Goal: Task Accomplishment & Management: Complete application form

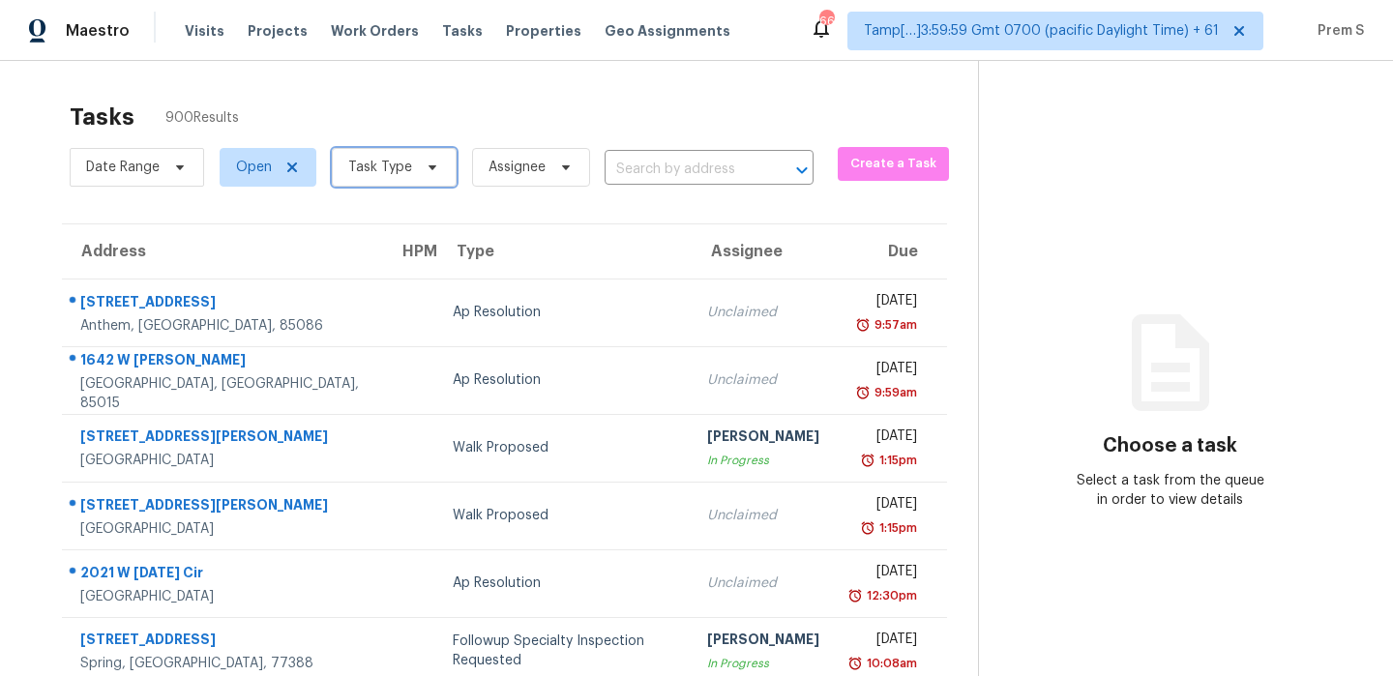
click at [417, 180] on span "Task Type" at bounding box center [394, 167] width 125 height 39
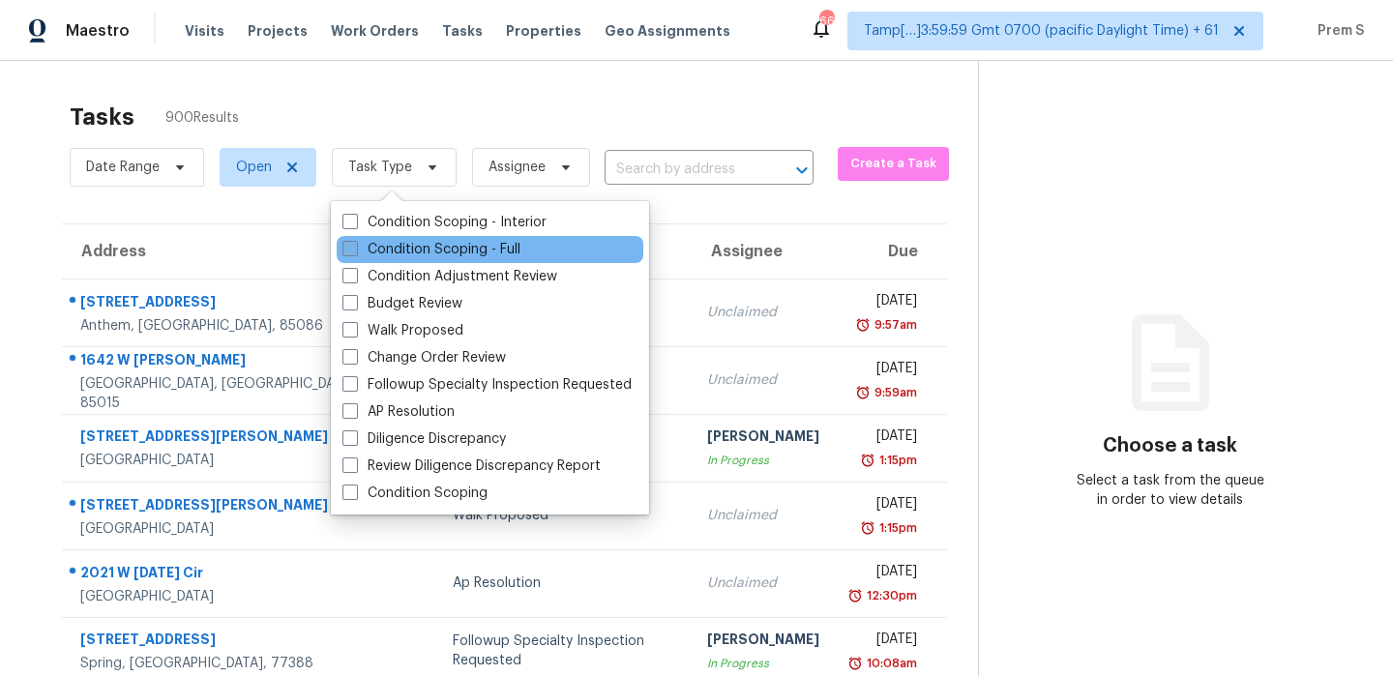
click at [476, 249] on label "Condition Scoping - Full" at bounding box center [431, 249] width 178 height 19
click at [355, 249] on input "Condition Scoping - Full" at bounding box center [348, 246] width 13 height 13
checkbox input "true"
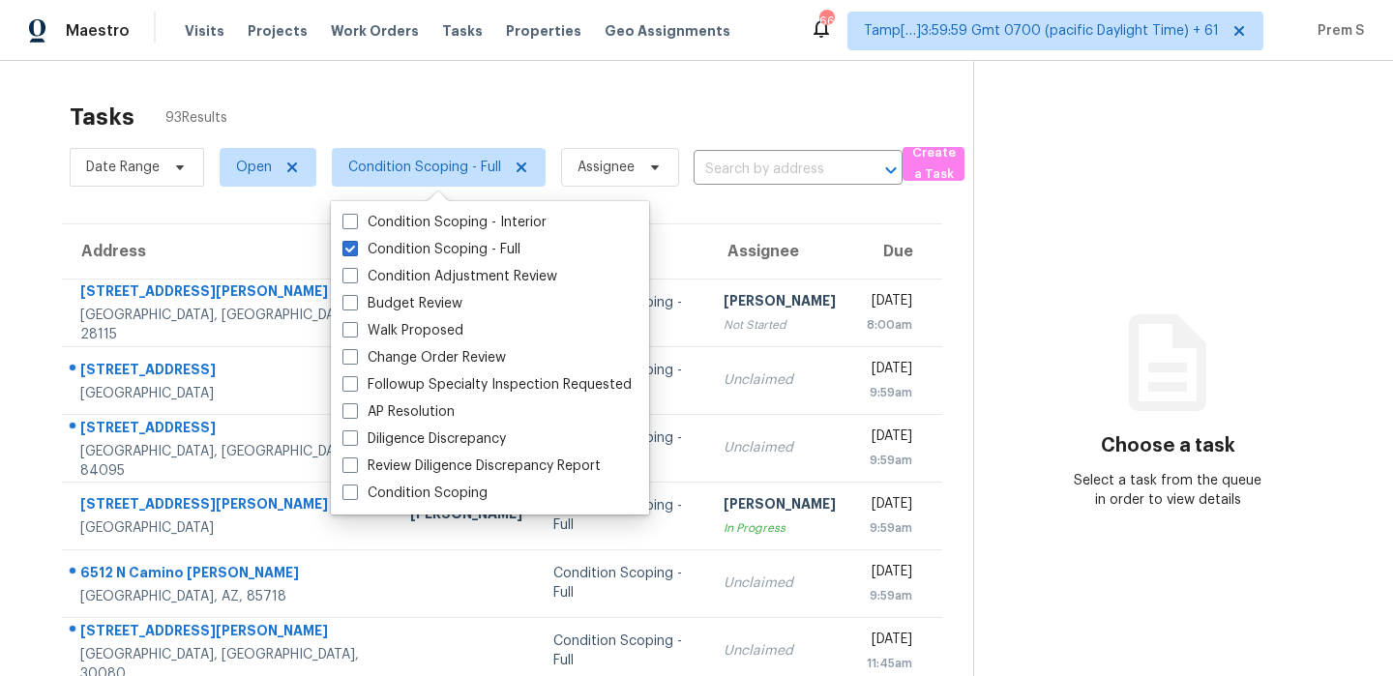
click at [784, 174] on input "text" at bounding box center [770, 170] width 155 height 30
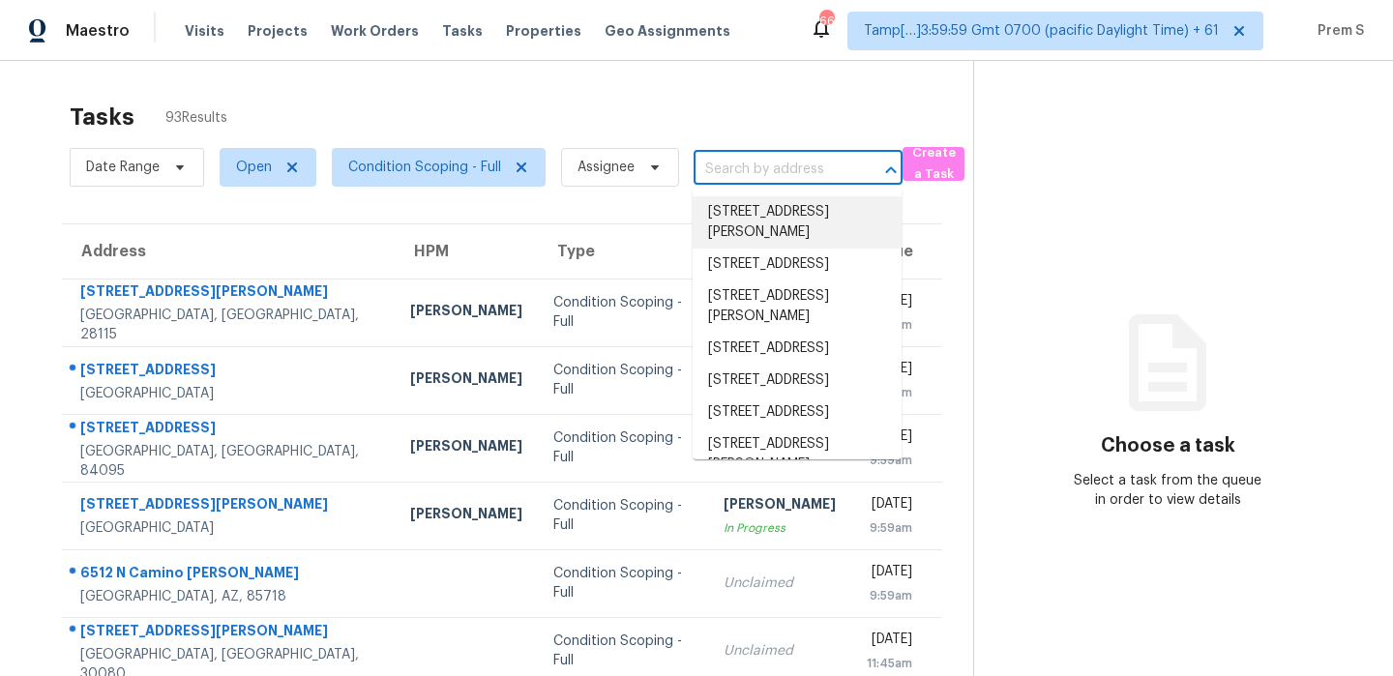
paste input "[STREET_ADDRESS]"
type input "[STREET_ADDRESS]"
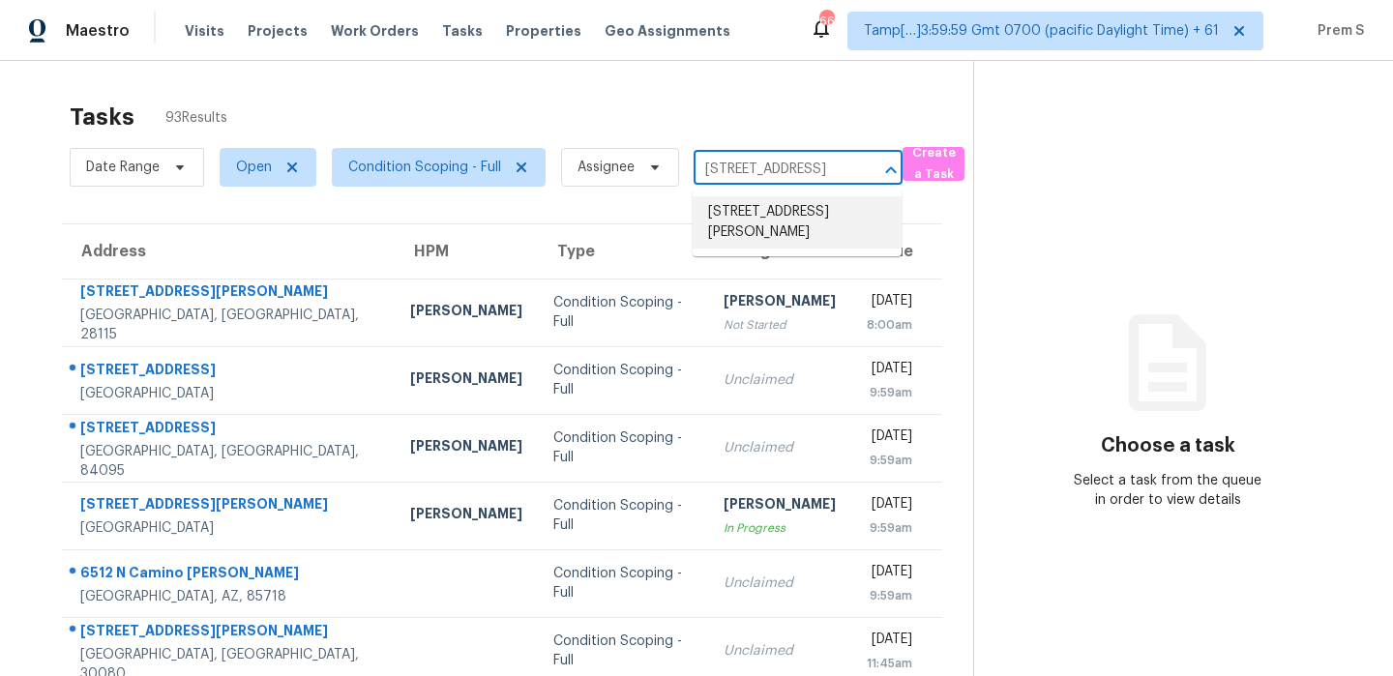
click at [772, 222] on li "[STREET_ADDRESS][PERSON_NAME]" at bounding box center [796, 222] width 209 height 52
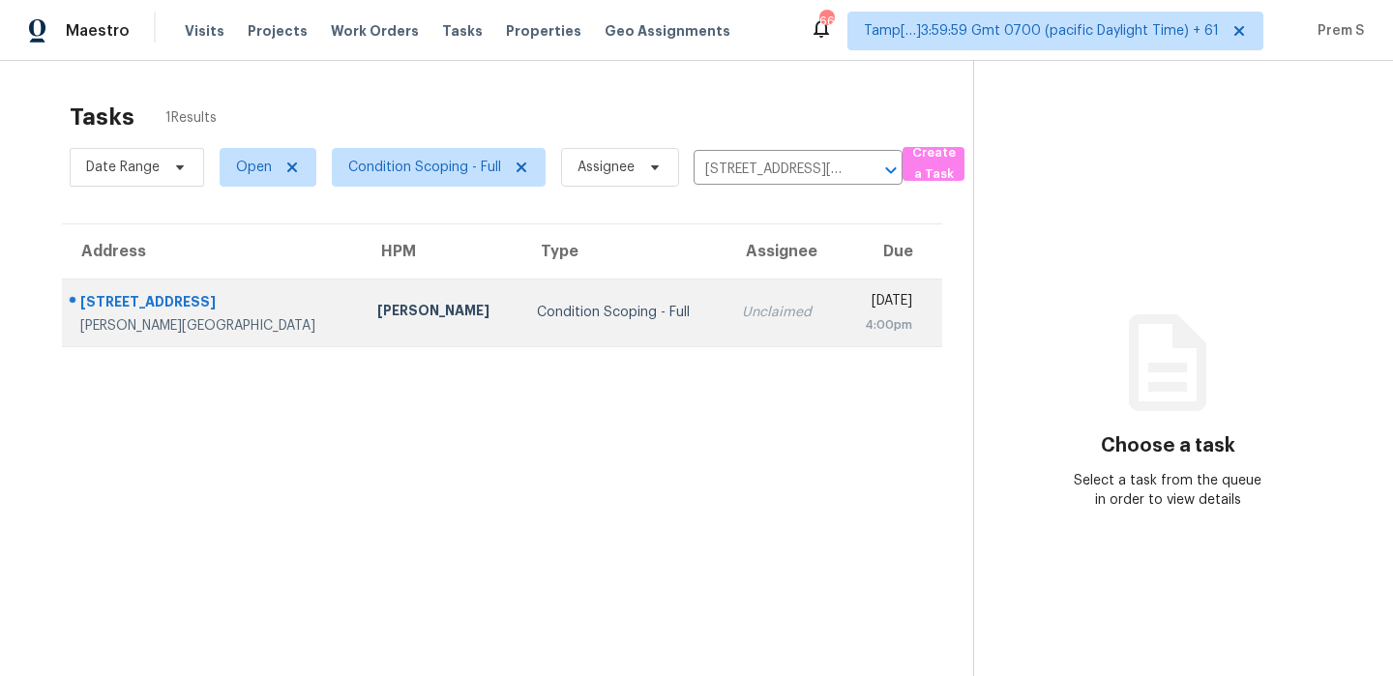
click at [742, 314] on div "Unclaimed" at bounding box center [782, 312] width 81 height 19
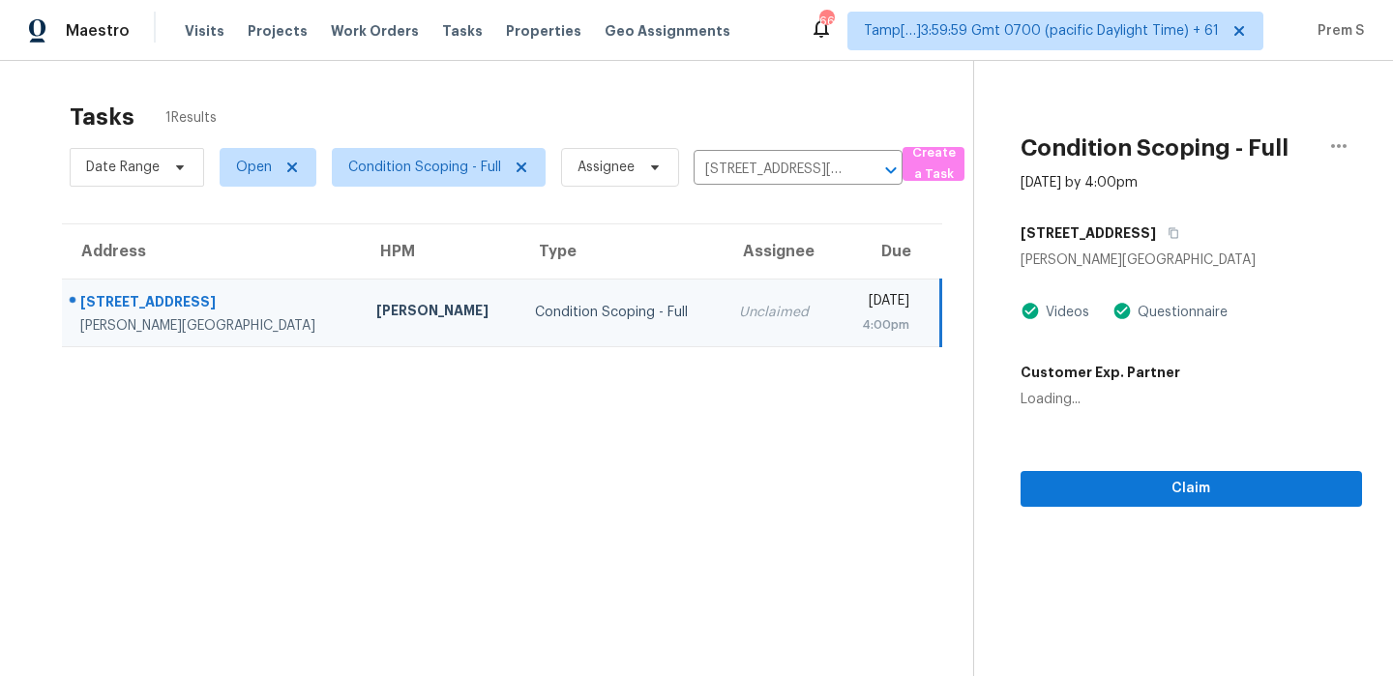
scroll to position [61, 0]
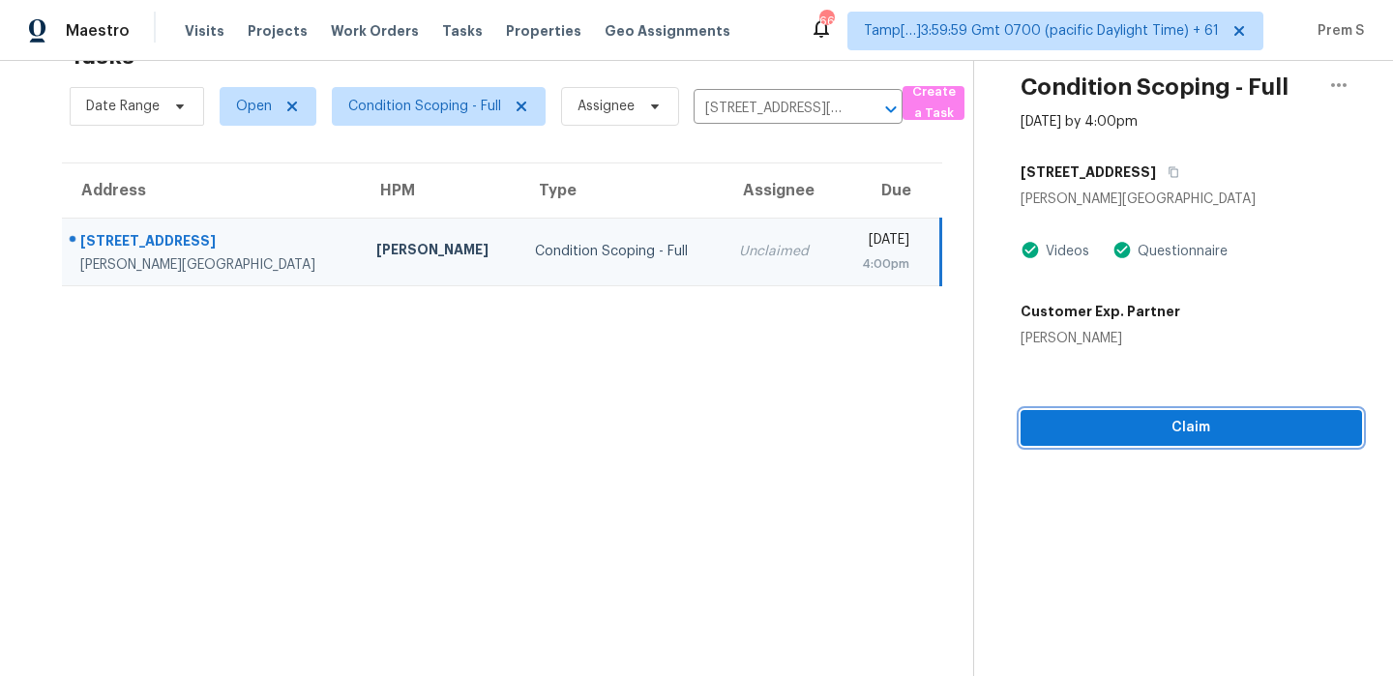
click at [1146, 445] on button "Claim" at bounding box center [1190, 428] width 341 height 36
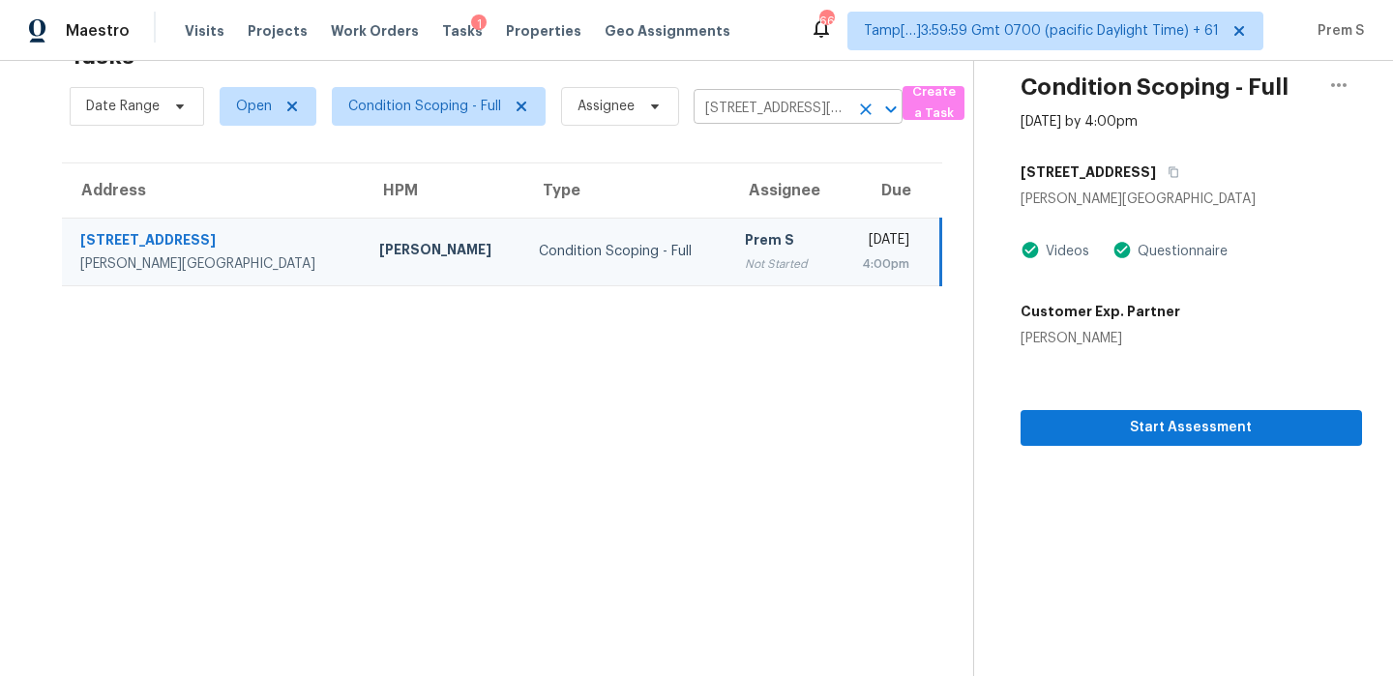
click at [874, 108] on icon "Clear" at bounding box center [865, 109] width 19 height 19
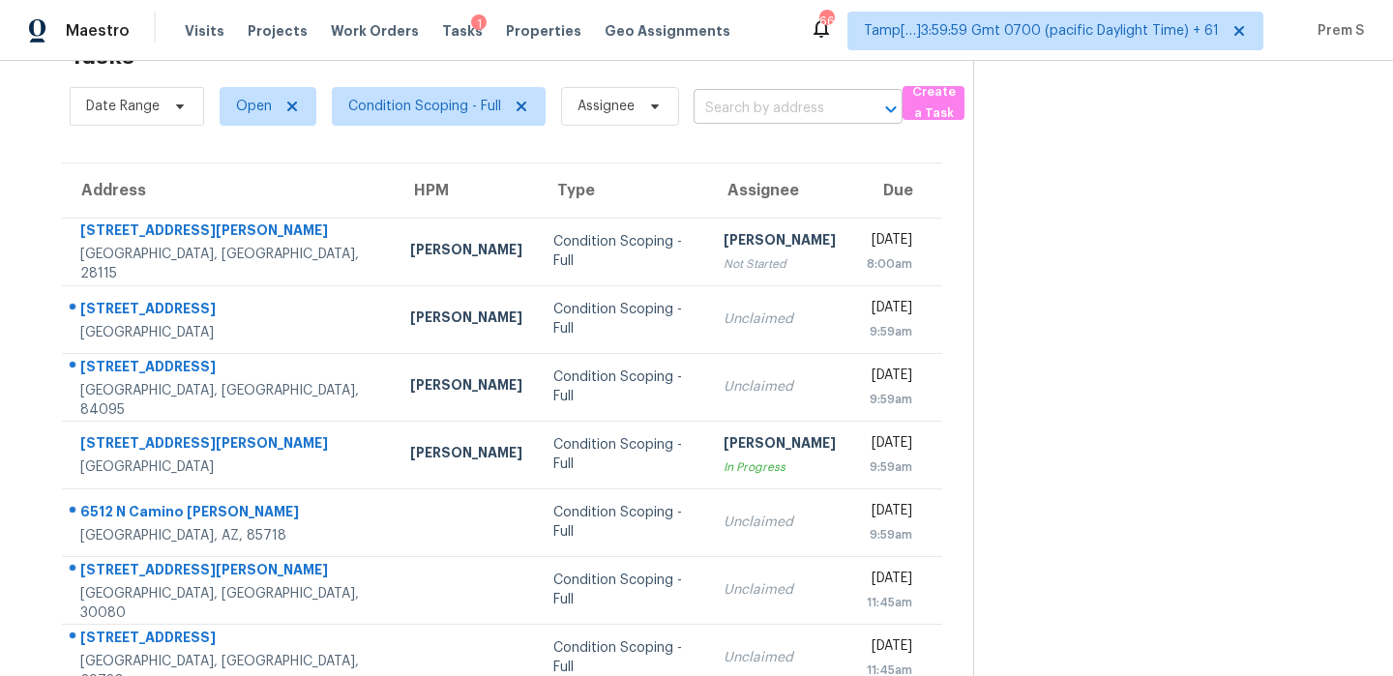
click at [747, 106] on input "text" at bounding box center [770, 109] width 155 height 30
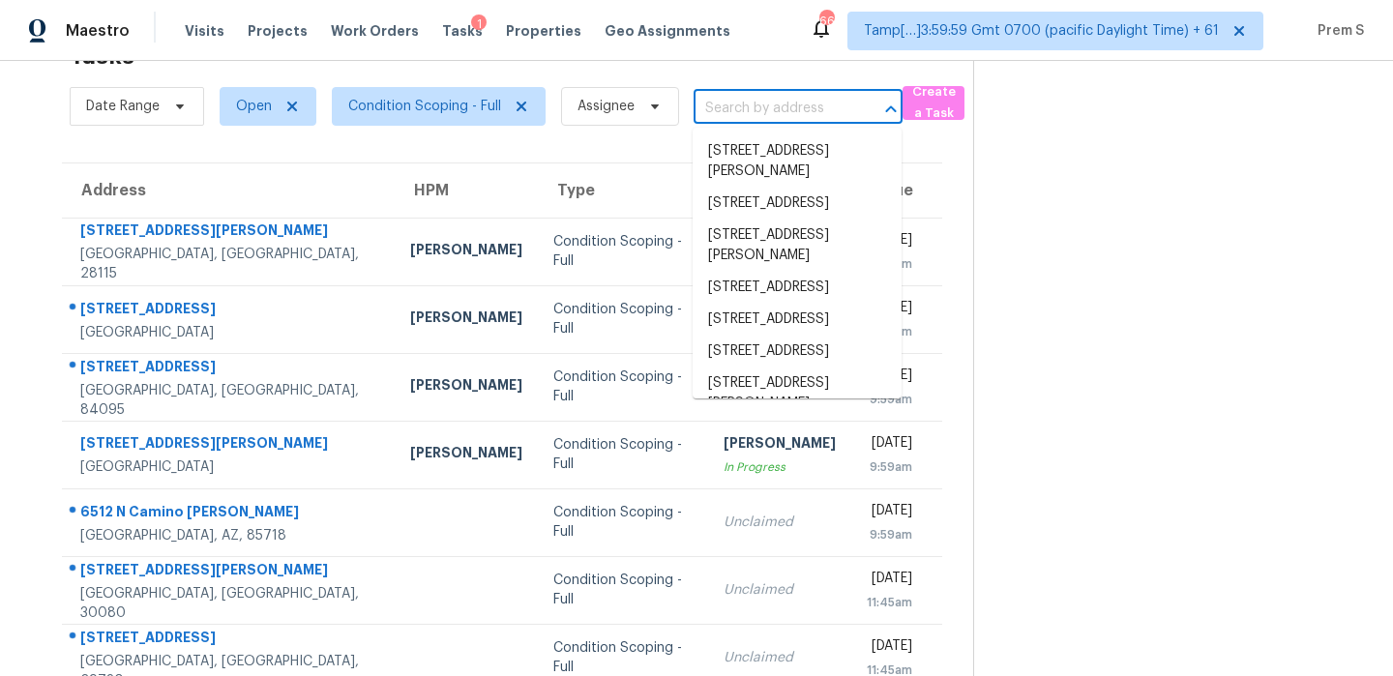
click at [747, 106] on input "text" at bounding box center [770, 109] width 155 height 30
paste input "[STREET_ADDRESS]"
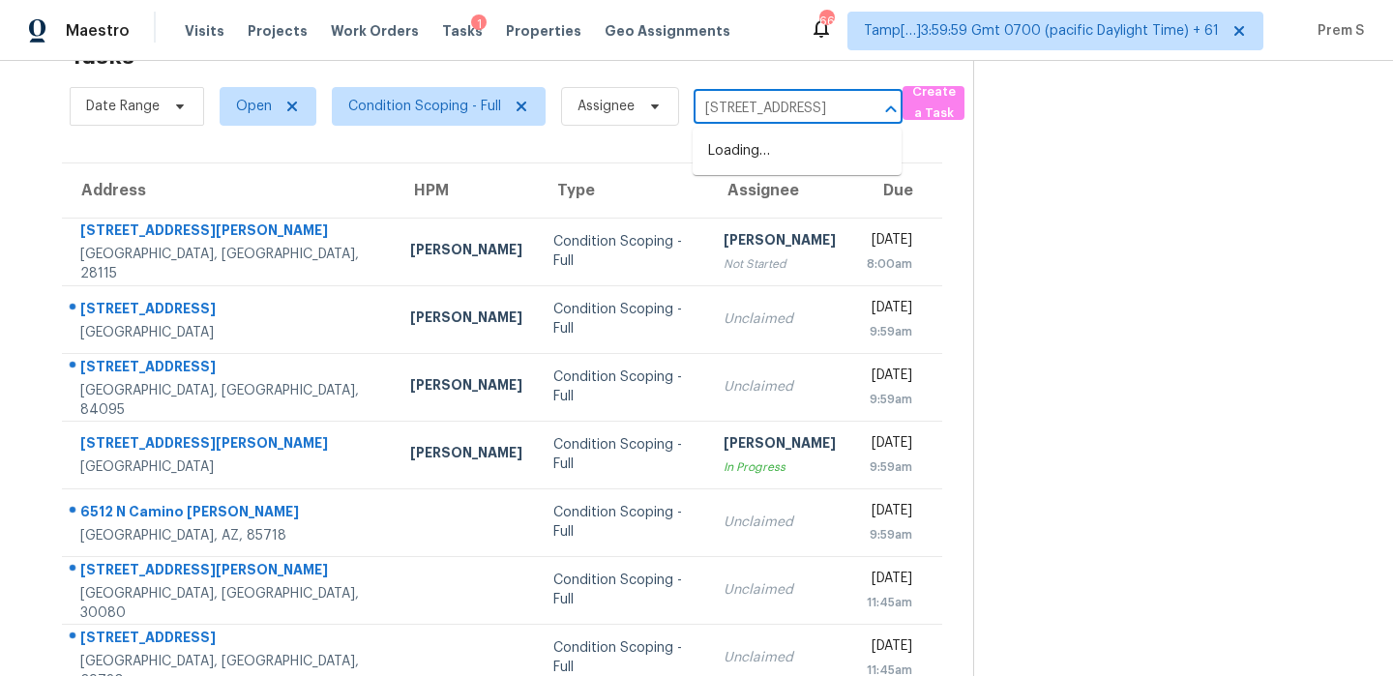
type input "[STREET_ADDRESS]"
click at [757, 144] on li "[STREET_ADDRESS]" at bounding box center [796, 151] width 209 height 32
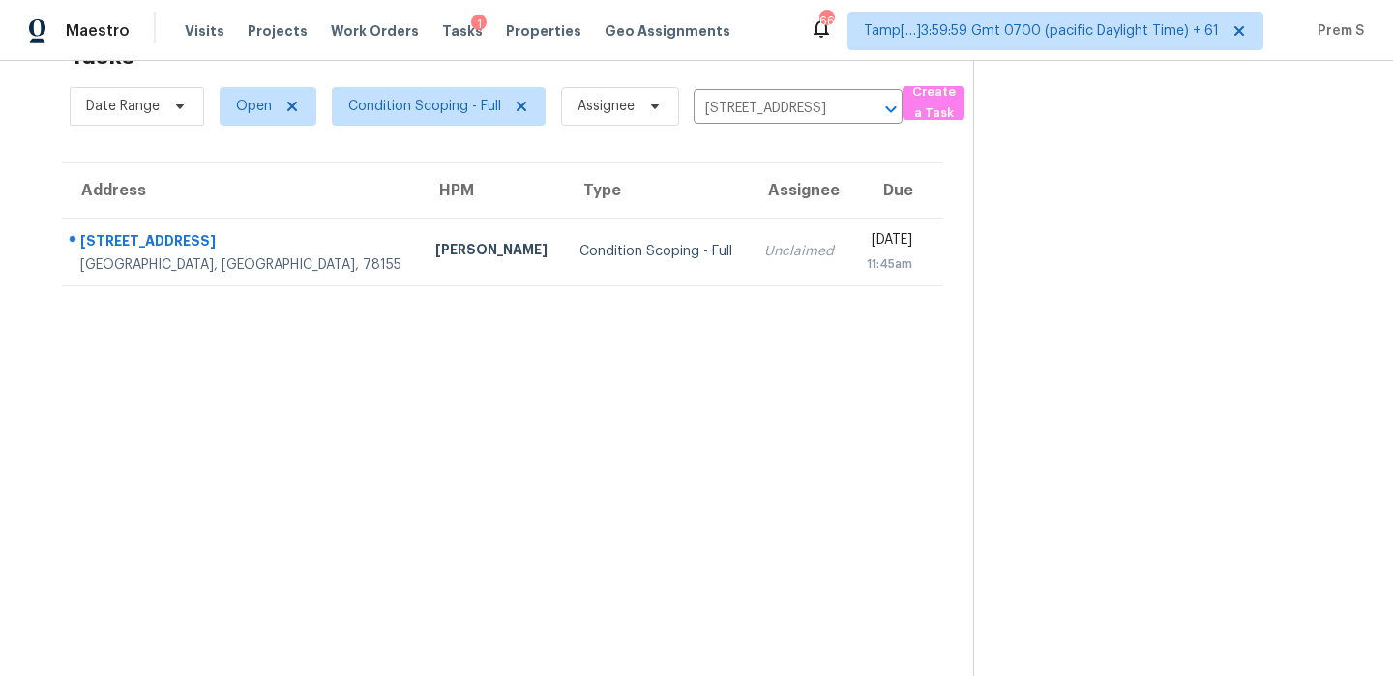
click at [700, 290] on section "Tasks 1 Results Date Range Open Condition Scoping - Full Assignee [STREET_ADDRE…" at bounding box center [502, 353] width 942 height 645
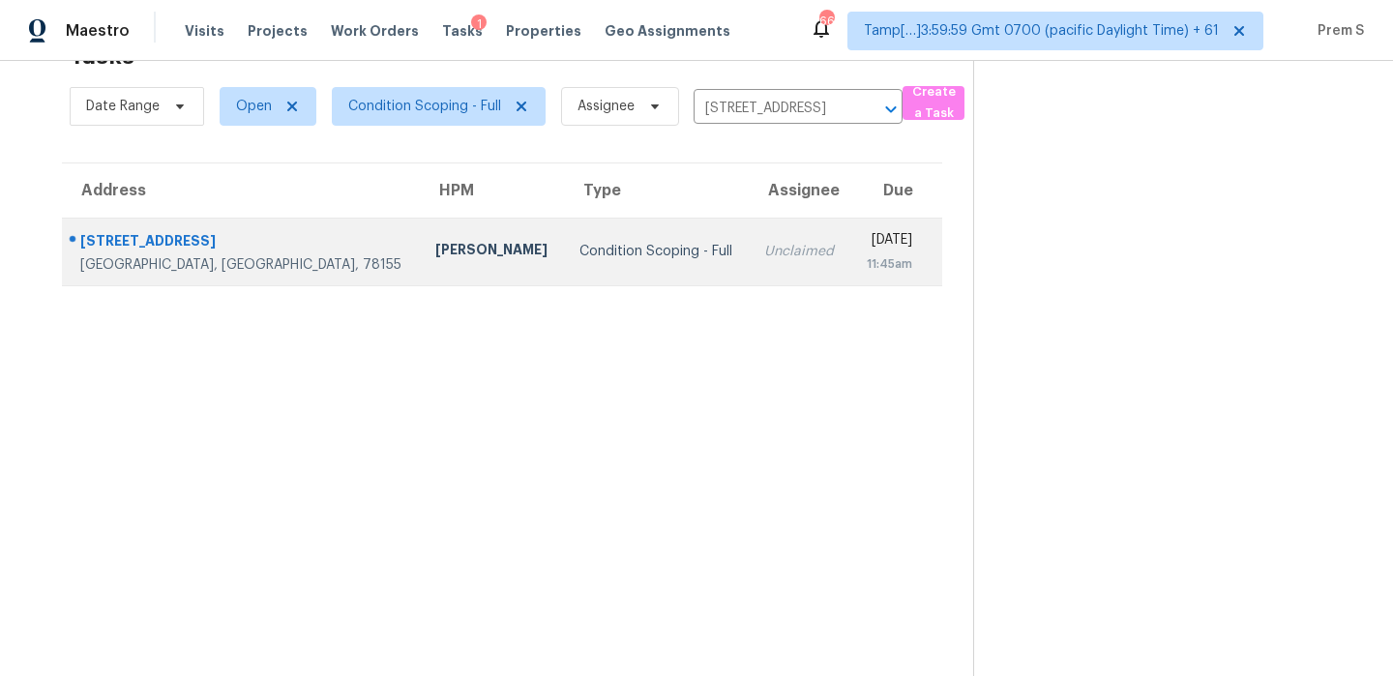
click at [748, 265] on td "Unclaimed" at bounding box center [799, 252] width 102 height 68
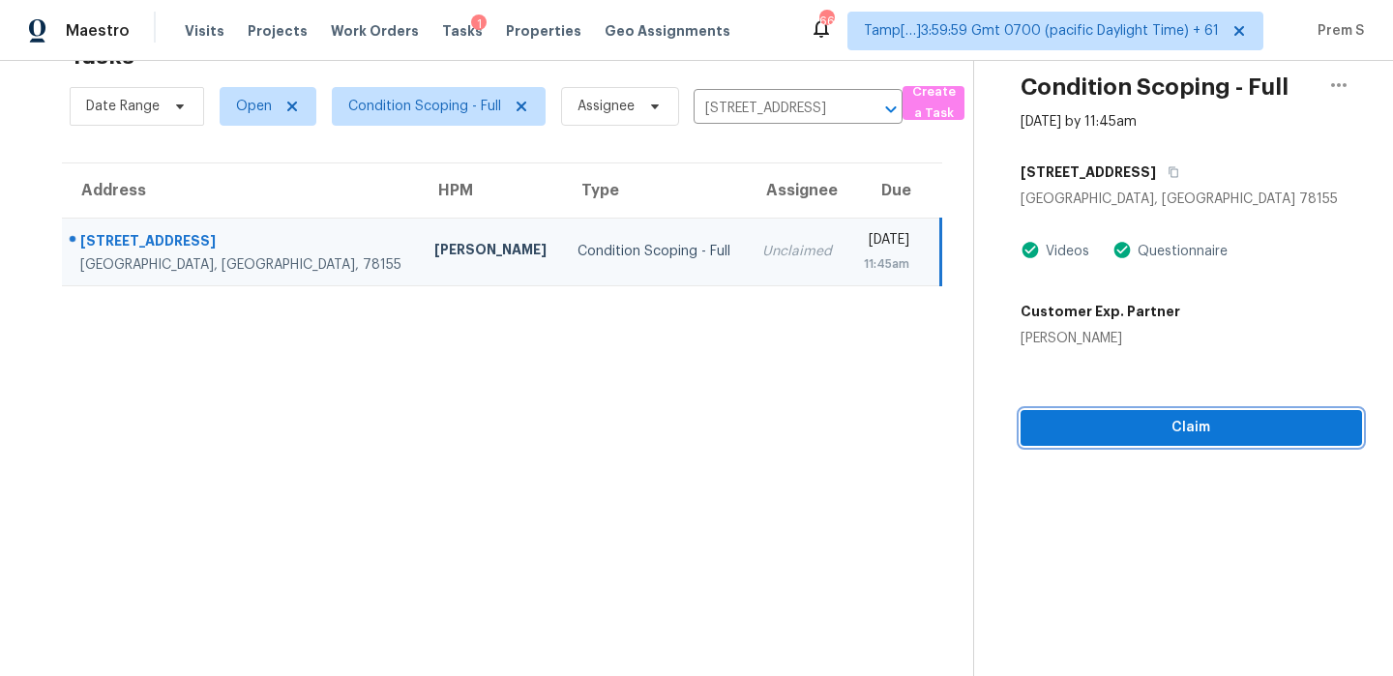
click at [1202, 435] on span "Claim" at bounding box center [1191, 428] width 310 height 24
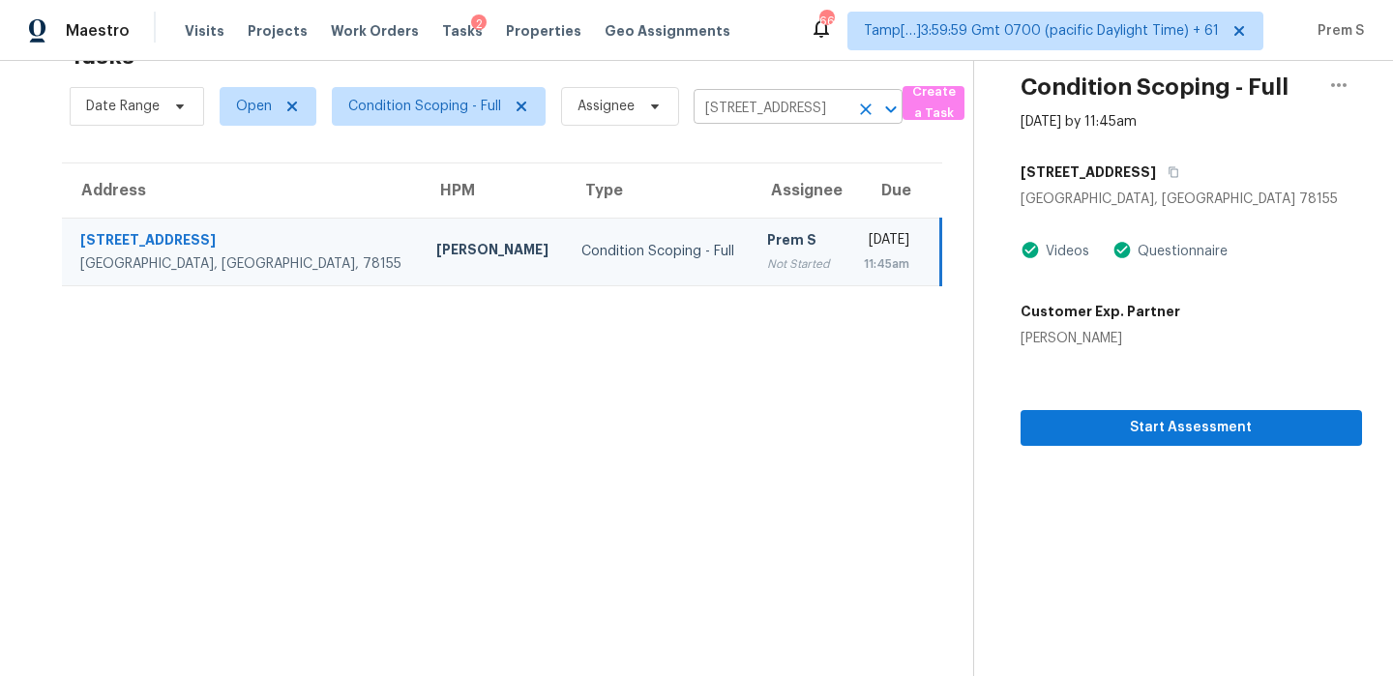
click at [869, 114] on icon "Clear" at bounding box center [865, 109] width 19 height 19
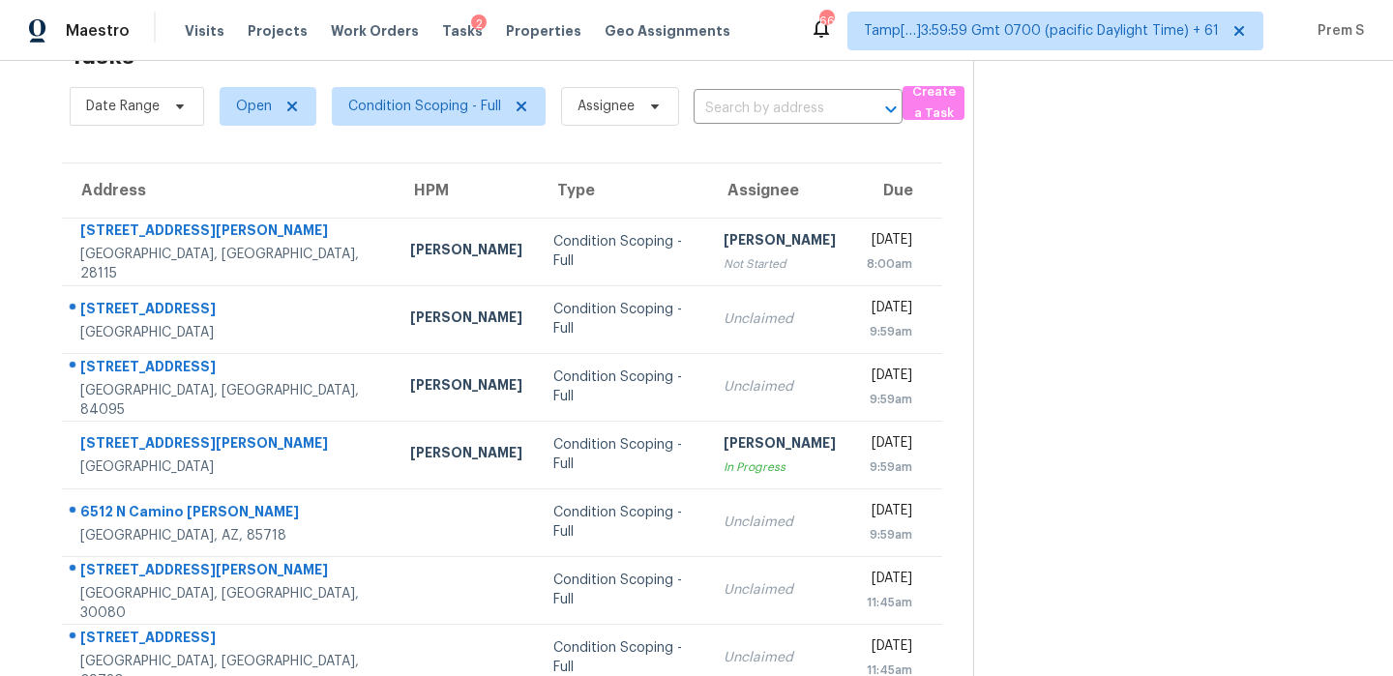
click at [806, 106] on input "text" at bounding box center [770, 109] width 155 height 30
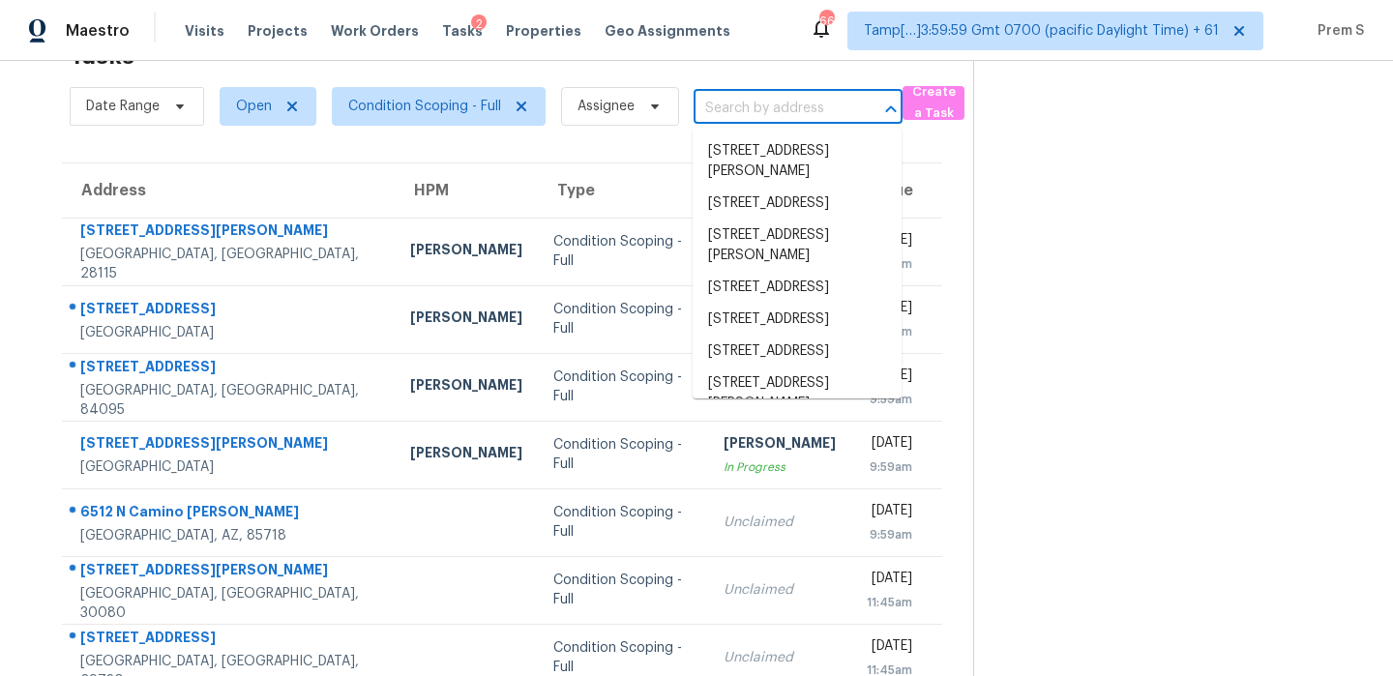
paste input "[STREET_ADDRESS]"
type input "[STREET_ADDRESS]"
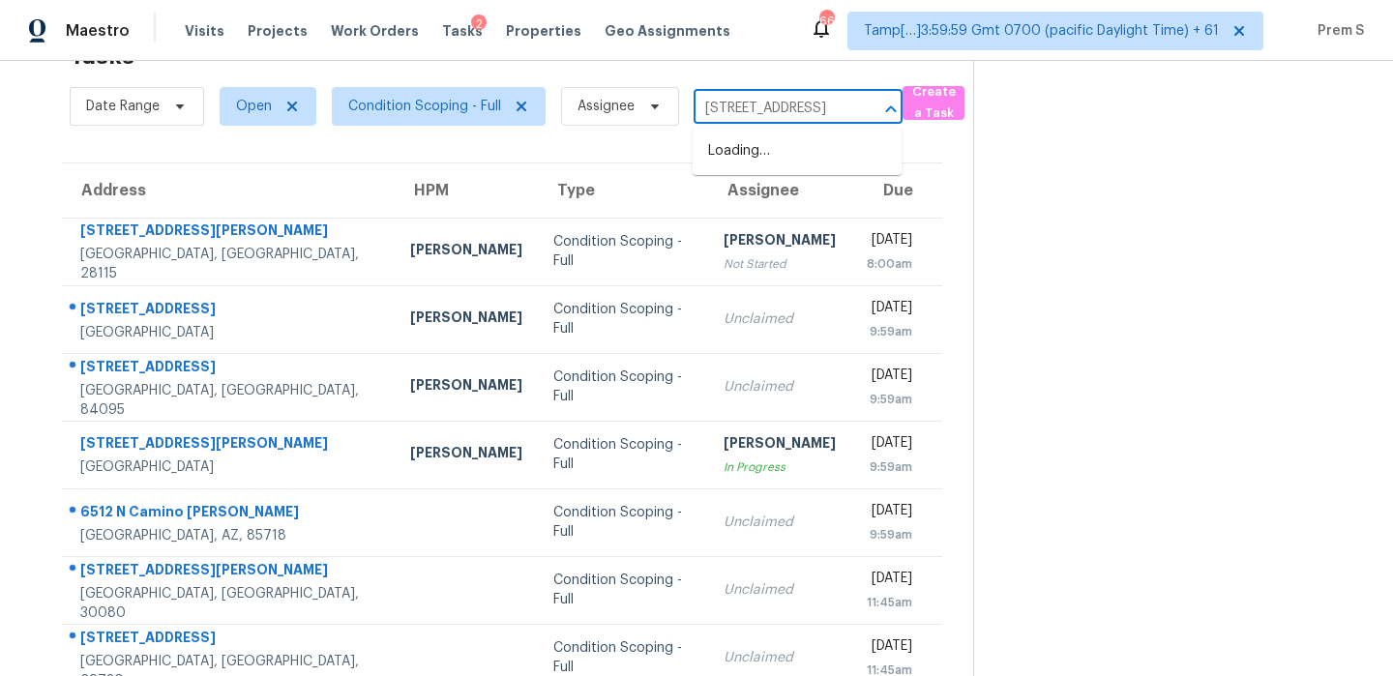
scroll to position [0, 85]
click at [737, 167] on li "[STREET_ADDRESS]" at bounding box center [796, 151] width 209 height 32
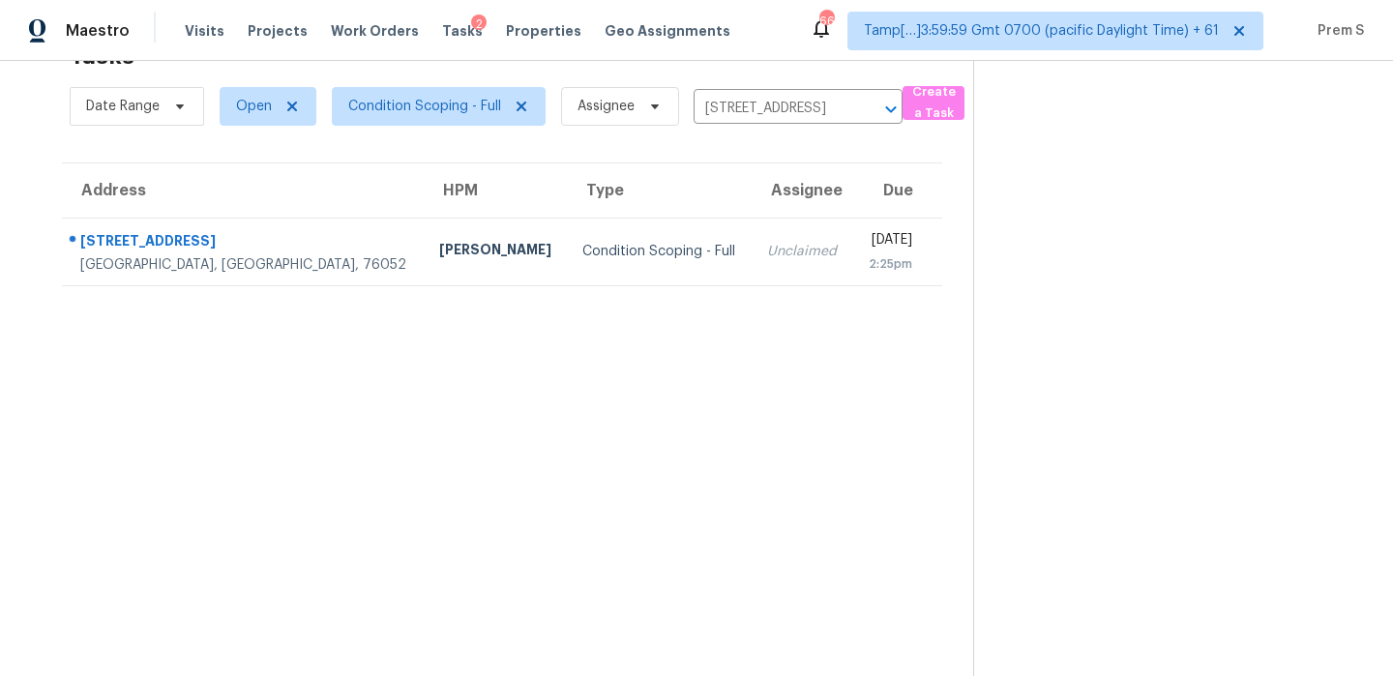
click at [751, 233] on td "Unclaimed" at bounding box center [801, 252] width 101 height 68
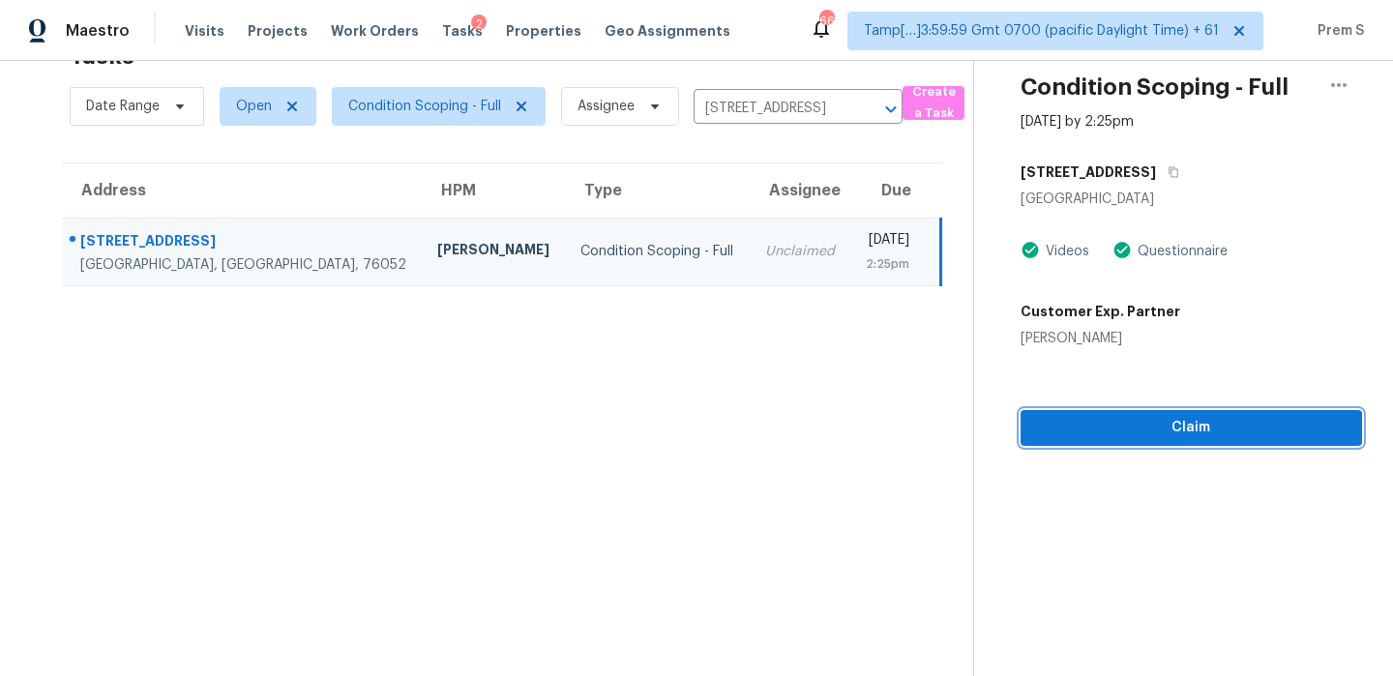
click at [1076, 422] on span "Claim" at bounding box center [1191, 428] width 310 height 24
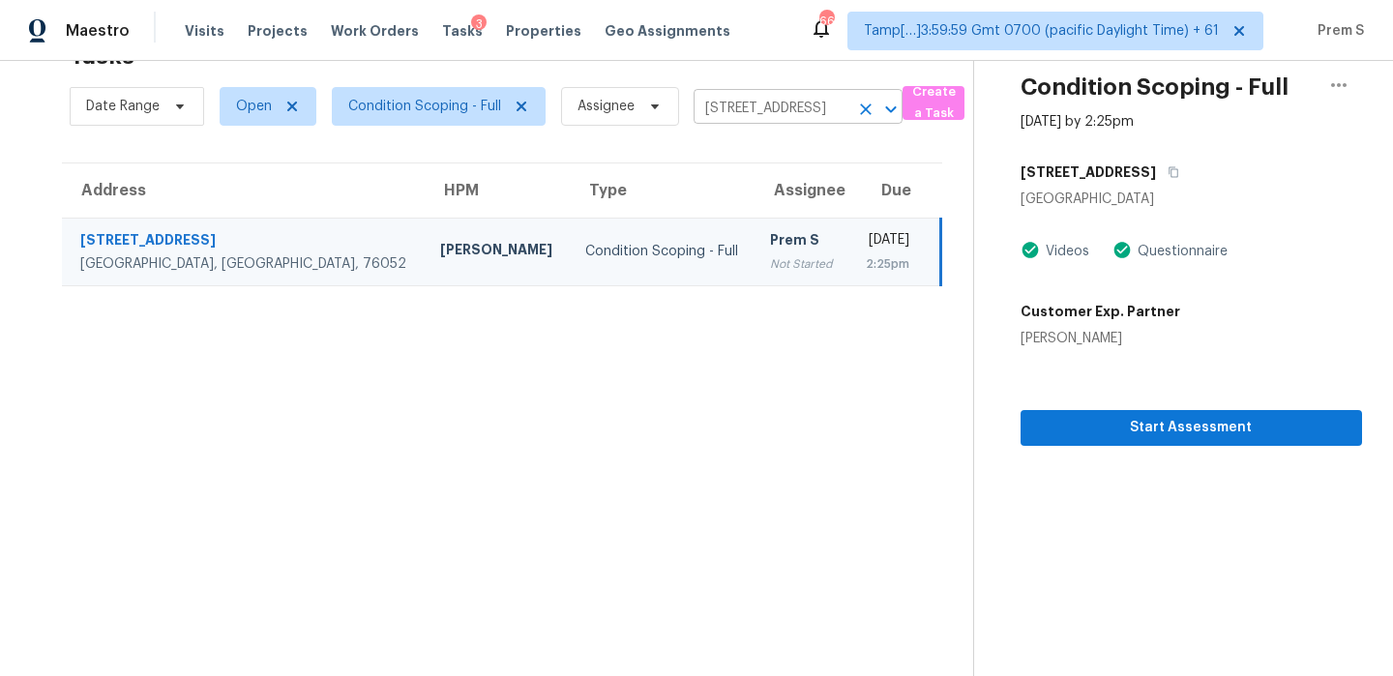
click at [871, 110] on icon "Clear" at bounding box center [865, 109] width 19 height 19
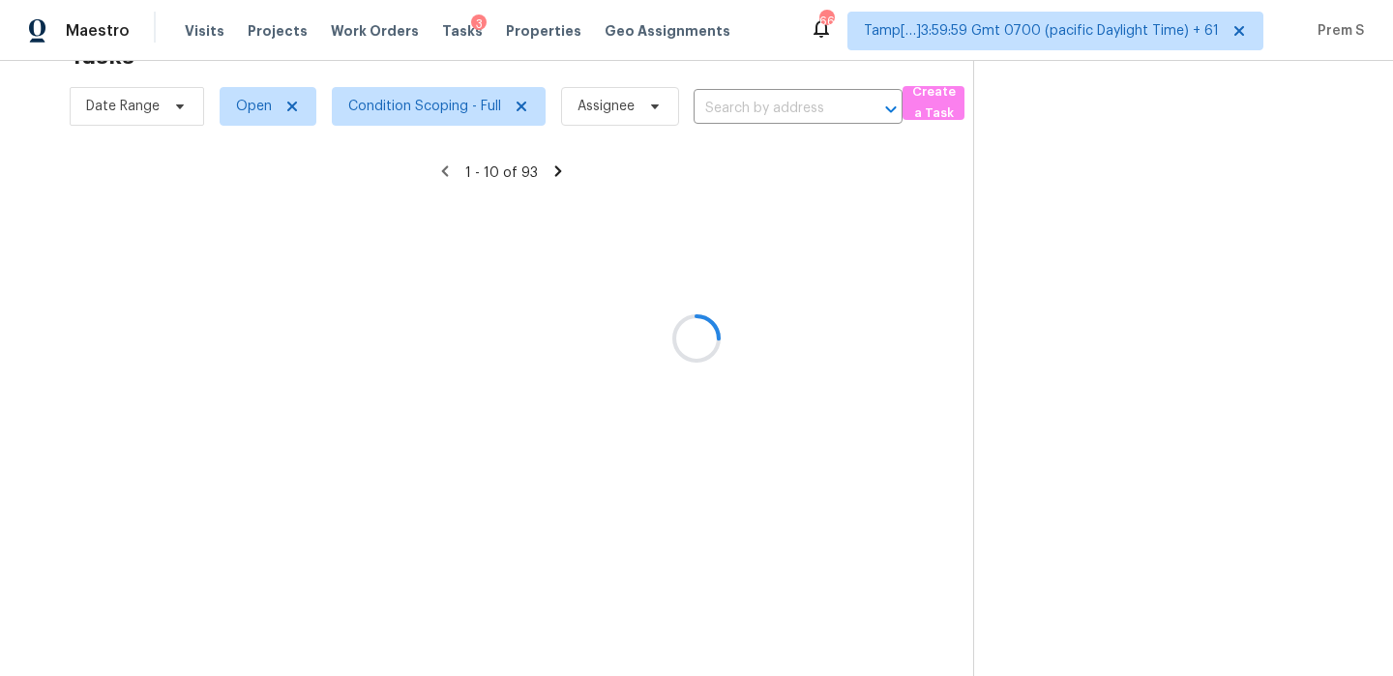
click at [791, 112] on div at bounding box center [696, 338] width 1393 height 676
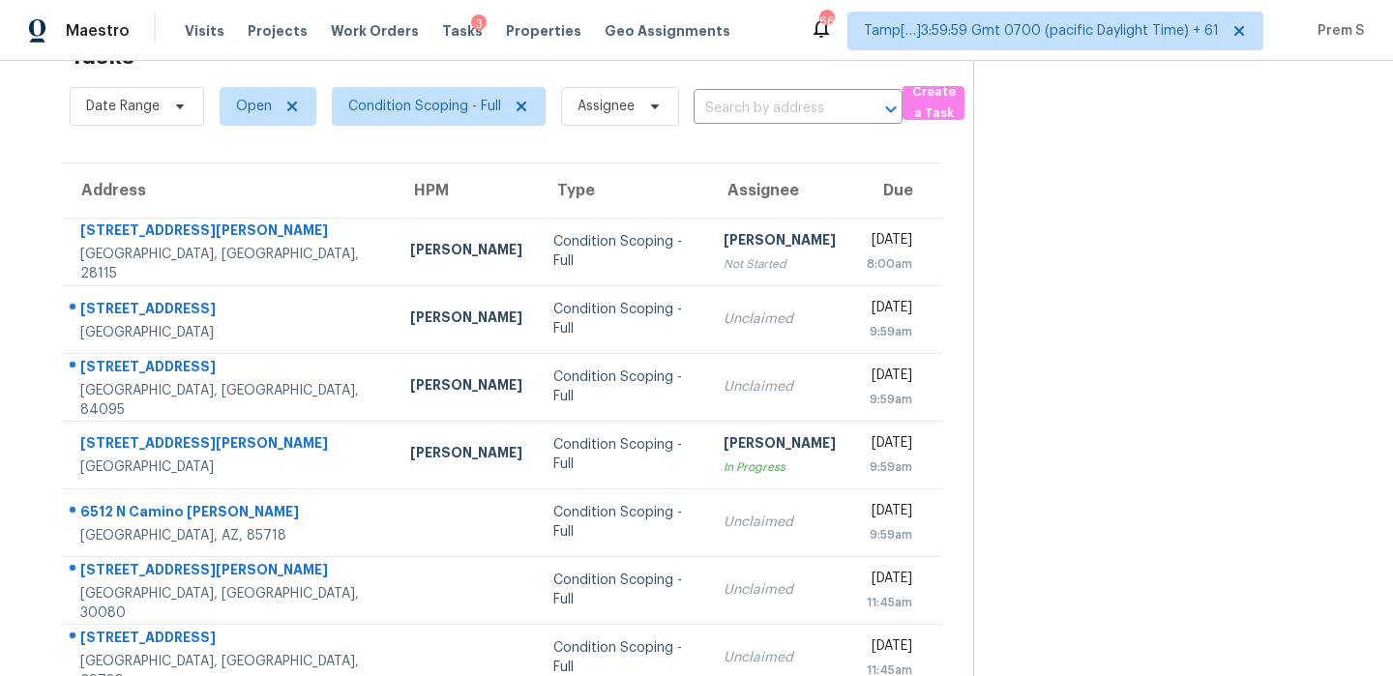
click at [791, 112] on input "text" at bounding box center [770, 109] width 155 height 30
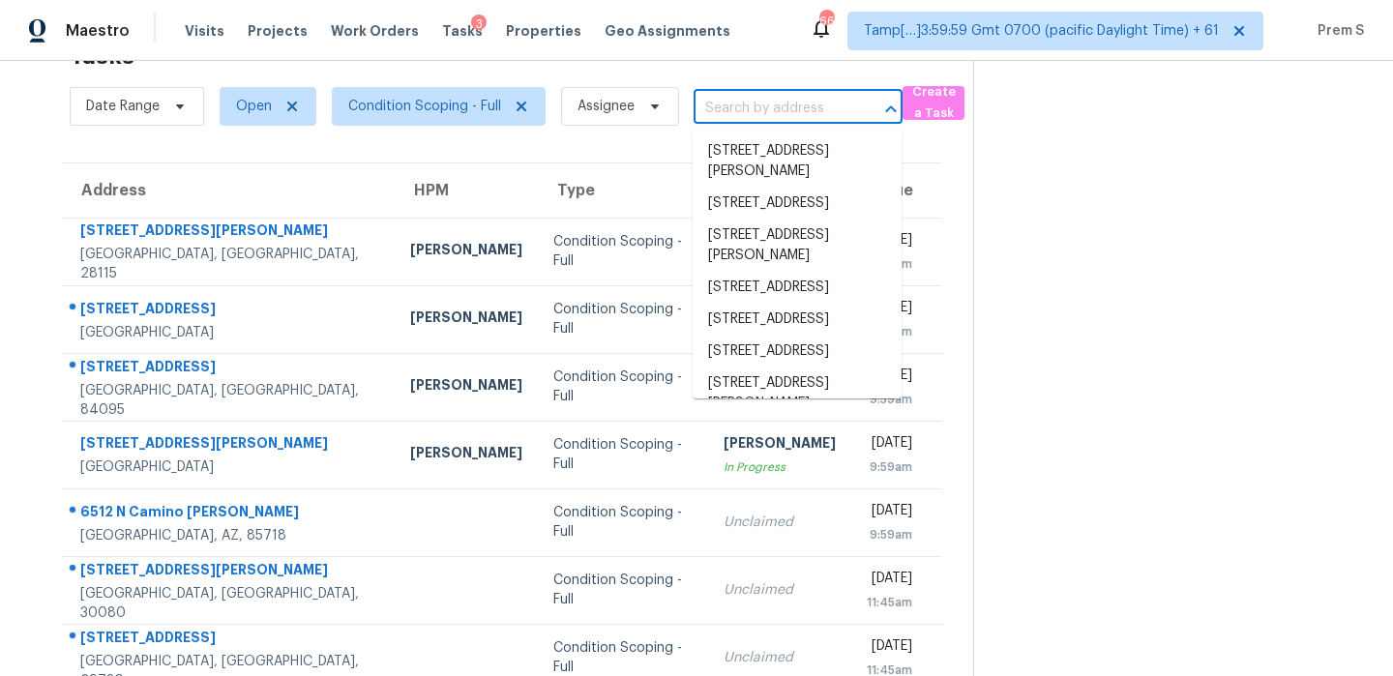
paste input "[STREET_ADDRESS]"
type input "[STREET_ADDRESS]"
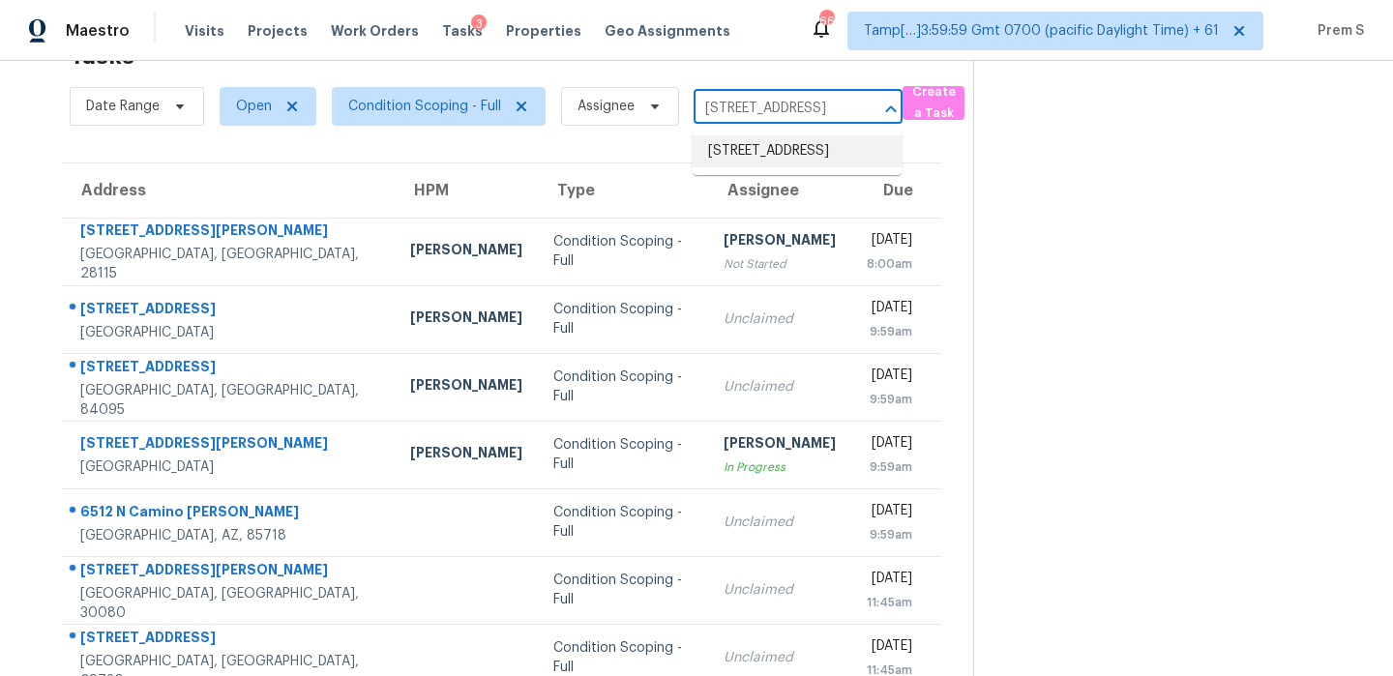
click at [765, 164] on li "[STREET_ADDRESS]" at bounding box center [796, 151] width 209 height 32
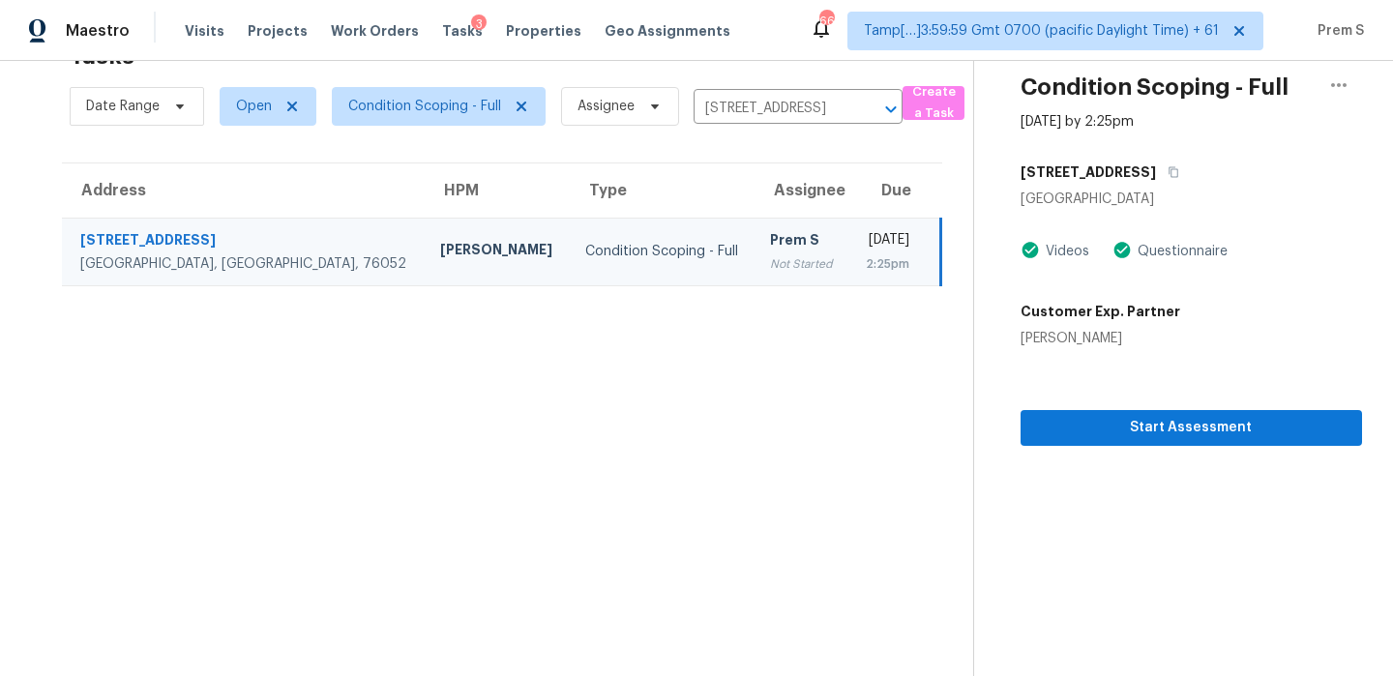
click at [865, 250] on div "[DATE]" at bounding box center [887, 242] width 44 height 24
click at [867, 115] on icon "Clear" at bounding box center [865, 109] width 19 height 19
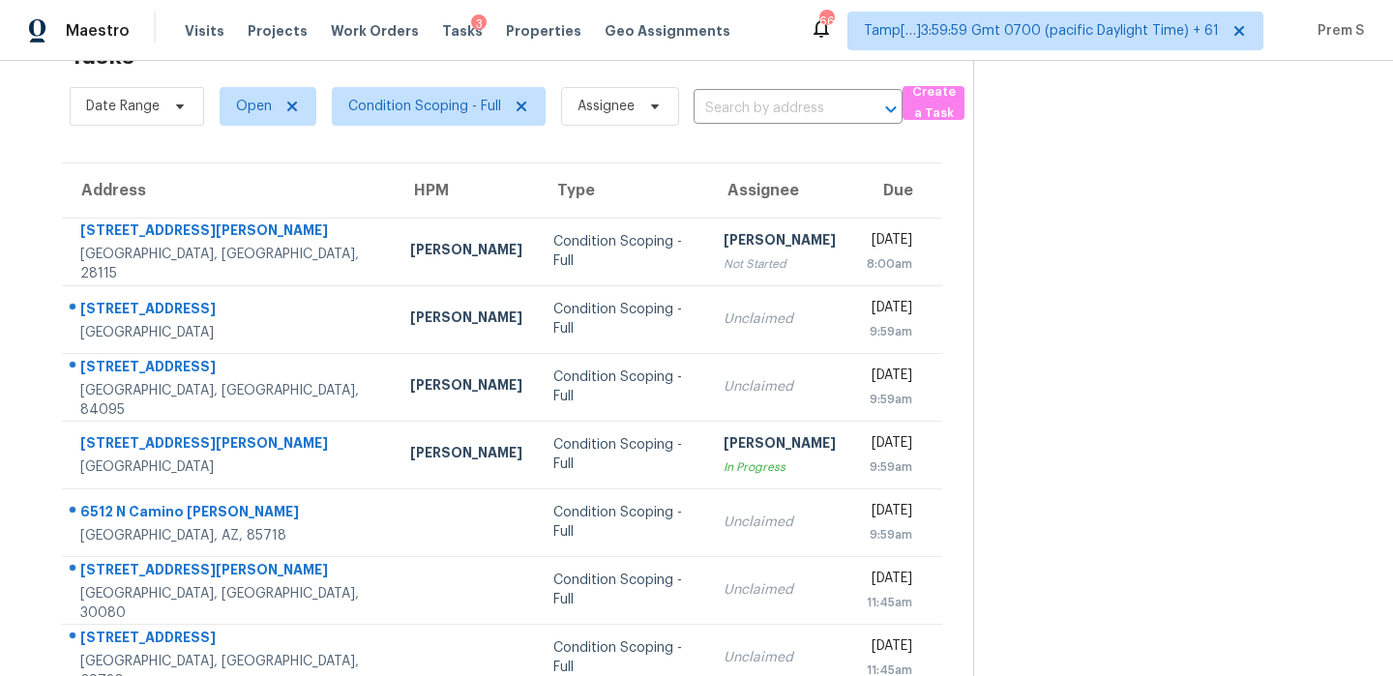
click at [753, 105] on input "text" at bounding box center [770, 109] width 155 height 30
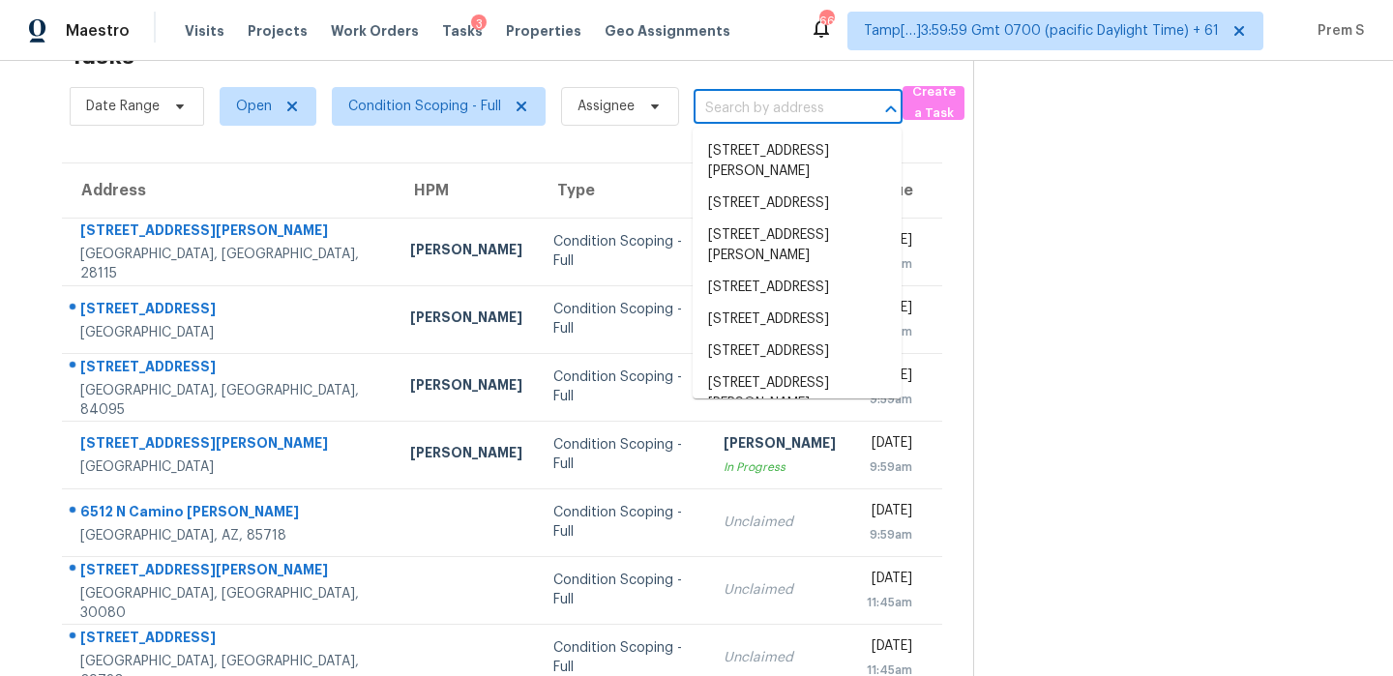
paste input "[STREET_ADDRESS][PERSON_NAME]"
type input "[STREET_ADDRESS][PERSON_NAME]"
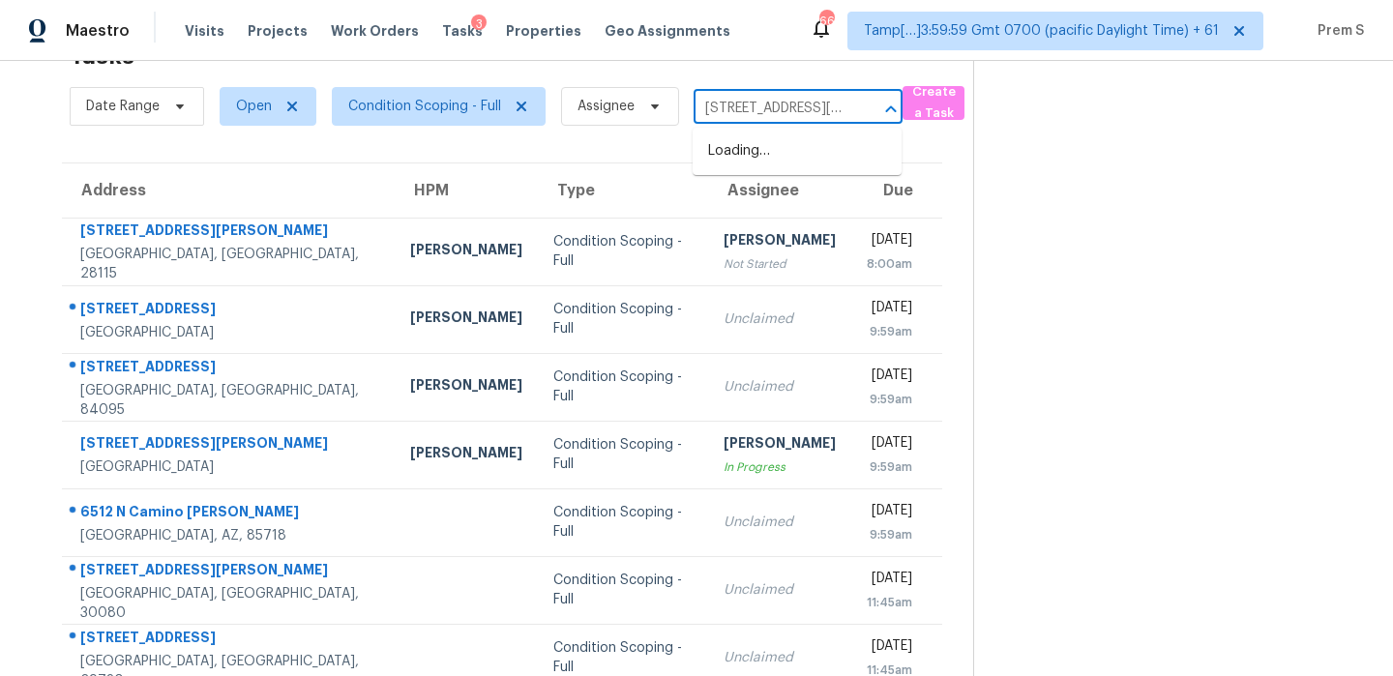
scroll to position [0, 70]
click at [779, 147] on li "[STREET_ADDRESS][PERSON_NAME]" at bounding box center [796, 161] width 209 height 52
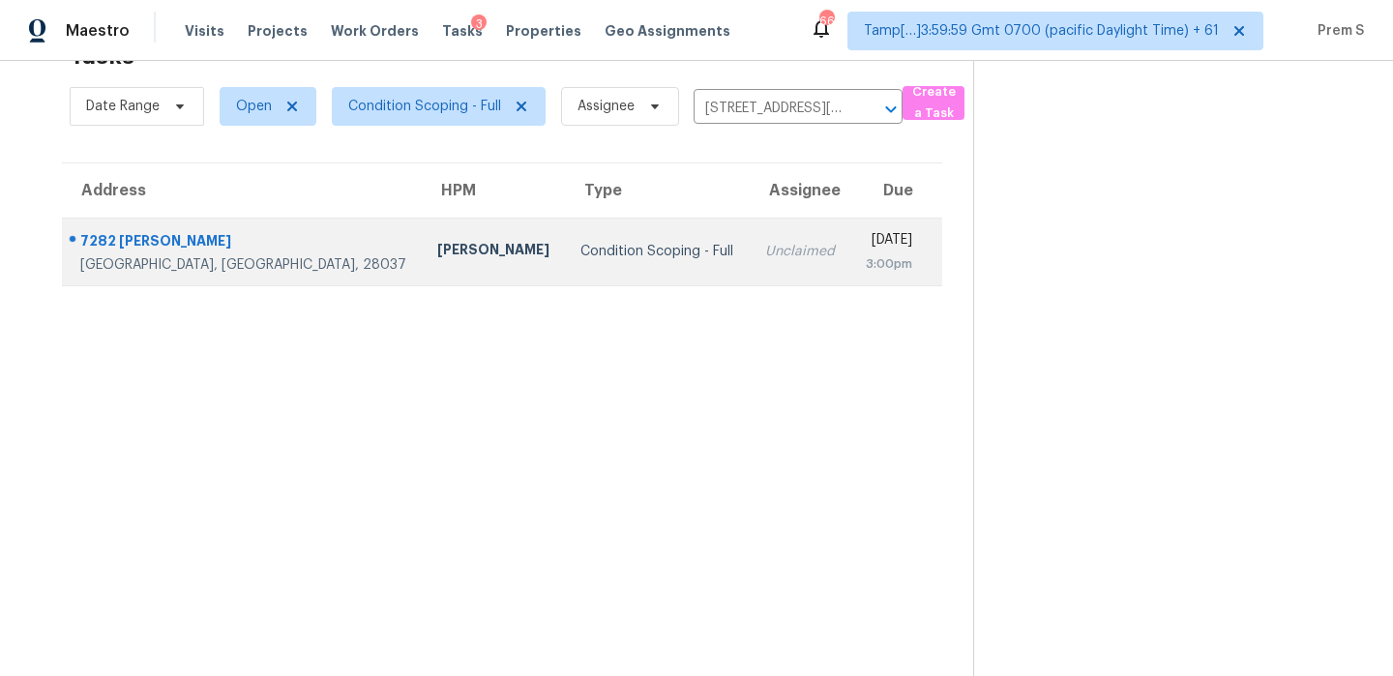
click at [749, 269] on td "Unclaimed" at bounding box center [799, 252] width 101 height 68
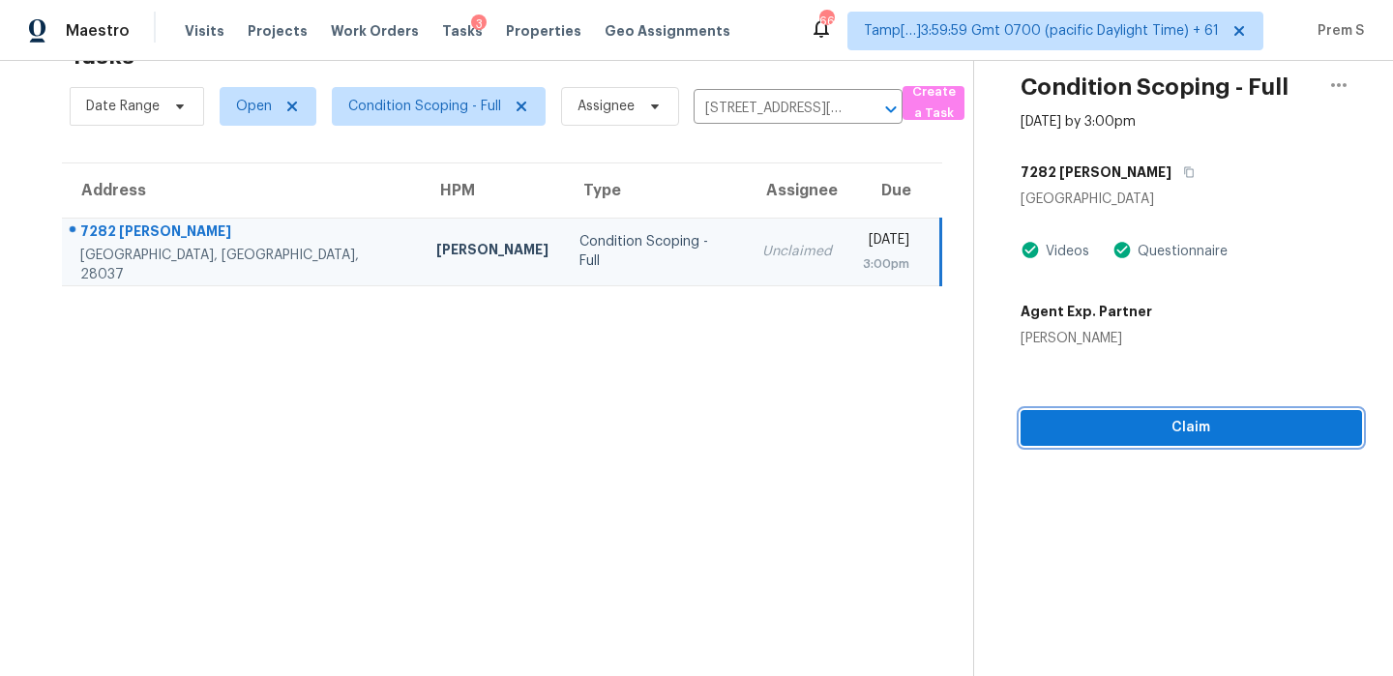
click at [1108, 434] on span "Claim" at bounding box center [1191, 428] width 310 height 24
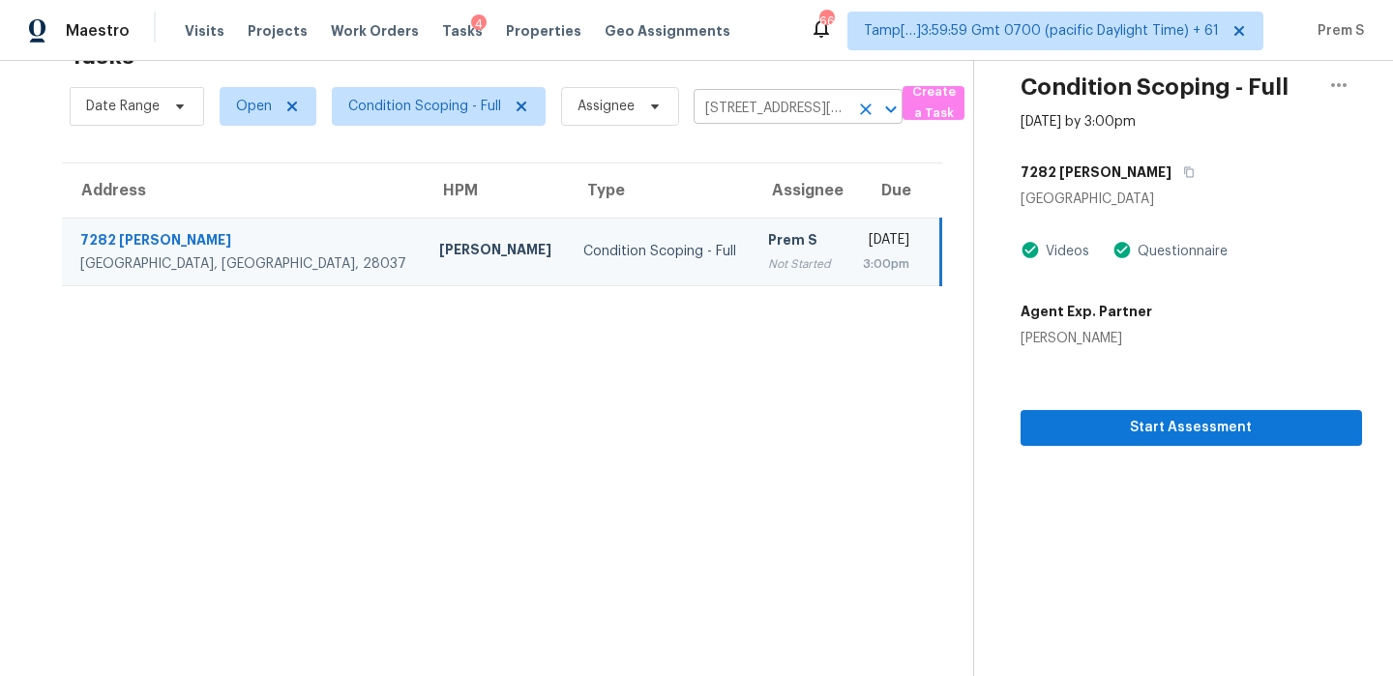
click at [862, 117] on icon "Clear" at bounding box center [865, 109] width 19 height 19
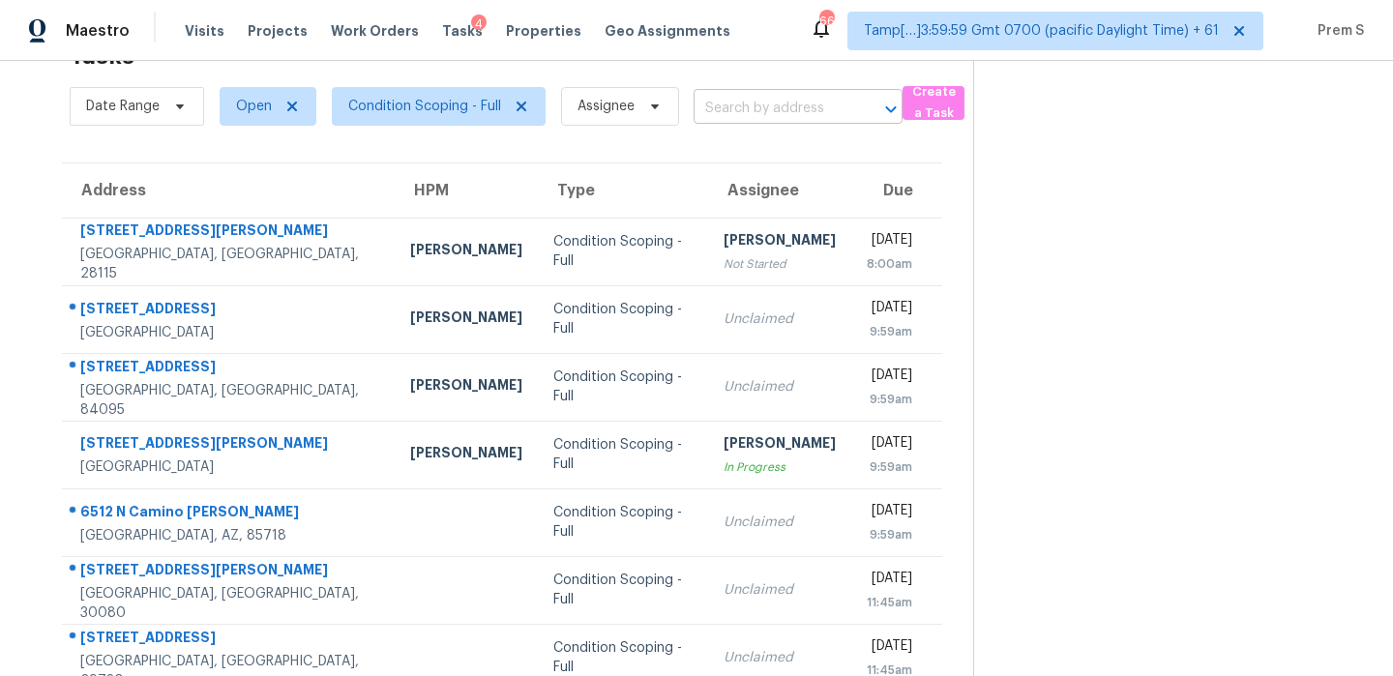
click at [760, 107] on input "text" at bounding box center [770, 109] width 155 height 30
paste input "[STREET_ADDRESS]"
type input "[STREET_ADDRESS]"
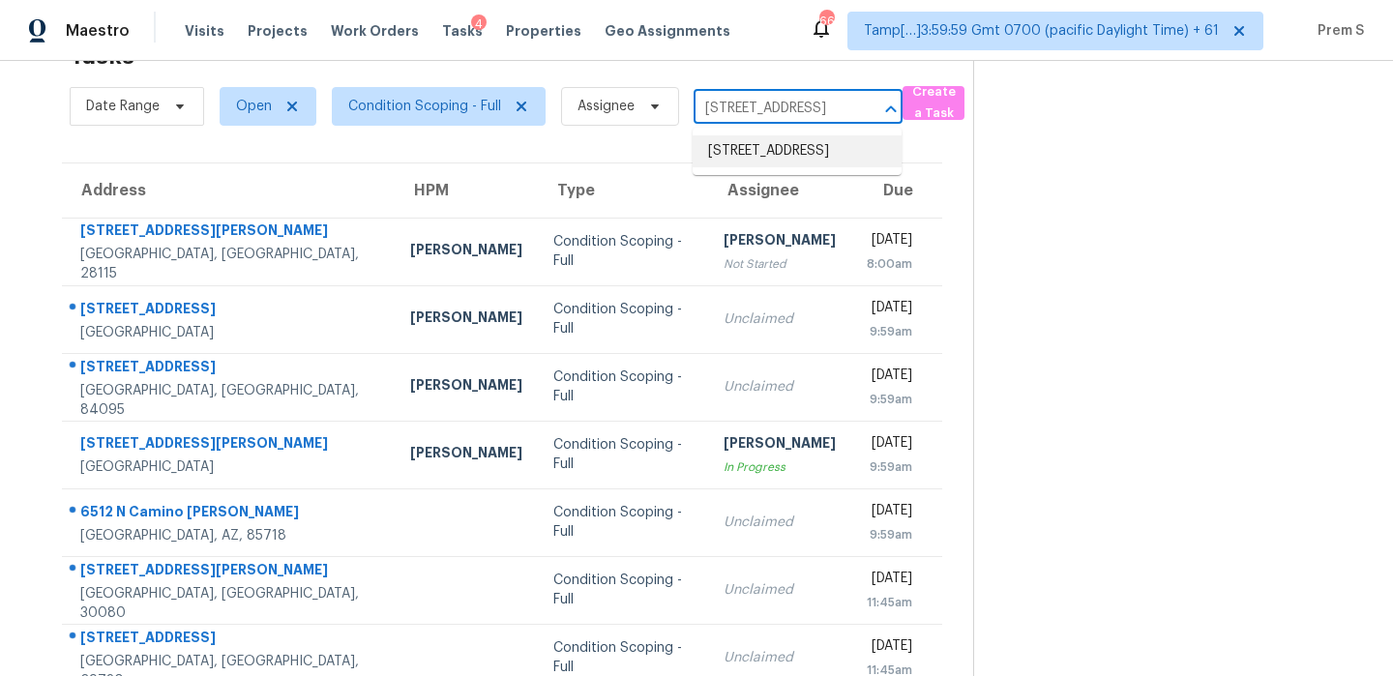
click at [758, 150] on li "[STREET_ADDRESS]" at bounding box center [796, 151] width 209 height 32
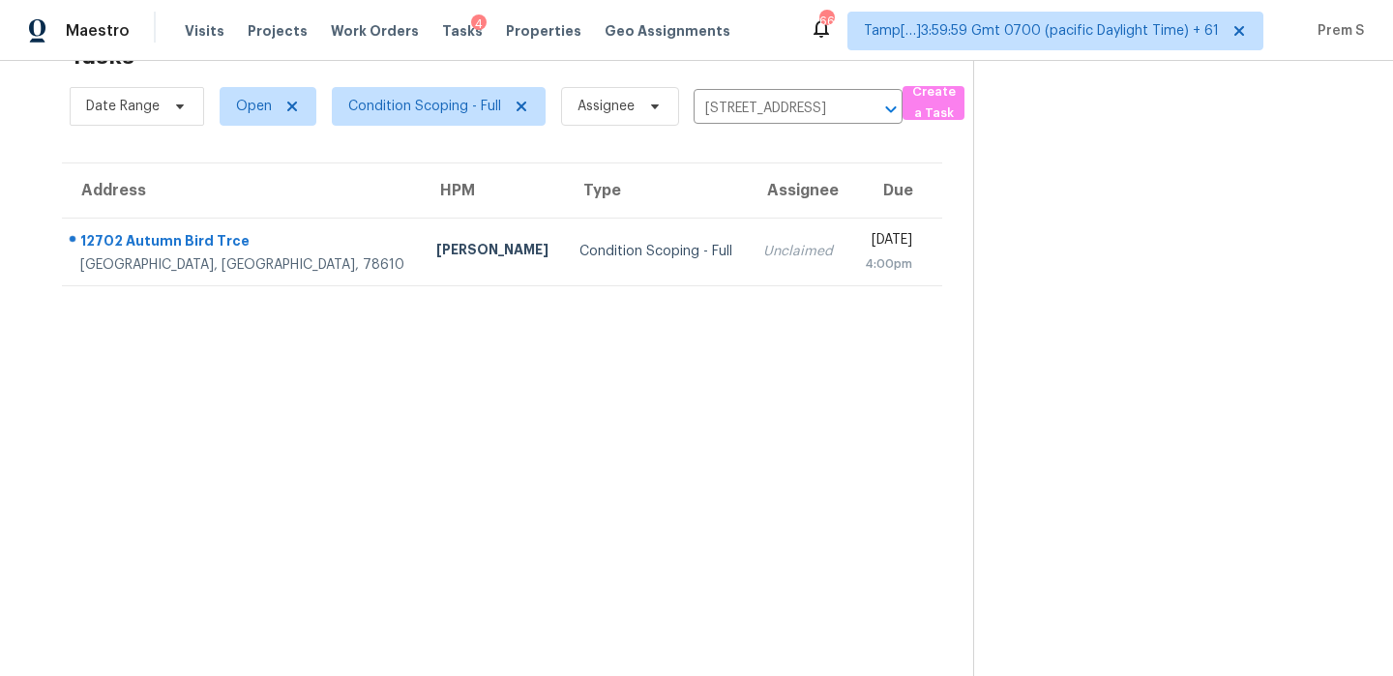
click at [748, 233] on td "Unclaimed" at bounding box center [798, 252] width 101 height 68
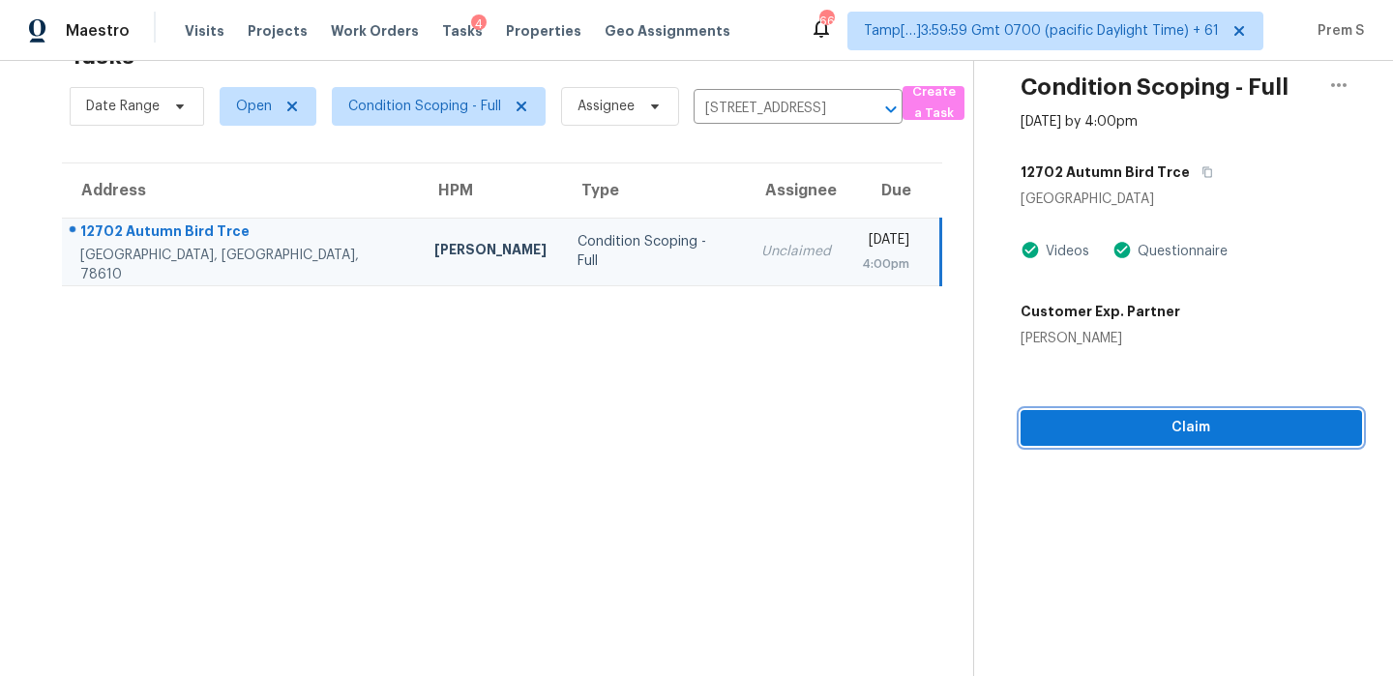
click at [1133, 422] on span "Claim" at bounding box center [1191, 428] width 310 height 24
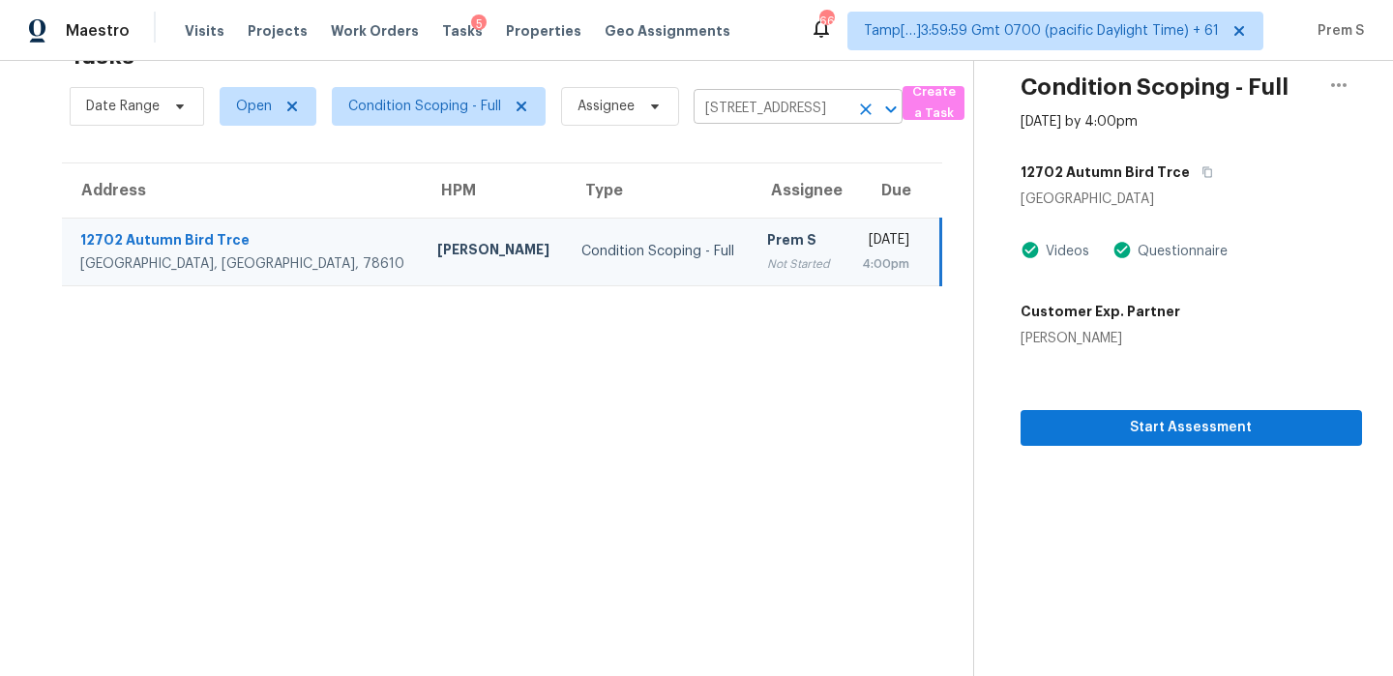
click at [858, 110] on icon "Clear" at bounding box center [865, 109] width 19 height 19
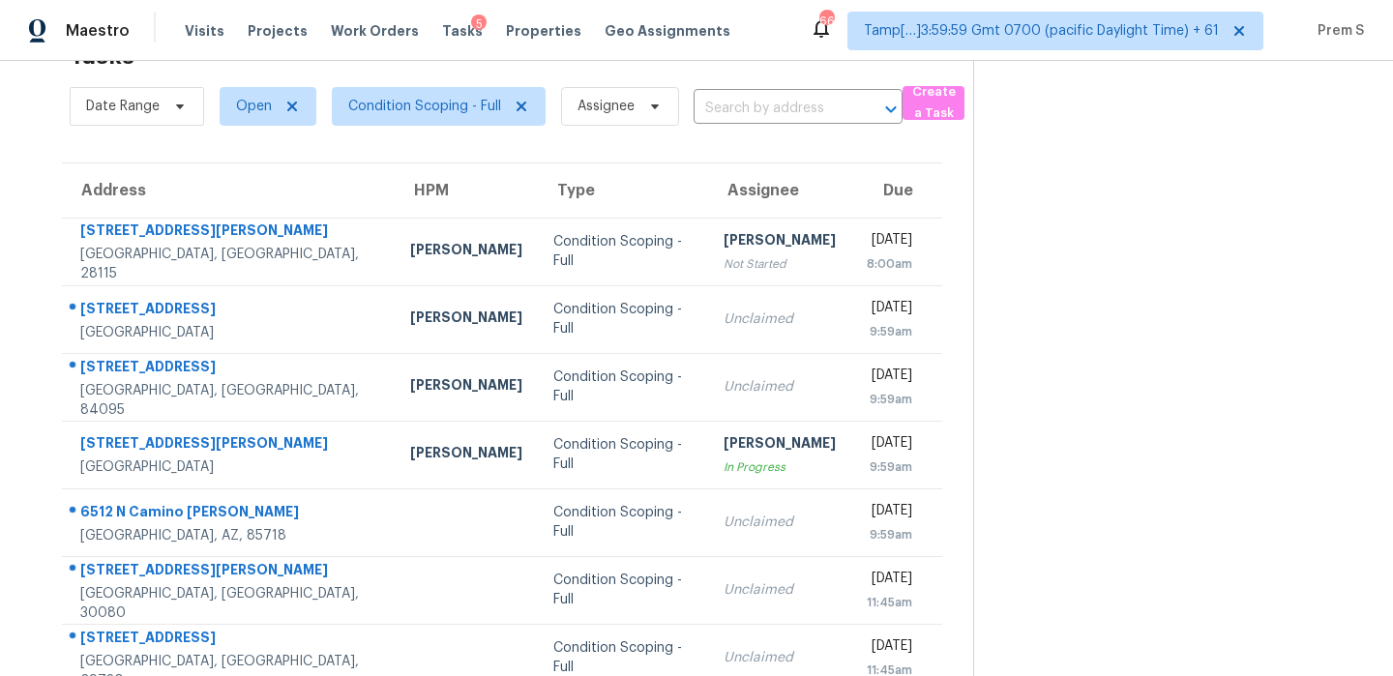
click at [799, 103] on input "text" at bounding box center [770, 109] width 155 height 30
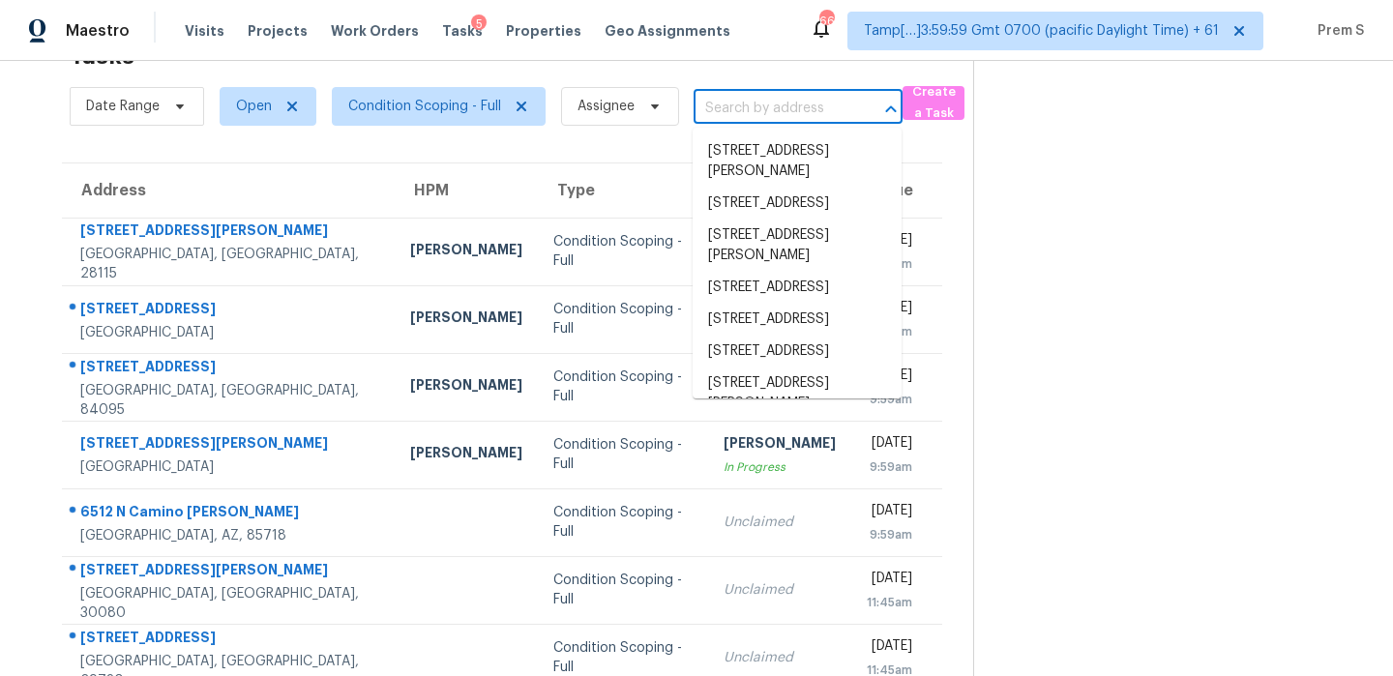
paste input "[STREET_ADDRESS]"
type input "[STREET_ADDRESS]"
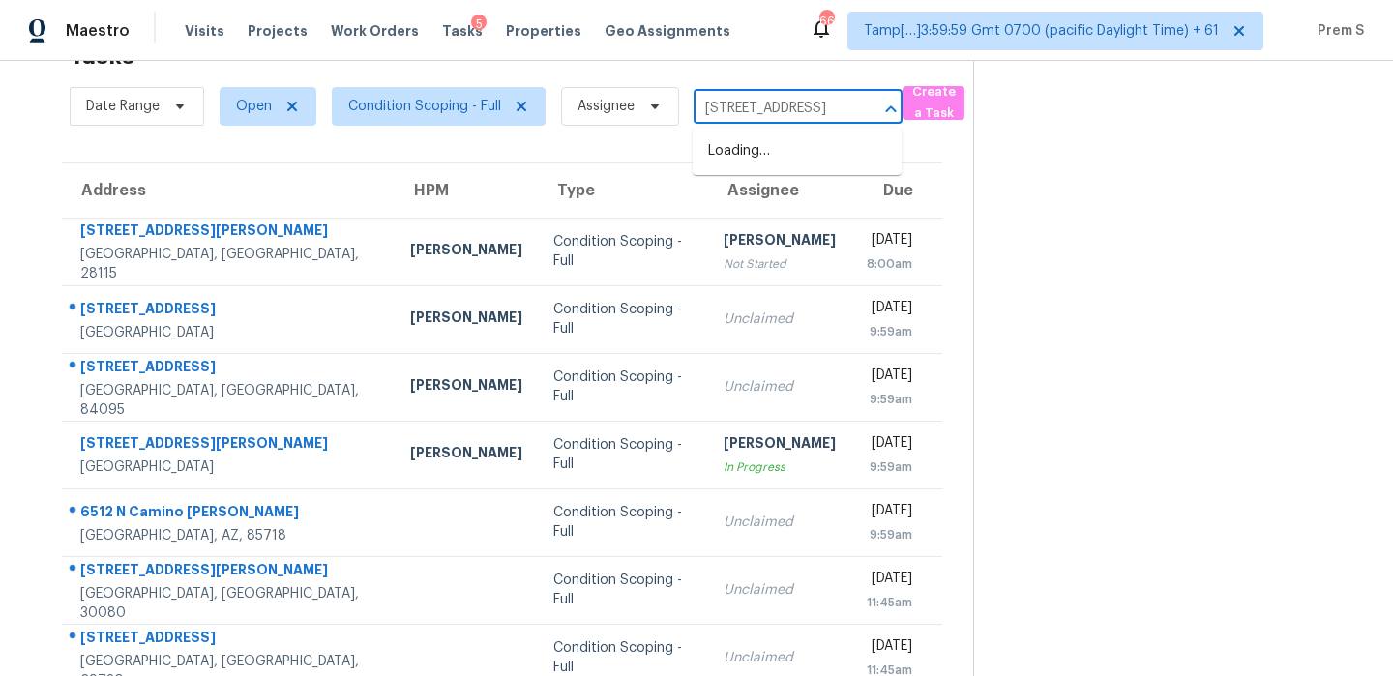
scroll to position [0, 145]
click at [756, 143] on li "[STREET_ADDRESS]" at bounding box center [796, 151] width 209 height 32
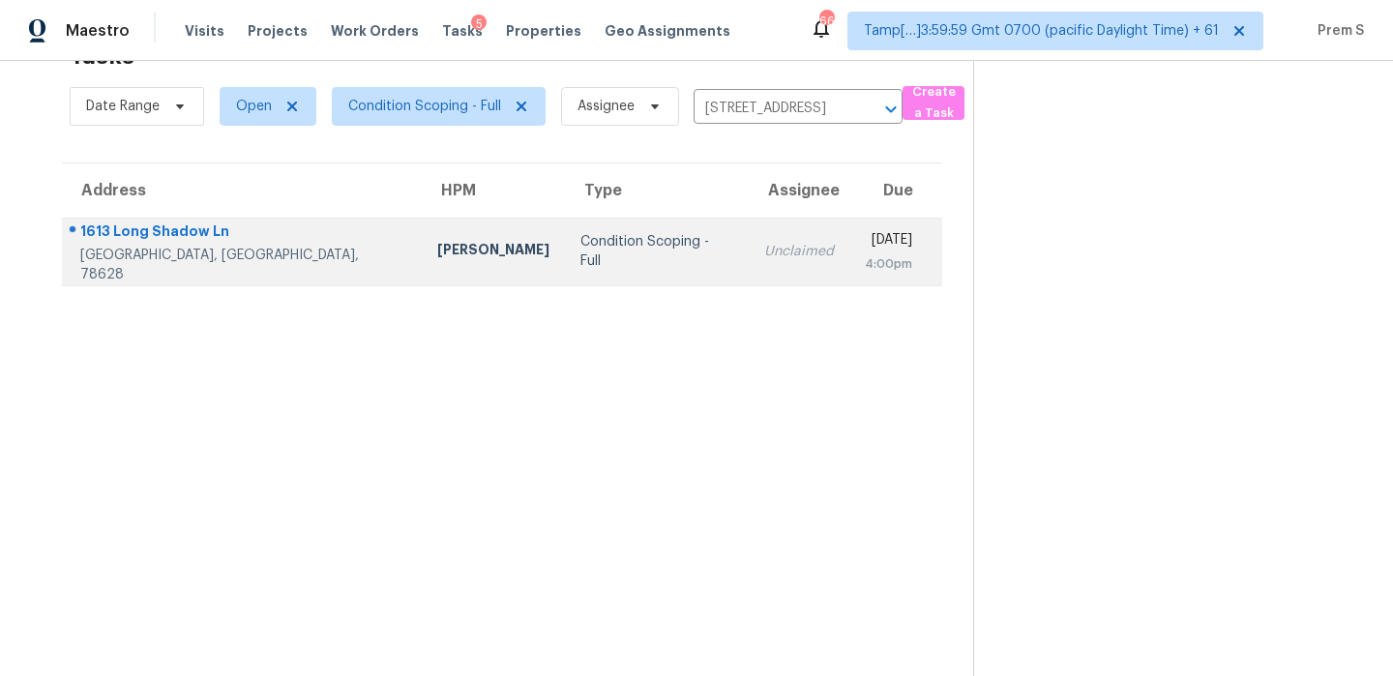
click at [764, 254] on div "Unclaimed" at bounding box center [799, 251] width 70 height 19
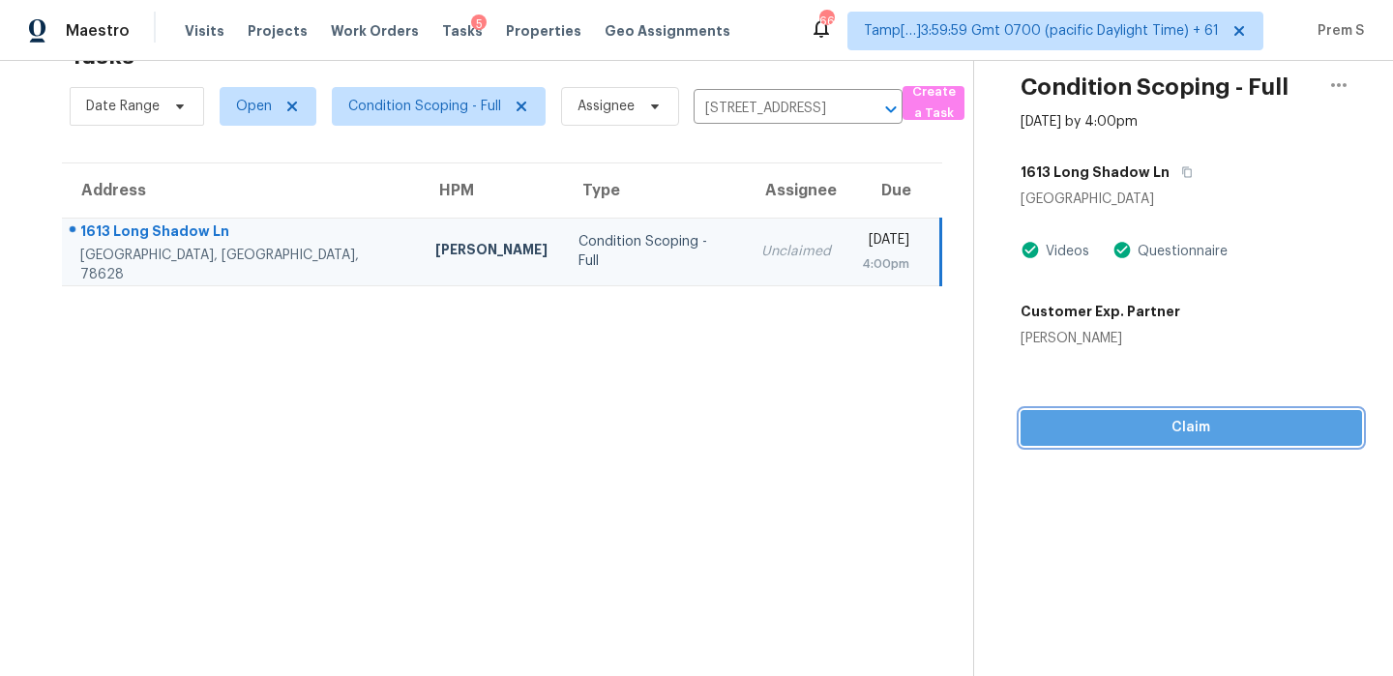
click at [1152, 443] on button "Claim" at bounding box center [1190, 428] width 341 height 36
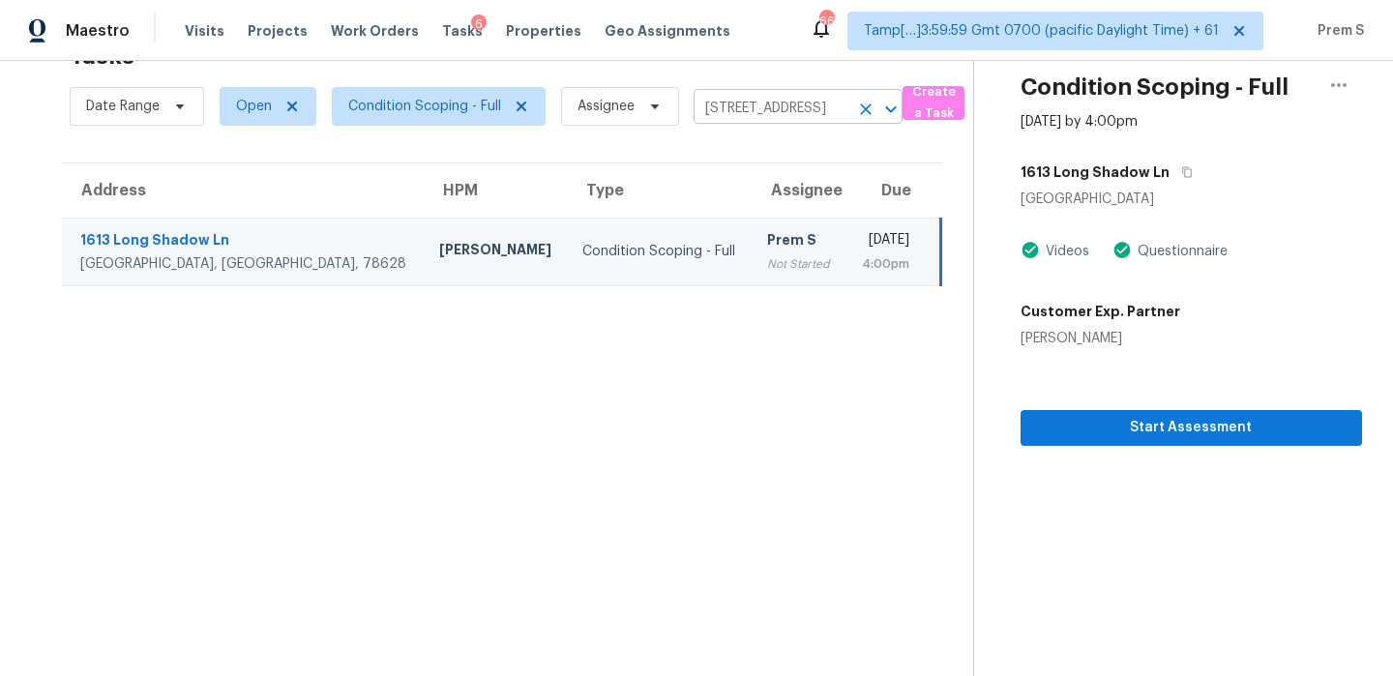
click at [864, 106] on icon "Clear" at bounding box center [866, 109] width 12 height 12
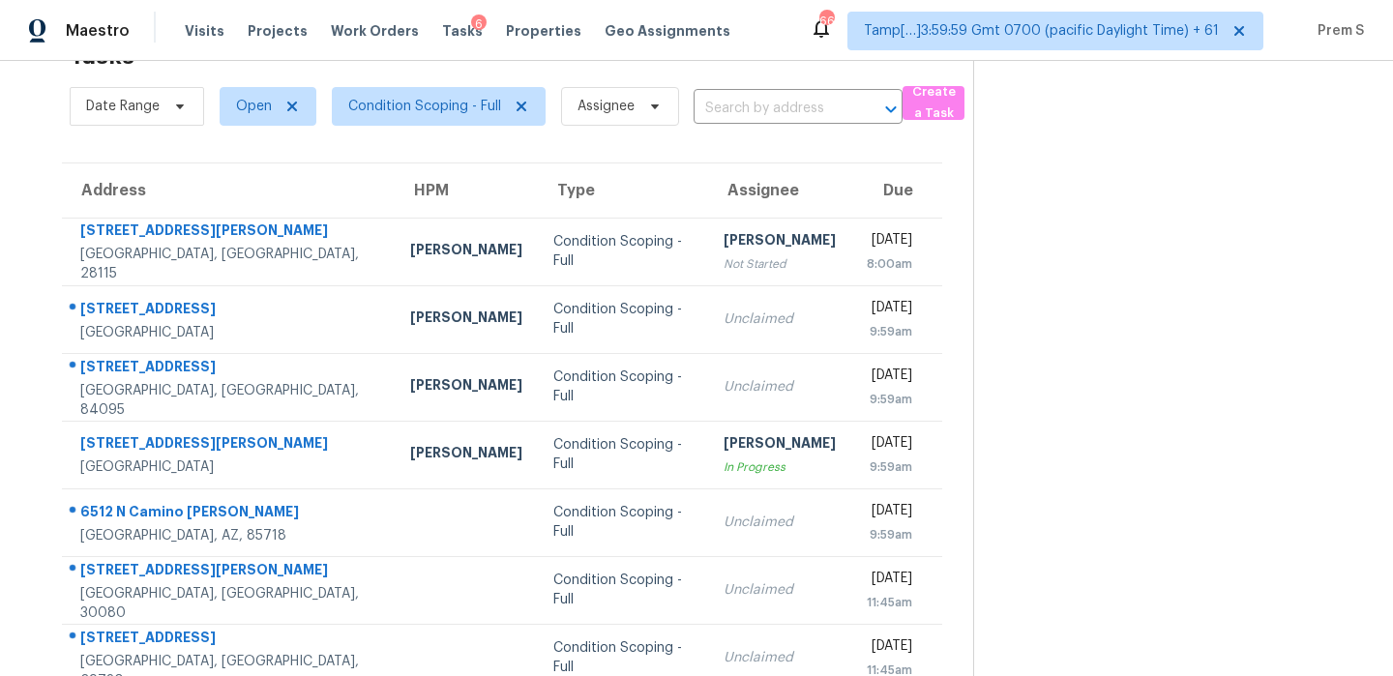
click at [767, 104] on input "text" at bounding box center [770, 109] width 155 height 30
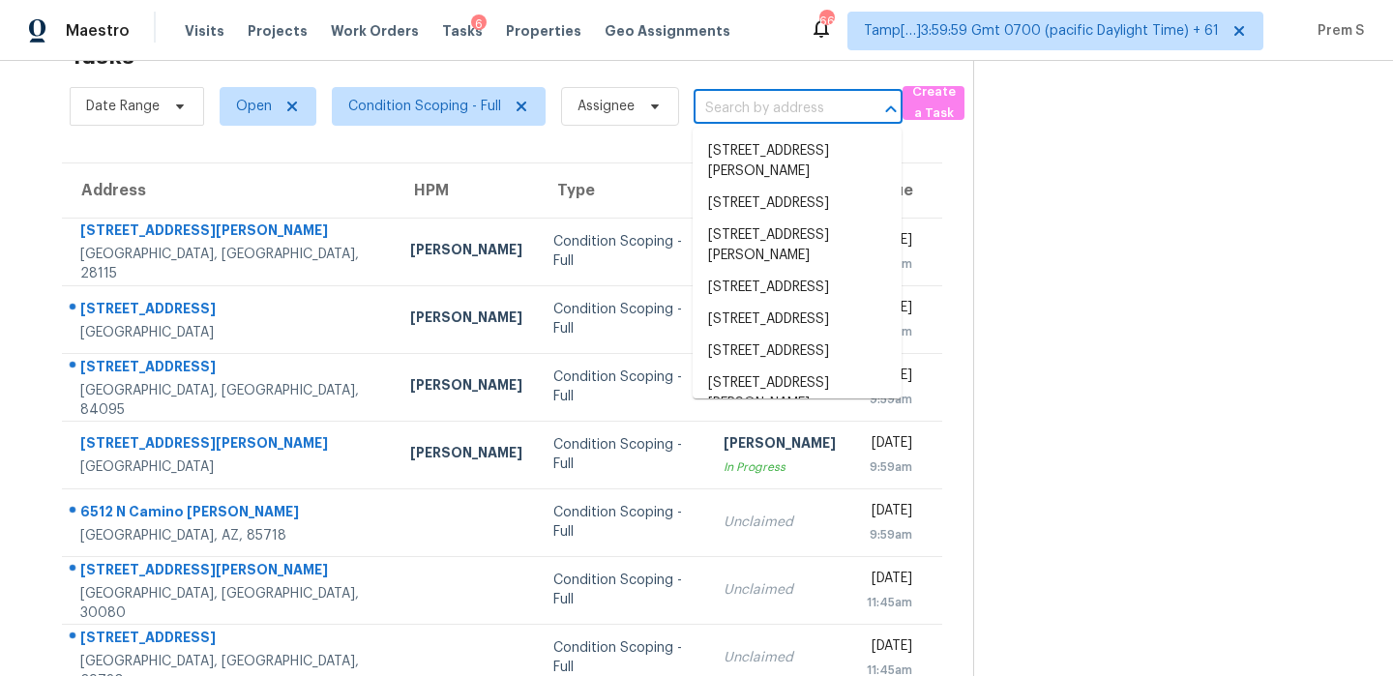
paste input "[STREET_ADDRESS]"
type input "[STREET_ADDRESS]"
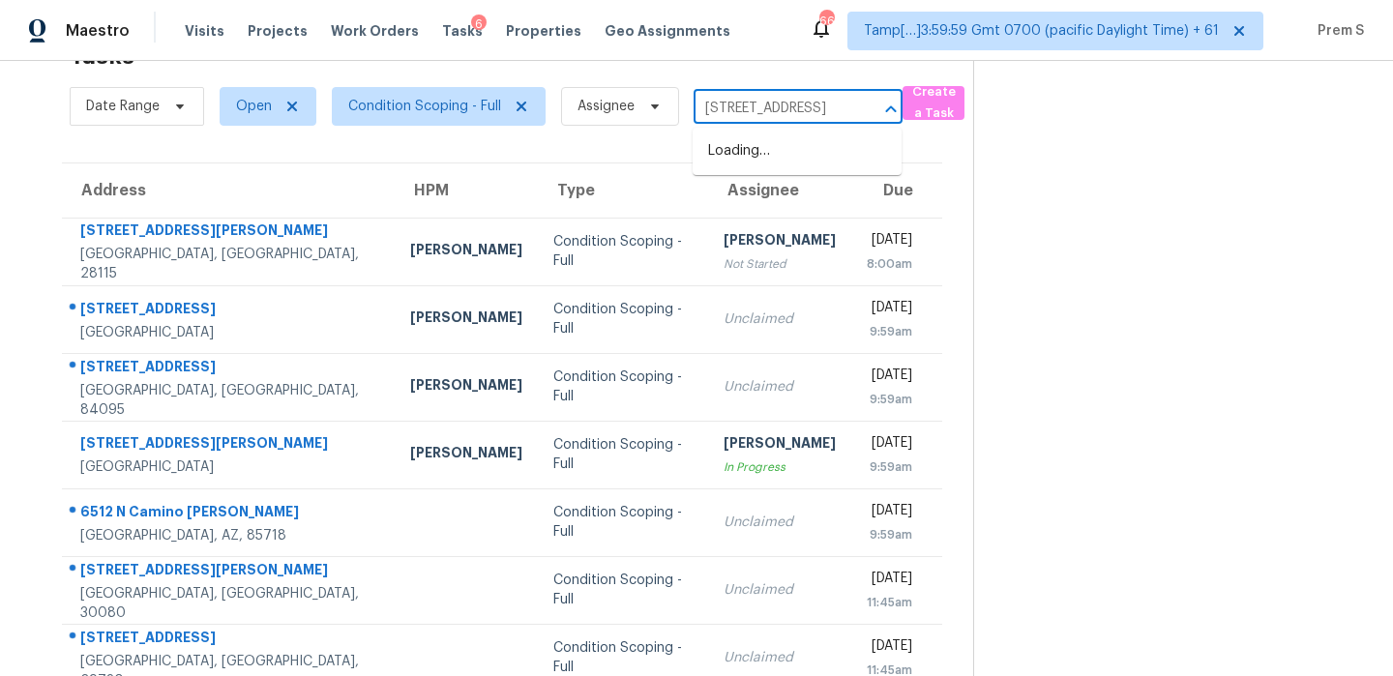
scroll to position [0, 122]
click at [756, 149] on li "[STREET_ADDRESS]" at bounding box center [796, 151] width 209 height 32
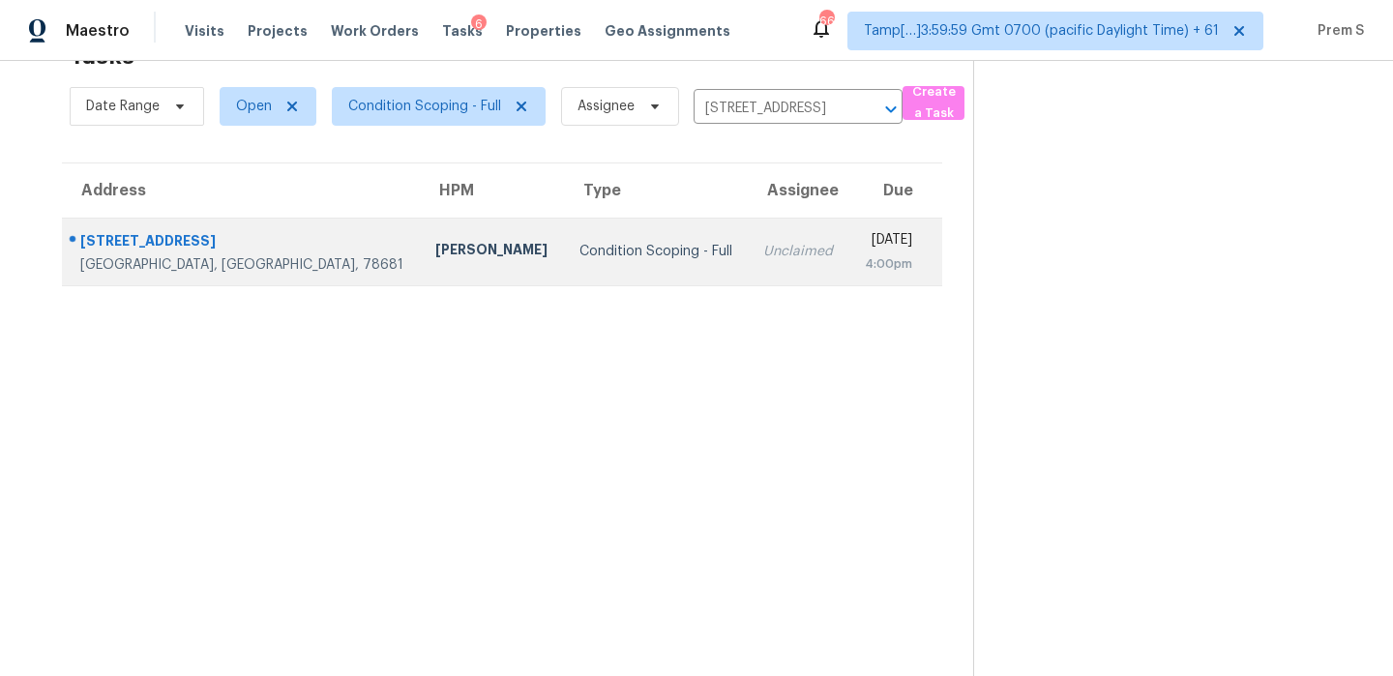
click at [864, 249] on div "[DATE]" at bounding box center [887, 242] width 47 height 24
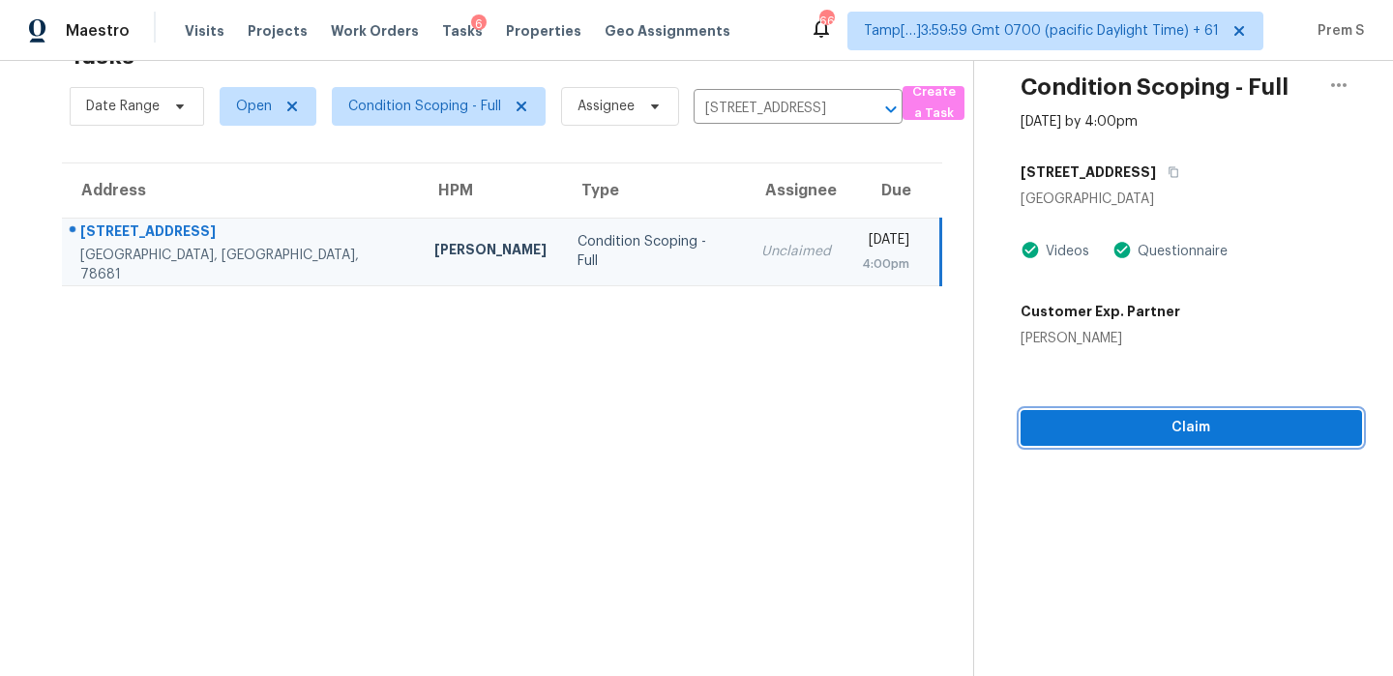
click at [1194, 440] on button "Claim" at bounding box center [1190, 428] width 341 height 36
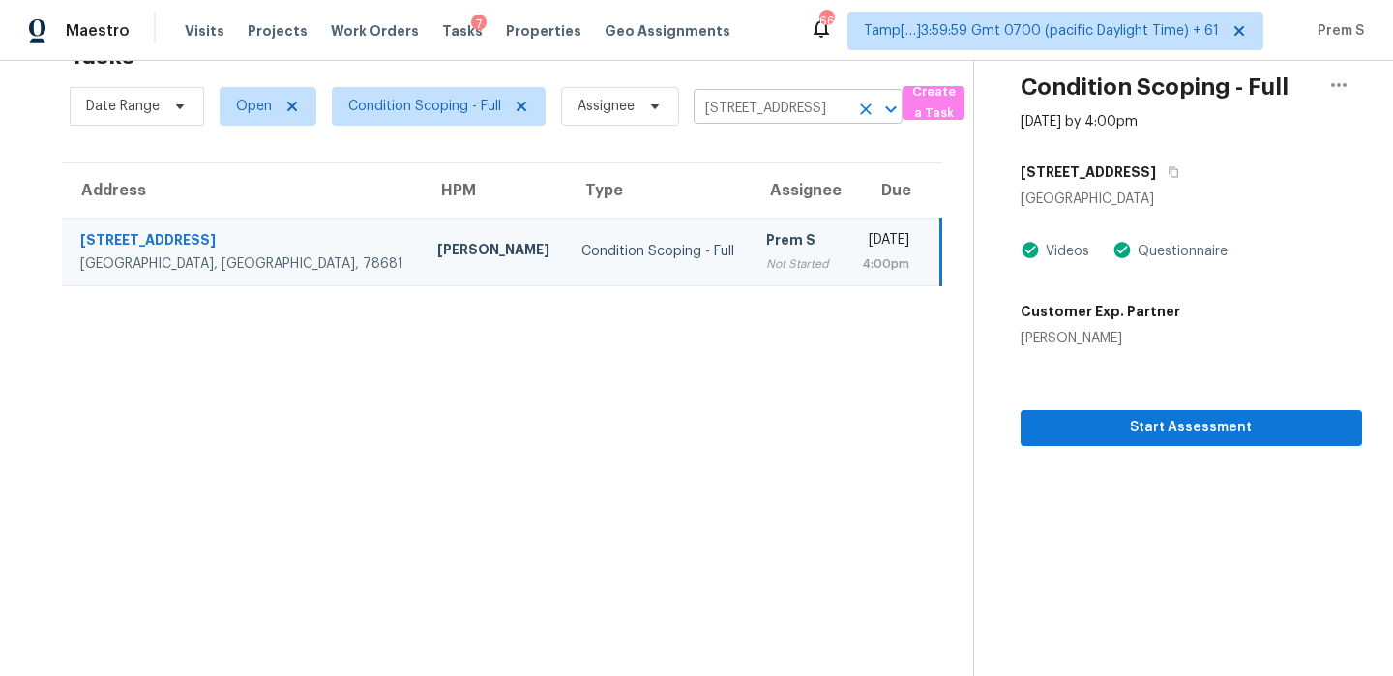
click at [866, 109] on icon "Clear" at bounding box center [866, 109] width 12 height 12
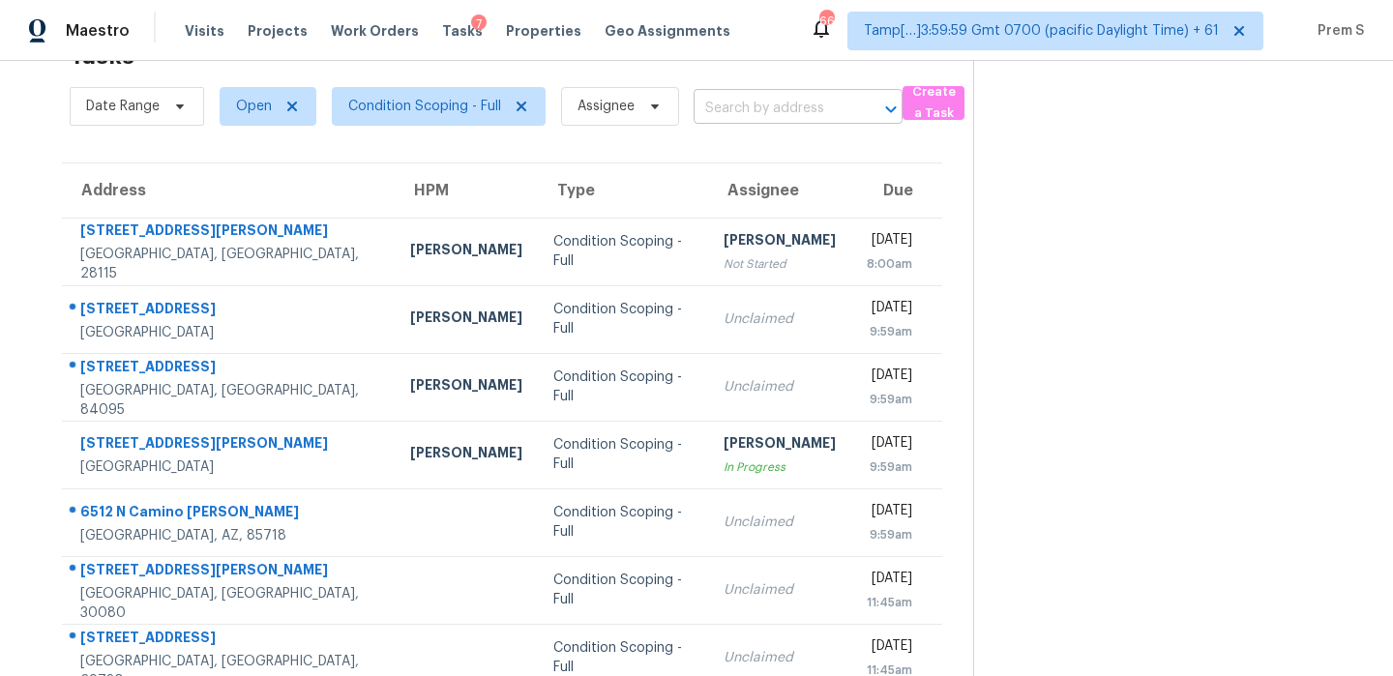
click at [795, 117] on input "text" at bounding box center [770, 109] width 155 height 30
paste input "[STREET_ADDRESS]"
type input "[STREET_ADDRESS]"
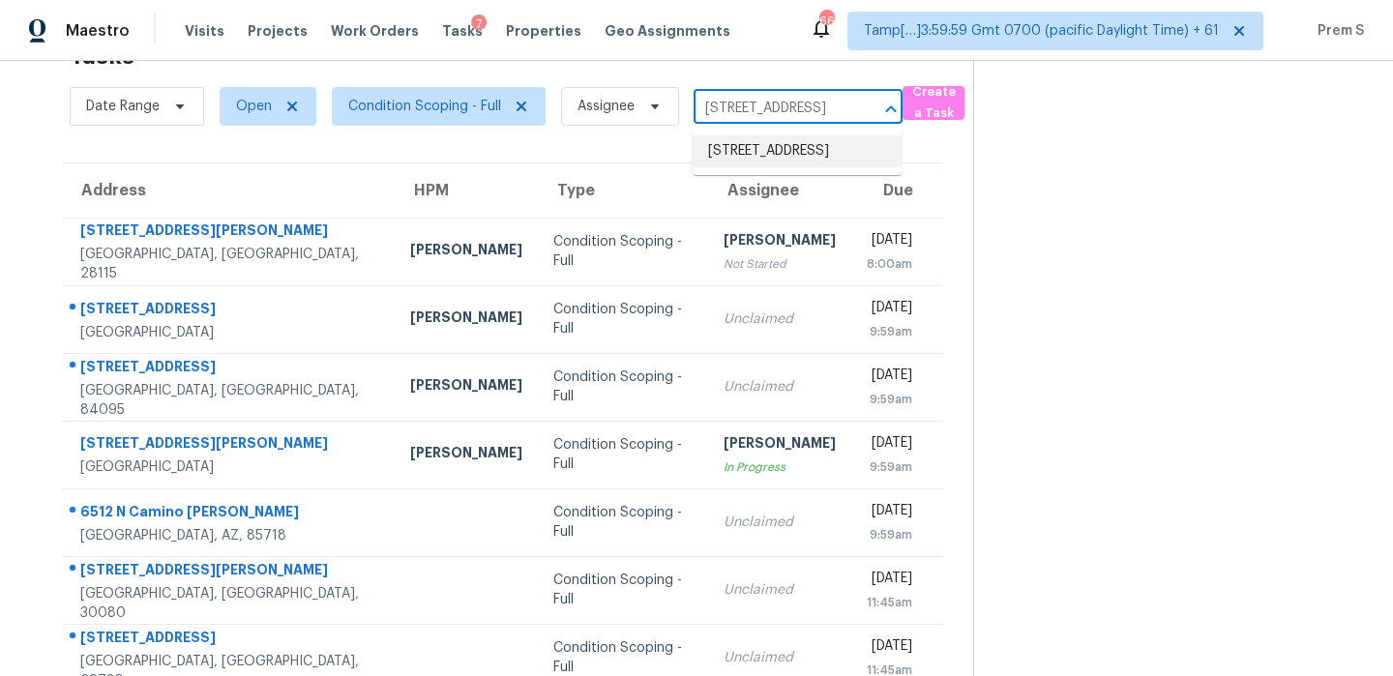
click at [764, 167] on li "[STREET_ADDRESS]" at bounding box center [796, 151] width 209 height 32
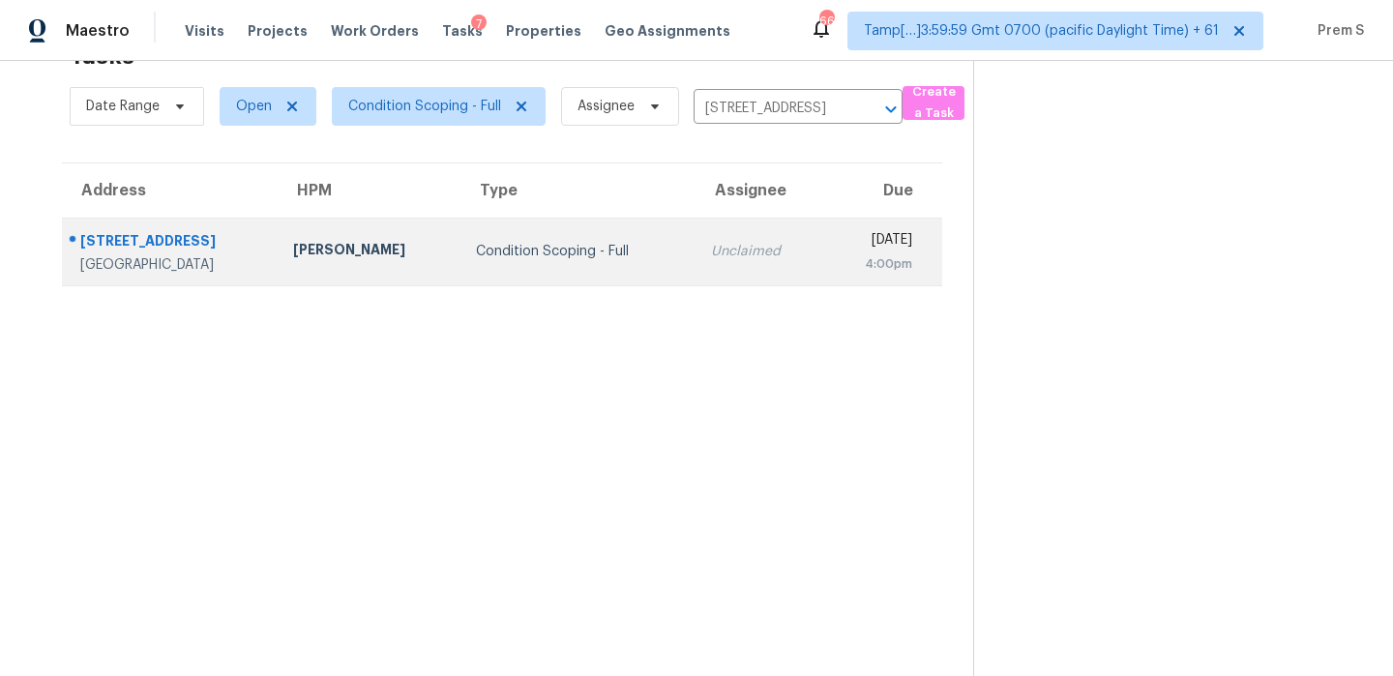
click at [722, 272] on td "Unclaimed" at bounding box center [759, 252] width 129 height 68
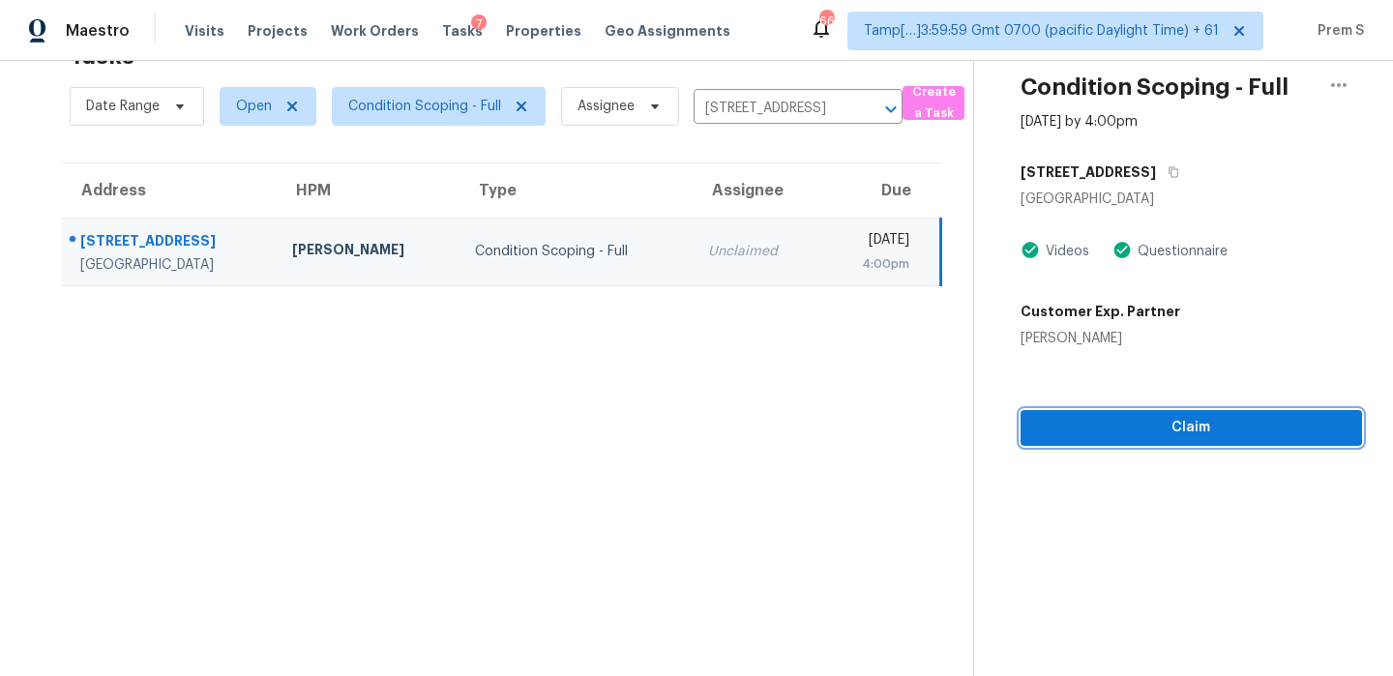
click at [1129, 416] on span "Claim" at bounding box center [1191, 428] width 310 height 24
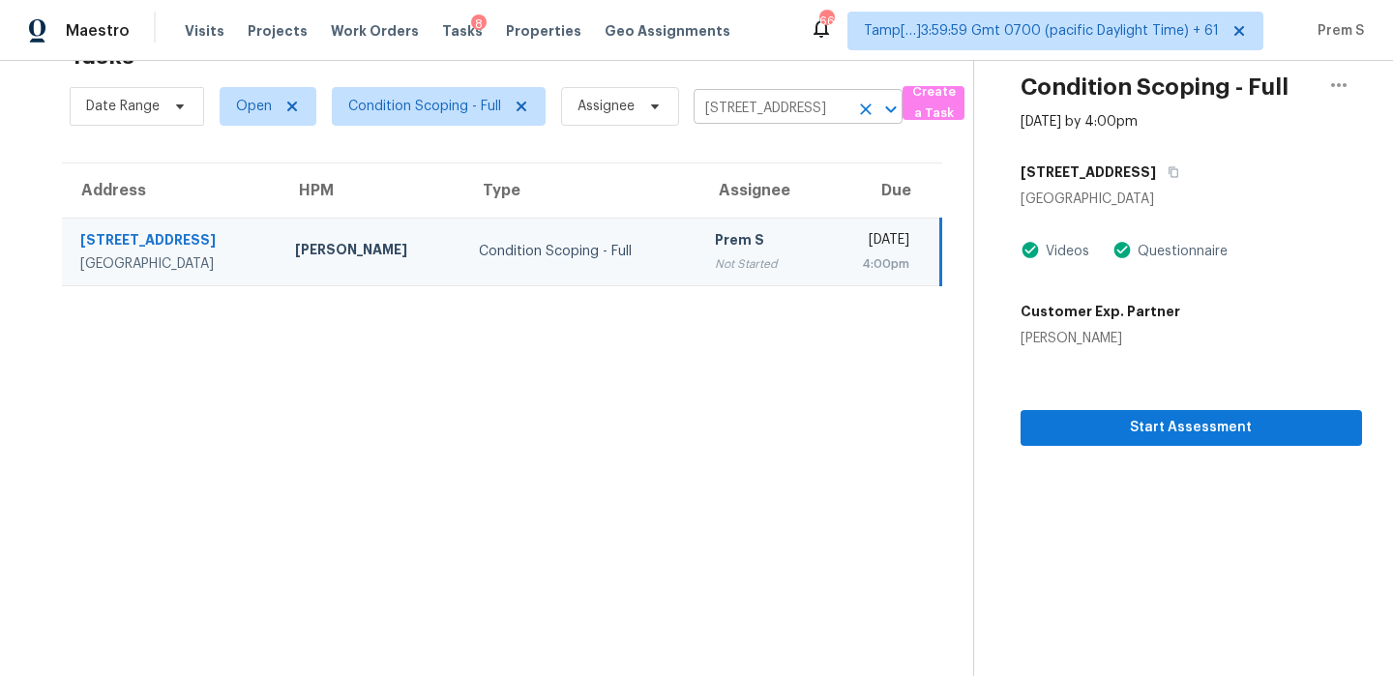
click at [865, 109] on icon "Clear" at bounding box center [866, 109] width 12 height 12
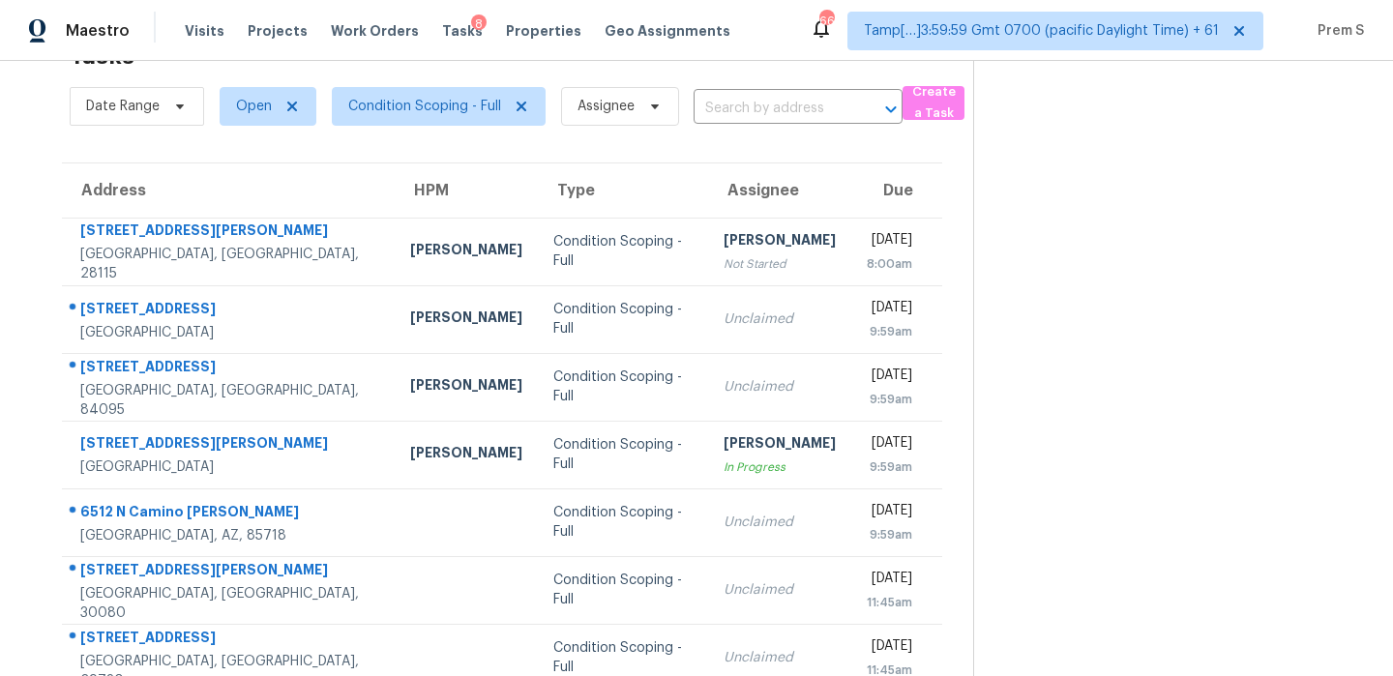
click at [818, 106] on input "text" at bounding box center [770, 109] width 155 height 30
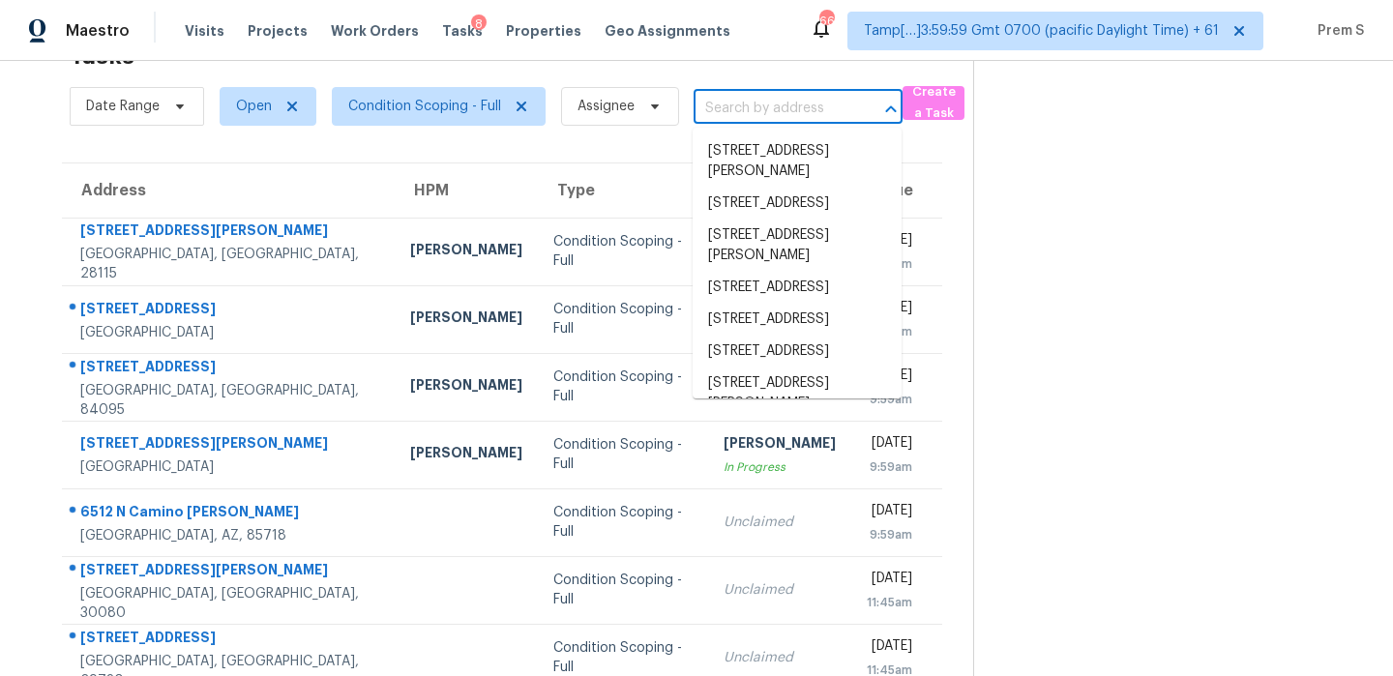
paste input "[STREET_ADDRESS][PERSON_NAME]"
type input "[STREET_ADDRESS][PERSON_NAME]"
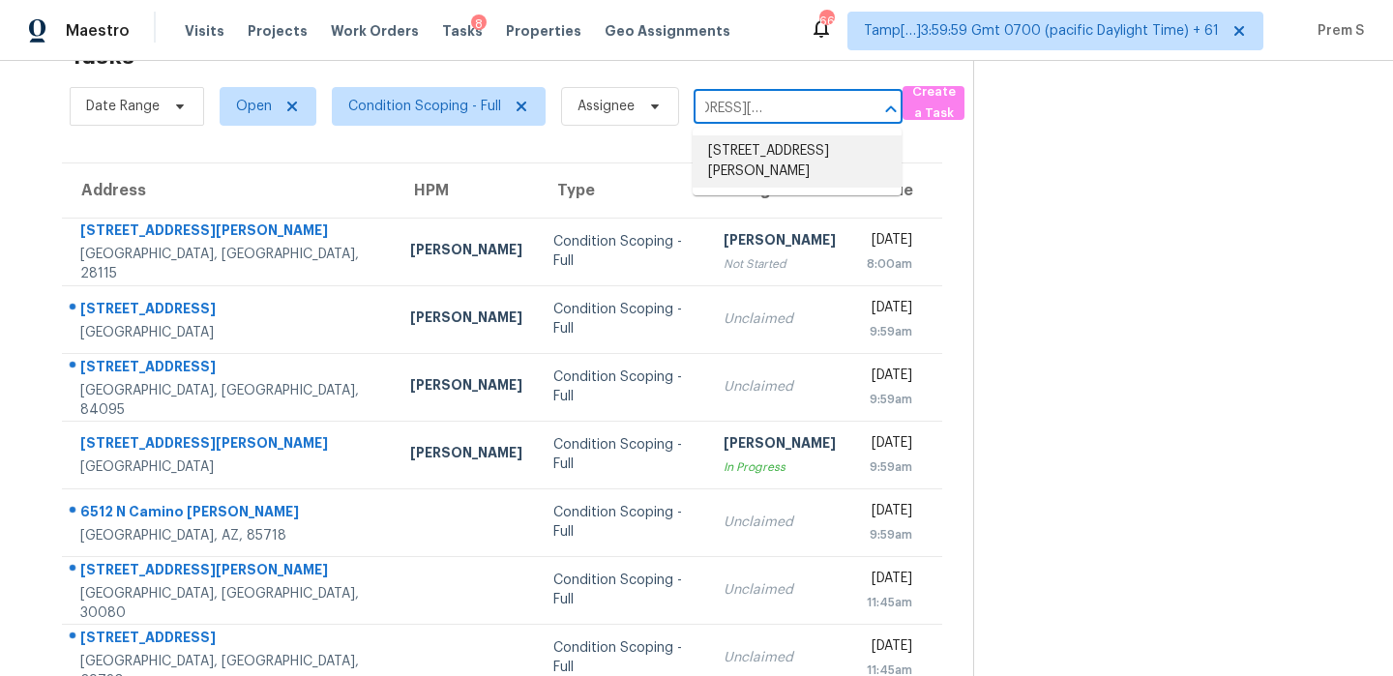
click at [774, 168] on li "[STREET_ADDRESS][PERSON_NAME]" at bounding box center [796, 161] width 209 height 52
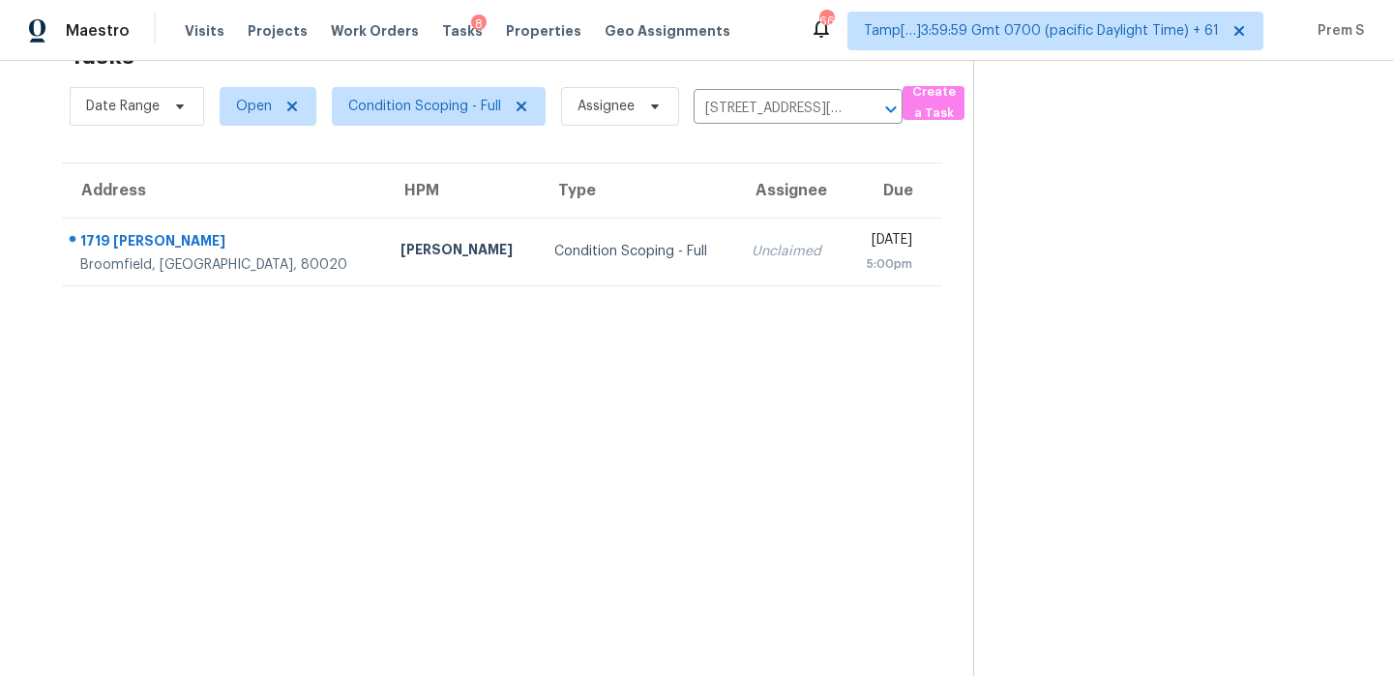
click at [744, 259] on td "Unclaimed" at bounding box center [790, 252] width 108 height 68
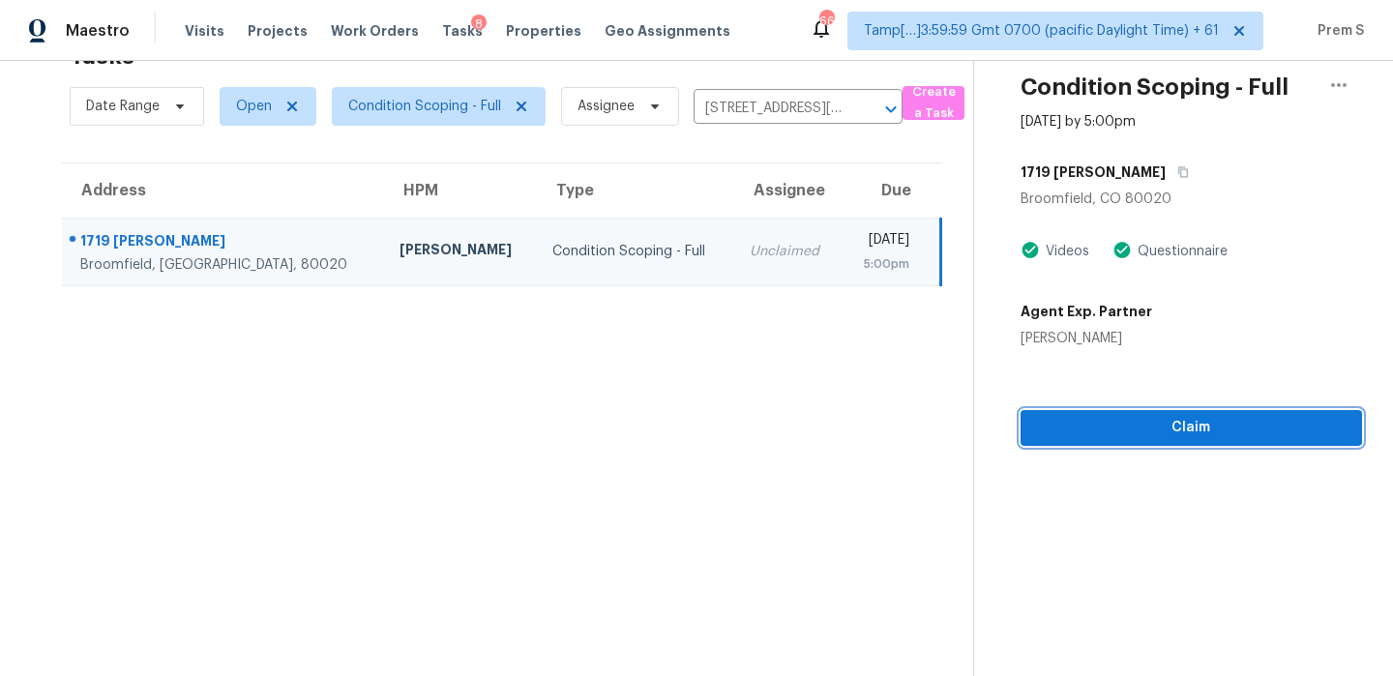
click at [1178, 432] on span "Claim" at bounding box center [1191, 428] width 310 height 24
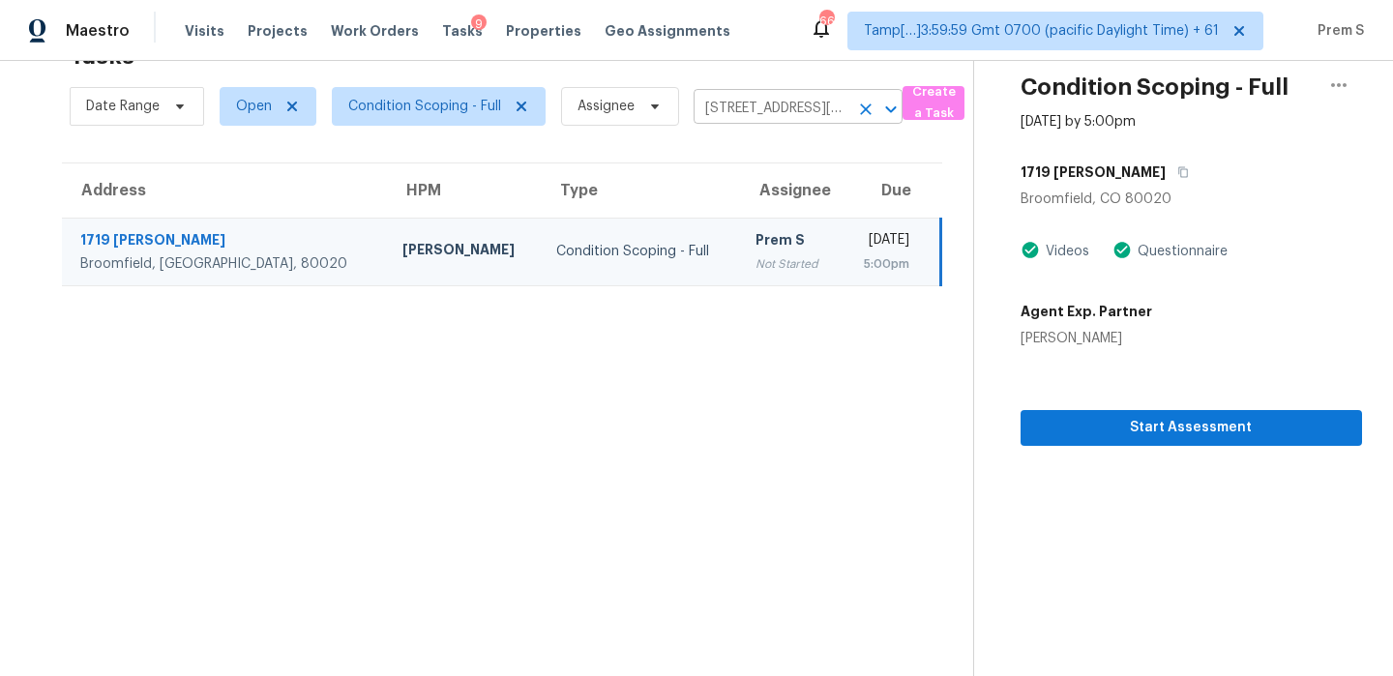
click at [865, 106] on icon "Clear" at bounding box center [865, 109] width 19 height 19
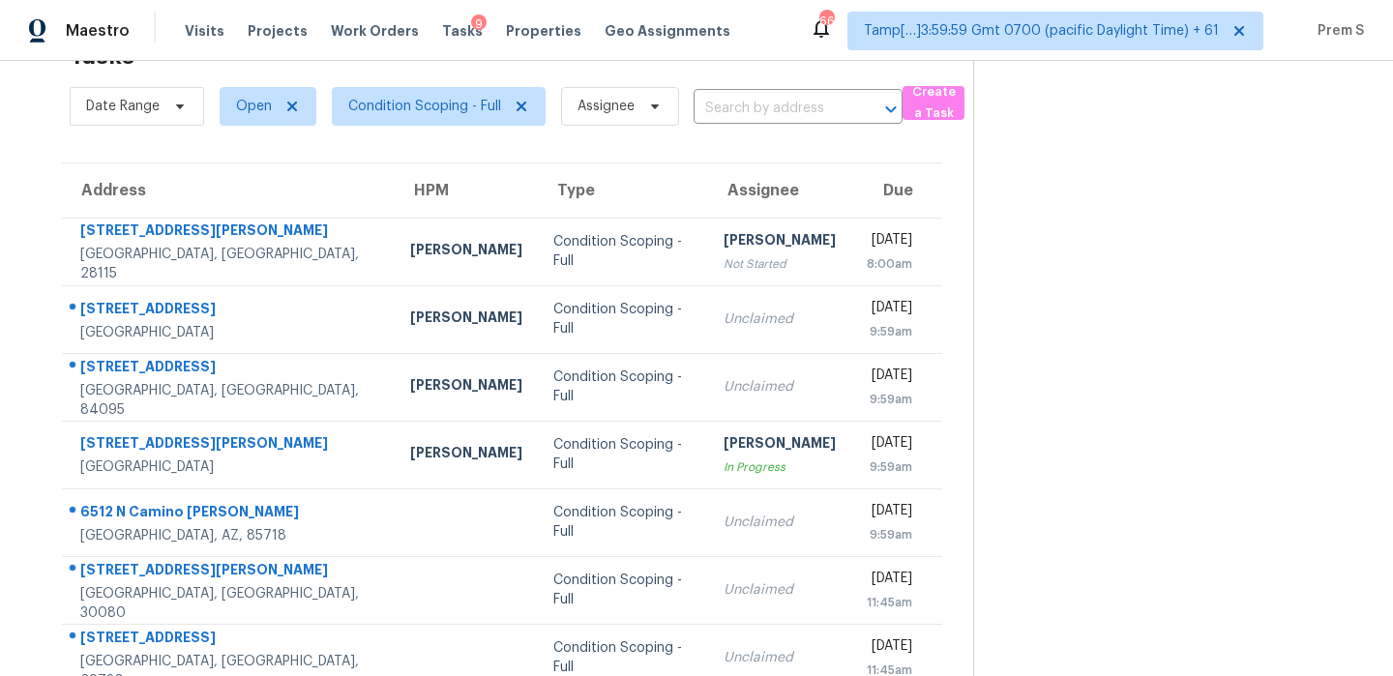
click at [790, 110] on input "text" at bounding box center [770, 109] width 155 height 30
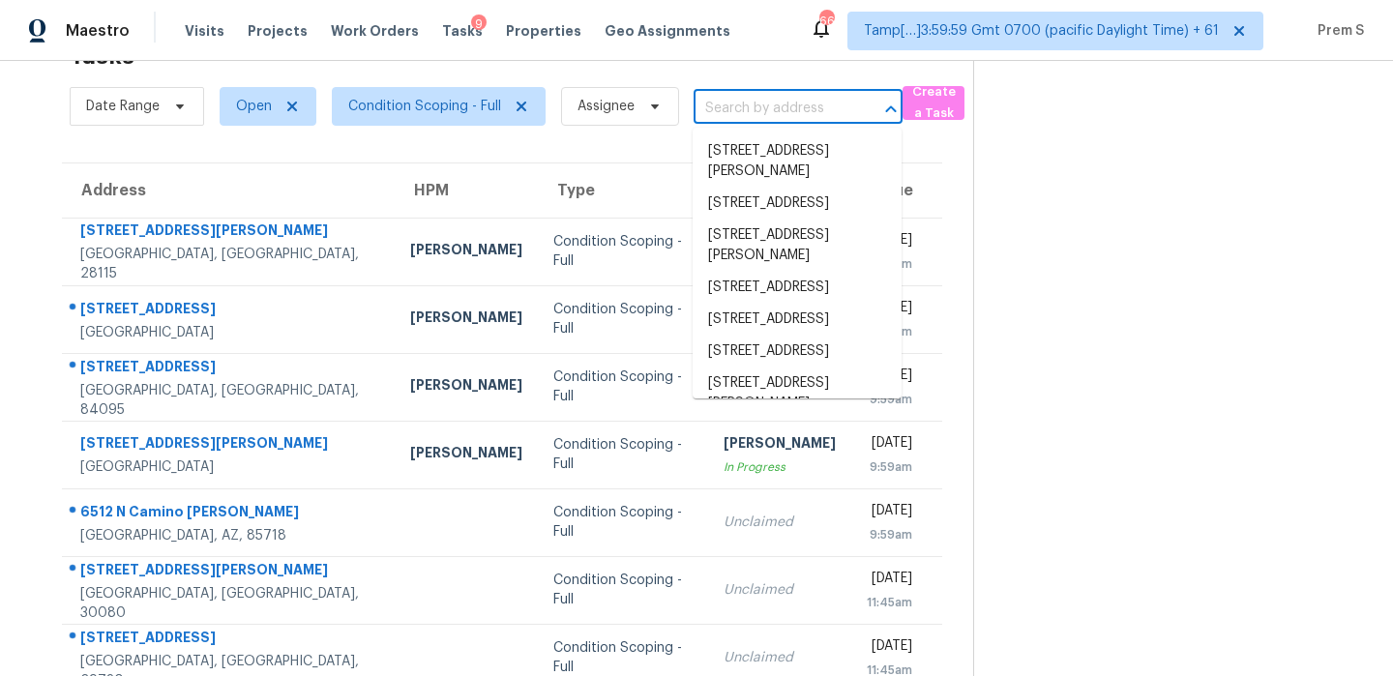
paste input "[STREET_ADDRESS]"
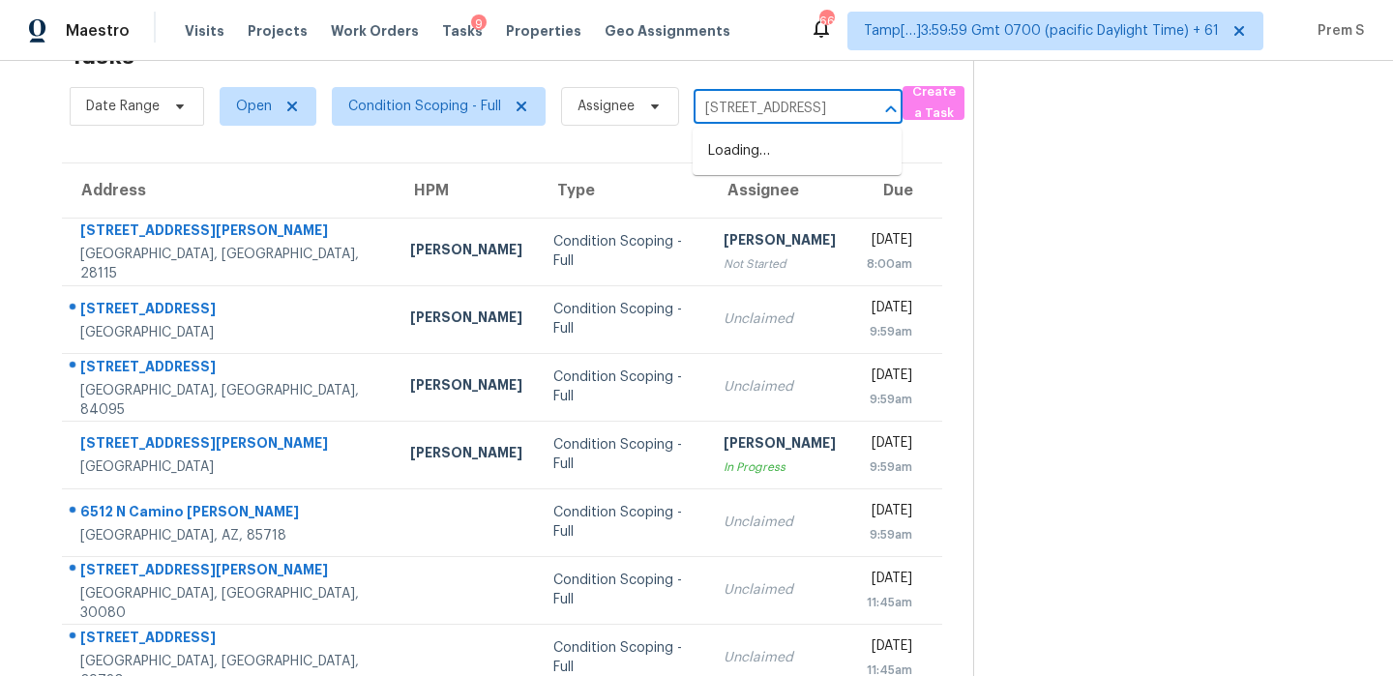
scroll to position [0, 218]
drag, startPoint x: 729, startPoint y: 106, endPoint x: 980, endPoint y: 103, distance: 250.5
click at [980, 104] on div "Tasks 93 Results Date Range Open Condition Scoping - Full Assignee [STREET_ADDR…" at bounding box center [696, 473] width 1393 height 947
type input "22836 SW Forest Cree"
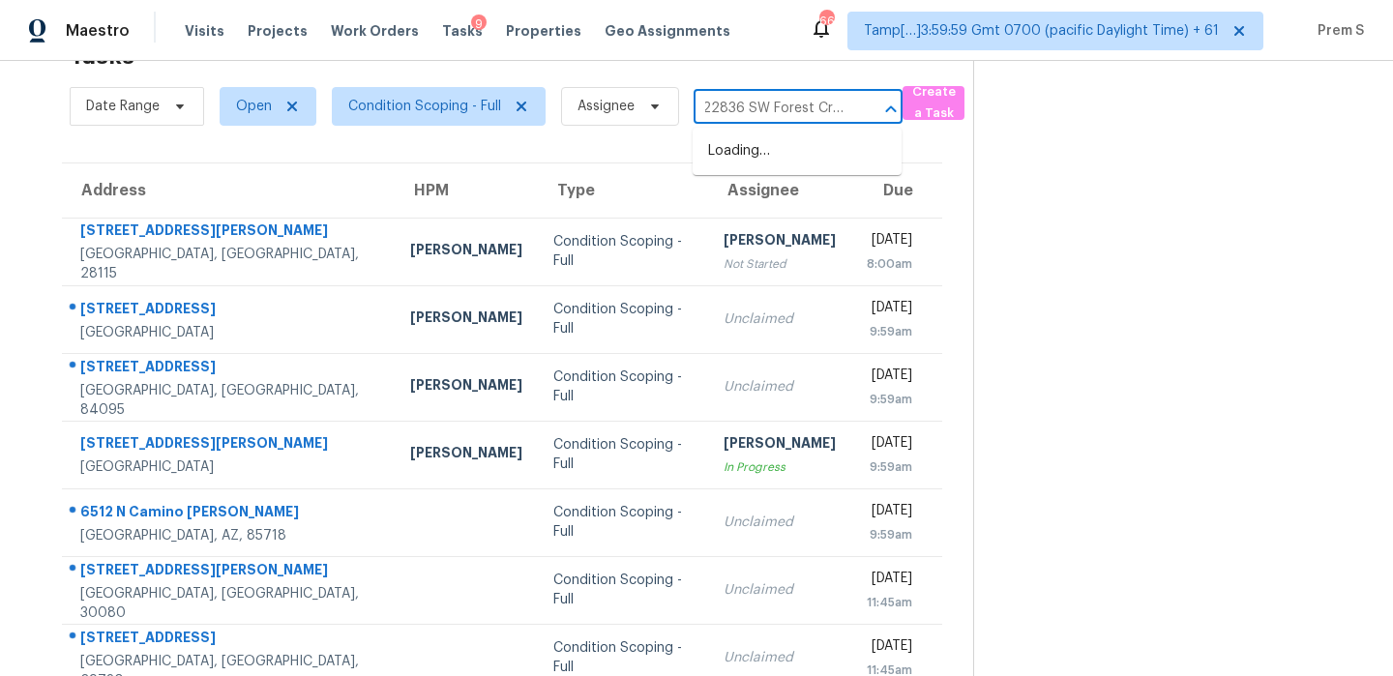
scroll to position [0, 0]
click at [780, 151] on li "[STREET_ADDRESS]" at bounding box center [796, 151] width 209 height 32
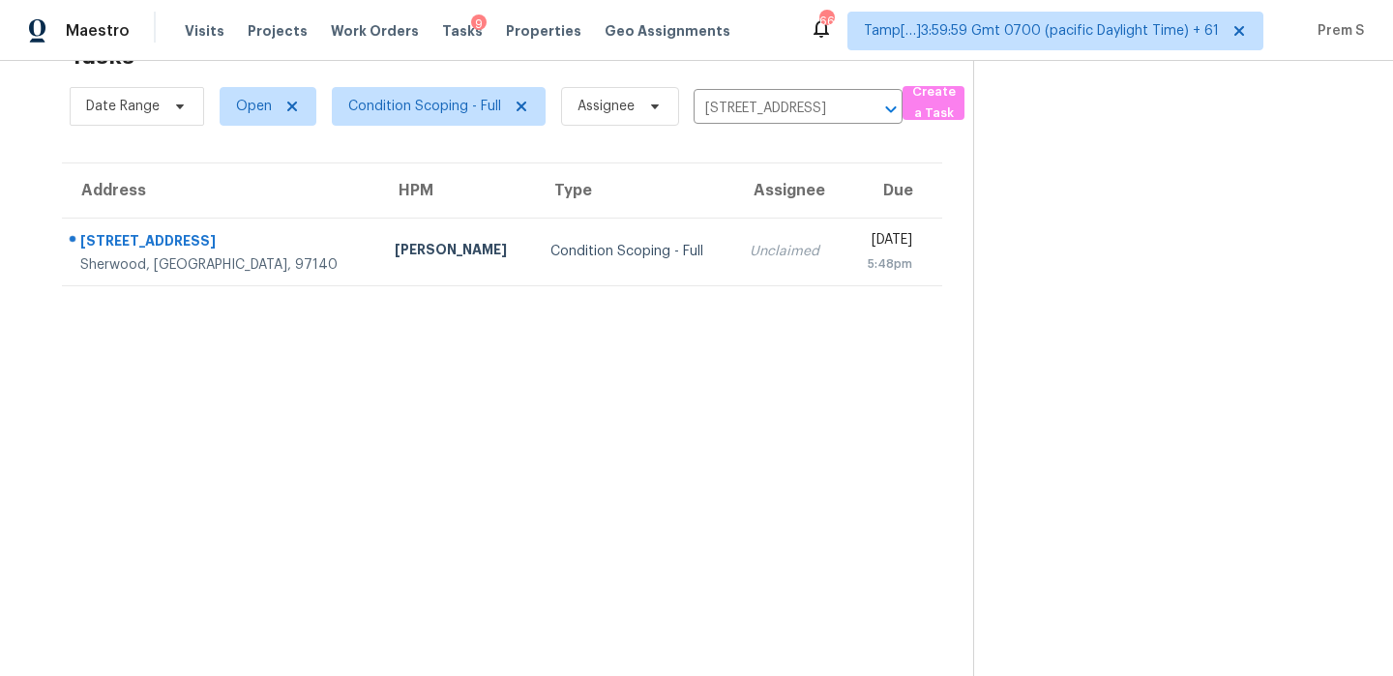
click at [844, 276] on td "[DATE] 5:48pm" at bounding box center [893, 252] width 98 height 68
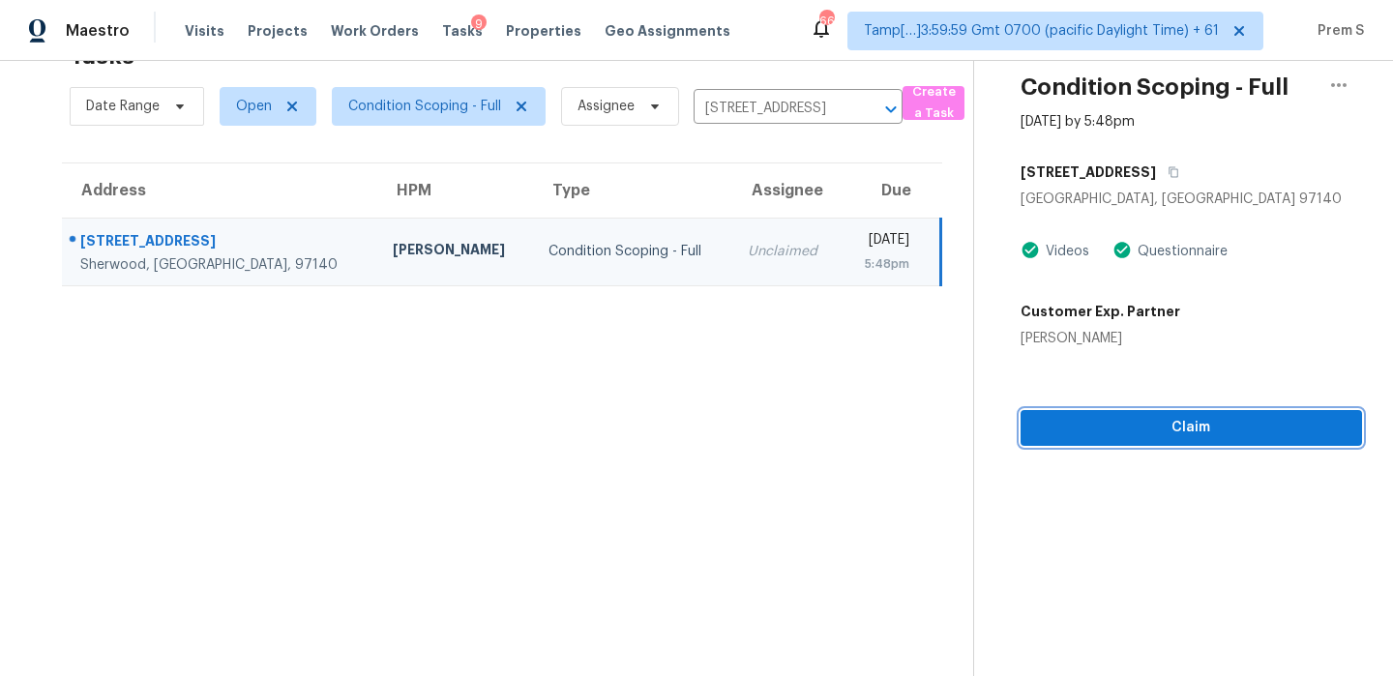
click at [1147, 438] on span "Claim" at bounding box center [1191, 428] width 310 height 24
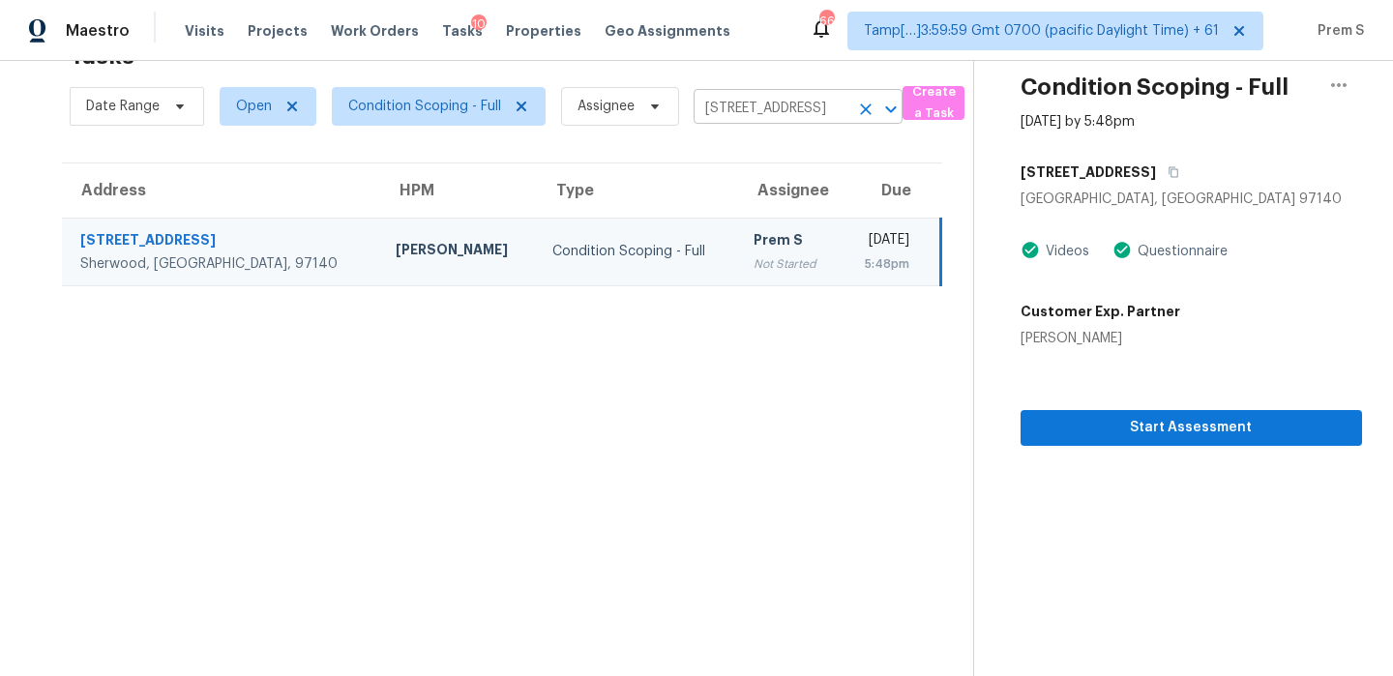
click at [869, 110] on icon "Clear" at bounding box center [865, 109] width 19 height 19
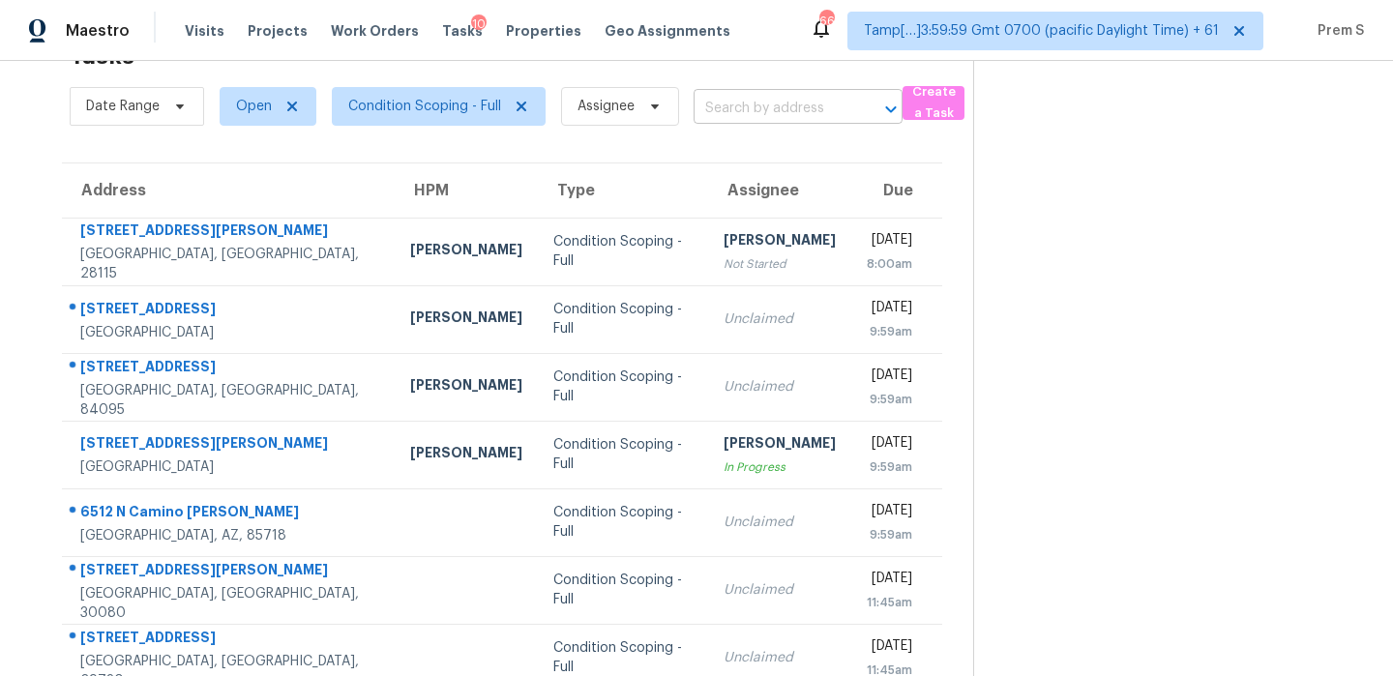
click at [774, 123] on input "text" at bounding box center [770, 109] width 155 height 30
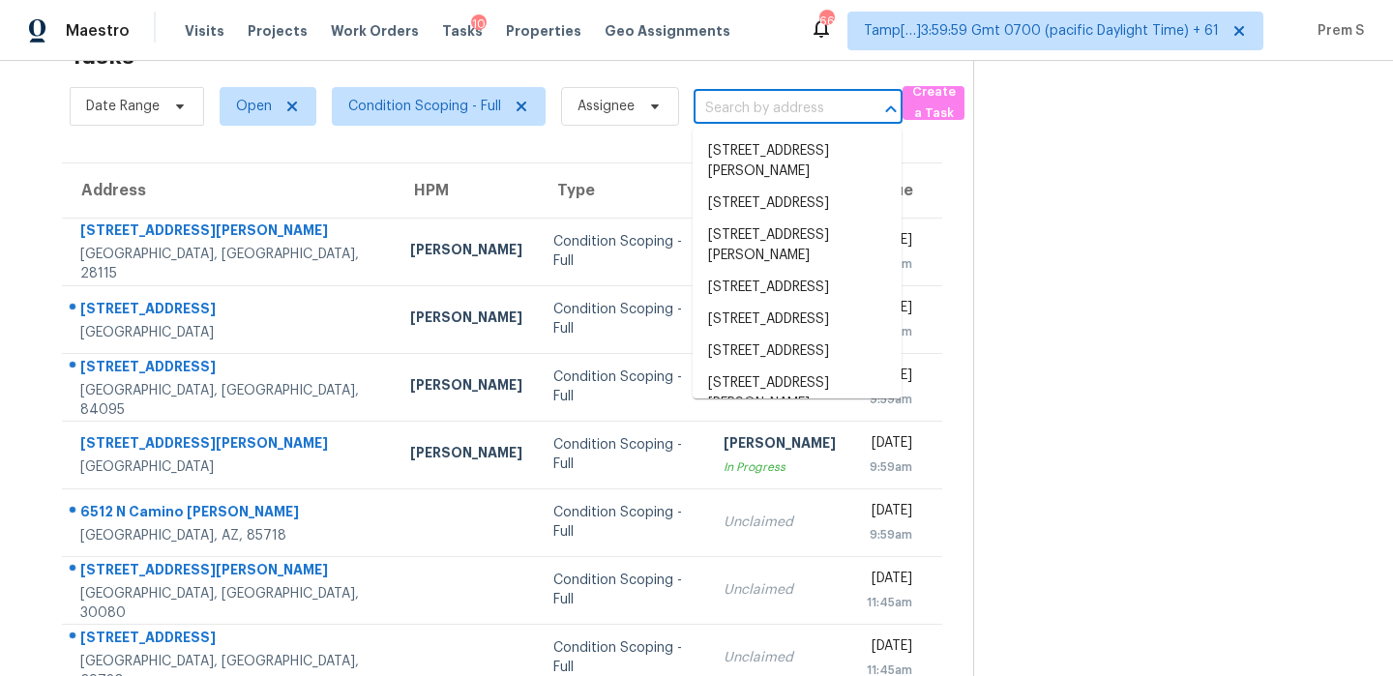
paste input "[STREET_ADDRESS][PERSON_NAME]"
type input "[STREET_ADDRESS][PERSON_NAME]"
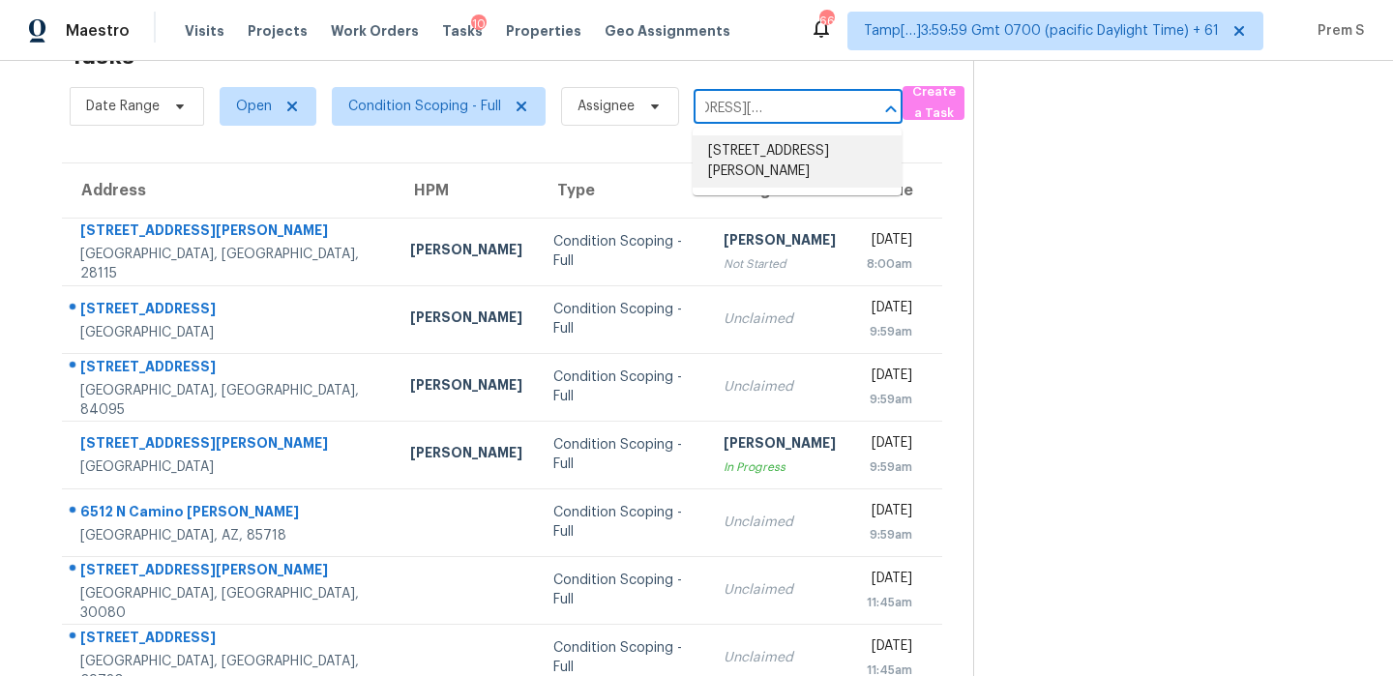
click at [807, 160] on li "[STREET_ADDRESS][PERSON_NAME]" at bounding box center [796, 161] width 209 height 52
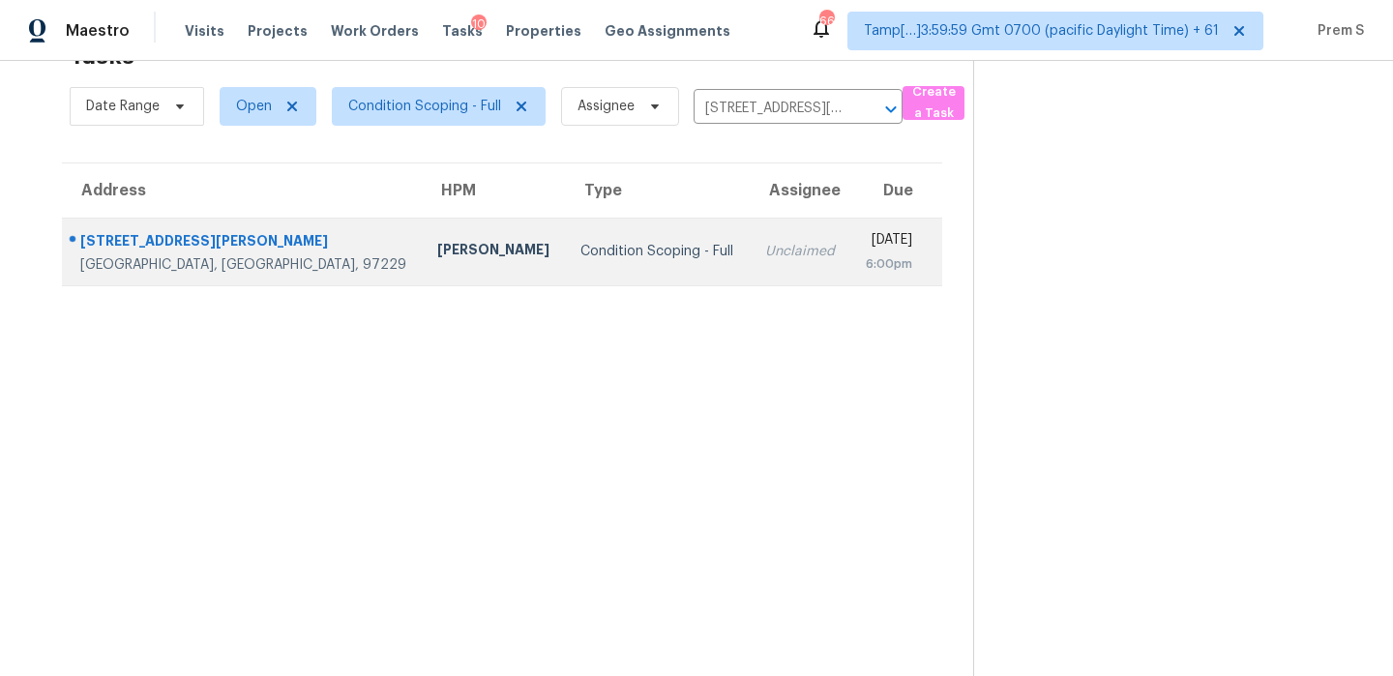
click at [865, 257] on div "6:00pm" at bounding box center [888, 263] width 46 height 19
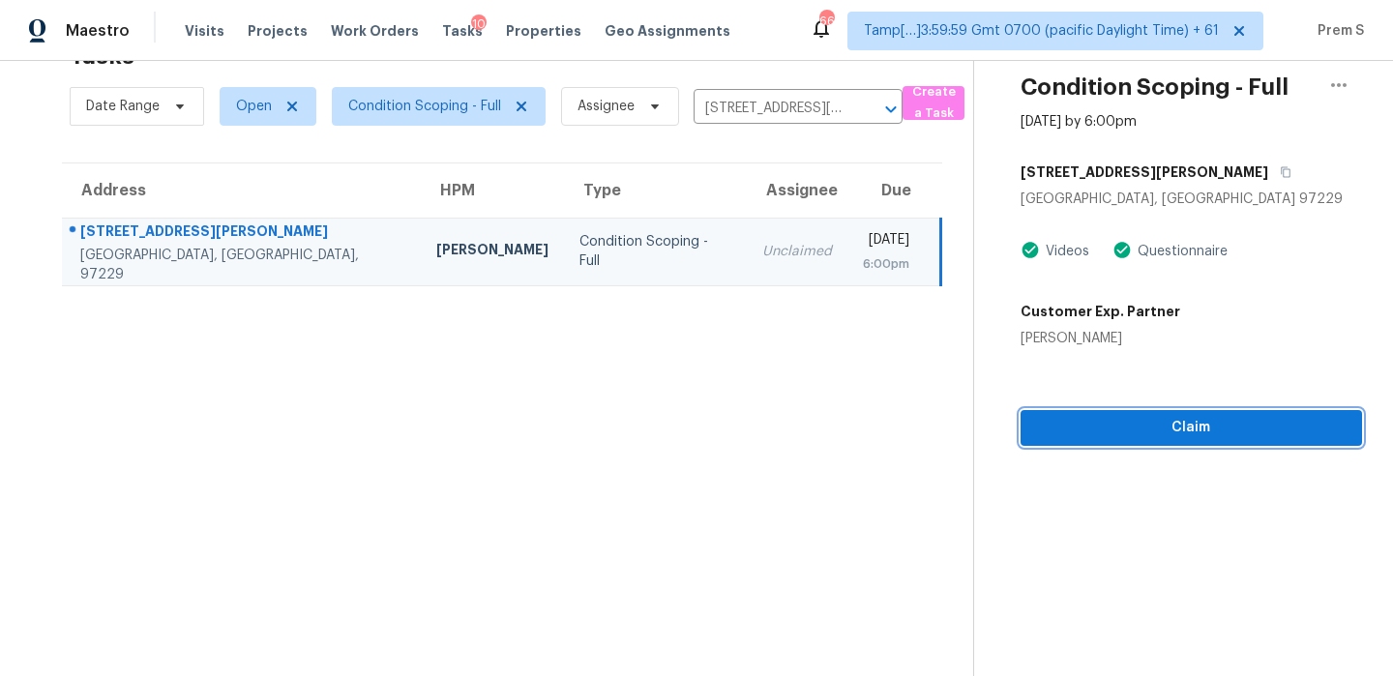
click at [1137, 434] on span "Claim" at bounding box center [1191, 428] width 310 height 24
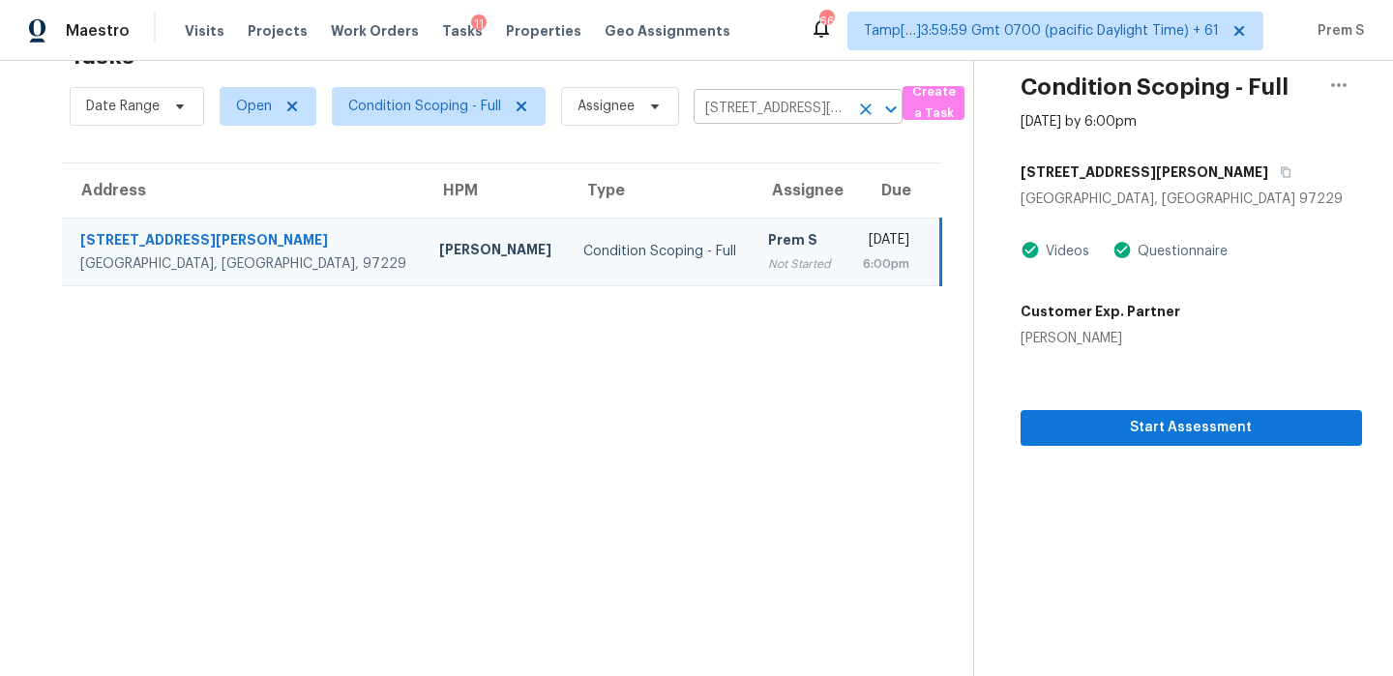
click at [865, 114] on icon "Clear" at bounding box center [865, 109] width 19 height 19
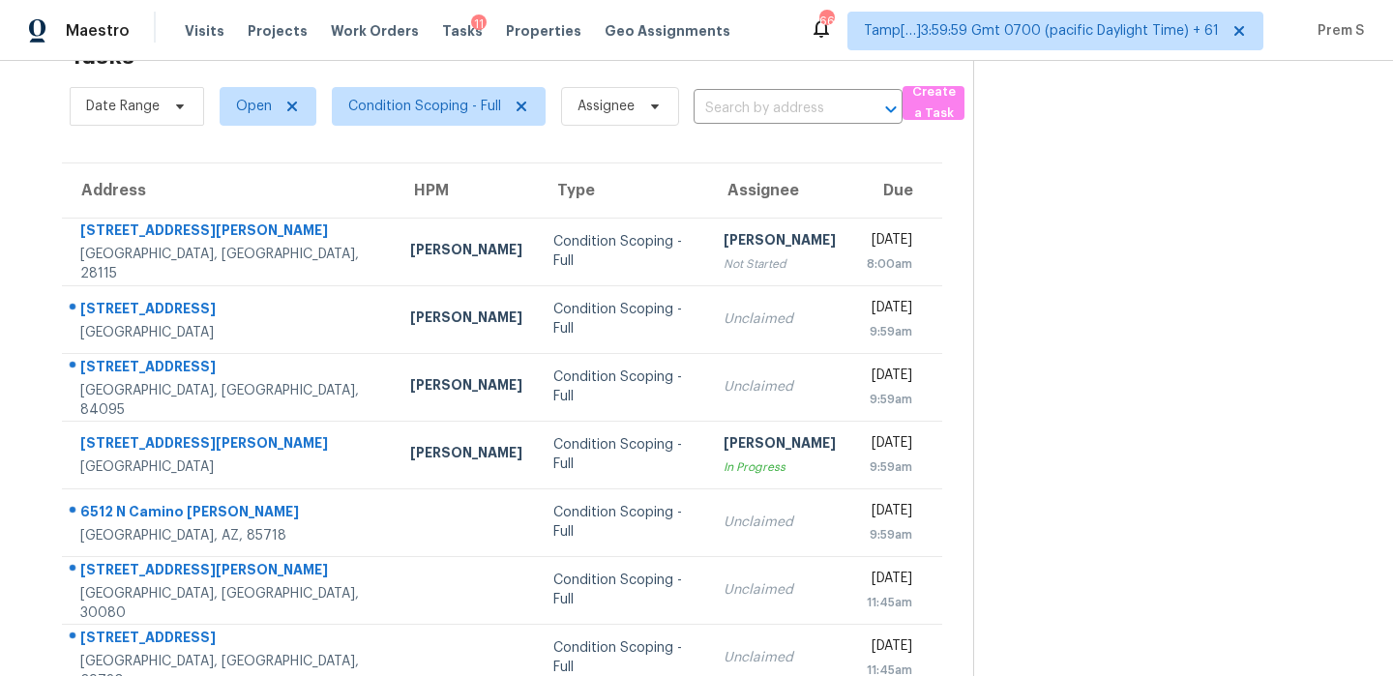
click at [733, 111] on input "text" at bounding box center [770, 109] width 155 height 30
paste input "[STREET_ADDRESS]"
type input "[STREET_ADDRESS]"
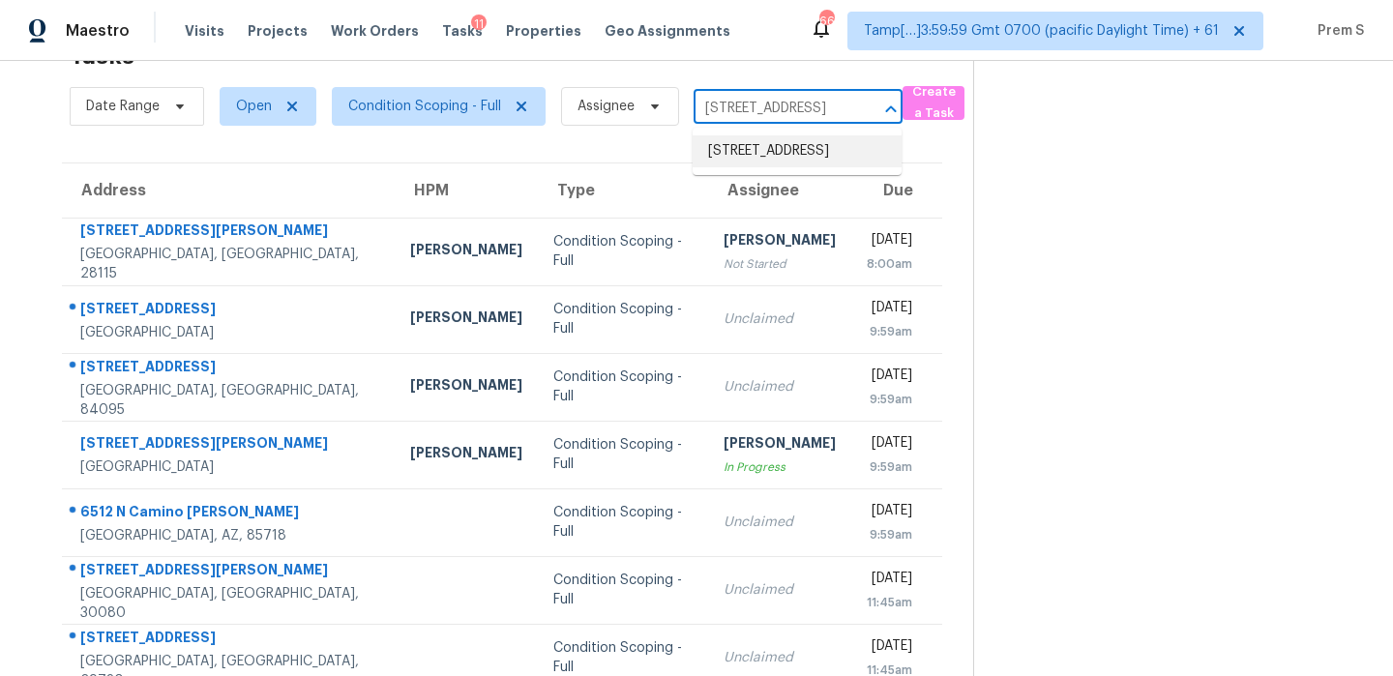
click at [782, 152] on li "[STREET_ADDRESS]" at bounding box center [796, 151] width 209 height 32
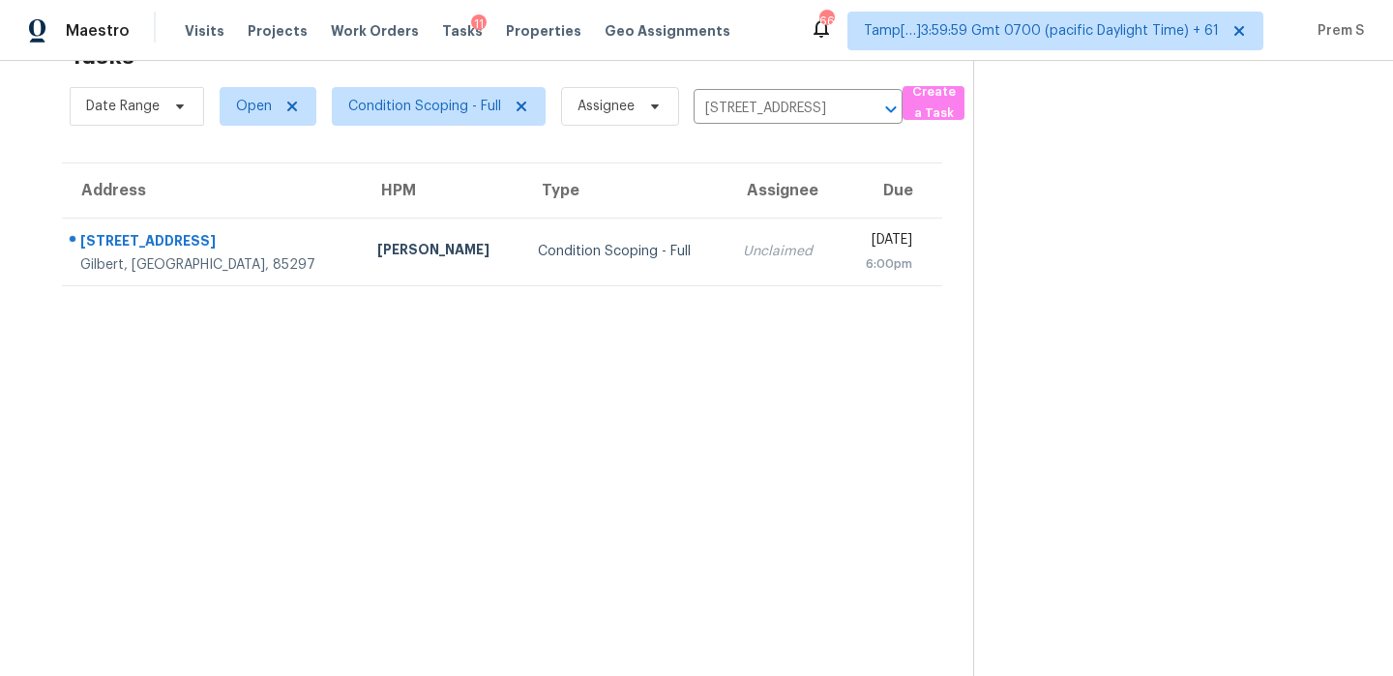
click at [855, 249] on div "[DATE]" at bounding box center [883, 242] width 57 height 24
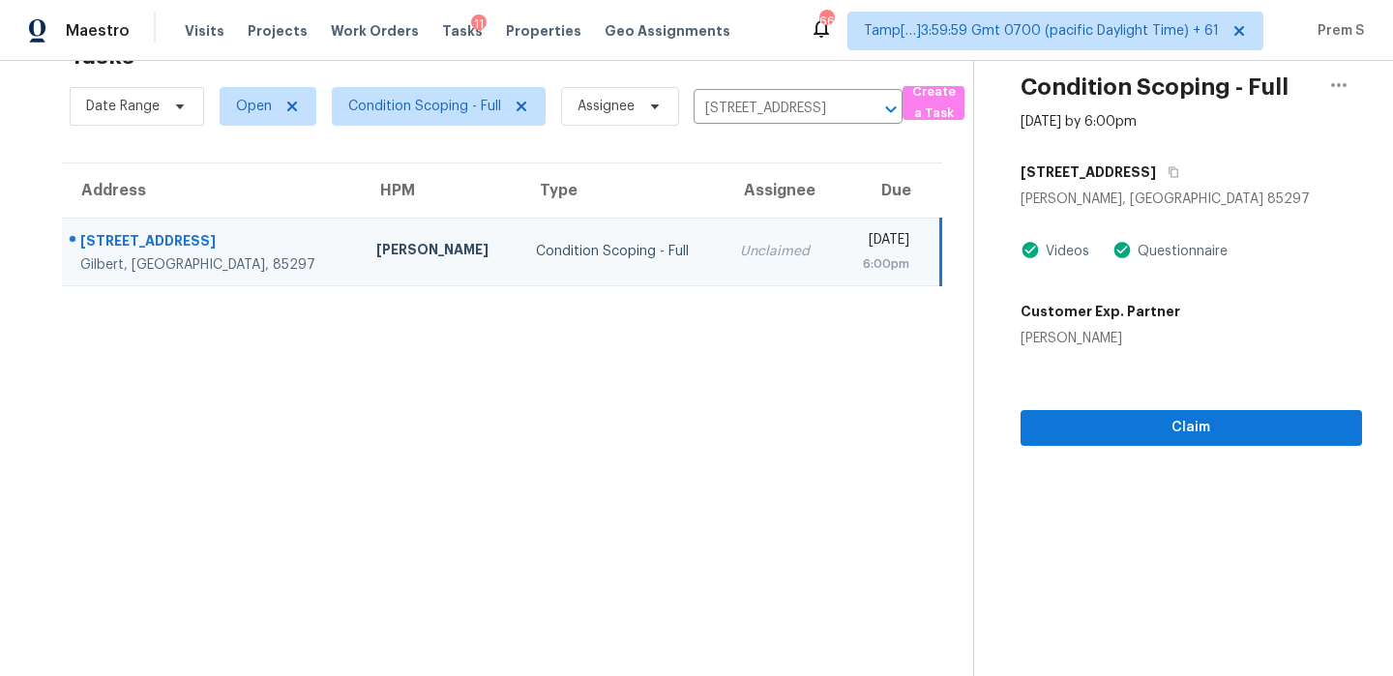
click at [1173, 445] on section "Condition Scoping - Full [DATE] by 6:00pm [STREET_ADDRESS] Videos Questionnaire…" at bounding box center [1167, 338] width 389 height 676
click at [1187, 424] on span "Claim" at bounding box center [1191, 428] width 310 height 24
click at [867, 102] on icon "Clear" at bounding box center [865, 109] width 19 height 19
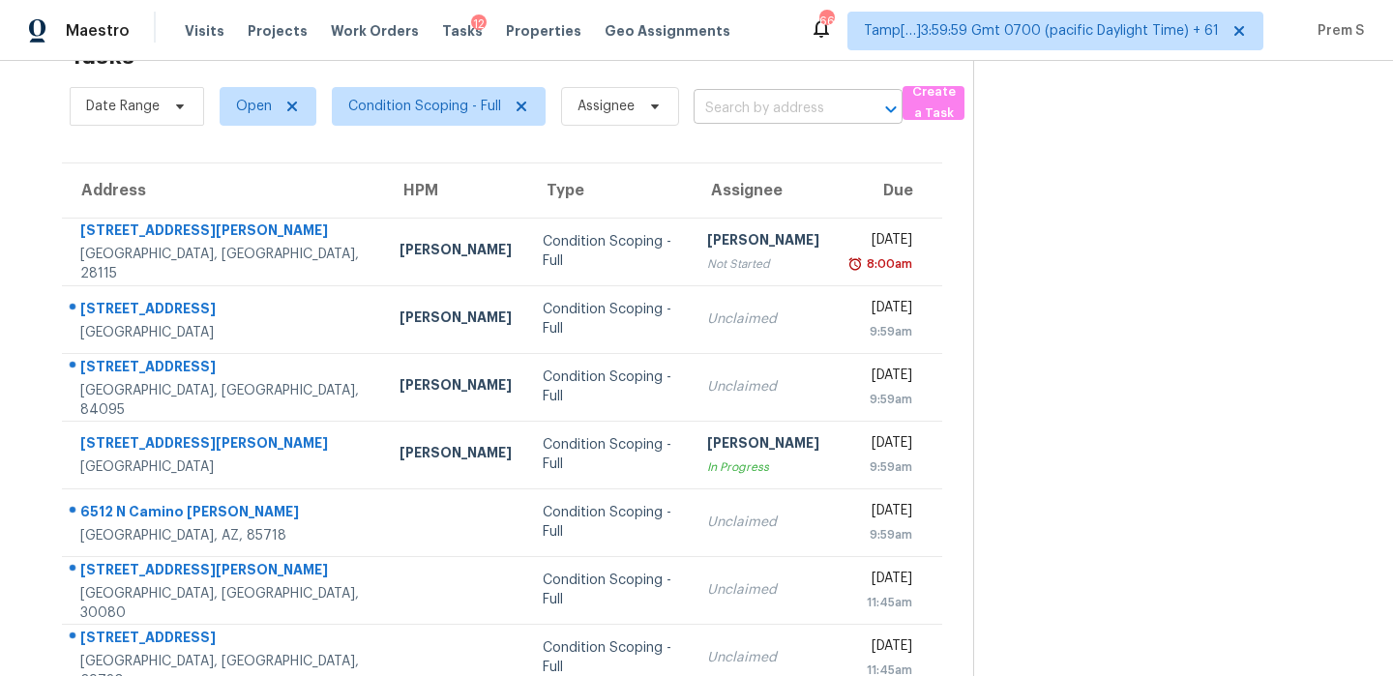
click at [793, 118] on input "text" at bounding box center [770, 109] width 155 height 30
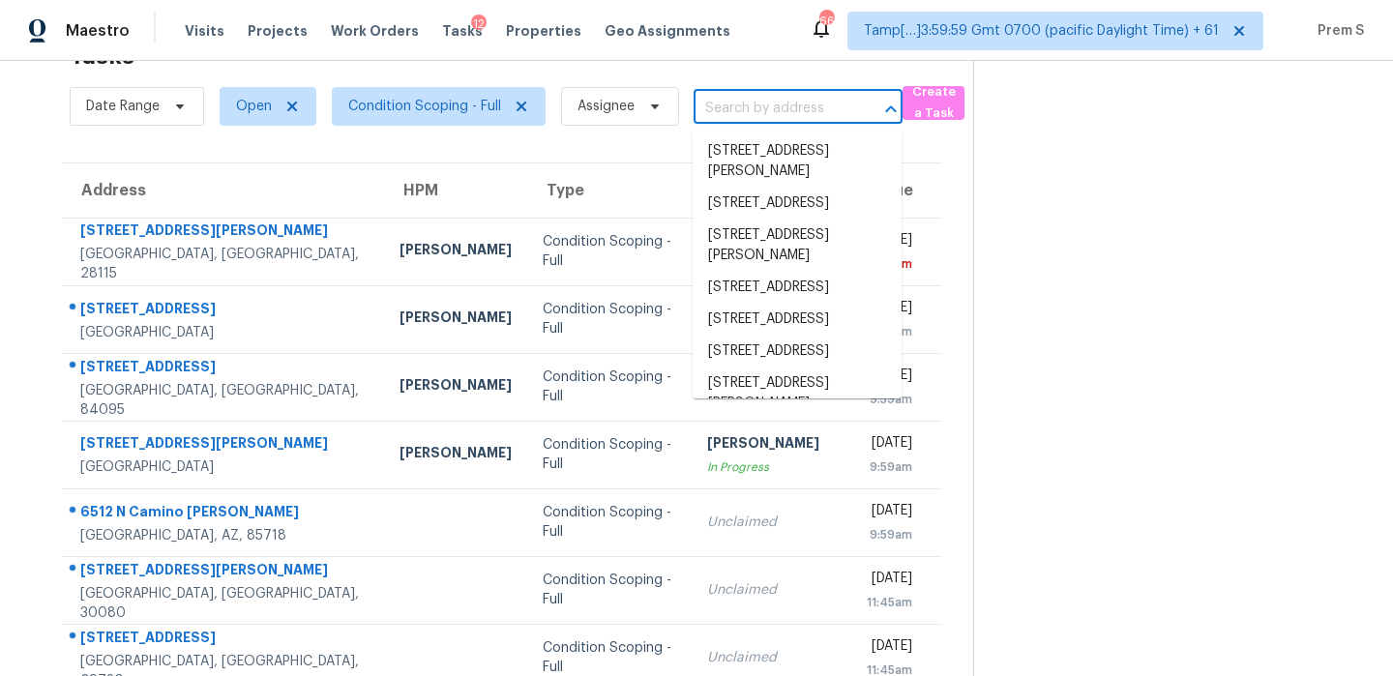
paste input "[STREET_ADDRESS]"
type input "[STREET_ADDRESS]"
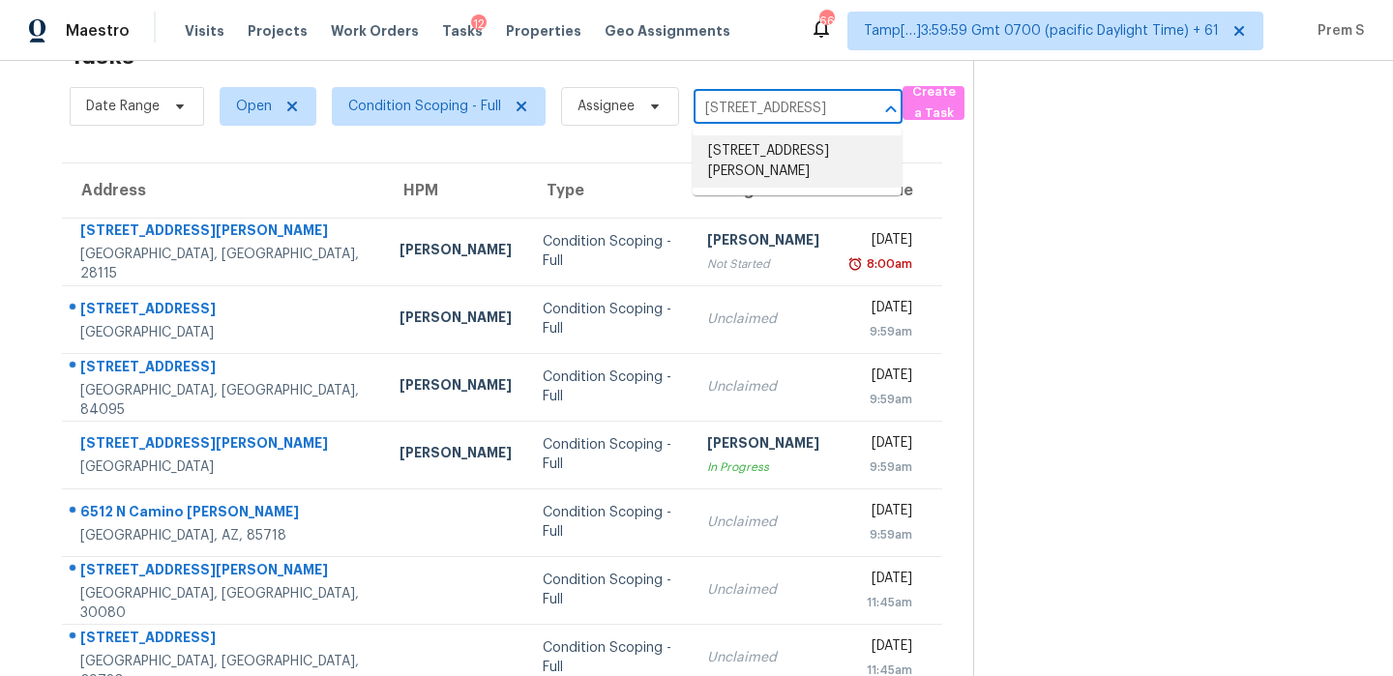
click at [768, 154] on li "[STREET_ADDRESS][PERSON_NAME]" at bounding box center [796, 161] width 209 height 52
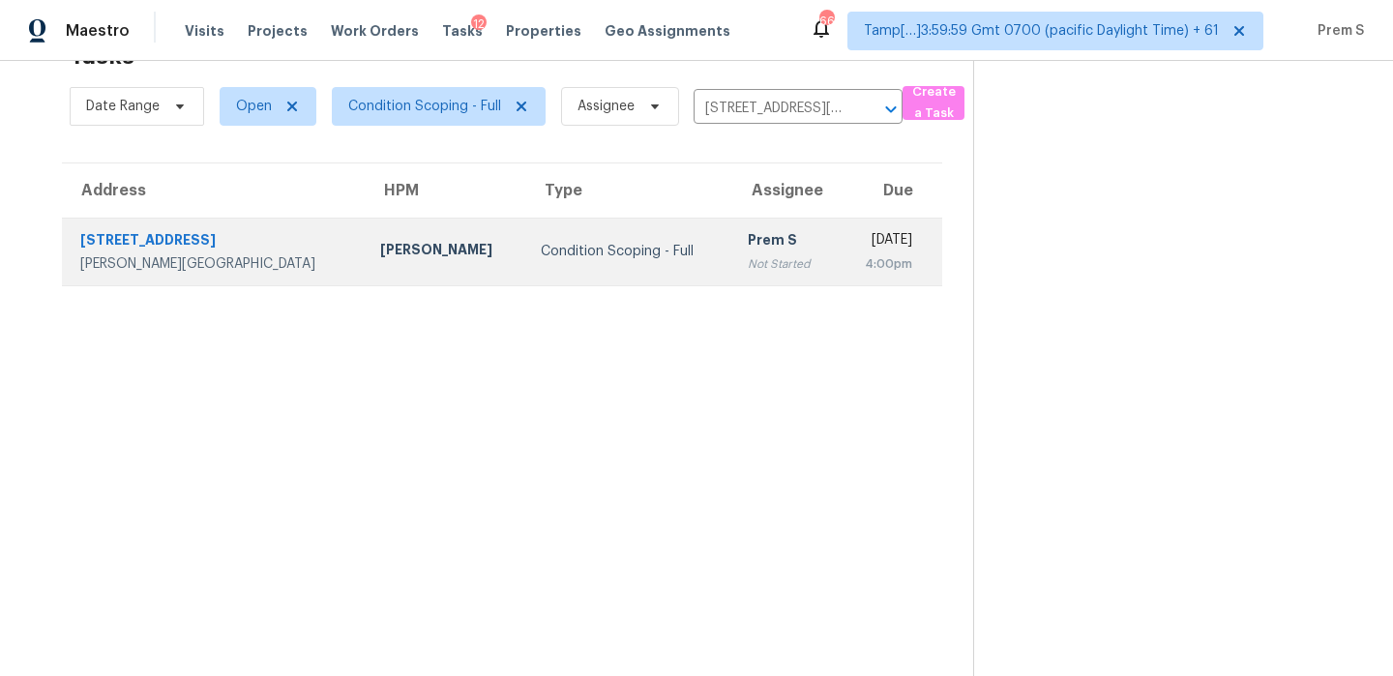
click at [837, 222] on td "[DATE] 4:00pm" at bounding box center [889, 252] width 104 height 68
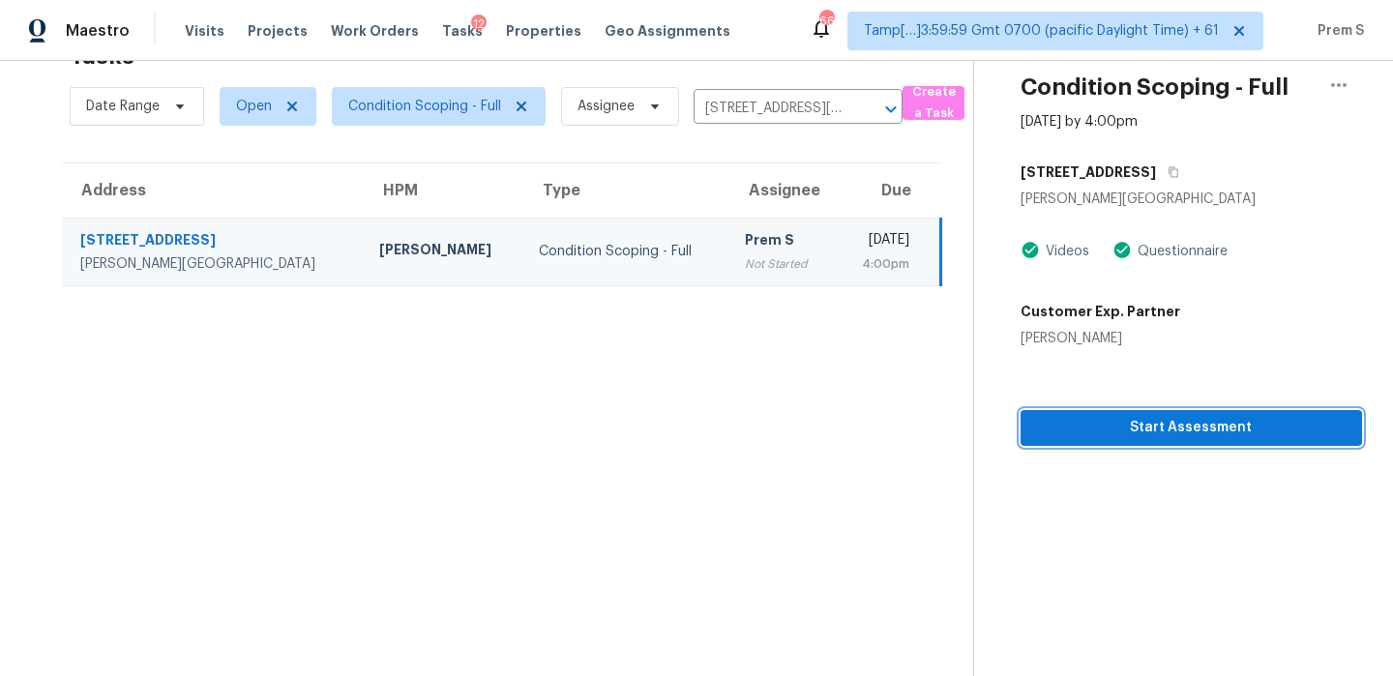
click at [1158, 440] on button "Start Assessment" at bounding box center [1190, 428] width 341 height 36
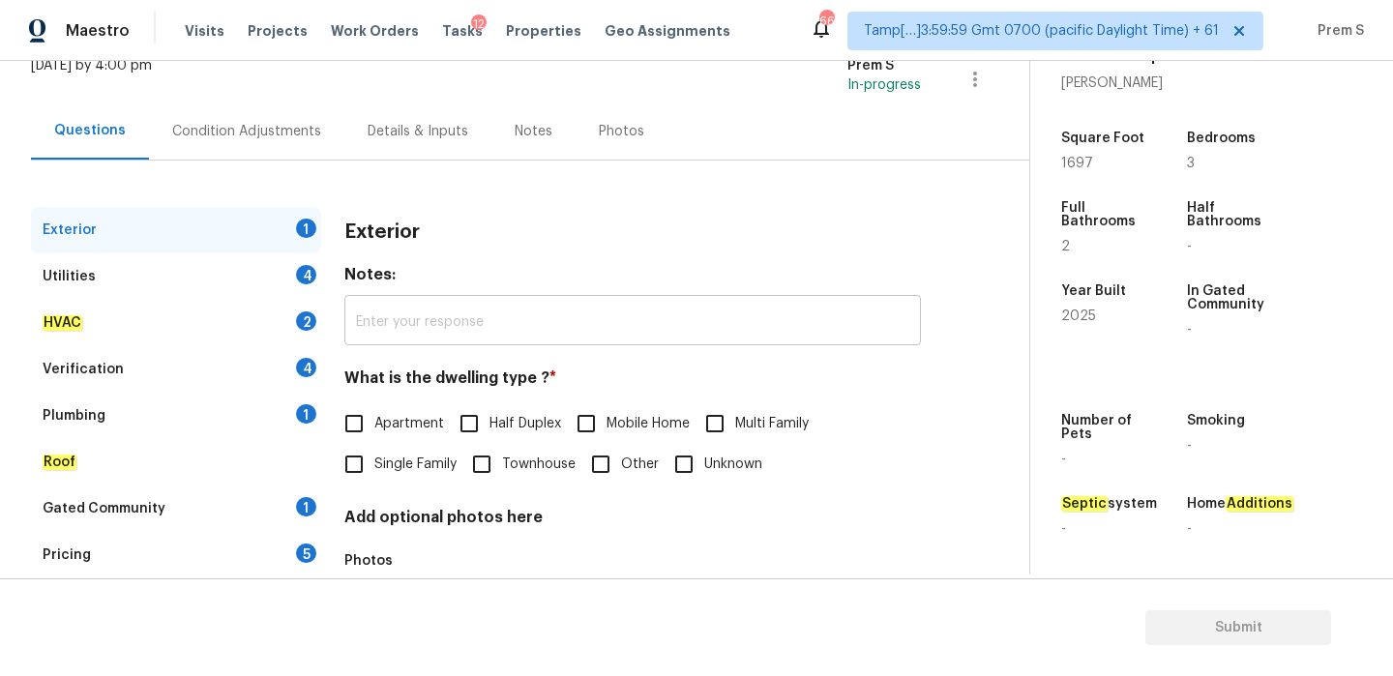
scroll to position [207, 0]
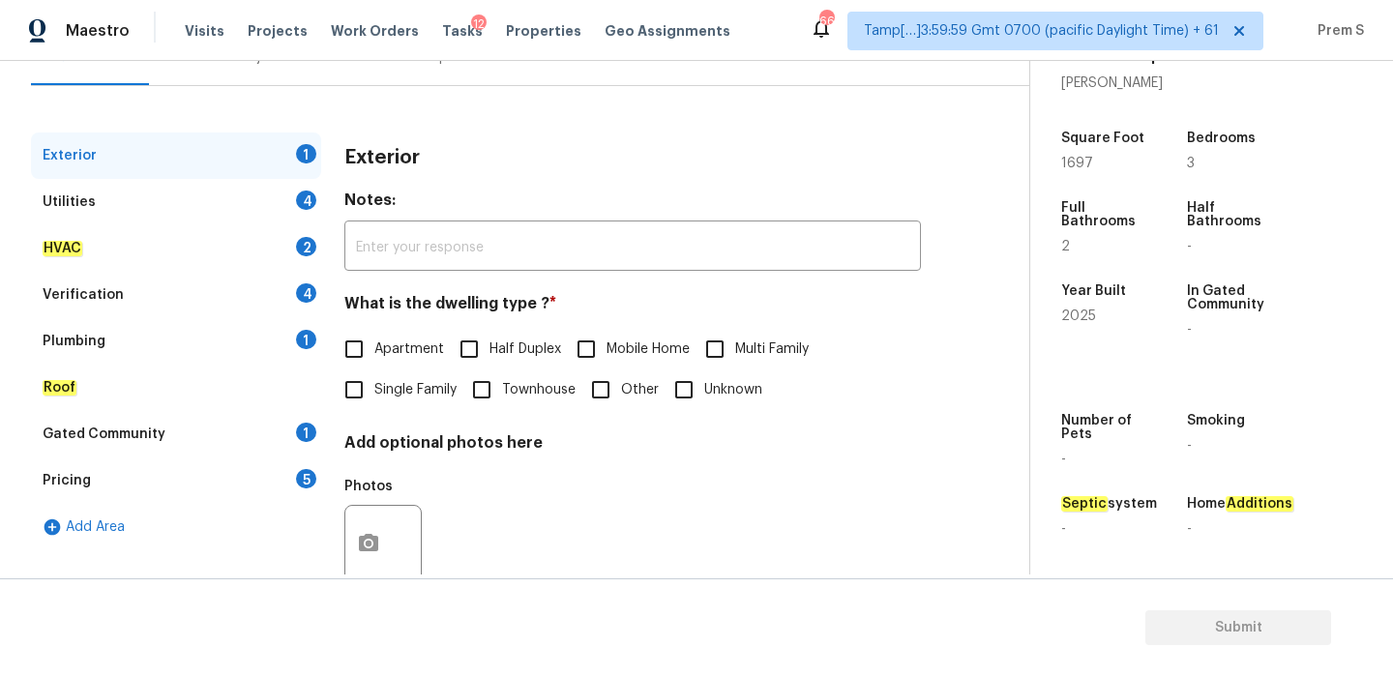
click at [352, 379] on input "Single Family" at bounding box center [354, 389] width 41 height 41
checkbox input "true"
click at [295, 211] on div "Utilities 4" at bounding box center [176, 202] width 290 height 46
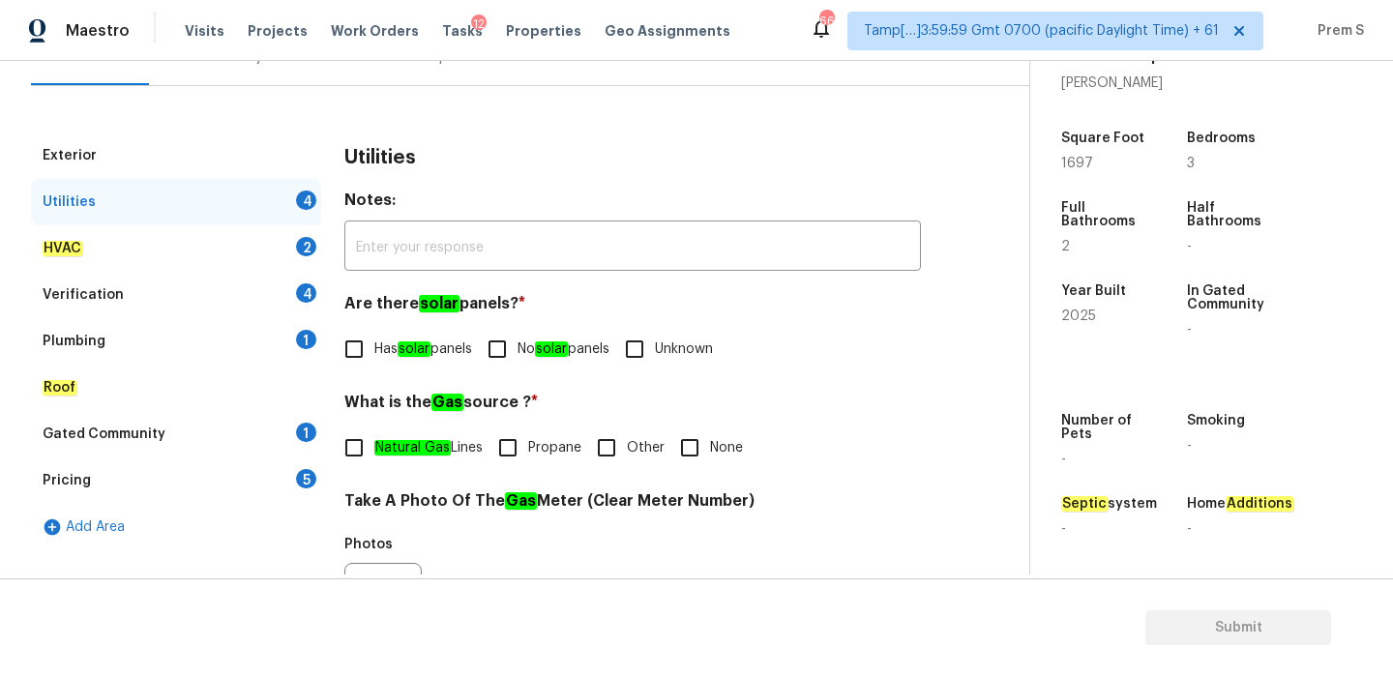
scroll to position [317, 0]
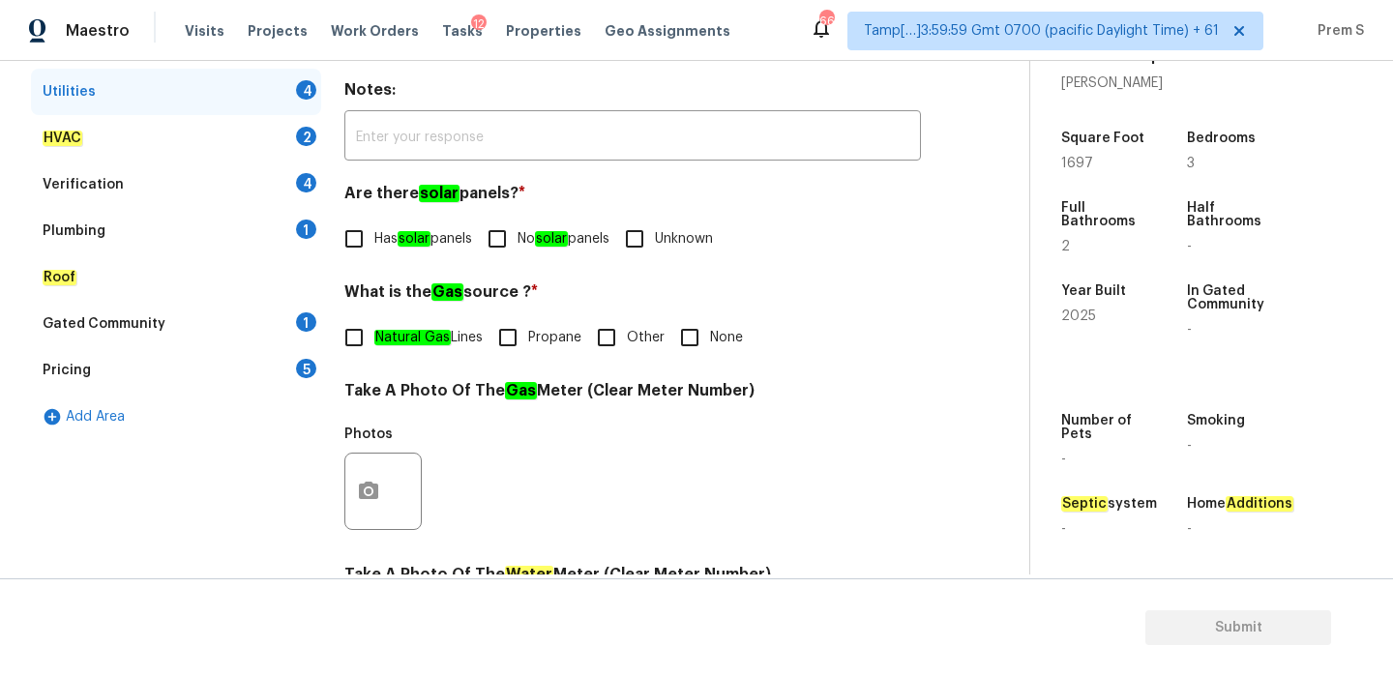
click at [498, 242] on input "No solar panels" at bounding box center [497, 239] width 41 height 41
checkbox input "true"
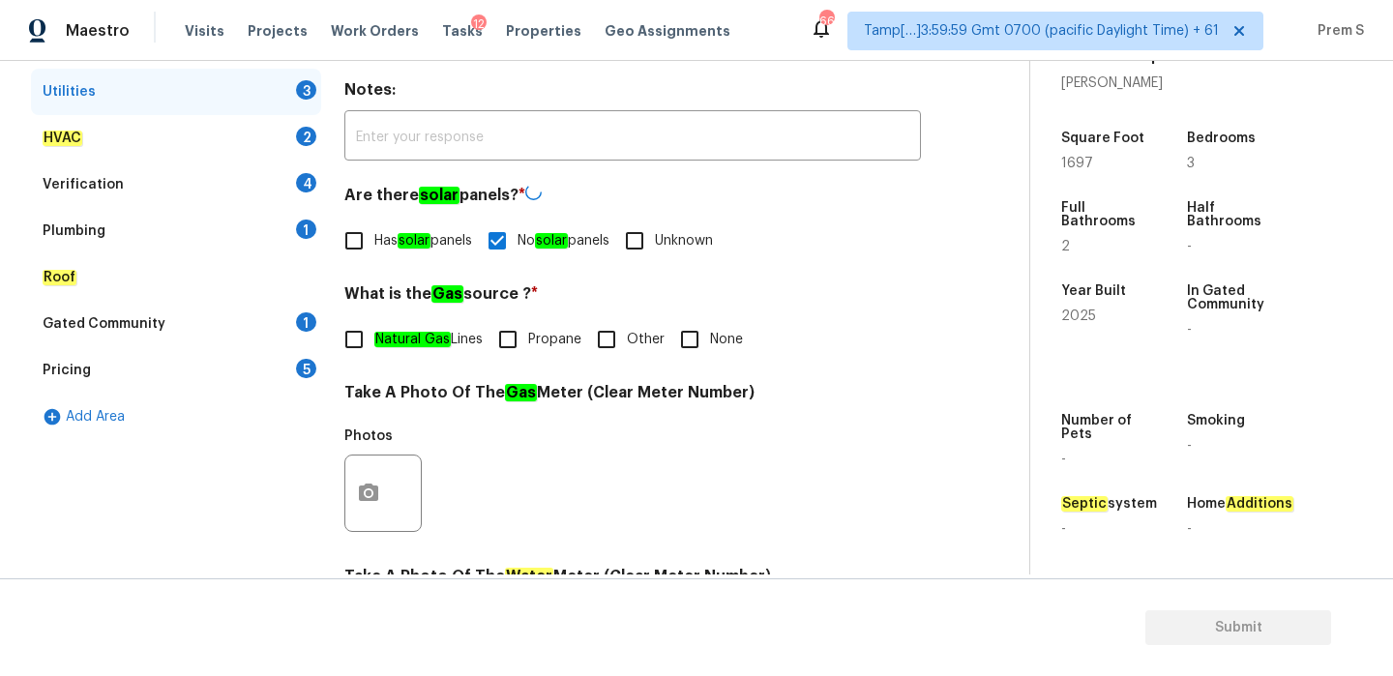
click at [437, 330] on span "Natural Gas Lines" at bounding box center [428, 340] width 108 height 20
click at [374, 327] on input "Natural Gas Lines" at bounding box center [354, 339] width 41 height 41
checkbox input "true"
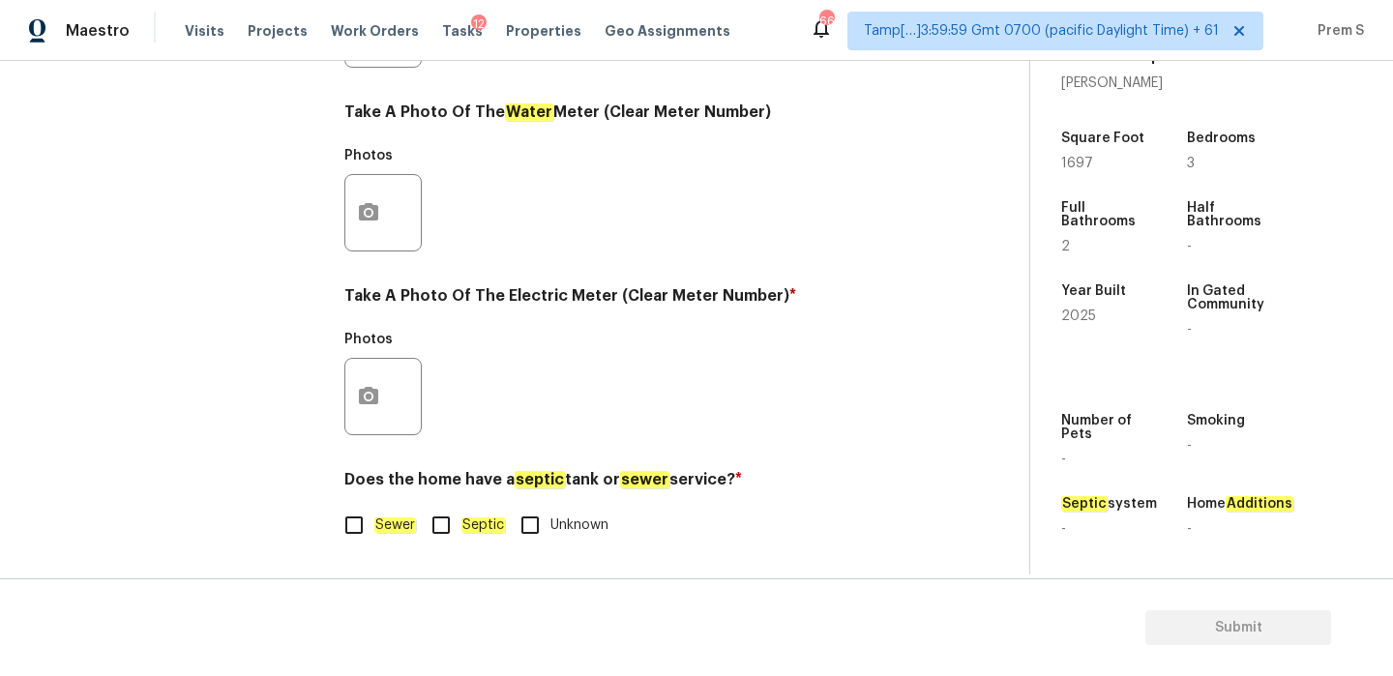
click at [367, 527] on input "Sewer" at bounding box center [354, 525] width 41 height 41
checkbox input "true"
click at [368, 399] on icon "button" at bounding box center [368, 396] width 23 height 23
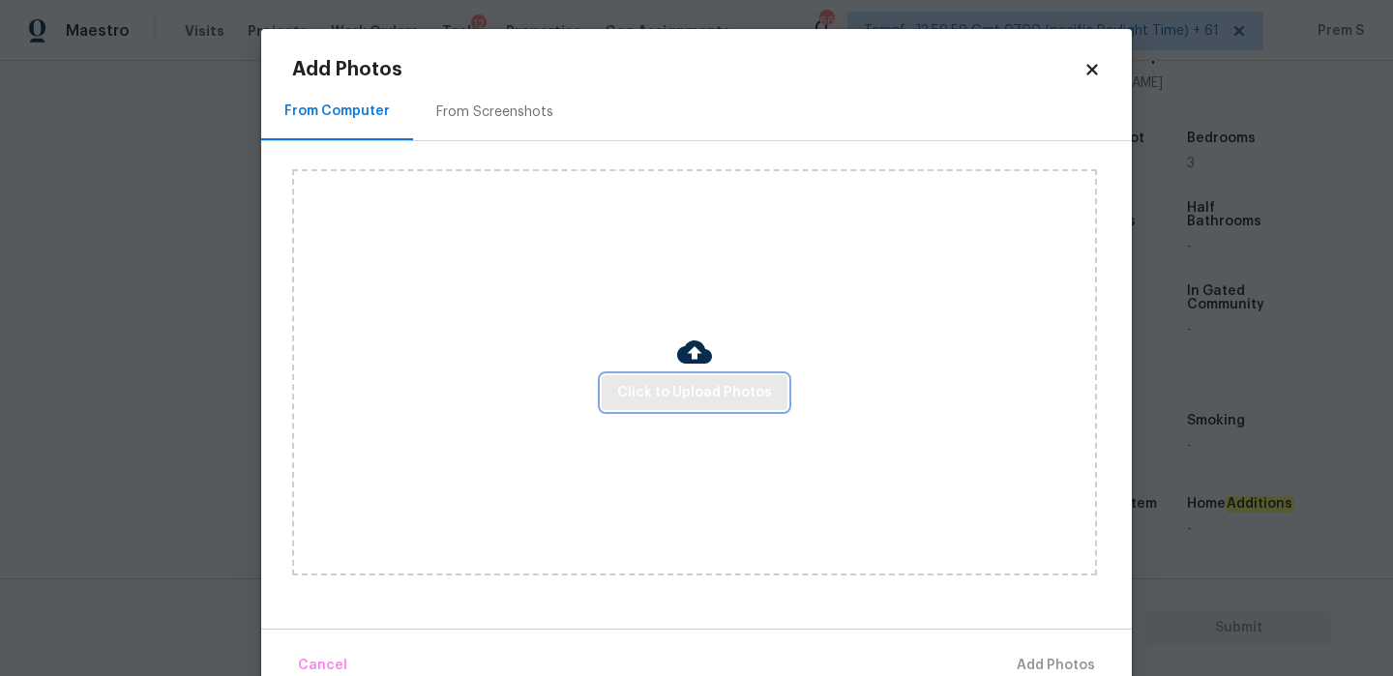
click at [709, 404] on button "Click to Upload Photos" at bounding box center [694, 393] width 186 height 36
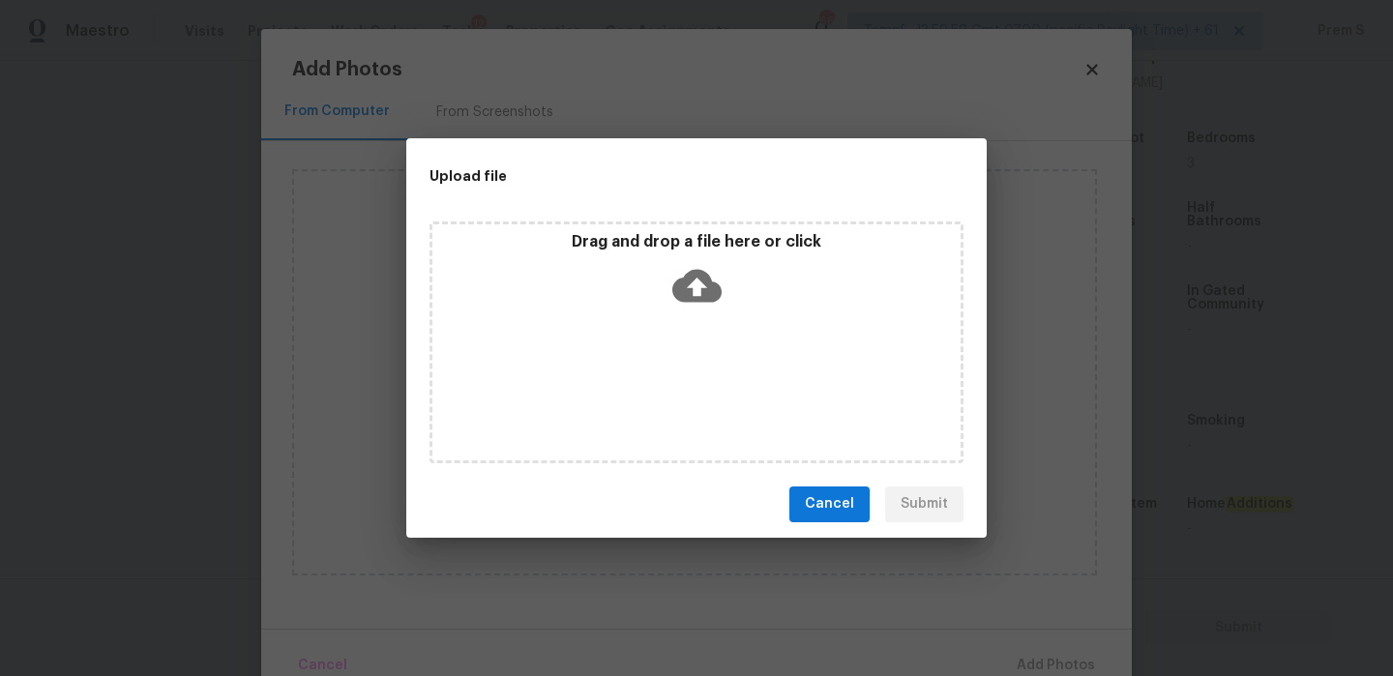
click at [695, 266] on icon at bounding box center [696, 285] width 49 height 49
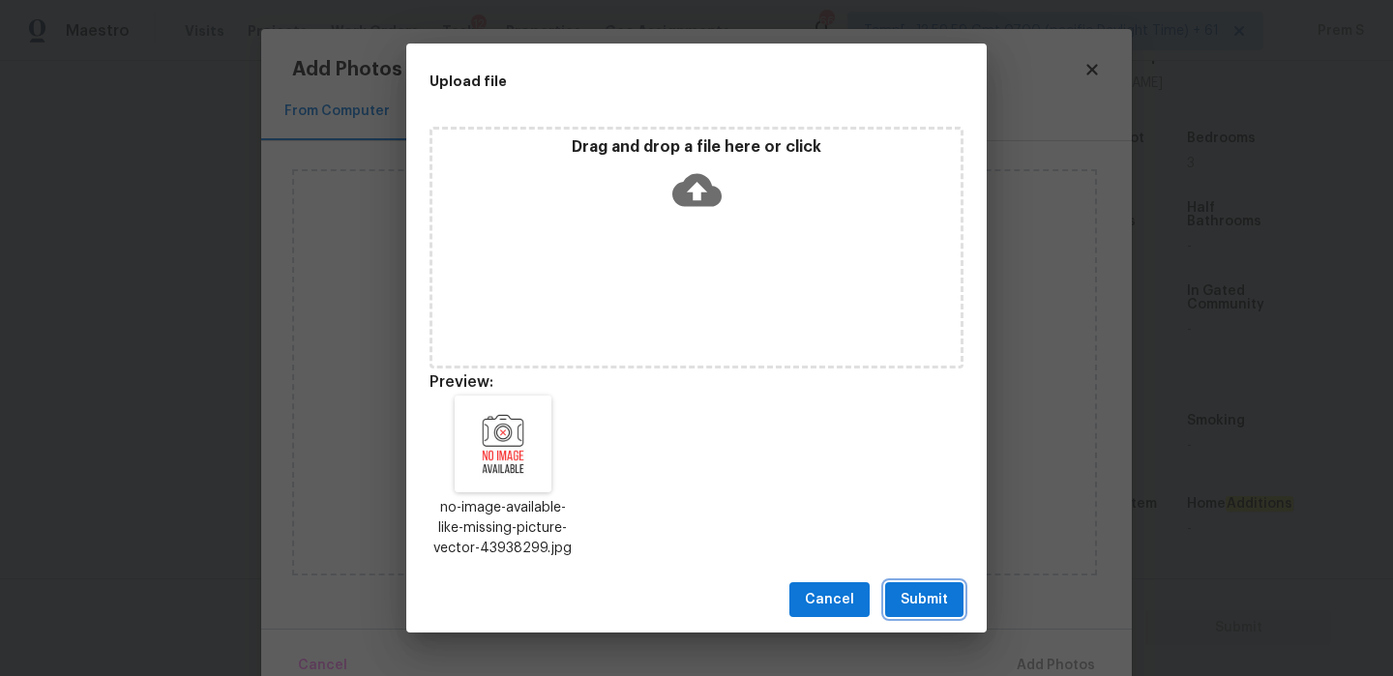
click at [925, 591] on span "Submit" at bounding box center [923, 600] width 47 height 24
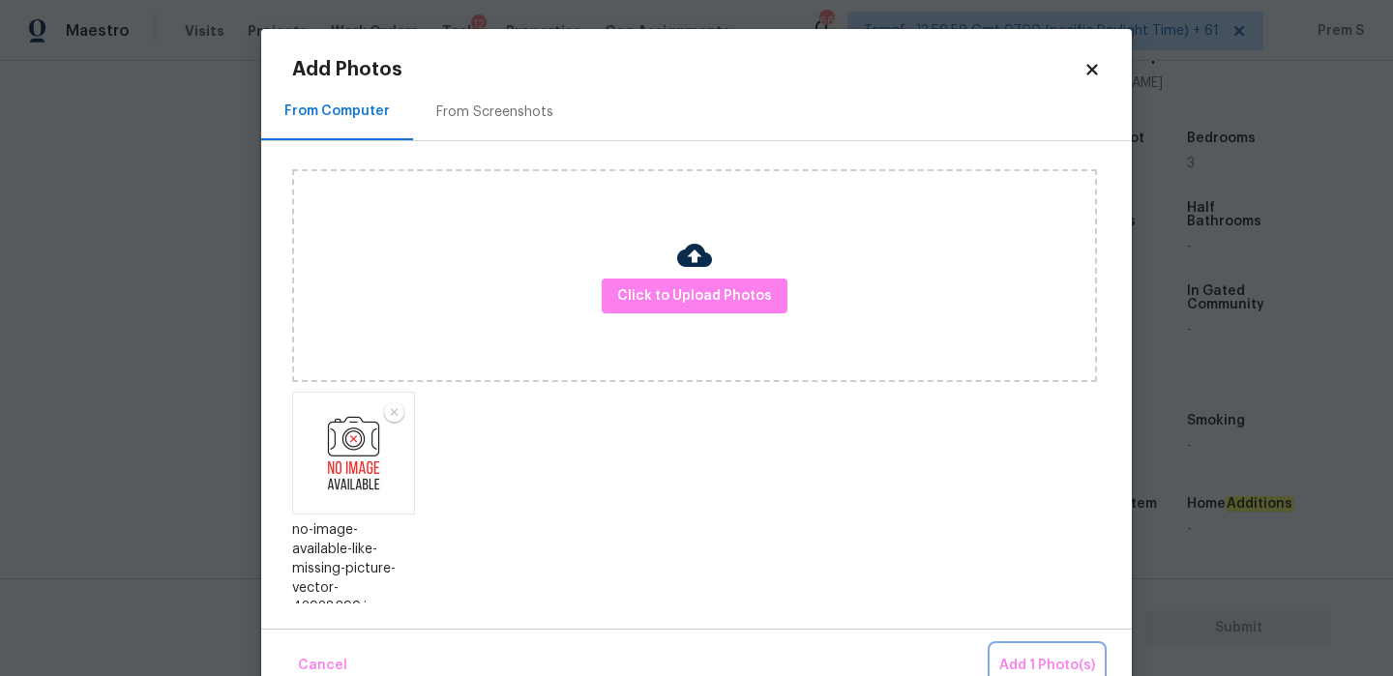
click at [1046, 655] on span "Add 1 Photo(s)" at bounding box center [1047, 666] width 96 height 24
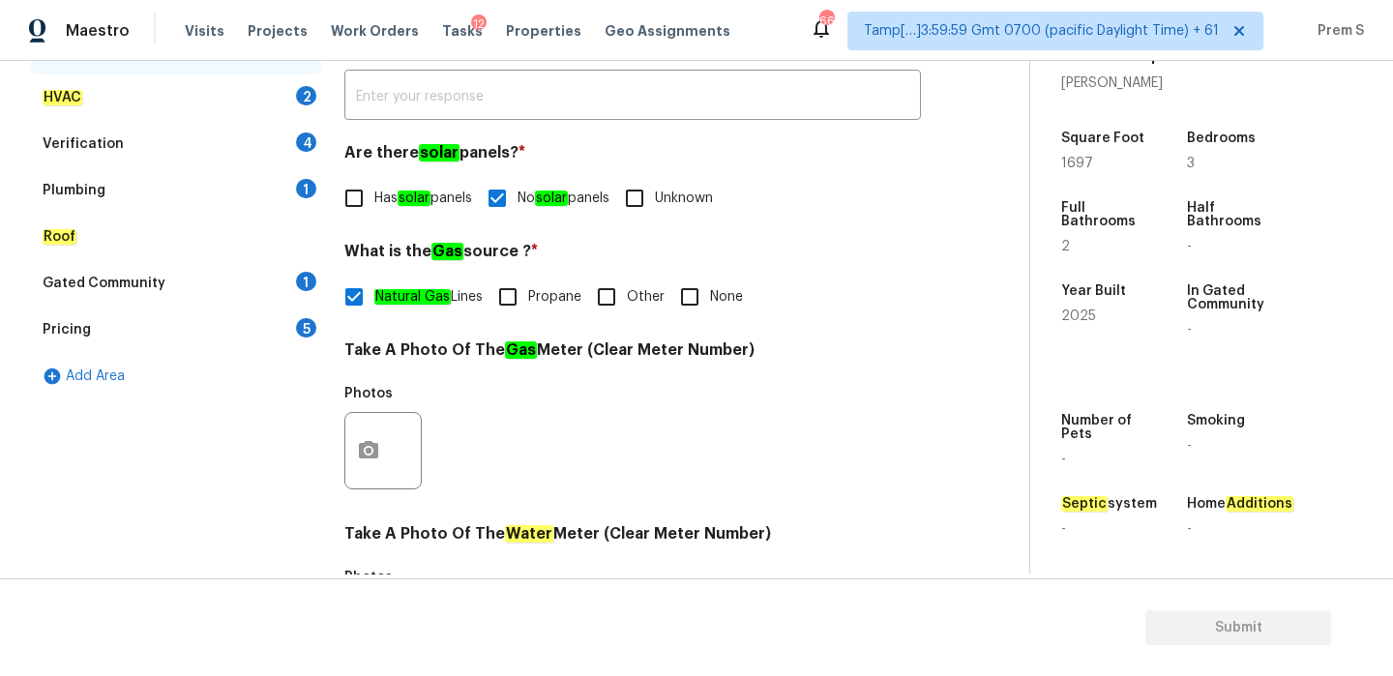
scroll to position [256, 0]
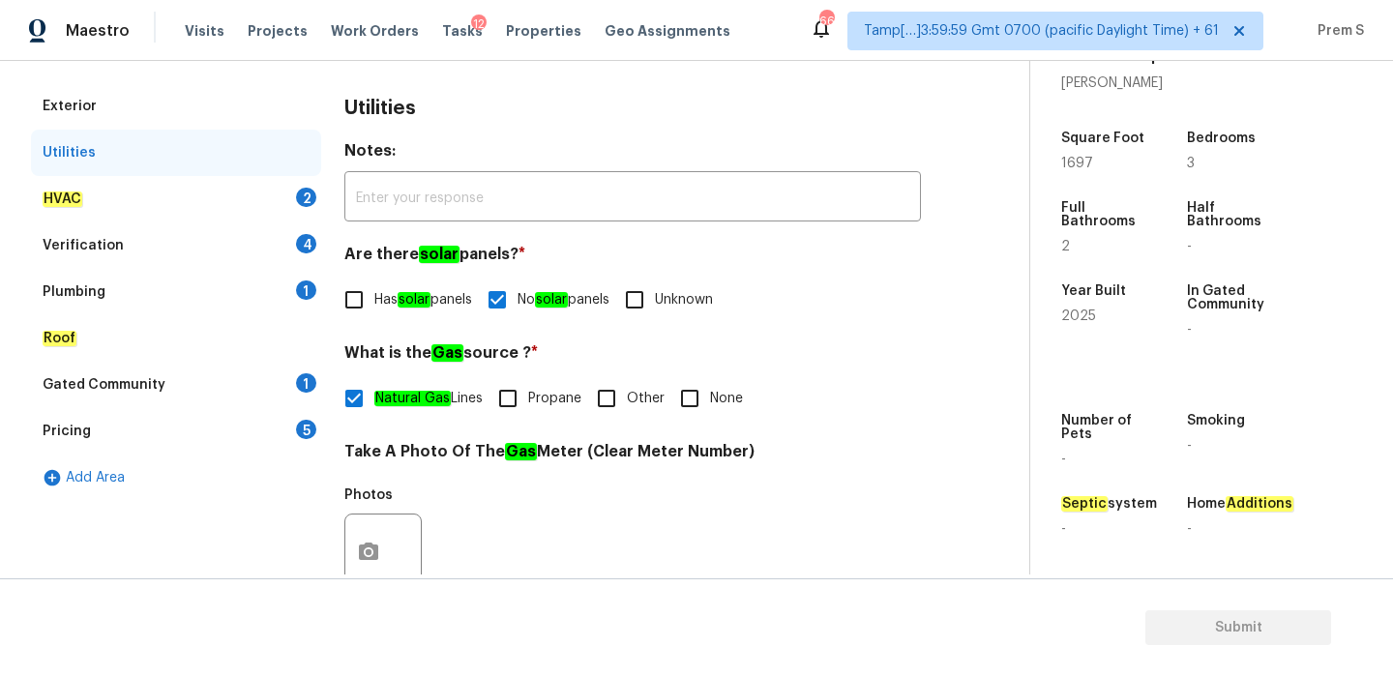
click at [296, 194] on div "2" at bounding box center [306, 197] width 20 height 19
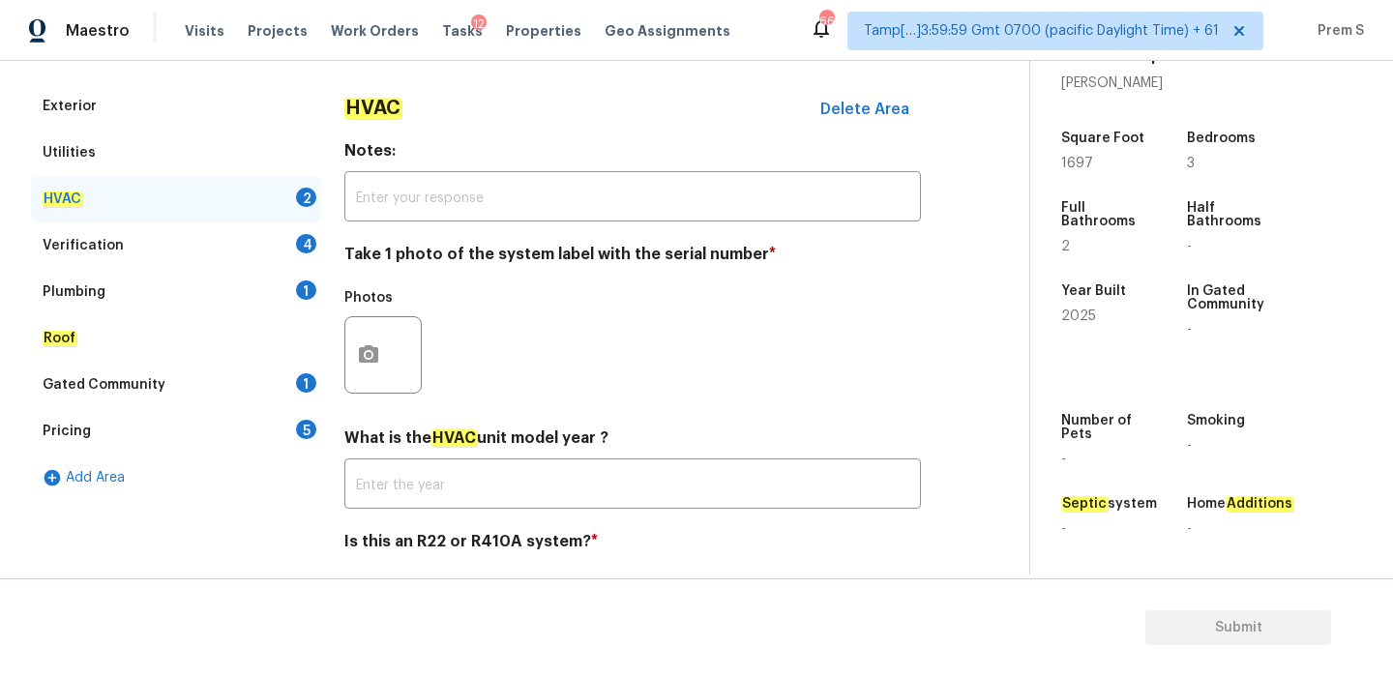
scroll to position [319, 0]
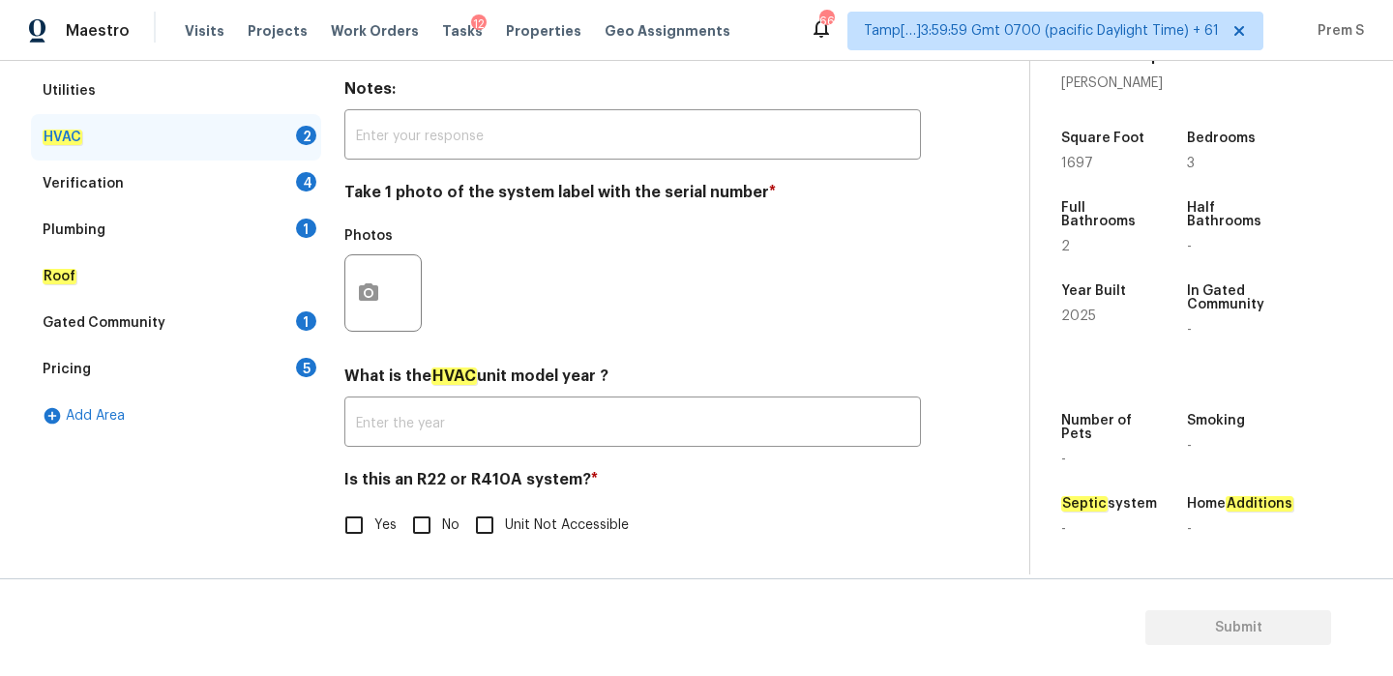
click at [414, 513] on input "No" at bounding box center [421, 525] width 41 height 41
checkbox input "true"
click at [367, 294] on circle "button" at bounding box center [369, 293] width 6 height 6
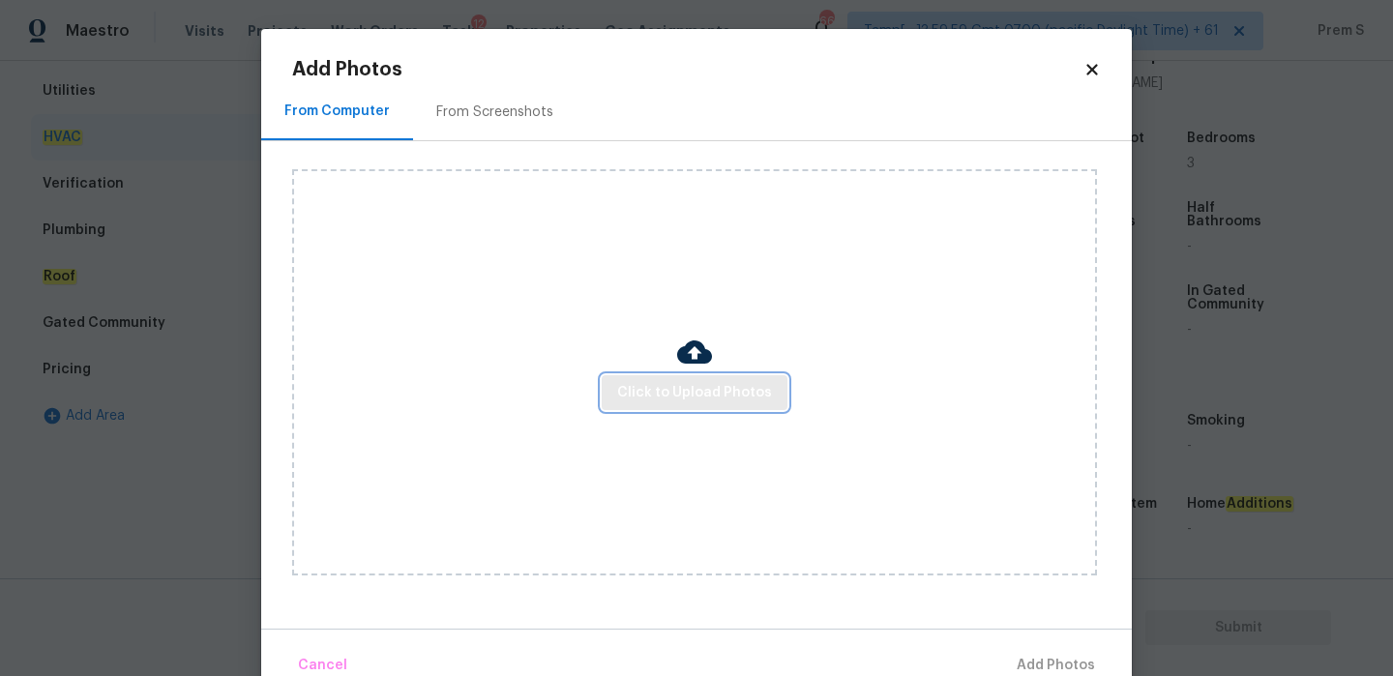
click at [675, 392] on span "Click to Upload Photos" at bounding box center [694, 393] width 155 height 24
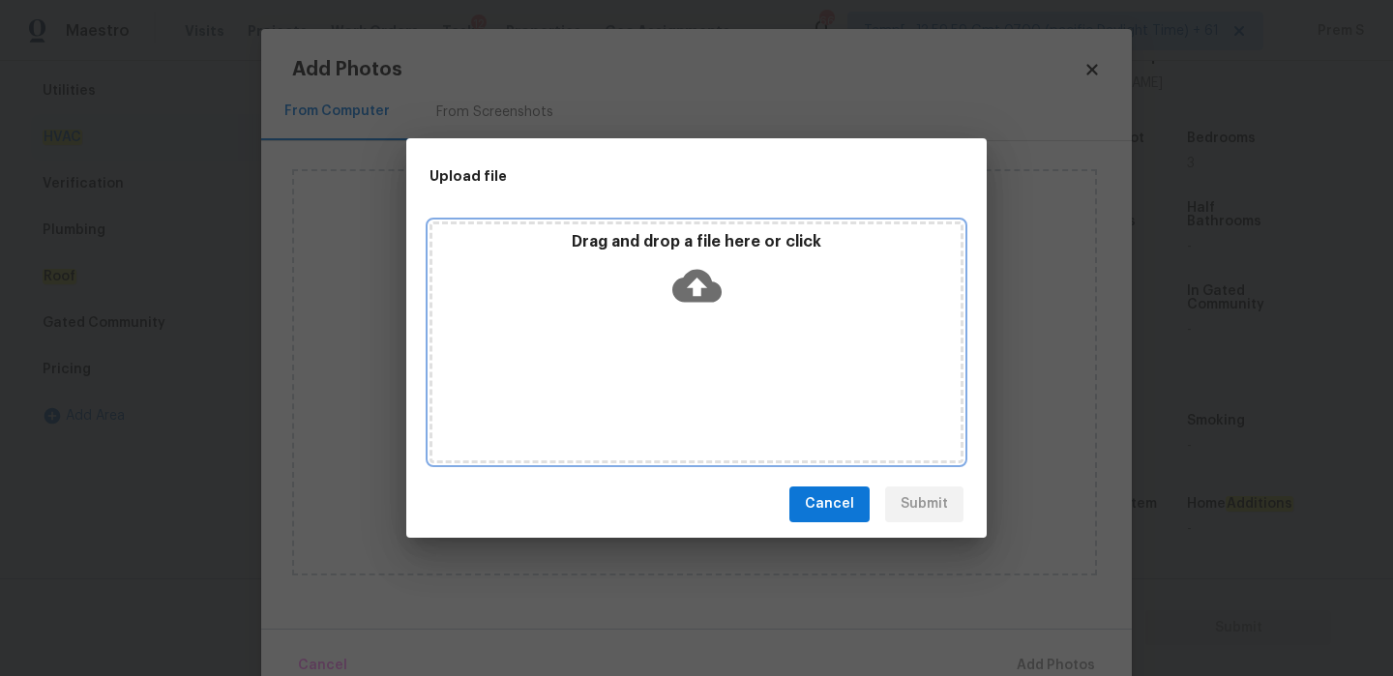
click at [689, 301] on icon at bounding box center [696, 285] width 49 height 49
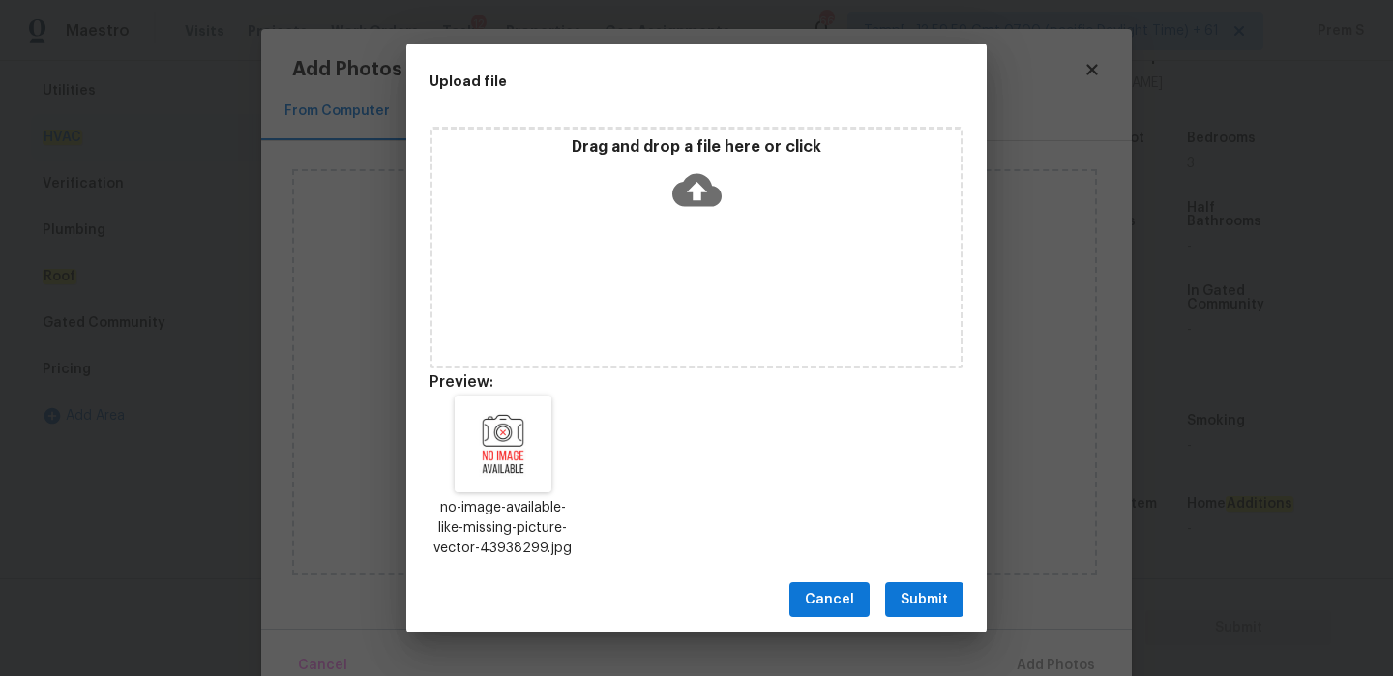
click at [946, 603] on span "Submit" at bounding box center [923, 600] width 47 height 24
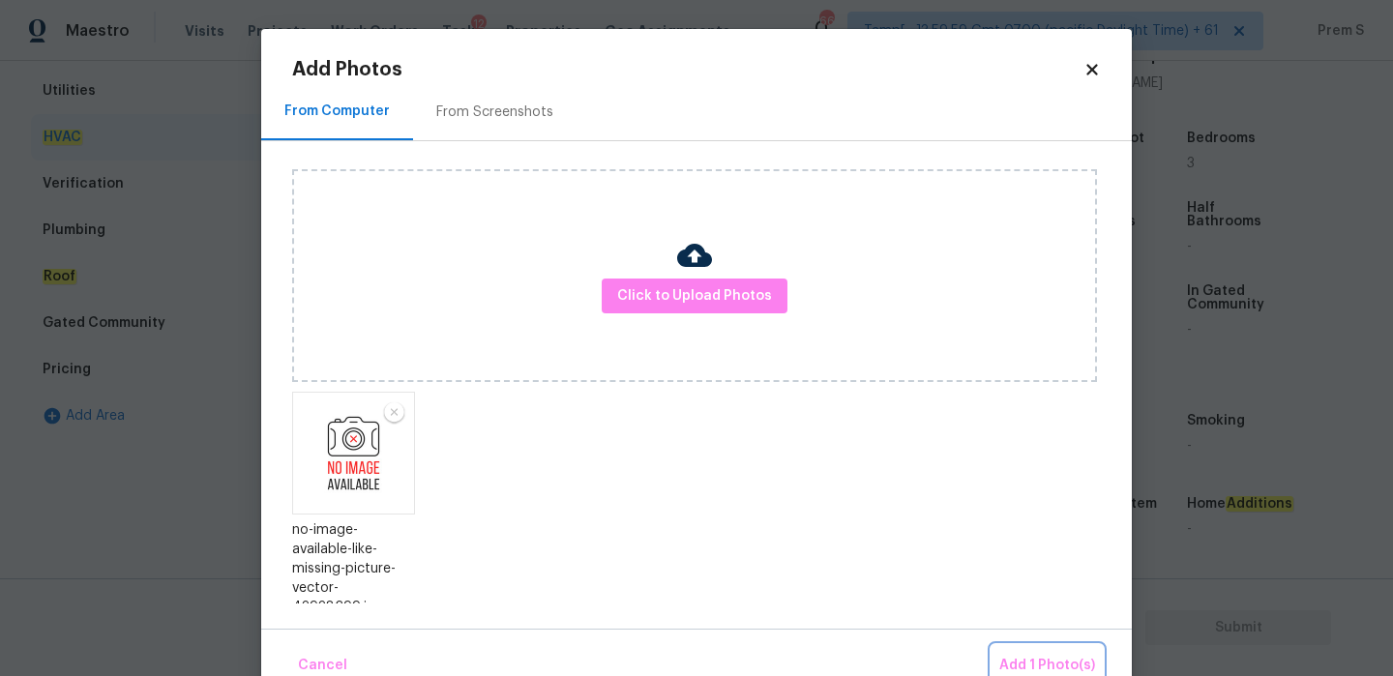
click at [1036, 658] on span "Add 1 Photo(s)" at bounding box center [1047, 666] width 96 height 24
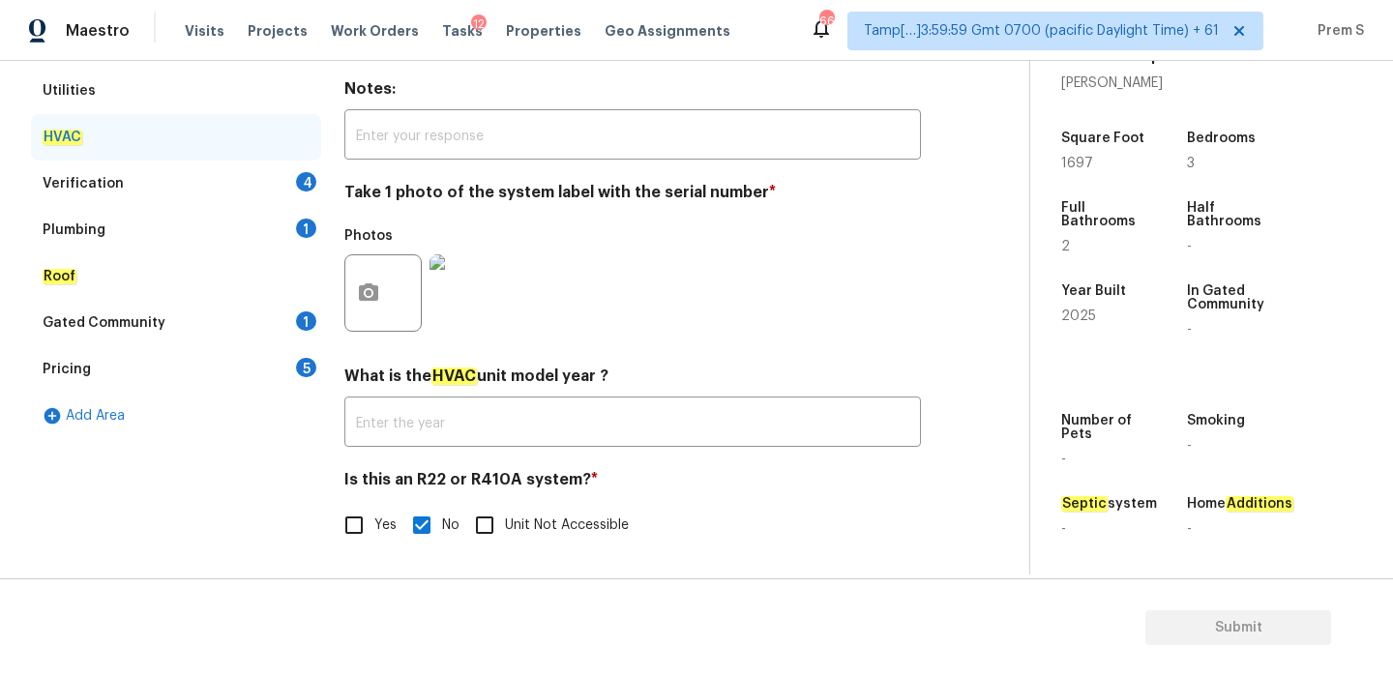
click at [296, 182] on div "4" at bounding box center [306, 181] width 20 height 19
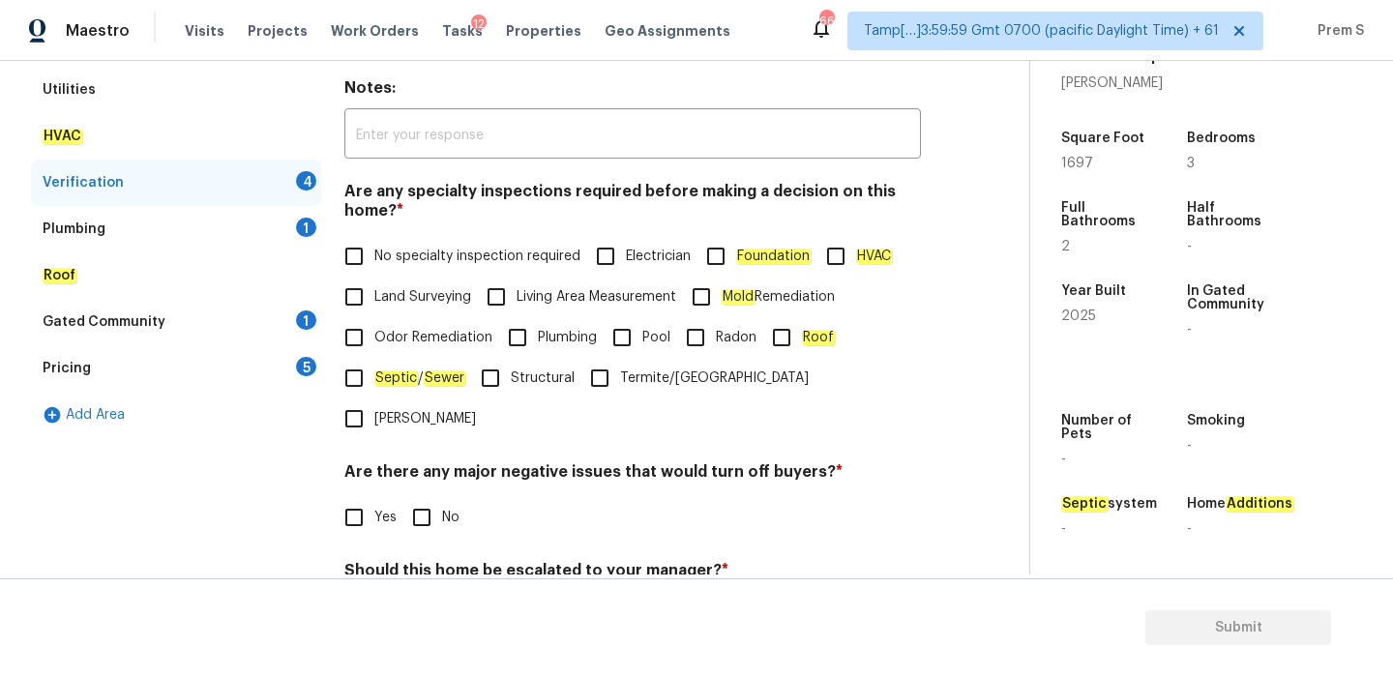
click at [377, 254] on span "No specialty inspection required" at bounding box center [477, 257] width 206 height 20
click at [374, 254] on input "No specialty inspection required" at bounding box center [354, 256] width 41 height 41
checkbox input "true"
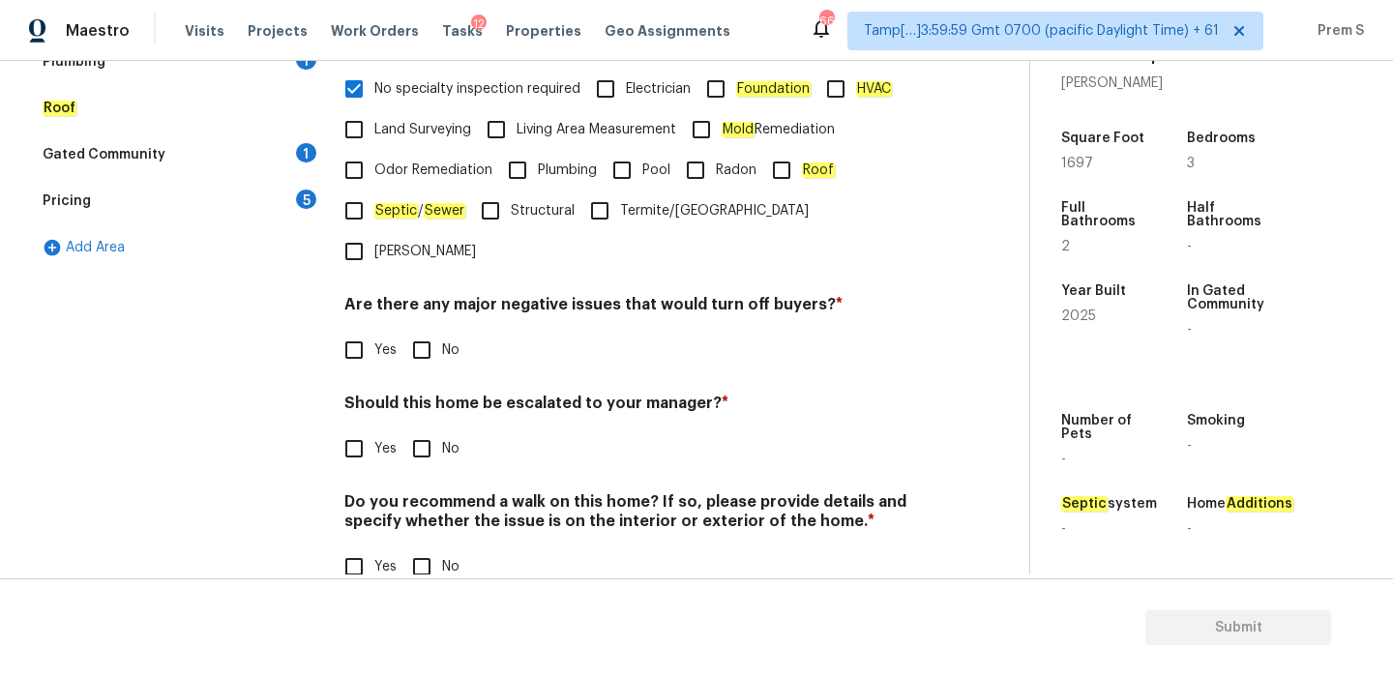
click at [430, 330] on input "No" at bounding box center [421, 350] width 41 height 41
checkbox input "true"
click at [425, 430] on input "No" at bounding box center [421, 450] width 41 height 41
checkbox input "true"
click at [421, 546] on input "No" at bounding box center [421, 566] width 41 height 41
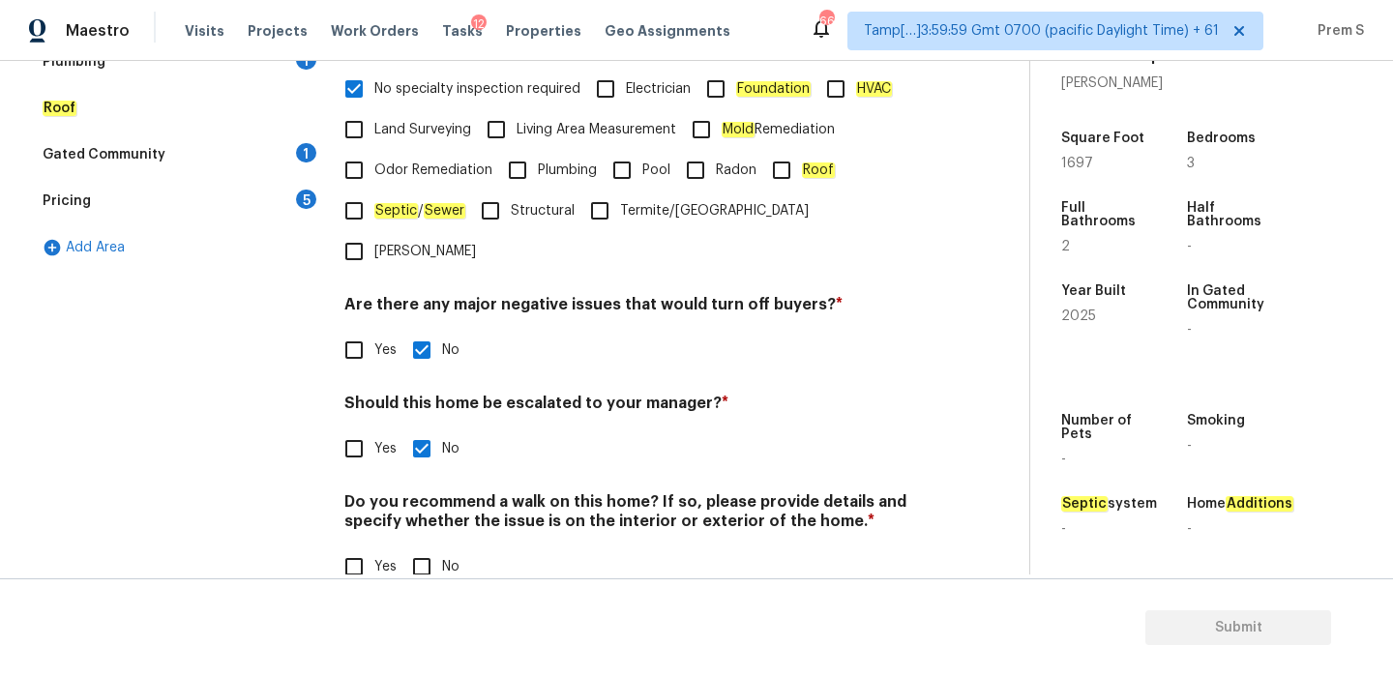
checkbox input "true"
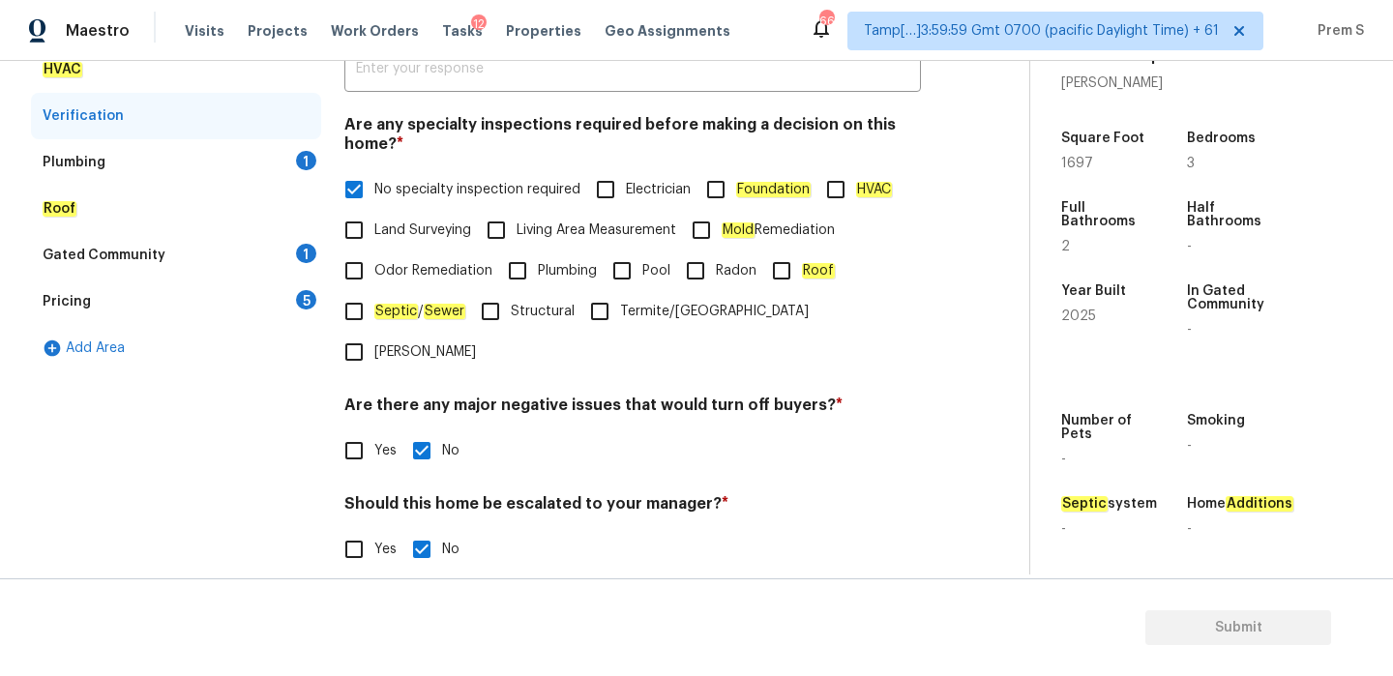
click at [304, 159] on div "1" at bounding box center [306, 160] width 20 height 19
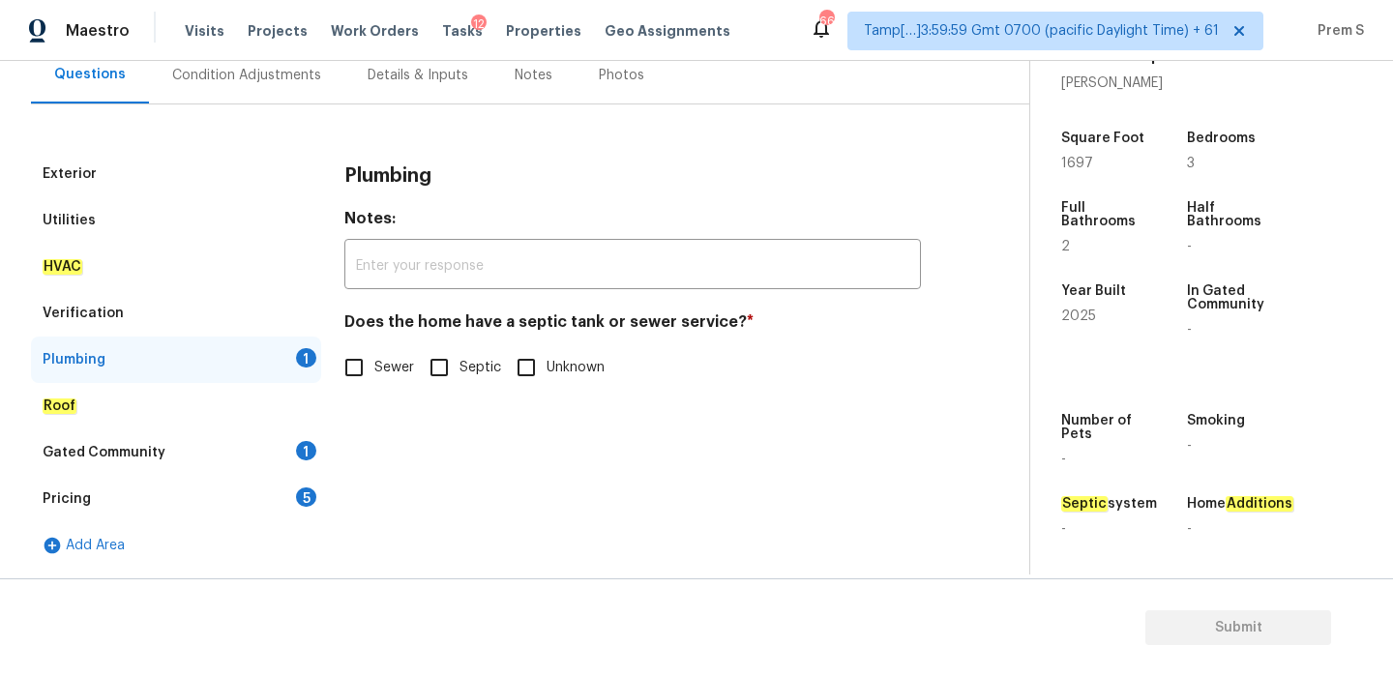
scroll to position [189, 0]
click at [352, 366] on input "Sewer" at bounding box center [354, 367] width 41 height 41
checkbox input "true"
click at [289, 450] on div "Gated Community 1" at bounding box center [176, 452] width 290 height 46
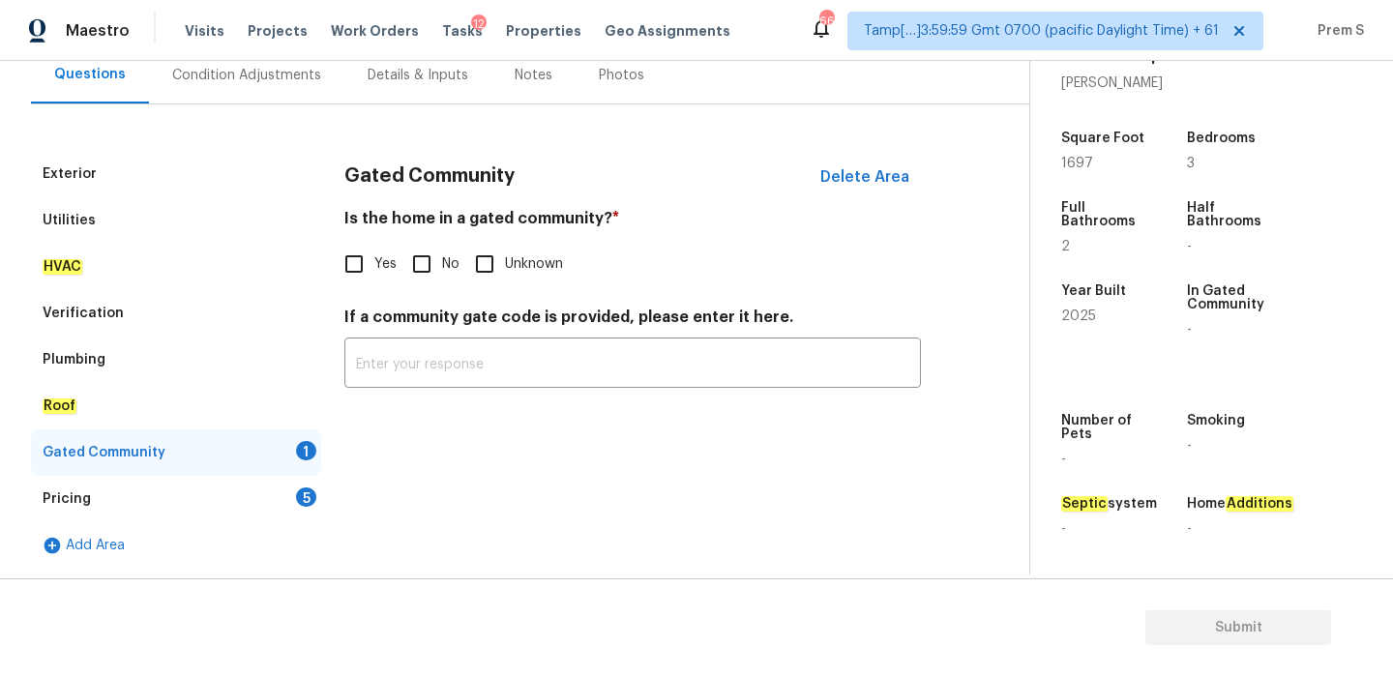
click at [430, 262] on input "No" at bounding box center [421, 264] width 41 height 41
checkbox input "true"
click at [305, 506] on div "5" at bounding box center [306, 496] width 20 height 19
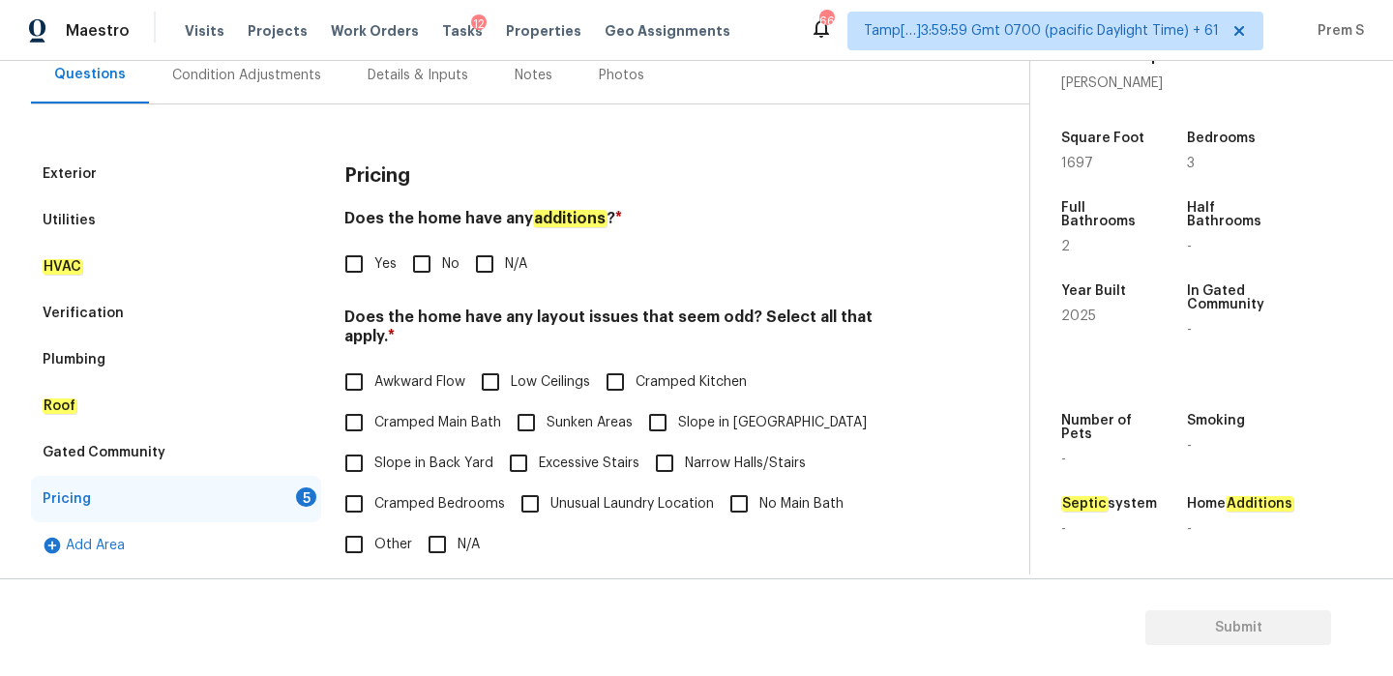
click at [427, 274] on input "No" at bounding box center [421, 264] width 41 height 41
checkbox input "true"
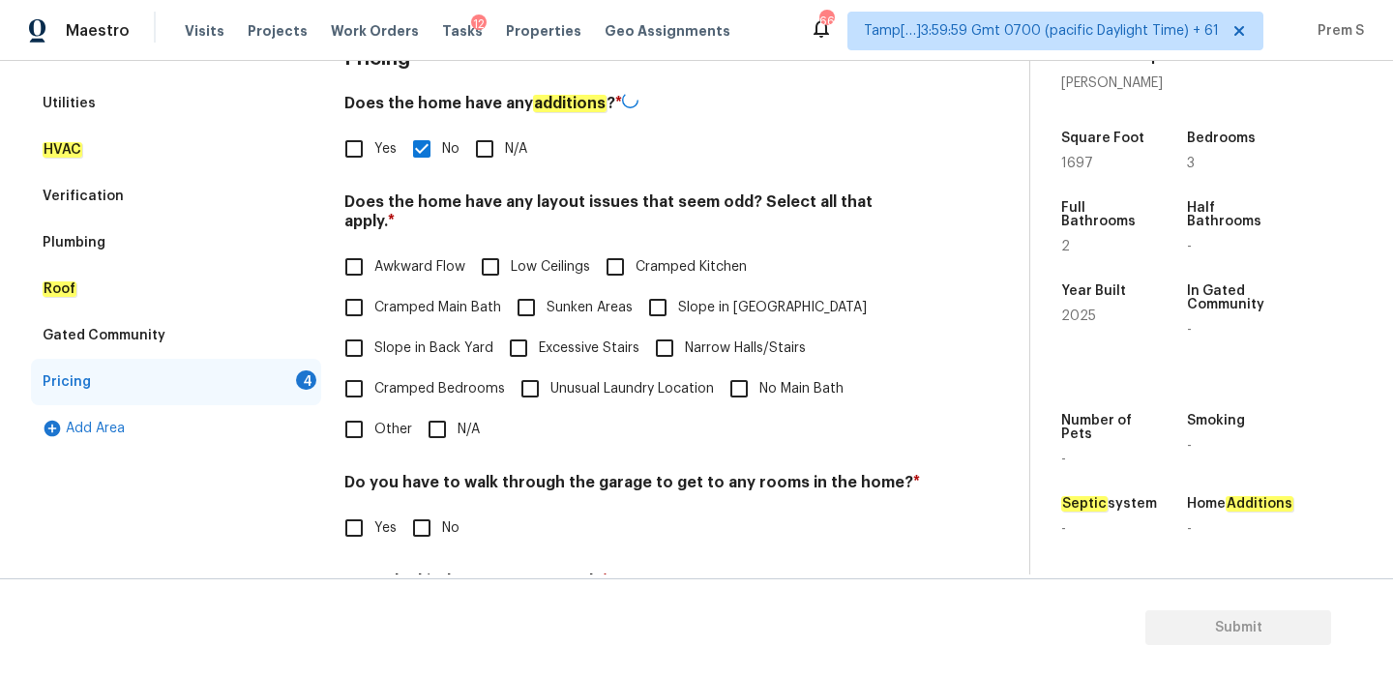
scroll to position [484, 0]
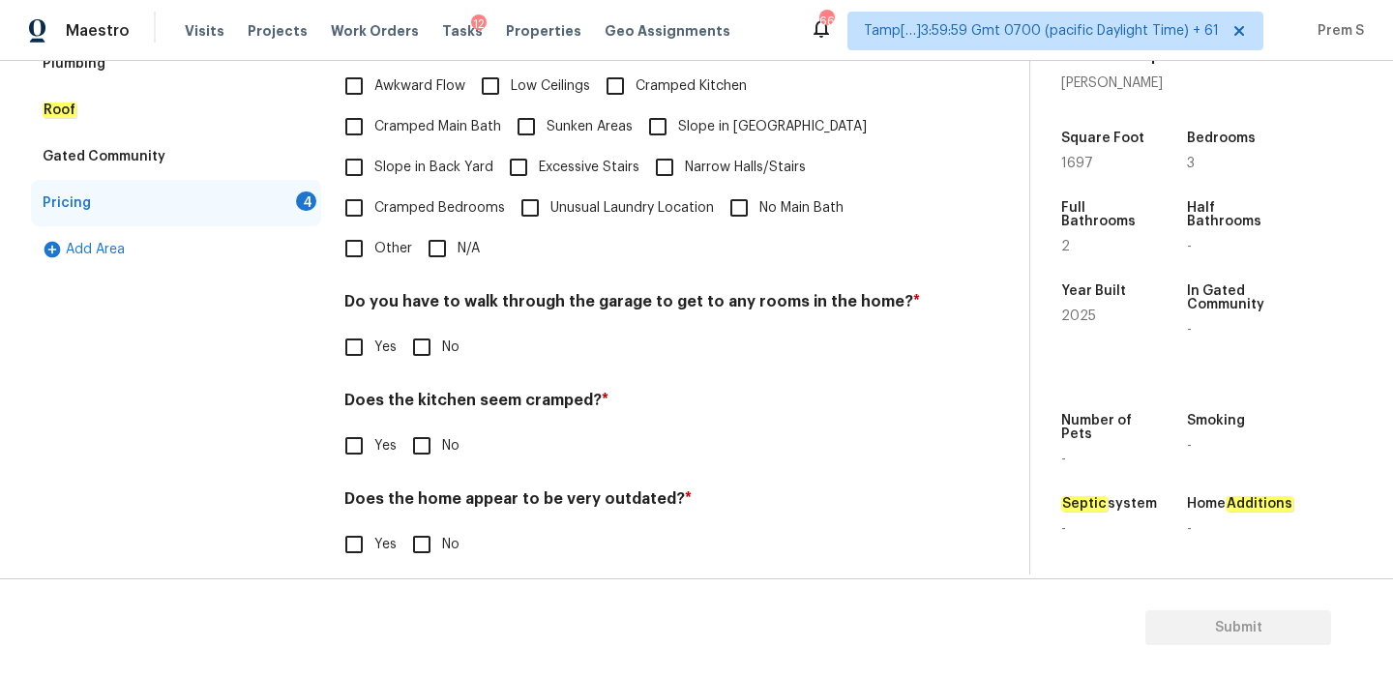
click at [435, 228] on input "N/A" at bounding box center [437, 248] width 41 height 41
checkbox input "true"
click at [435, 353] on div "Pricing Does the home have any additions ? * Yes No N/A Does the home have any …" at bounding box center [632, 221] width 576 height 733
click at [423, 432] on input "No" at bounding box center [421, 445] width 41 height 41
checkbox input "true"
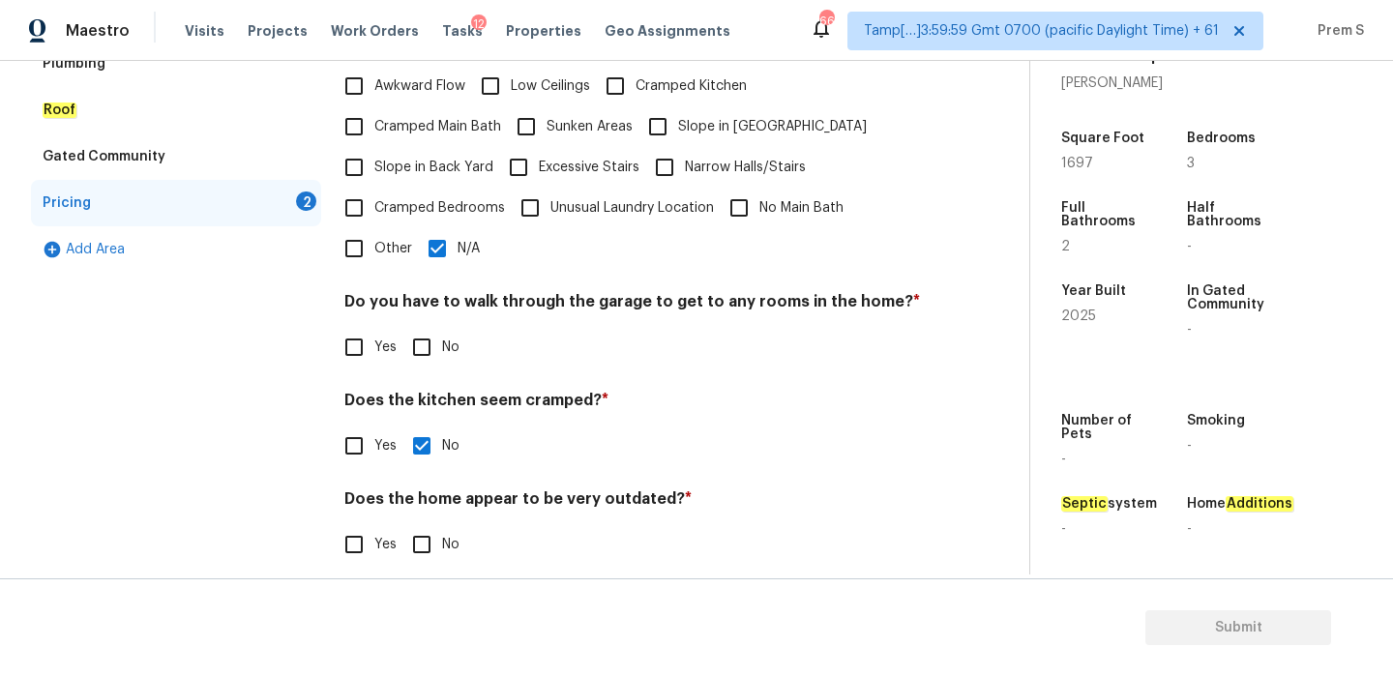
click at [417, 327] on input "No" at bounding box center [421, 347] width 41 height 41
checkbox input "true"
click at [425, 524] on input "No" at bounding box center [421, 544] width 41 height 41
checkbox input "true"
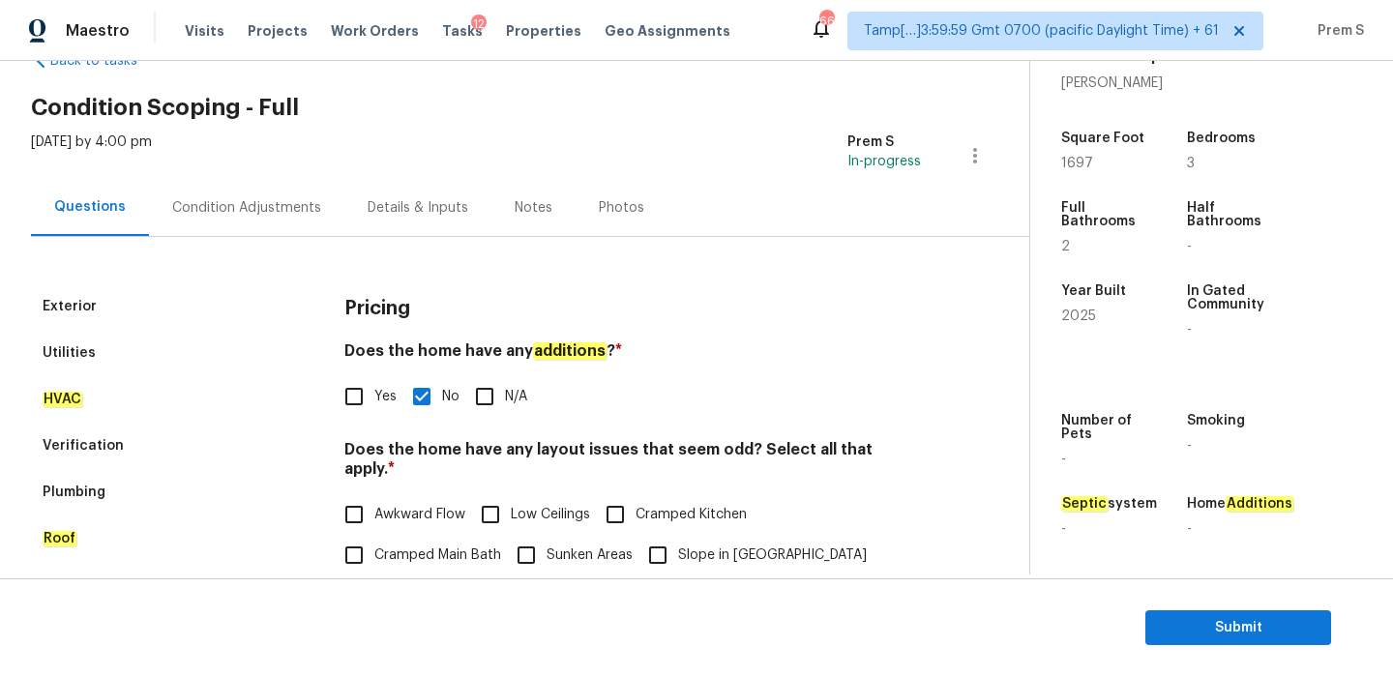
scroll to position [14, 0]
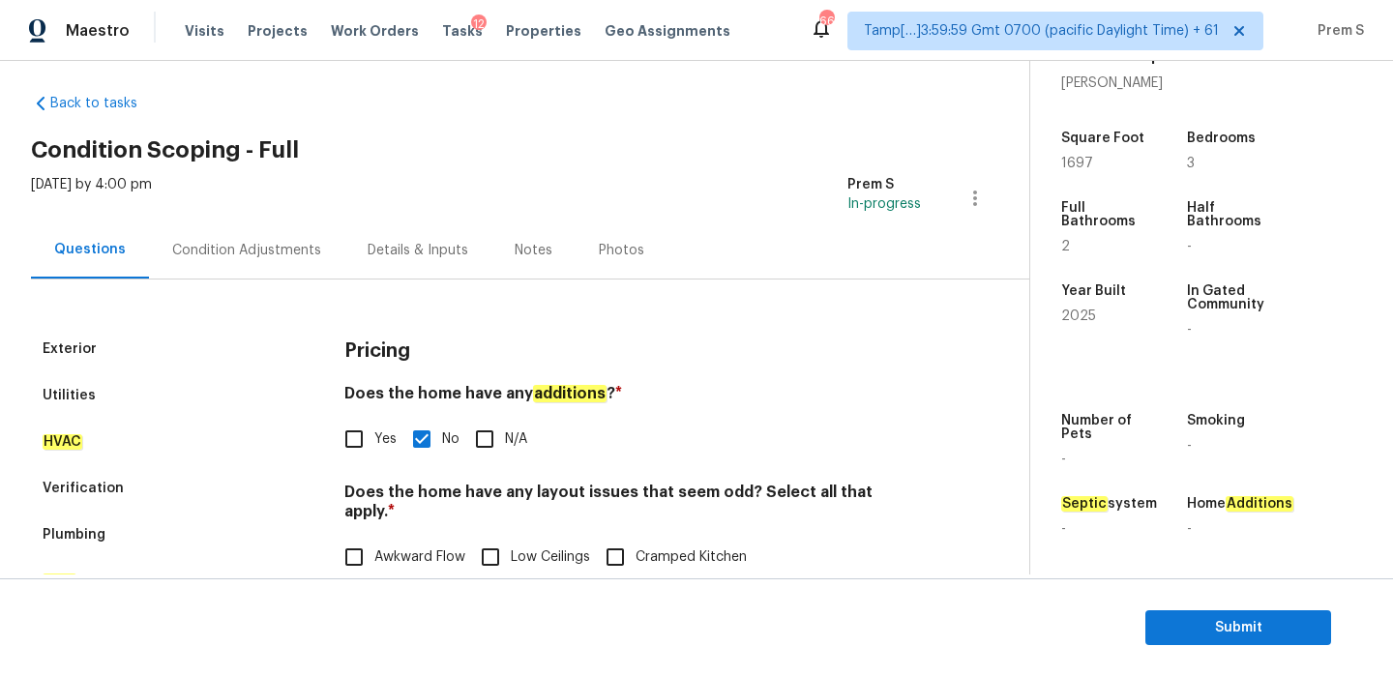
click at [292, 224] on div "Condition Adjustments" at bounding box center [246, 249] width 195 height 57
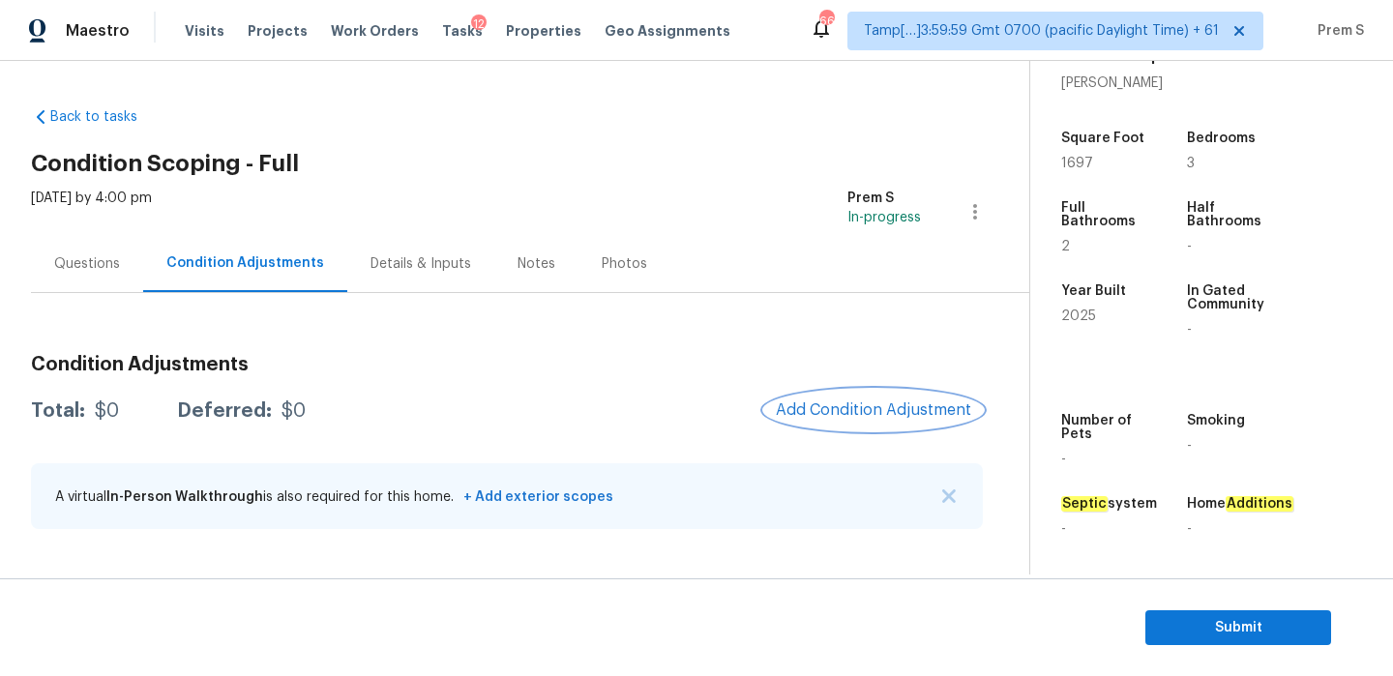
click at [890, 409] on span "Add Condition Adjustment" at bounding box center [873, 409] width 195 height 17
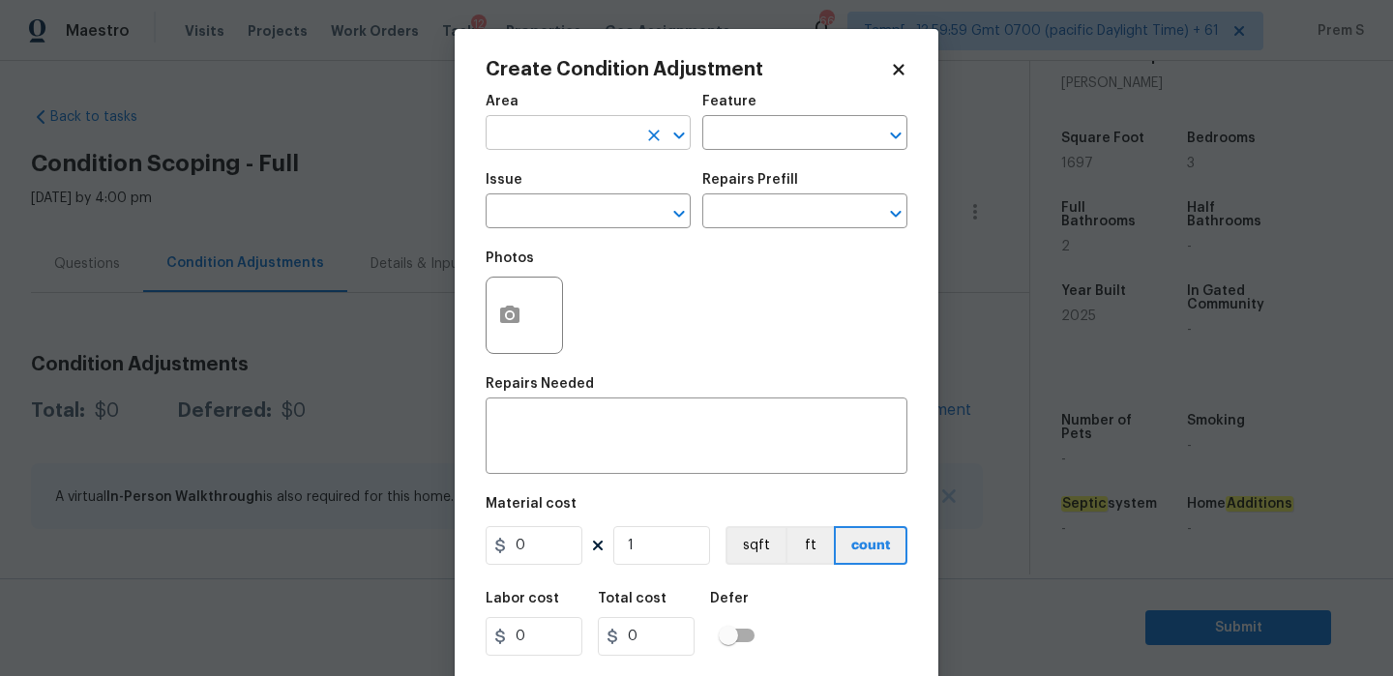
click at [606, 137] on input "text" at bounding box center [560, 135] width 151 height 30
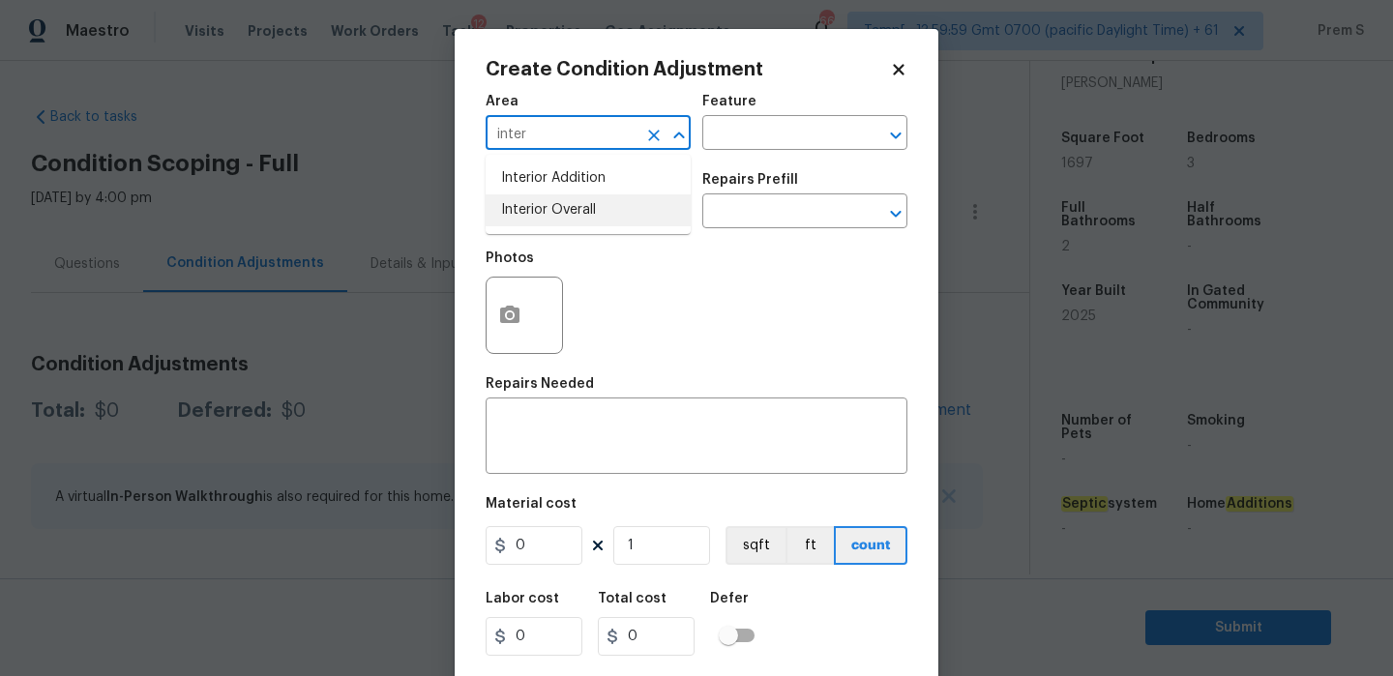
click at [608, 205] on li "Interior Overall" at bounding box center [587, 210] width 205 height 32
type input "Interior Overall"
click at [608, 205] on input "text" at bounding box center [560, 213] width 151 height 30
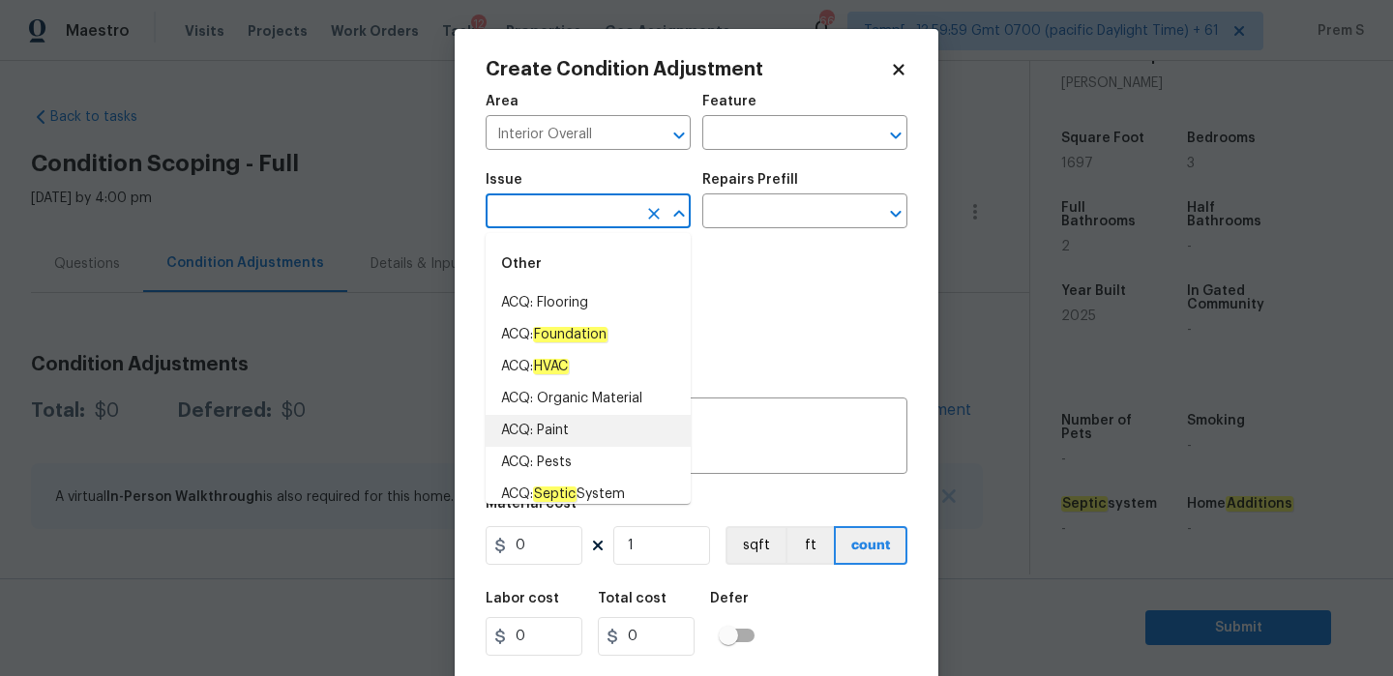
click at [603, 433] on li "ACQ: Paint" at bounding box center [587, 431] width 205 height 32
type input "ACQ: Paint"
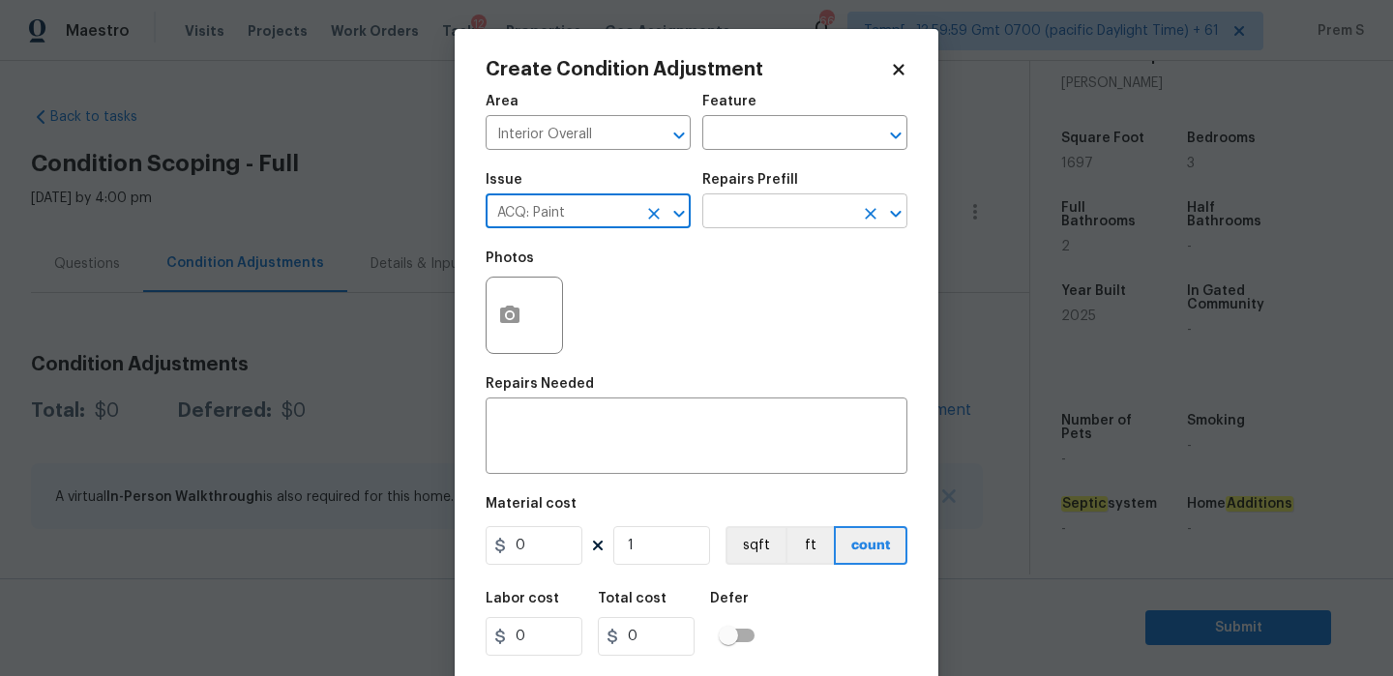
click at [779, 218] on input "text" at bounding box center [777, 213] width 151 height 30
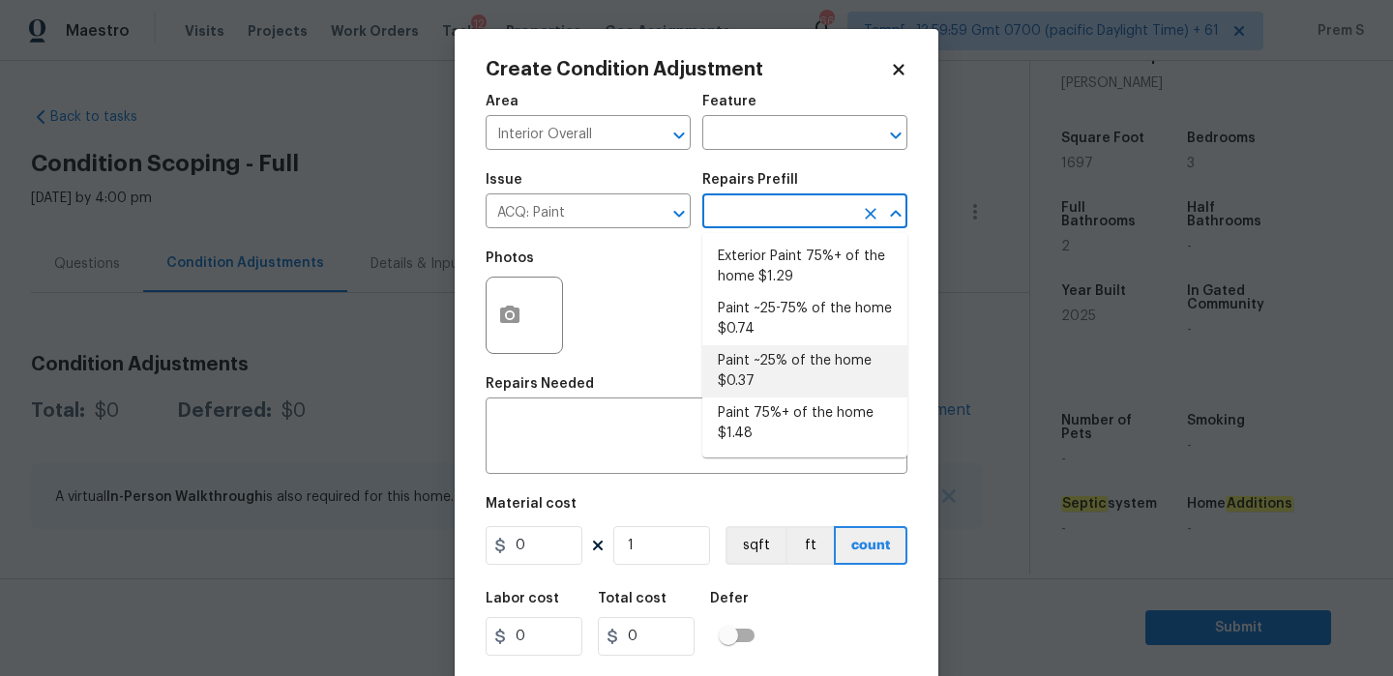
click at [771, 368] on li "Paint ~25% of the home $0.37" at bounding box center [804, 371] width 205 height 52
type input "Acquisition"
type textarea "Acquisition Scope: ~25% of the home needs interior paint"
type input "0.37"
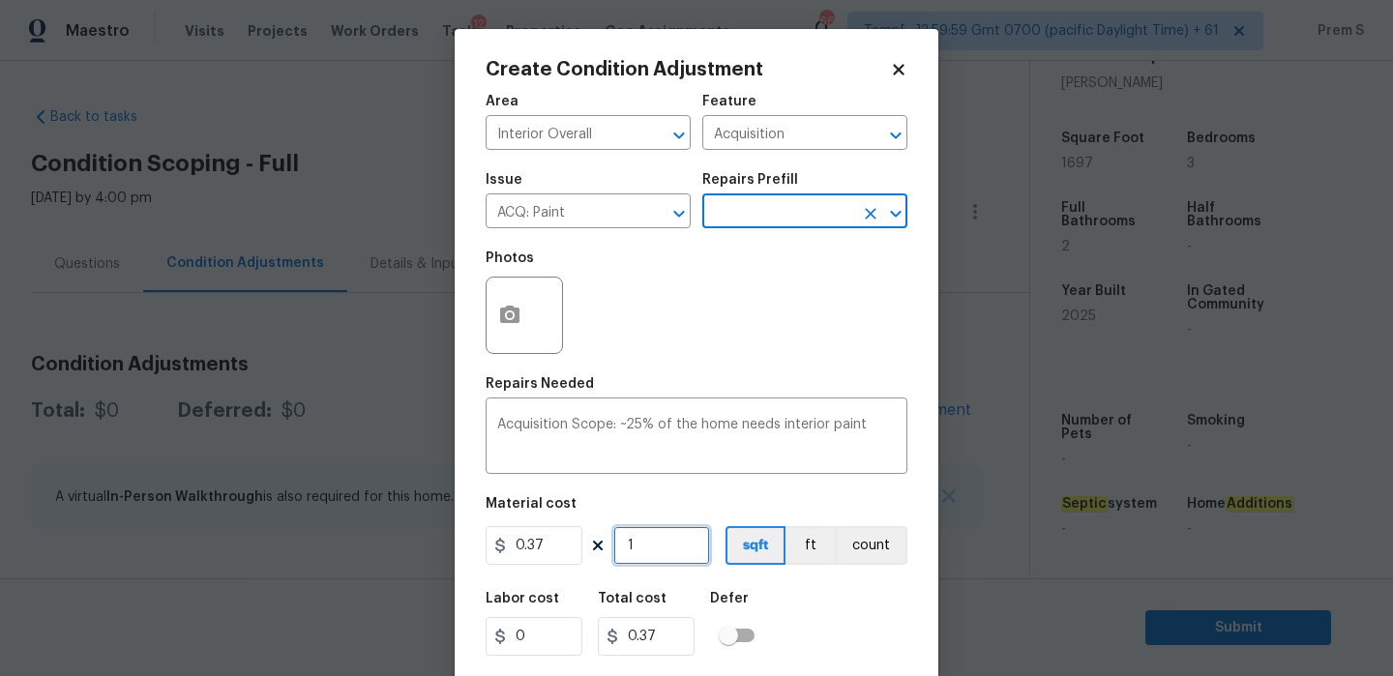
click at [661, 555] on input "1" at bounding box center [661, 545] width 97 height 39
type input "16"
type input "5.92"
type input "169"
type input "62.53"
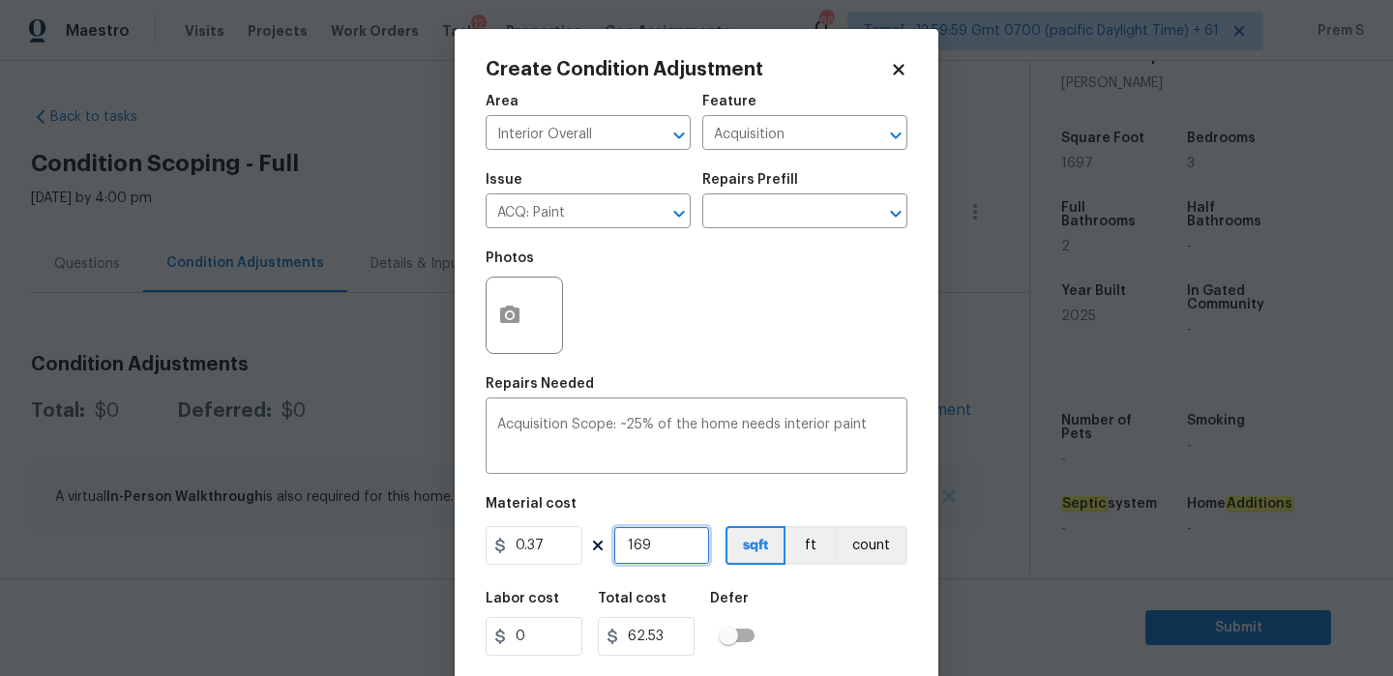
type input "1697"
type input "627.89"
type input "1697"
click at [808, 628] on div "Labor cost 0 Total cost 627.89 Defer" at bounding box center [696, 623] width 422 height 87
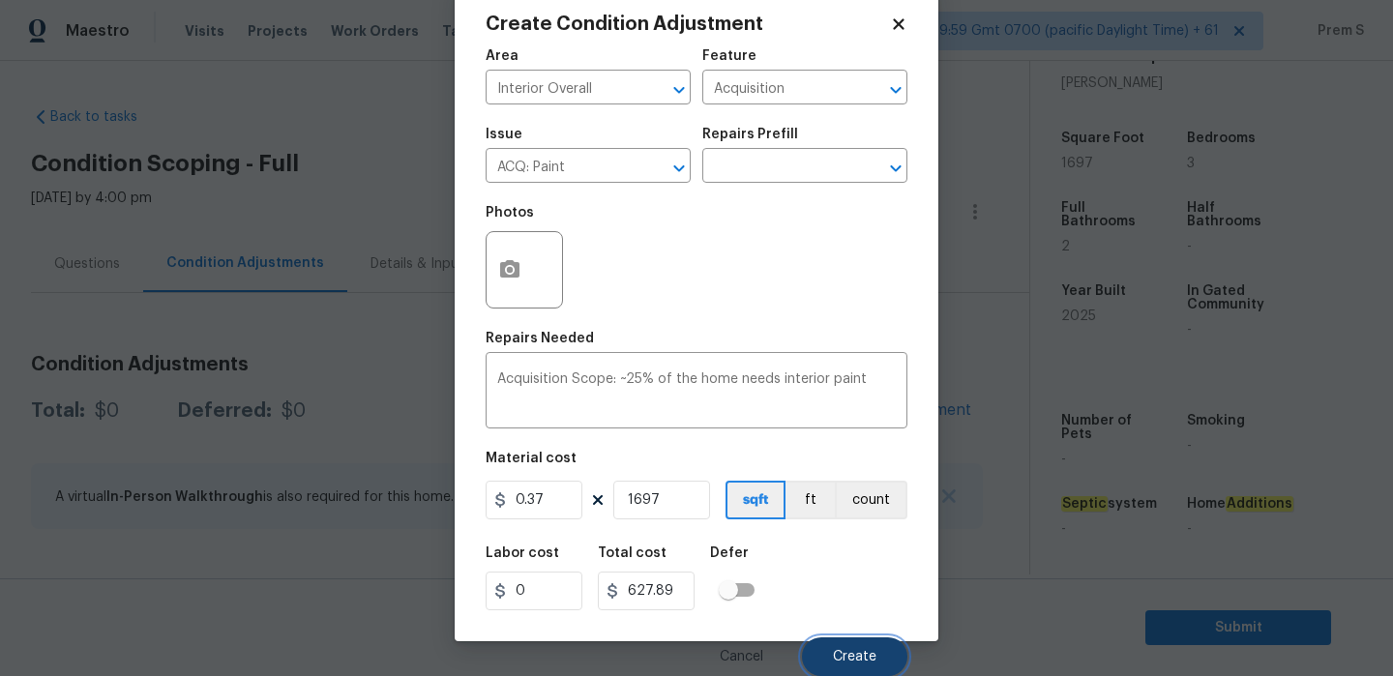
click at [845, 661] on span "Create" at bounding box center [855, 657] width 44 height 15
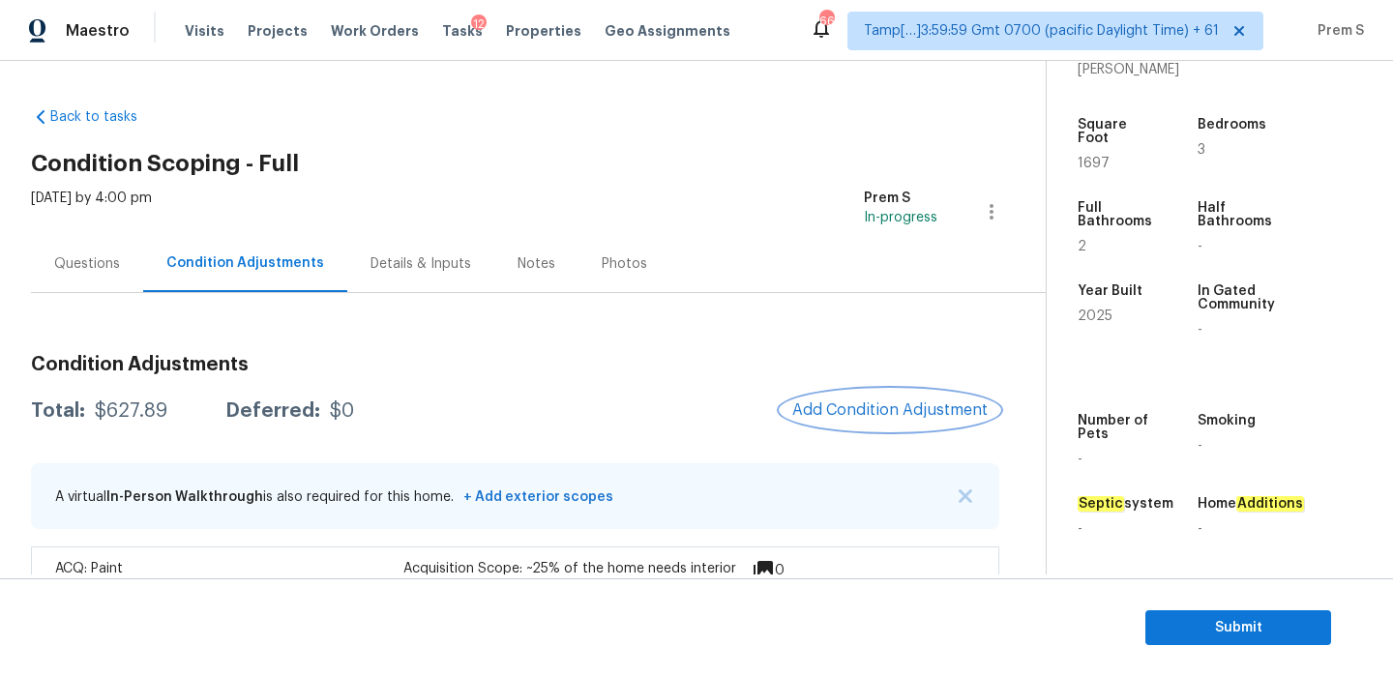
scroll to position [61, 0]
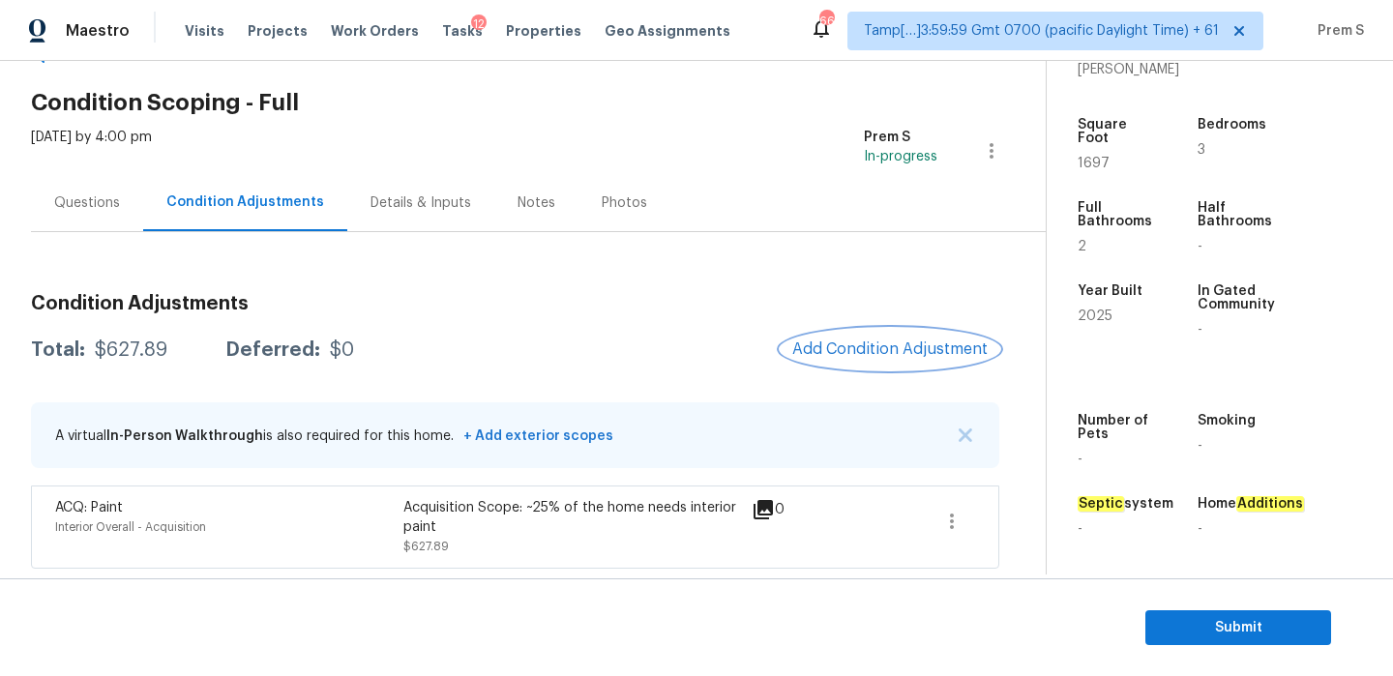
click at [853, 350] on span "Add Condition Adjustment" at bounding box center [889, 348] width 195 height 17
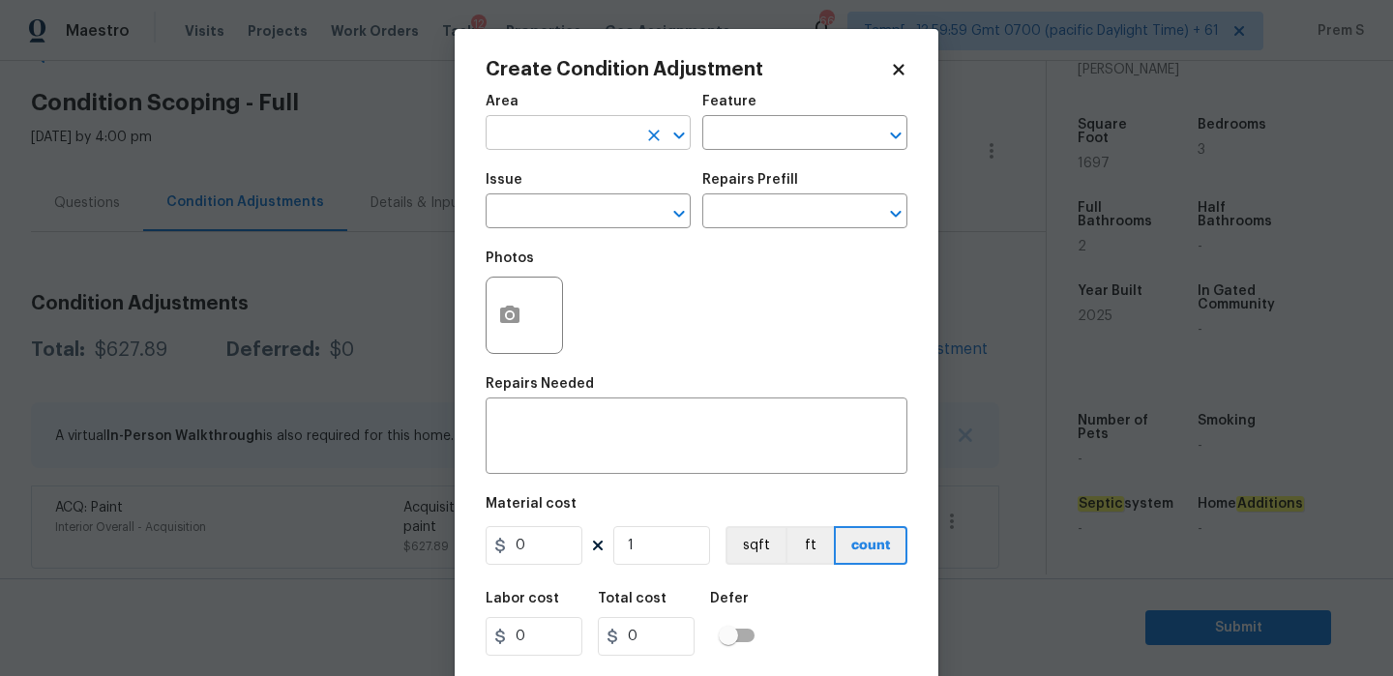
click at [618, 132] on input "text" at bounding box center [560, 135] width 151 height 30
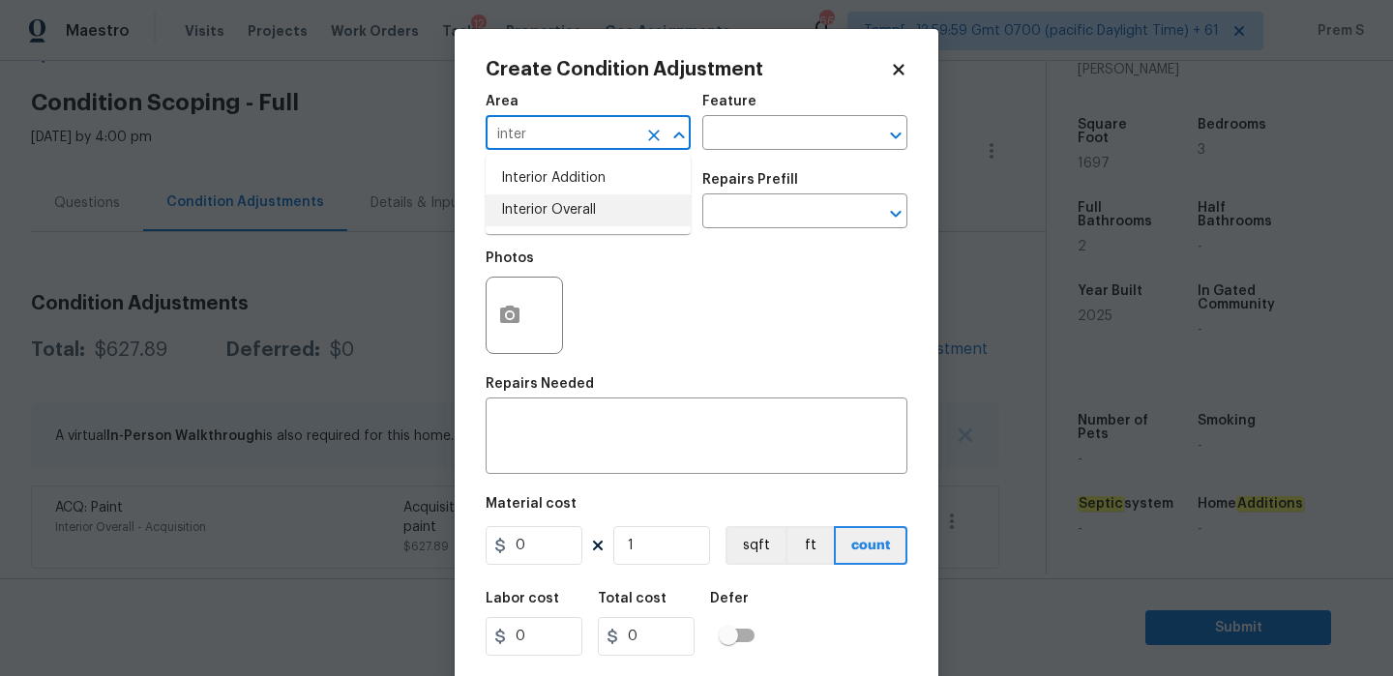
click at [610, 214] on li "Interior Overall" at bounding box center [587, 210] width 205 height 32
type input "Interior Overall"
click at [610, 214] on input "text" at bounding box center [560, 213] width 151 height 30
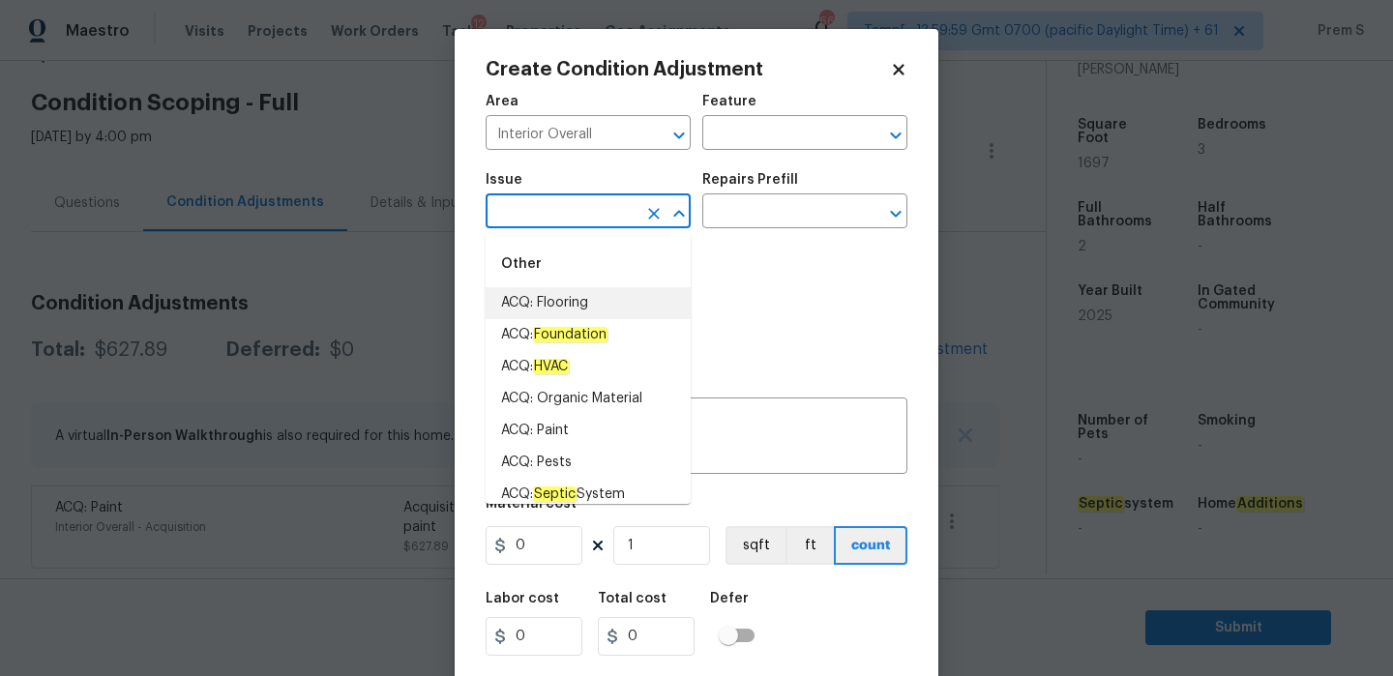
click at [618, 312] on li "ACQ: Flooring" at bounding box center [587, 303] width 205 height 32
type input "ACQ: Flooring"
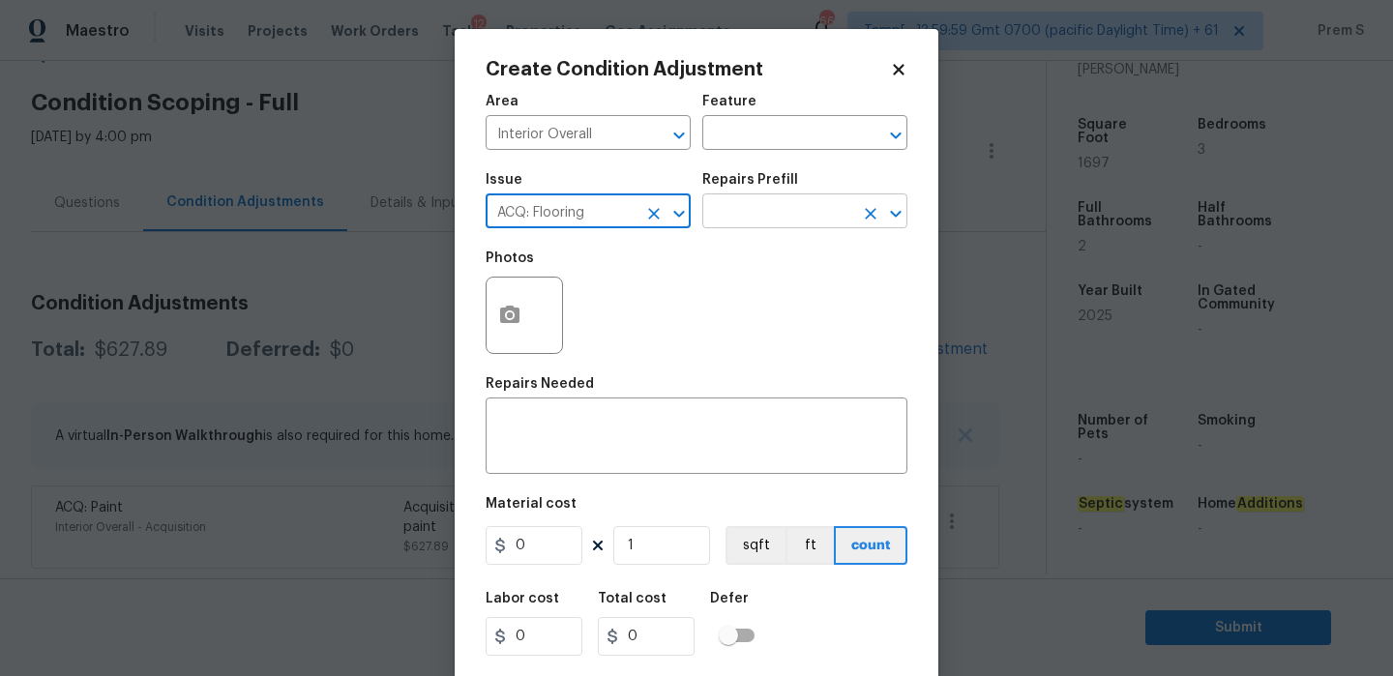
click at [765, 215] on input "text" at bounding box center [777, 213] width 151 height 30
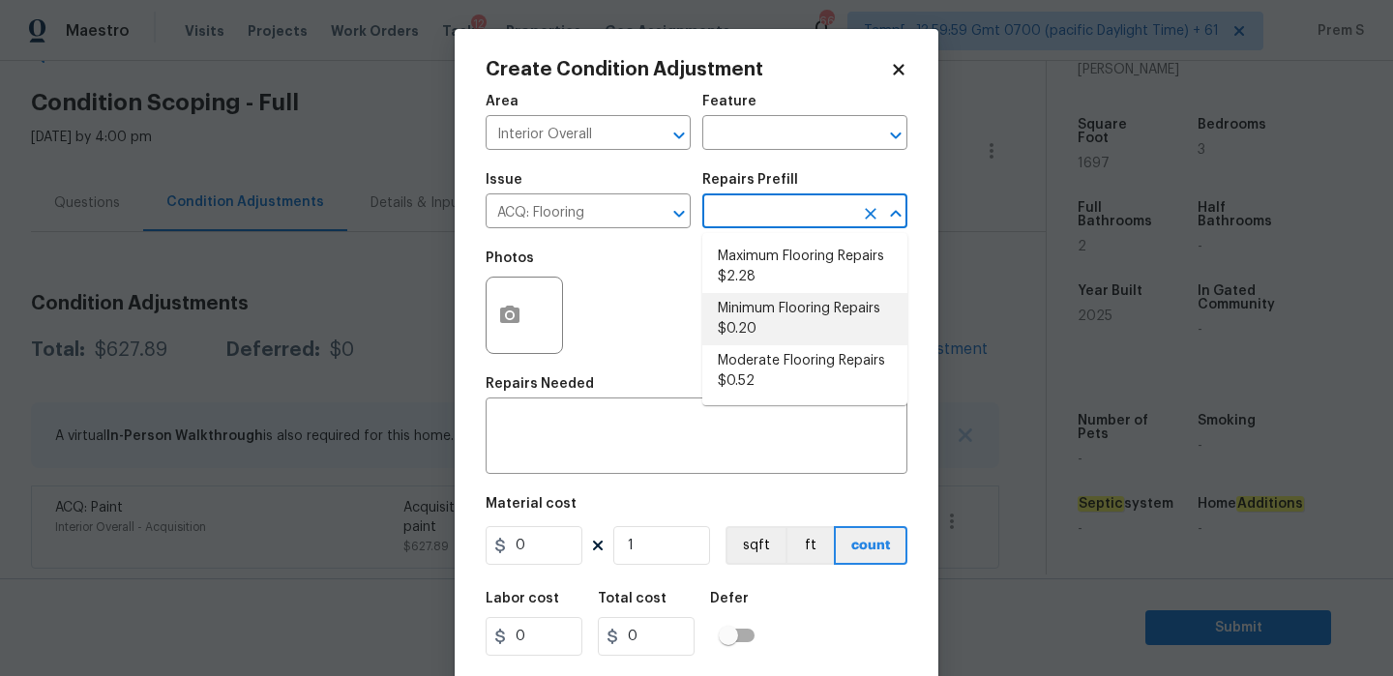
click at [778, 313] on li "Minimum Flooring Repairs $0.20" at bounding box center [804, 319] width 205 height 52
type input "Acquisition"
type textarea "Acquisition Scope: Minimum flooring repairs"
type input "0.2"
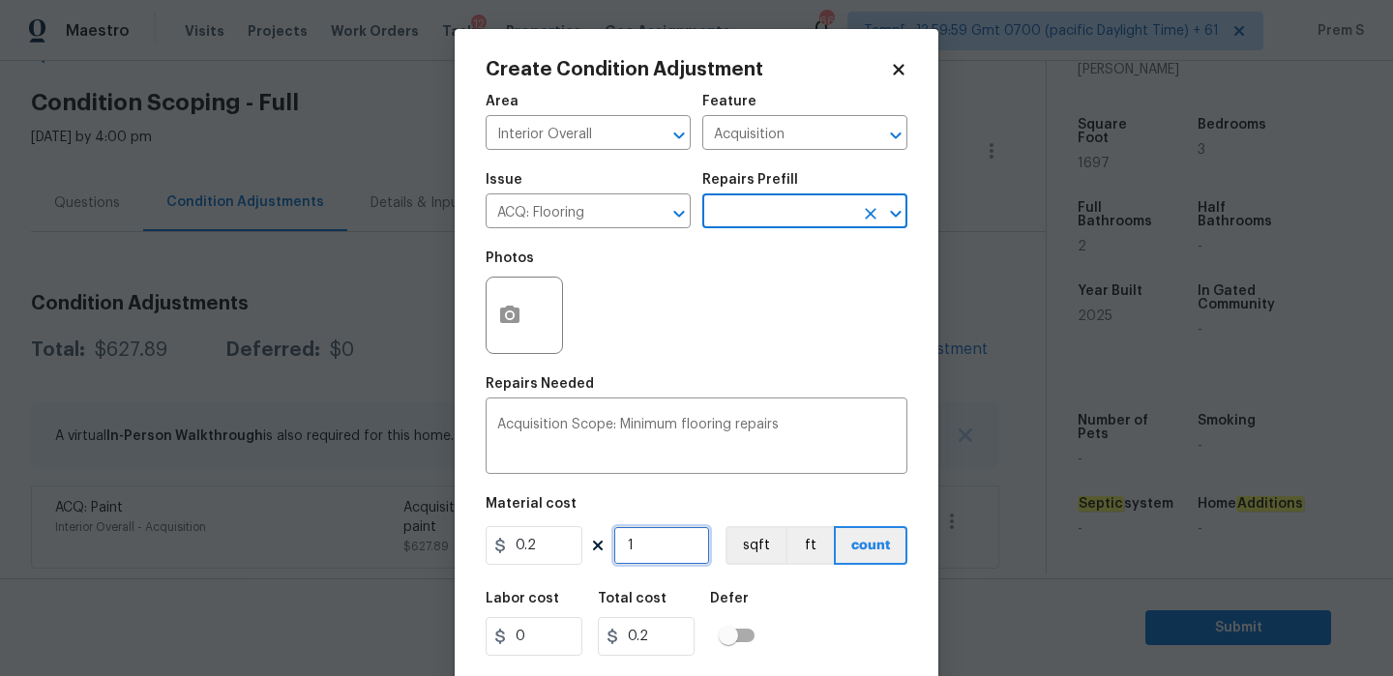
click at [649, 551] on input "1" at bounding box center [661, 545] width 97 height 39
type input "16"
type input "3.2"
type input "169"
type input "33.8"
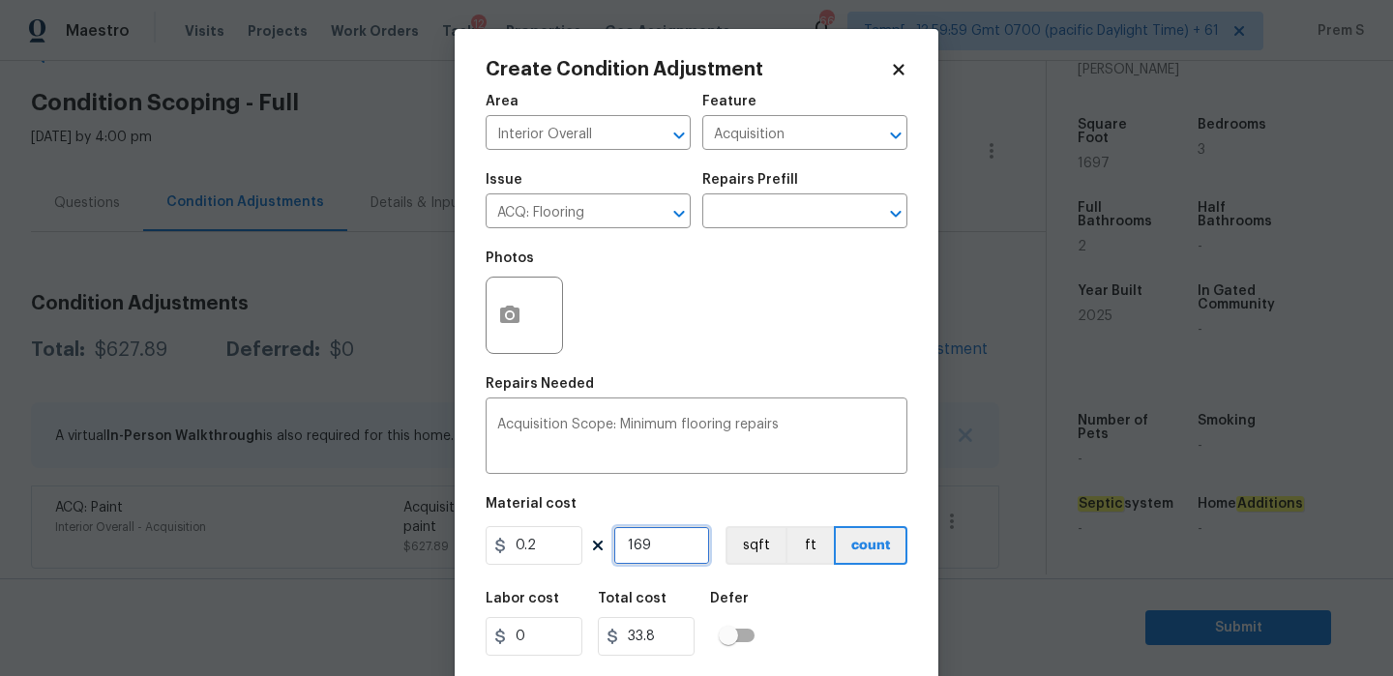
type input "1697"
type input "339.4"
type input "1697"
click at [829, 598] on div "Labor cost 0 Total cost 339.4 Defer" at bounding box center [696, 623] width 422 height 87
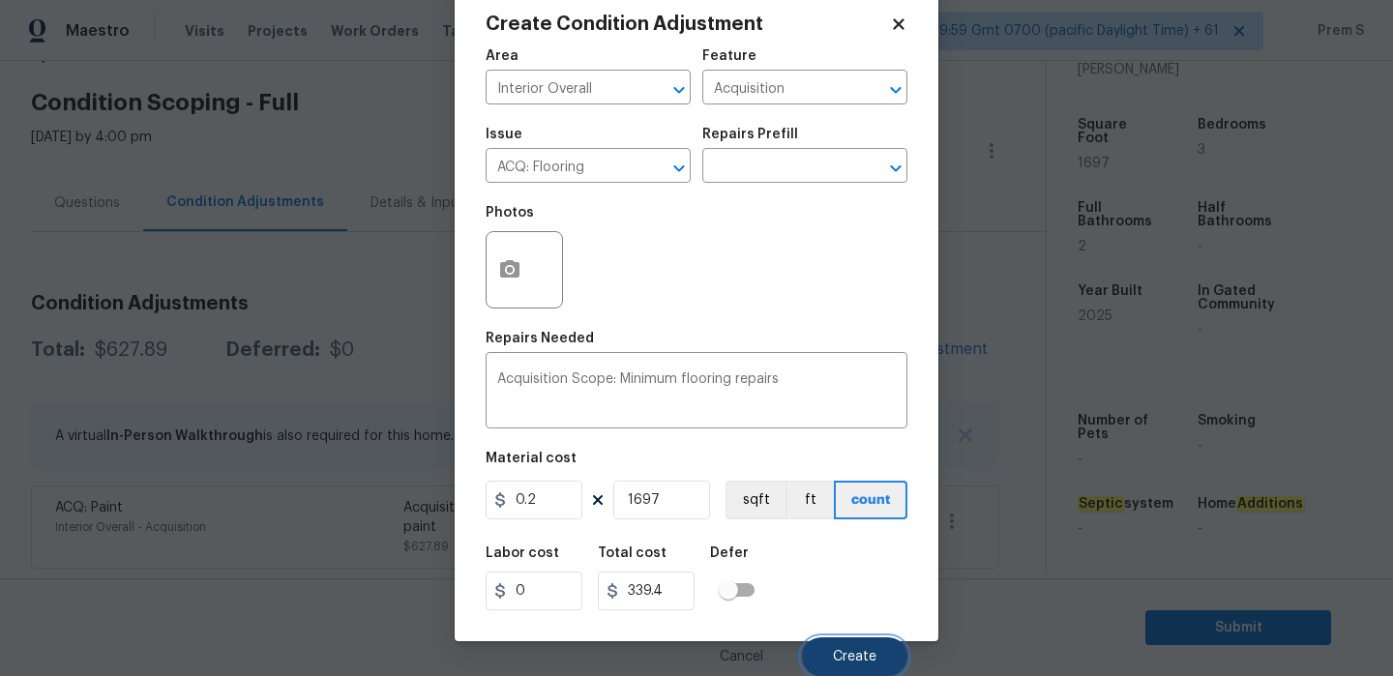
click at [846, 645] on button "Create" at bounding box center [854, 656] width 105 height 39
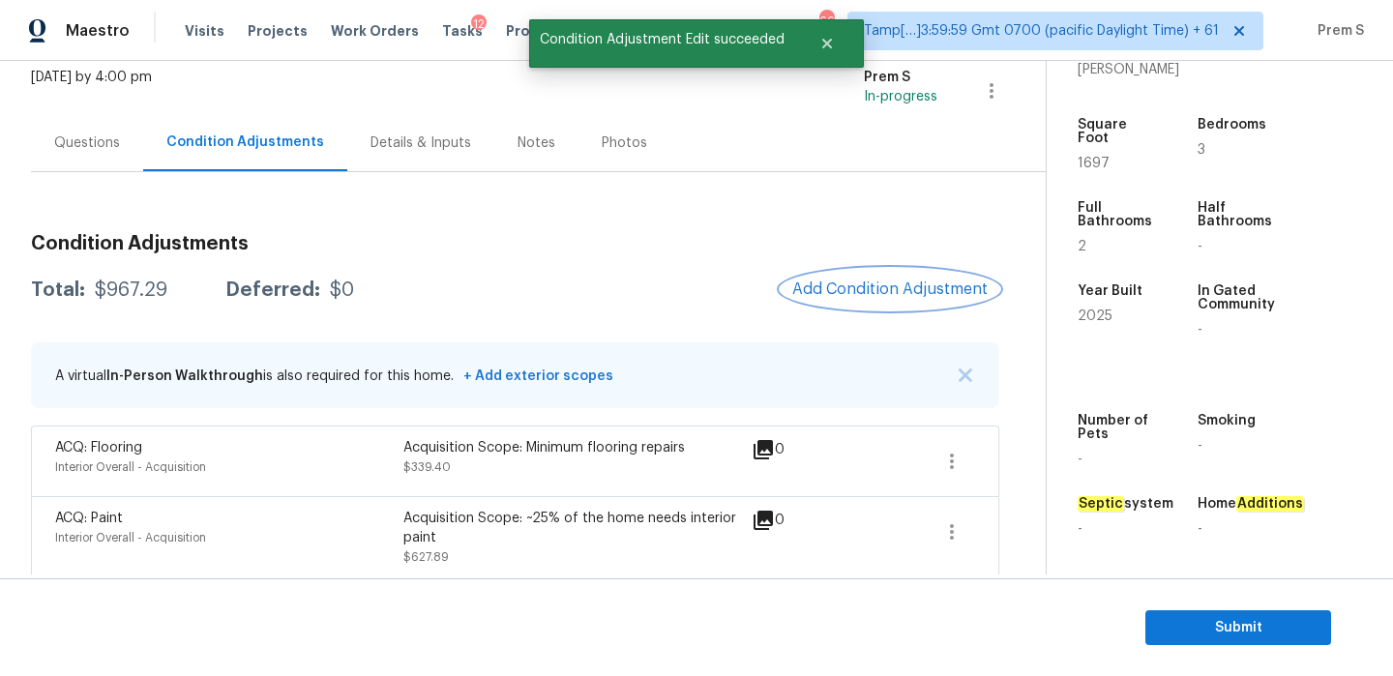
scroll to position [132, 0]
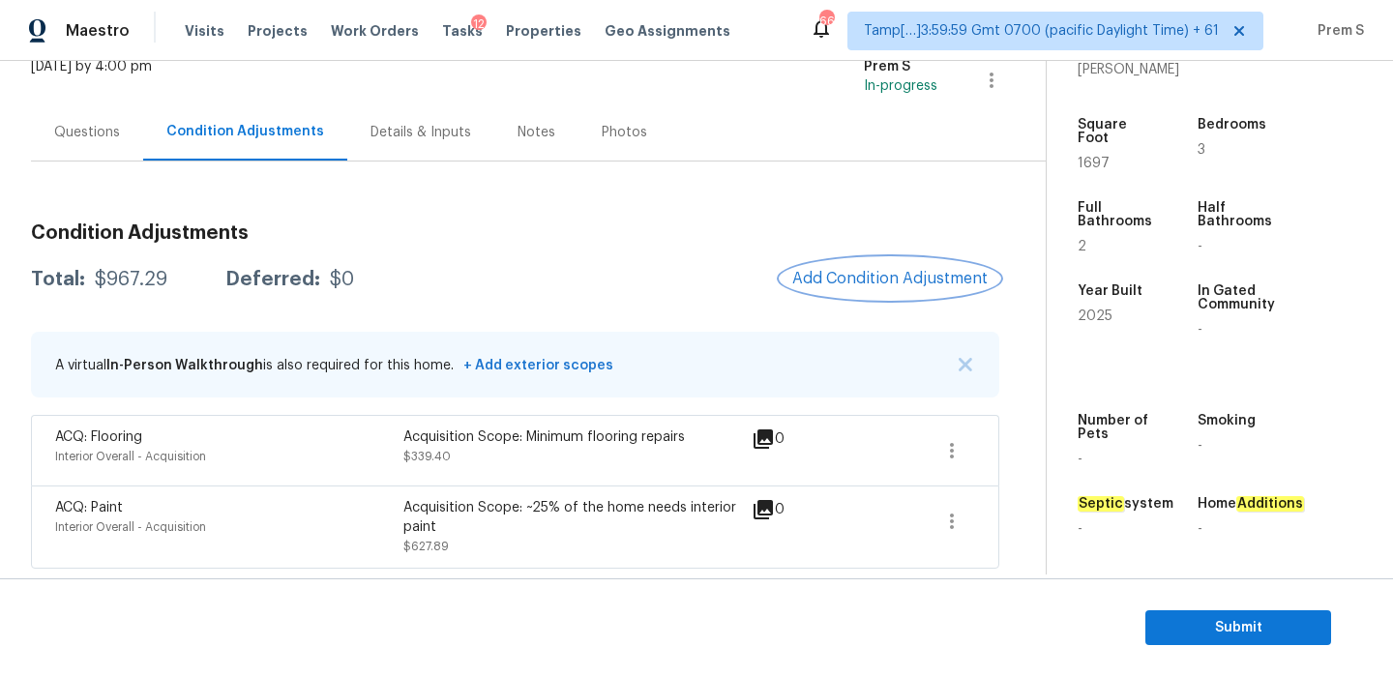
click at [867, 270] on span "Add Condition Adjustment" at bounding box center [889, 278] width 195 height 17
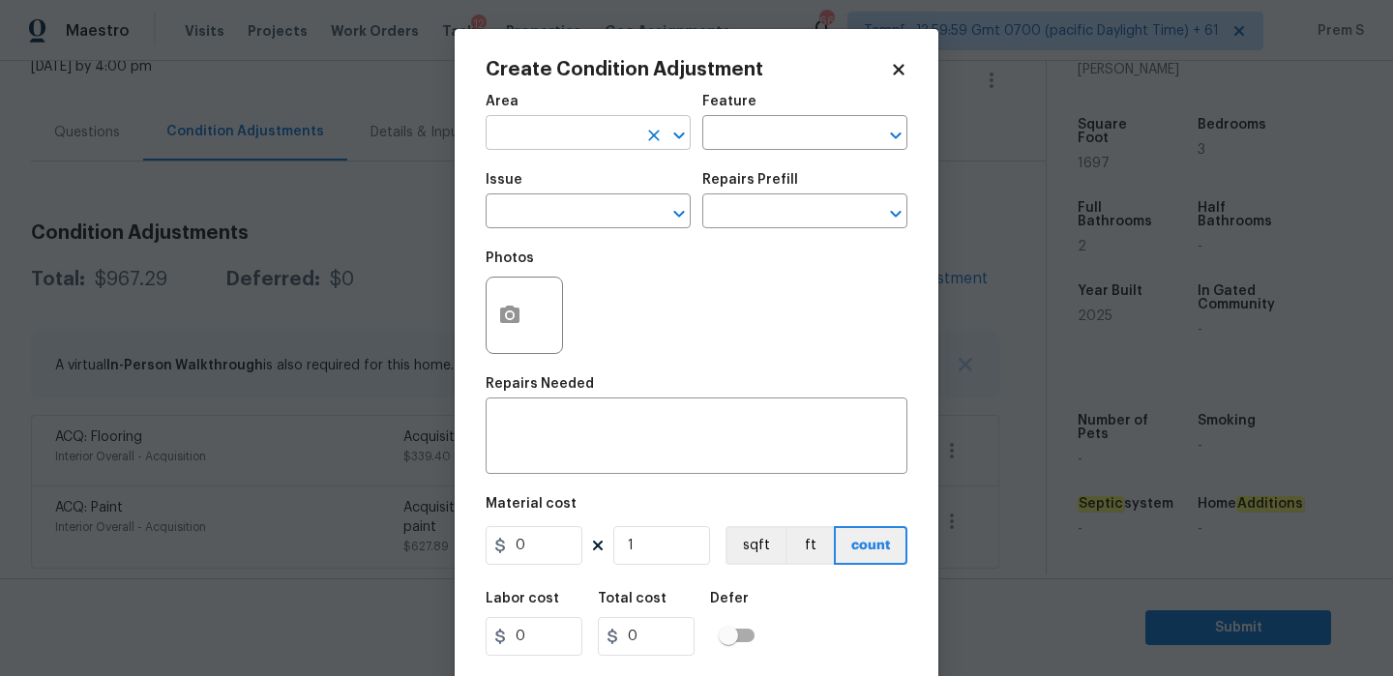
click at [588, 132] on input "text" at bounding box center [560, 135] width 151 height 30
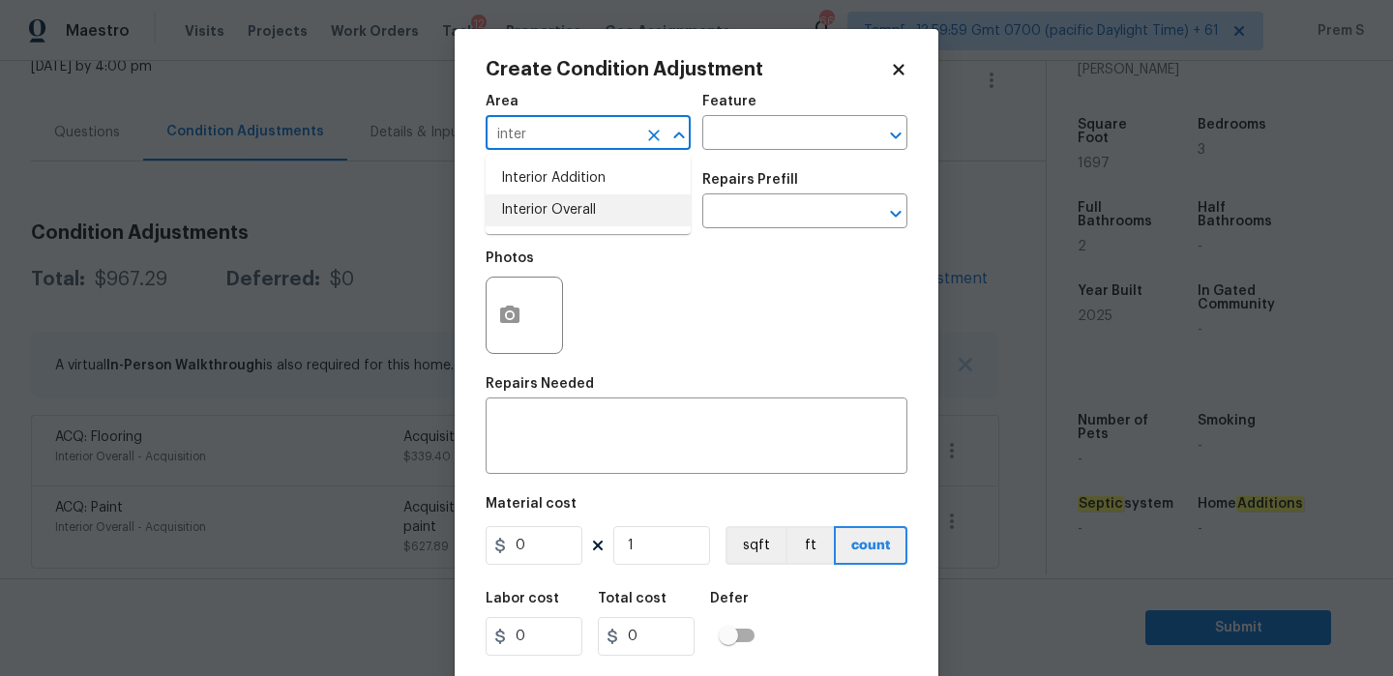
click at [577, 216] on li "Interior Overall" at bounding box center [587, 210] width 205 height 32
type input "Interior Overall"
click at [577, 216] on input "text" at bounding box center [560, 213] width 151 height 30
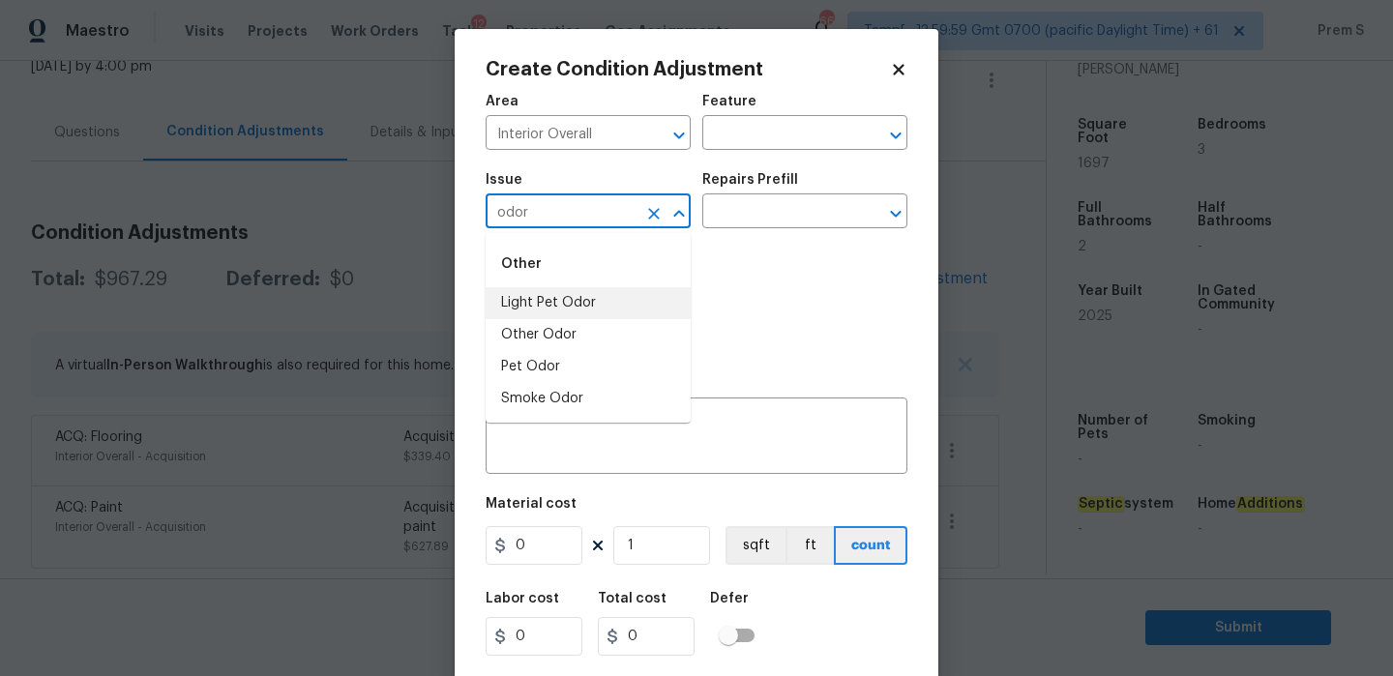
click at [620, 303] on li "Light Pet Odor" at bounding box center [587, 303] width 205 height 32
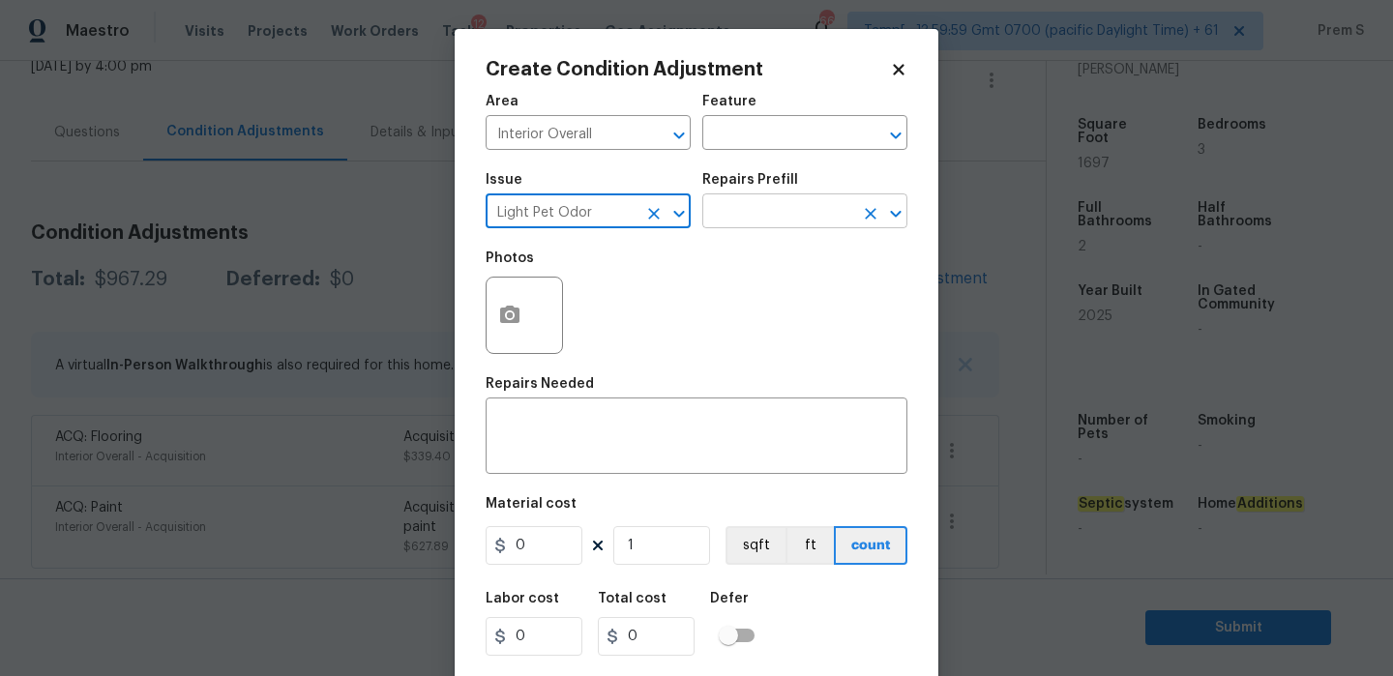
type input "Light Pet Odor"
click at [777, 212] on input "text" at bounding box center [777, 213] width 151 height 30
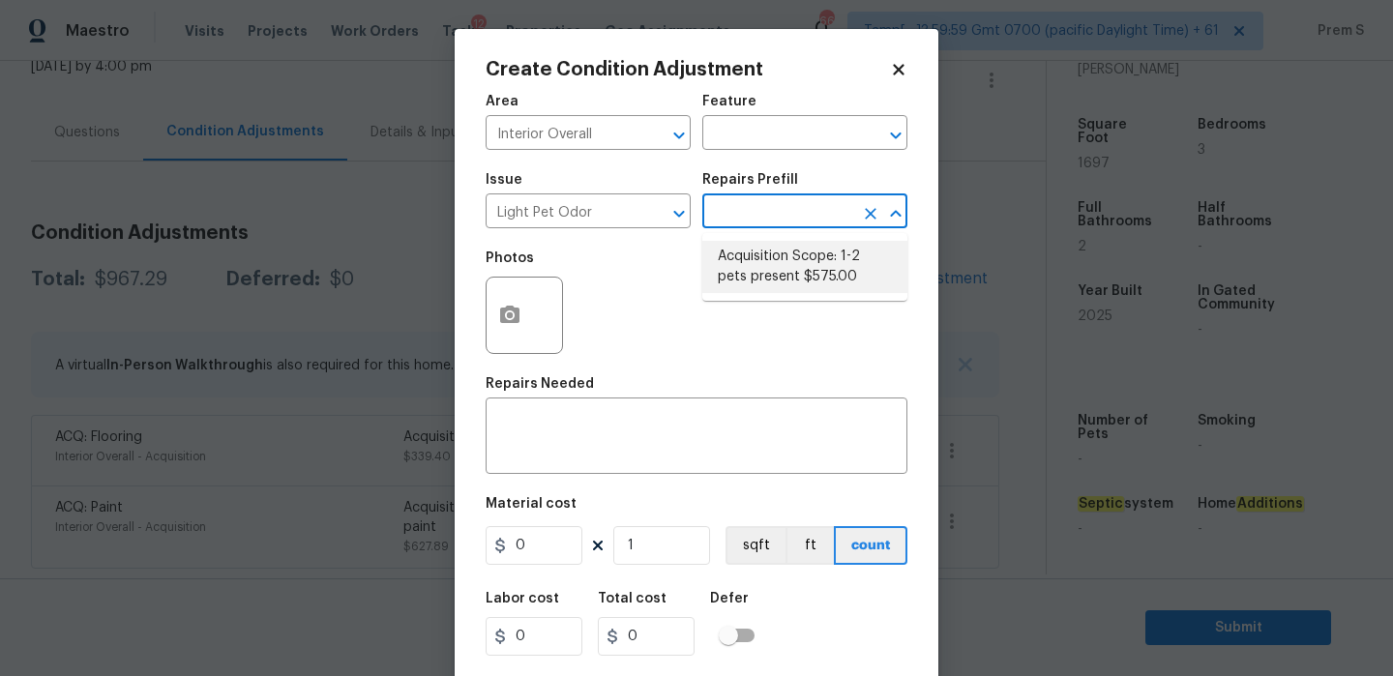
click at [764, 269] on li "Acquisition Scope: 1-2 pets present $575.00" at bounding box center [804, 267] width 205 height 52
type textarea "Acquisition Scope: 1-2 pets present"
type input "575"
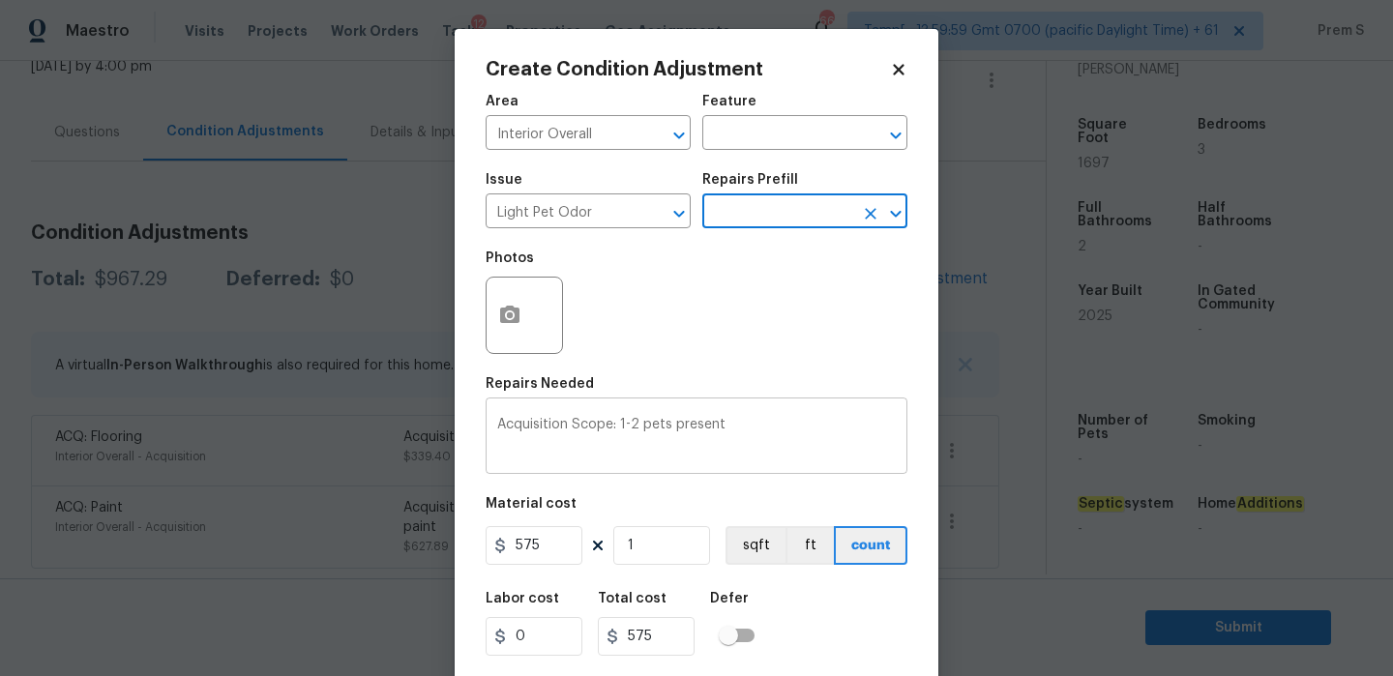
scroll to position [46, 0]
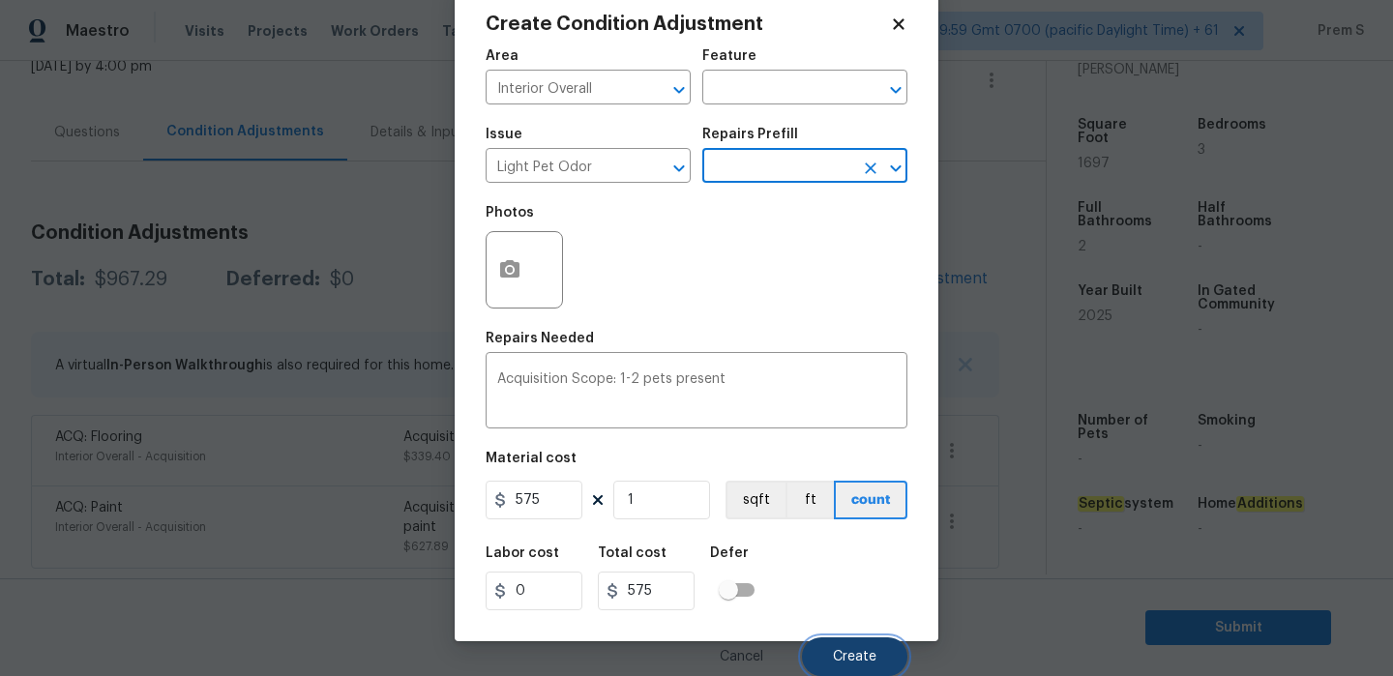
click at [836, 666] on button "Create" at bounding box center [854, 656] width 105 height 39
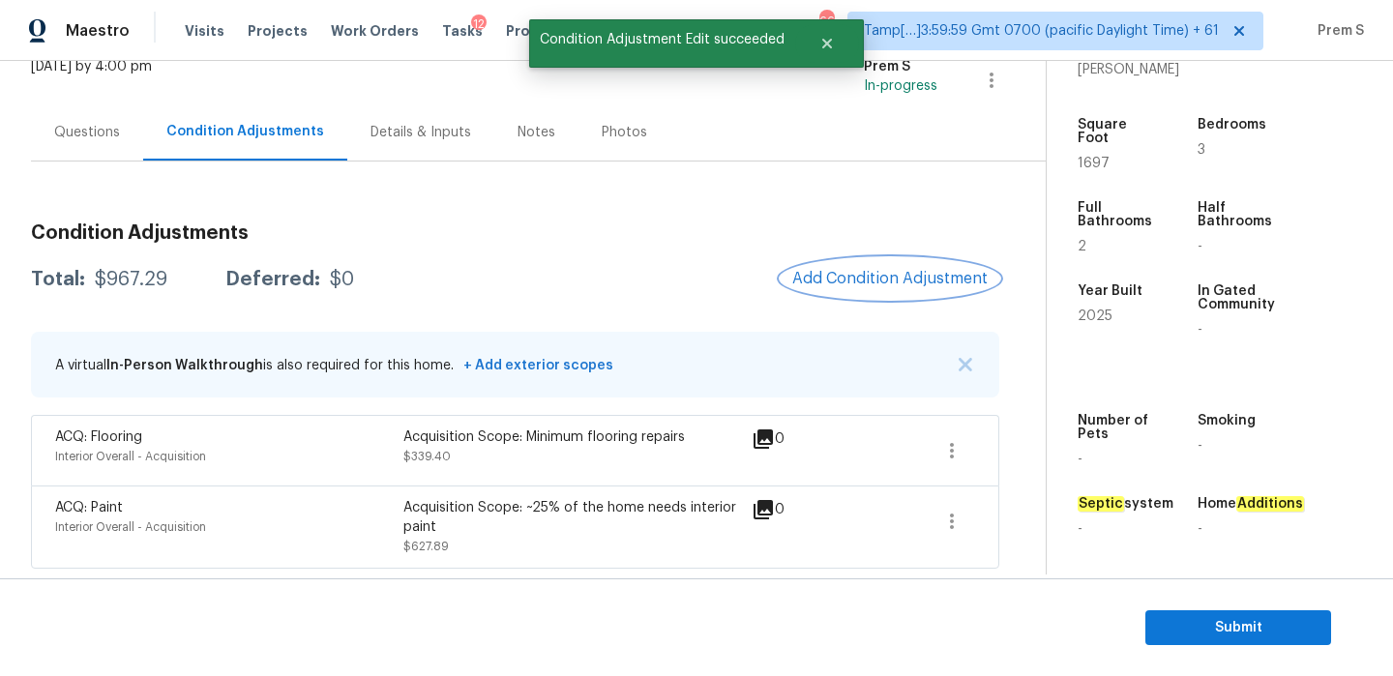
scroll to position [0, 0]
click at [879, 270] on span "Add Condition Adjustment" at bounding box center [889, 278] width 195 height 17
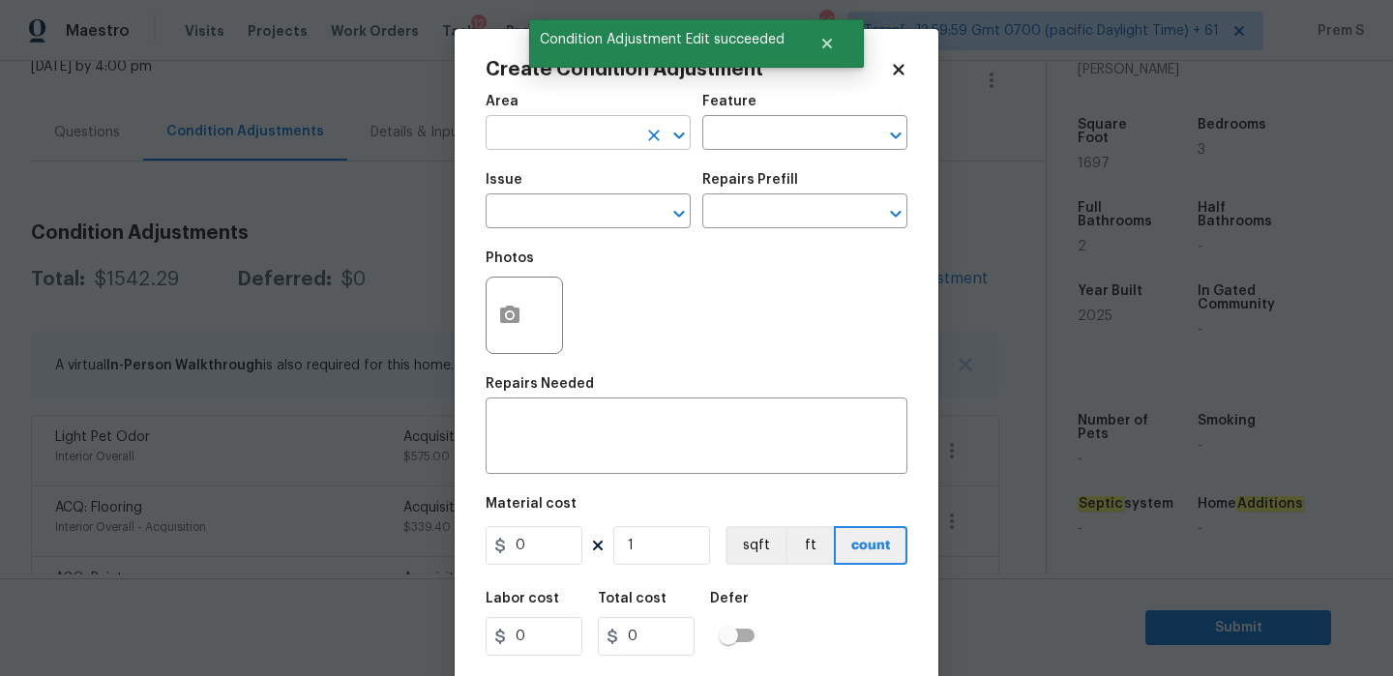
click at [576, 137] on input "text" at bounding box center [560, 135] width 151 height 30
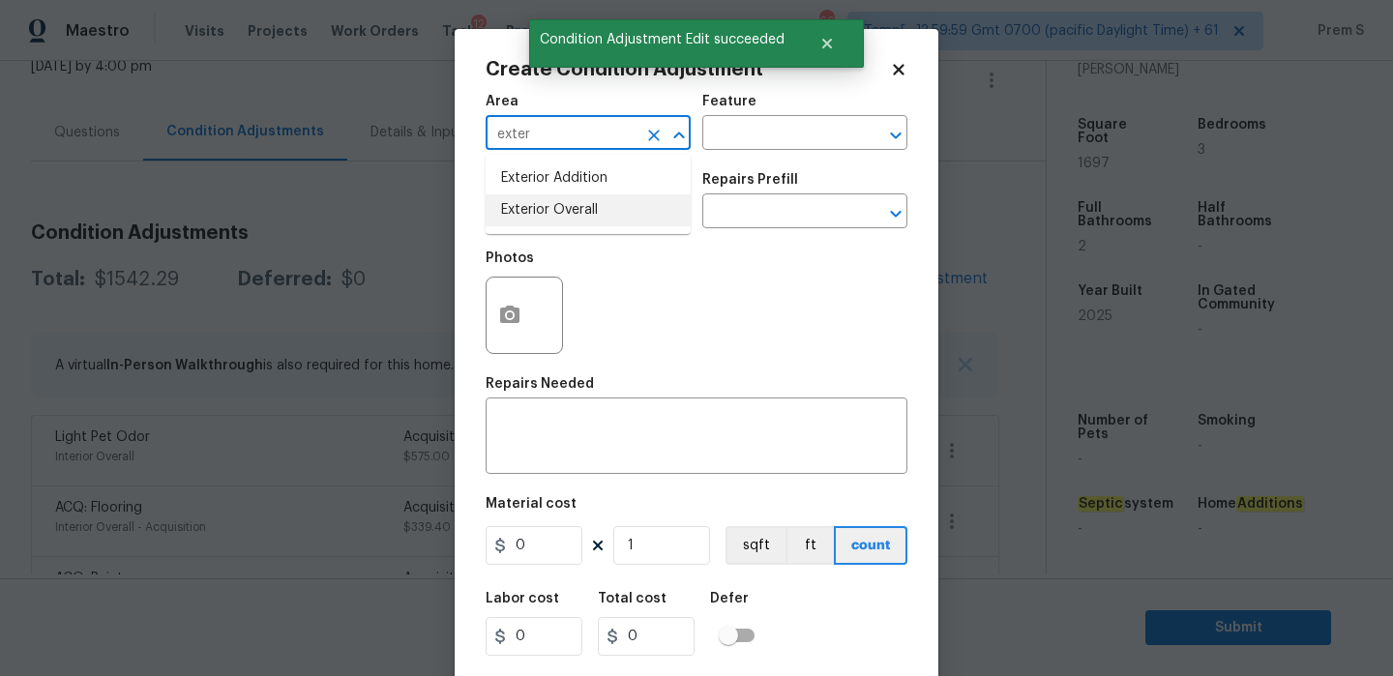
click at [596, 227] on ul "Exterior Addition Exterior Overall" at bounding box center [587, 194] width 205 height 79
click at [617, 209] on li "Exterior Overall" at bounding box center [587, 210] width 205 height 32
type input "Exterior Overall"
click at [617, 209] on input "text" at bounding box center [560, 213] width 151 height 30
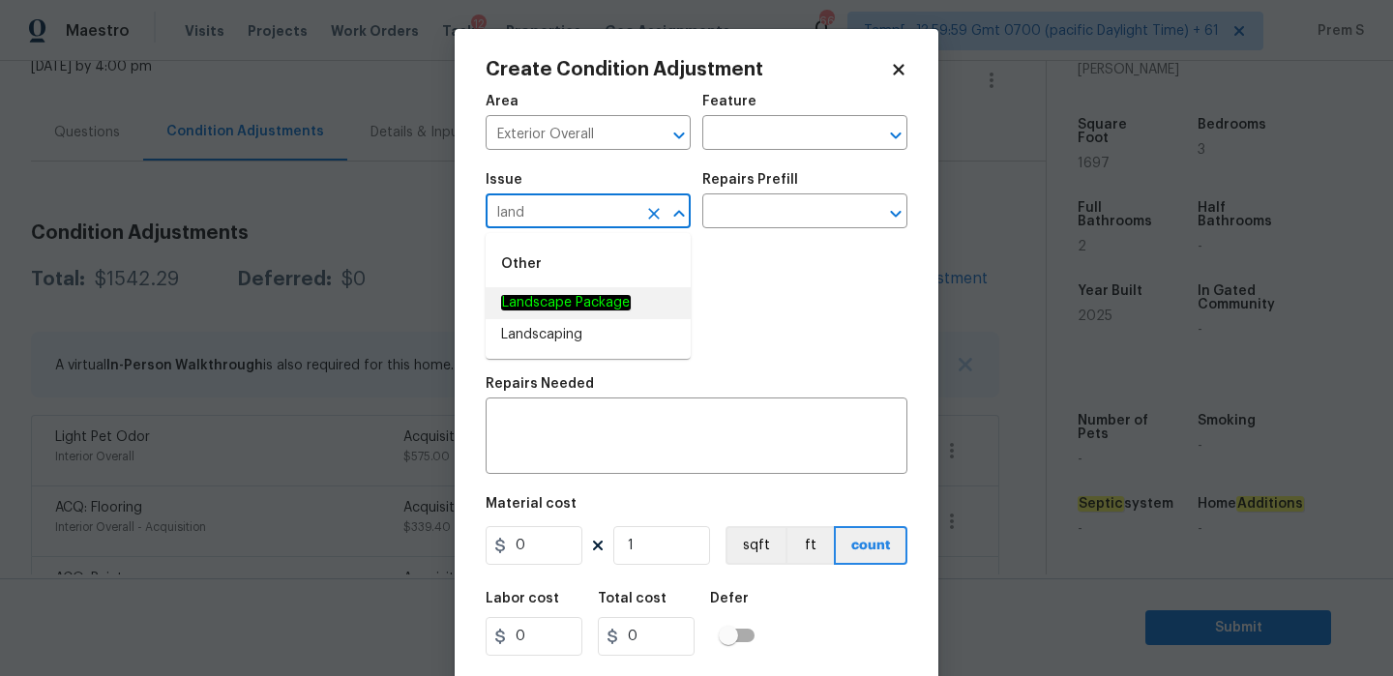
click at [611, 308] on em "Landscape Package" at bounding box center [566, 302] width 130 height 15
type input "Landscape Package"
click at [798, 220] on input "text" at bounding box center [777, 213] width 151 height 30
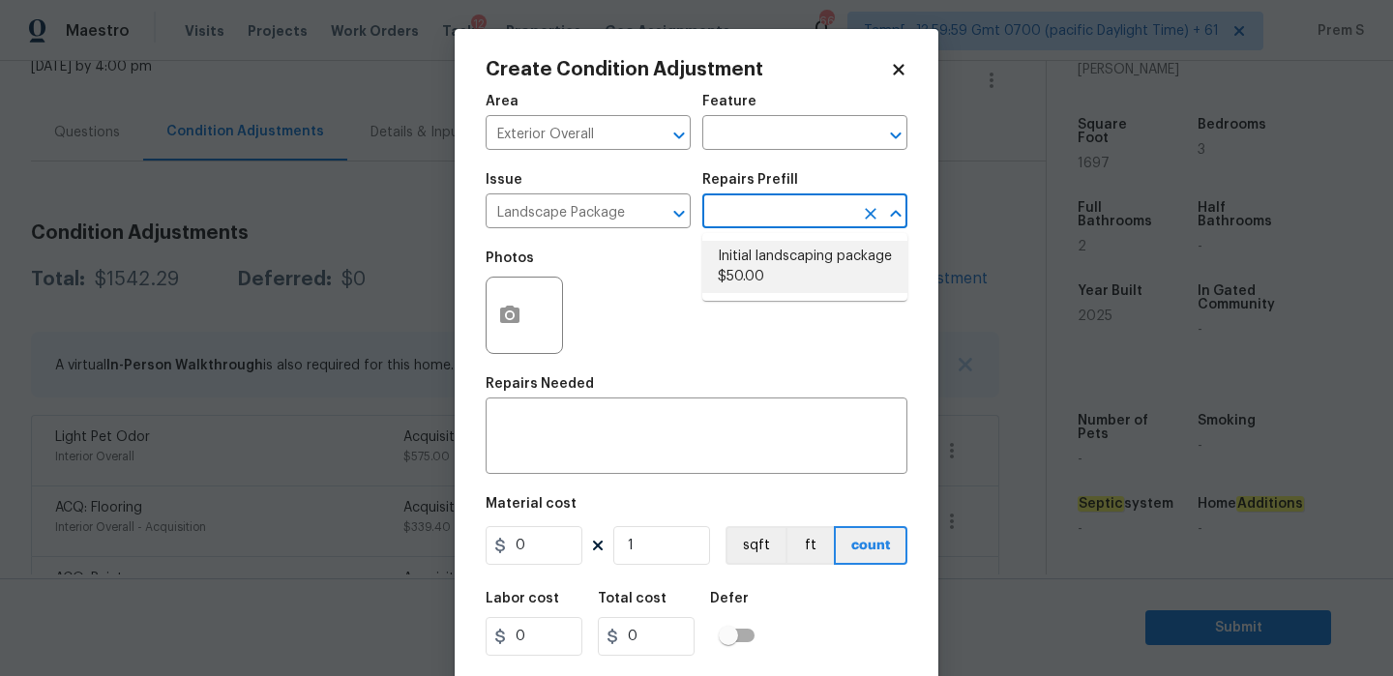
click at [818, 279] on li "Initial landscaping package $50.00" at bounding box center [804, 267] width 205 height 52
type input "Home Readiness Packages"
type textarea "Mowing of grass up to 6" in height. Mow, edge along driveways & sidewalks, trim…"
type input "50"
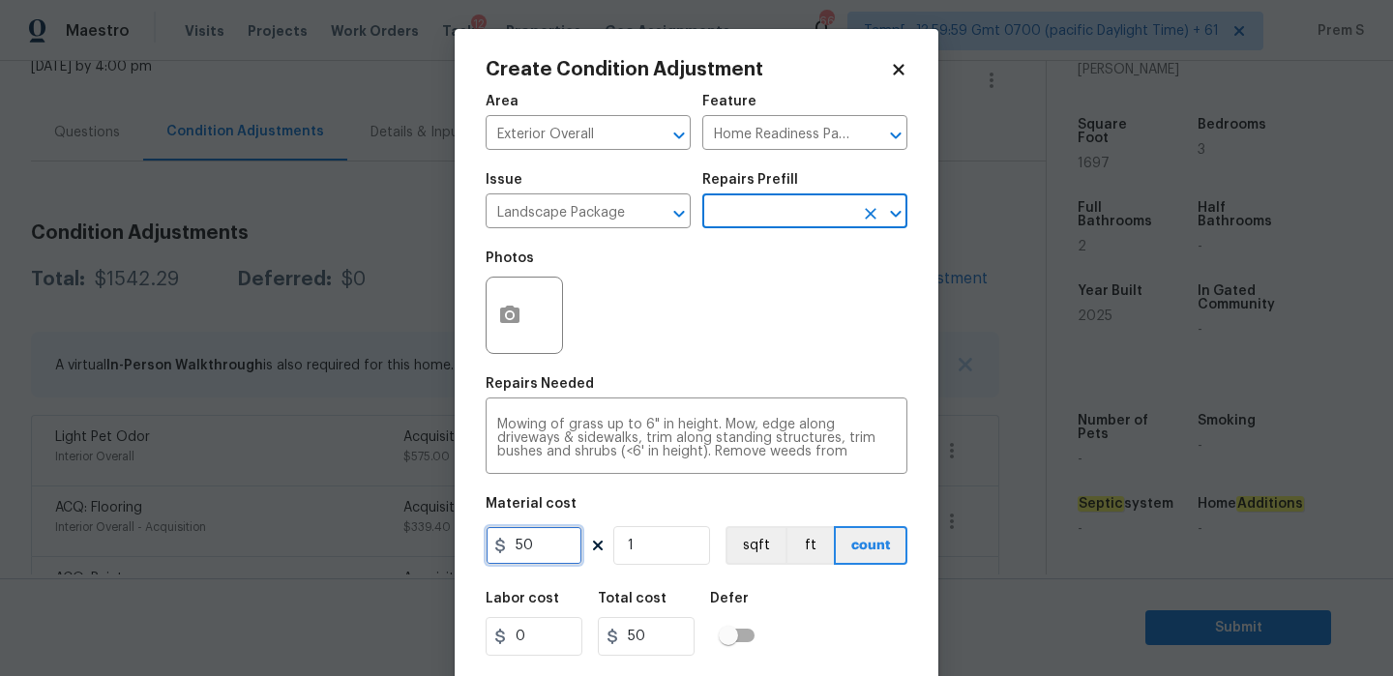
click at [555, 550] on input "50" at bounding box center [533, 545] width 97 height 39
type input "300"
click at [909, 650] on div "Create Condition Adjustment Area Exterior Overall ​ Feature Home Readiness Pack…" at bounding box center [696, 358] width 484 height 658
type input "300"
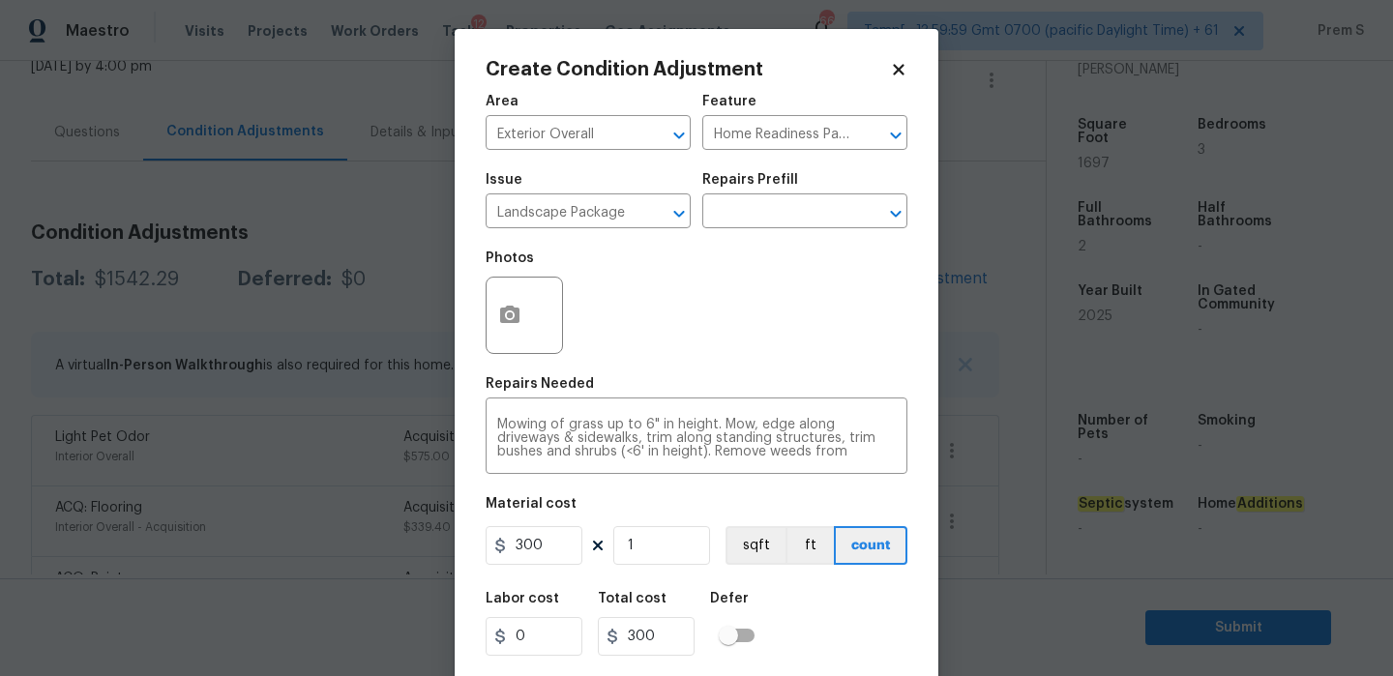
scroll to position [46, 0]
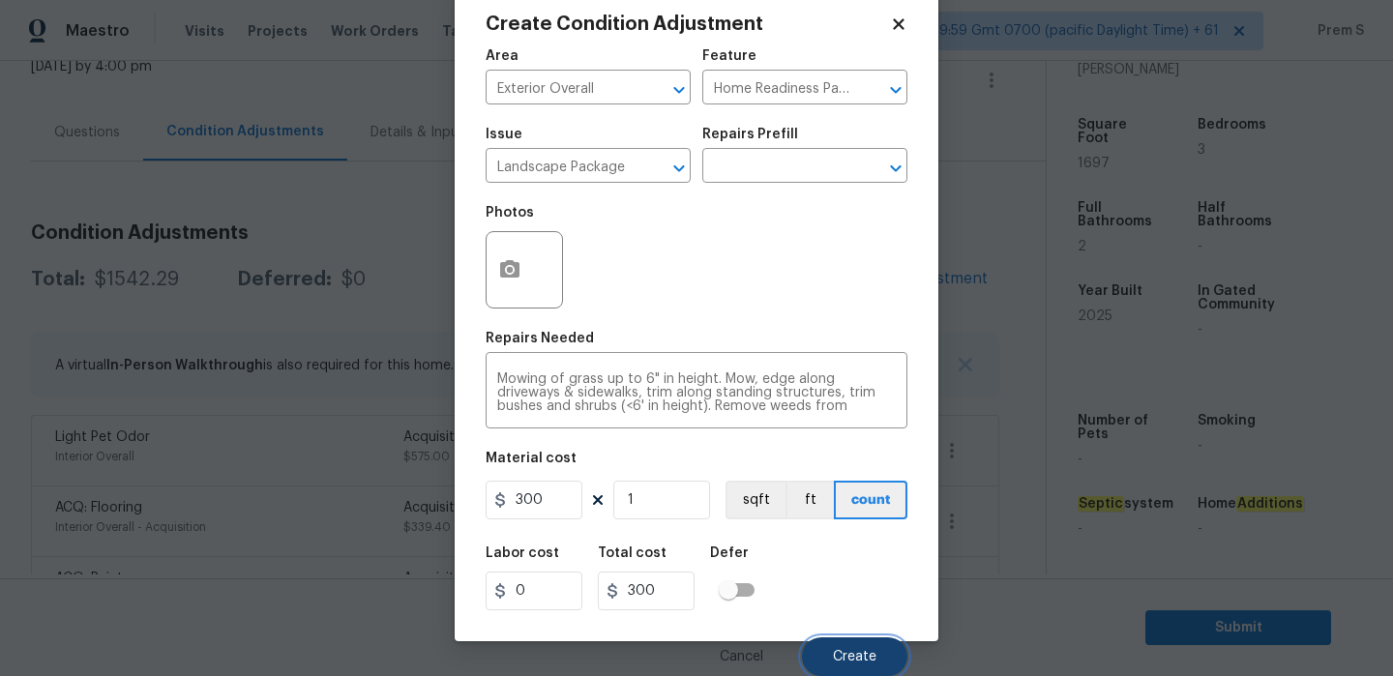
click at [857, 660] on span "Create" at bounding box center [855, 657] width 44 height 15
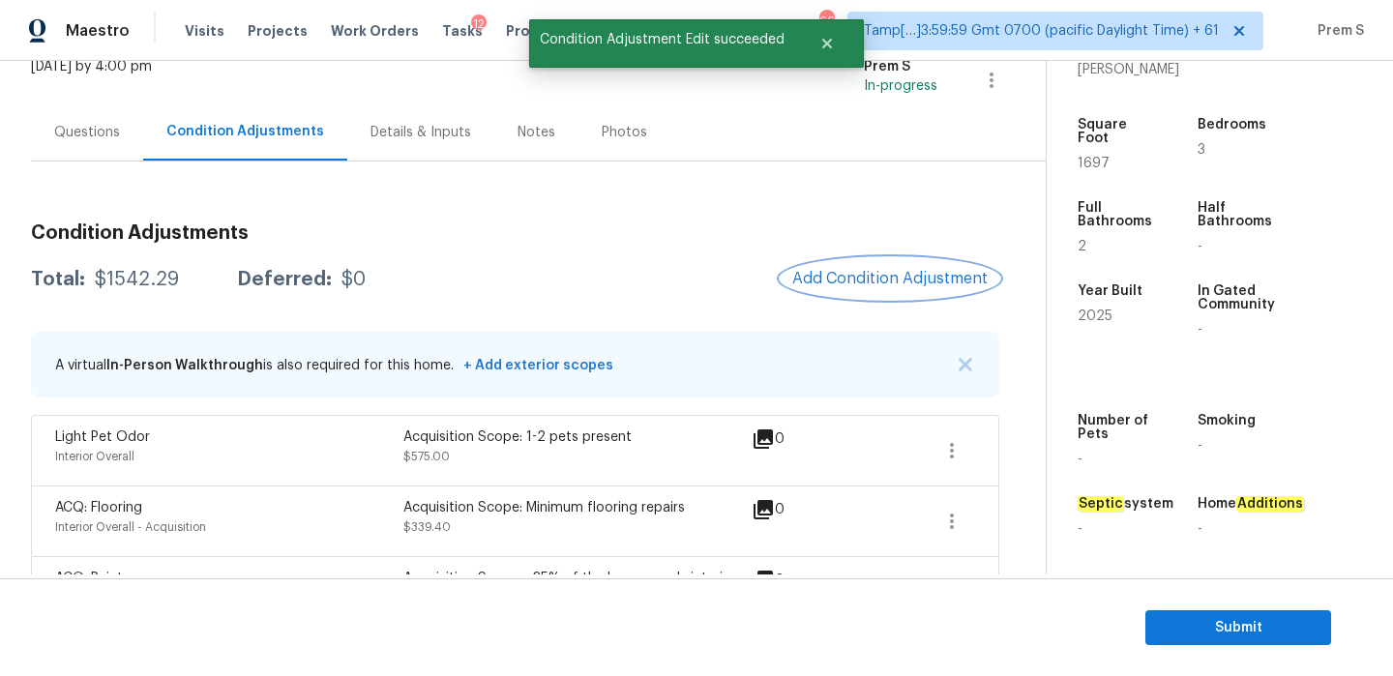
scroll to position [0, 0]
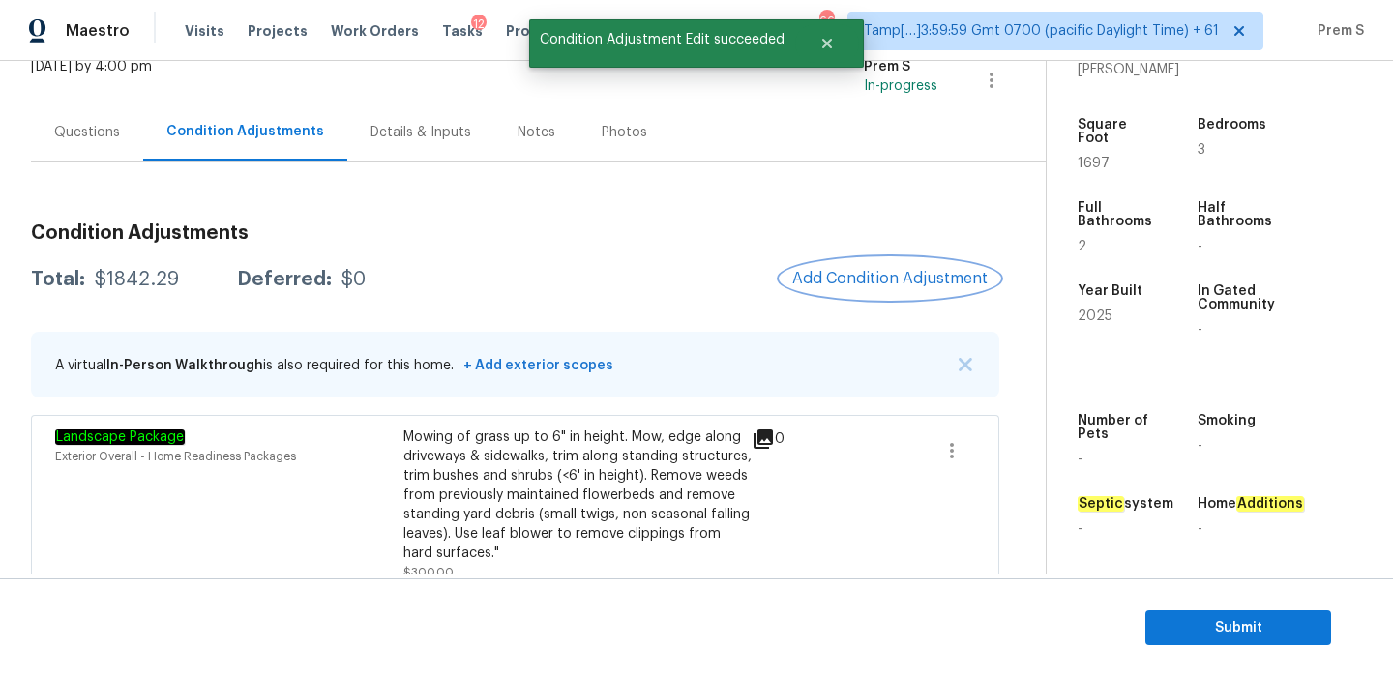
click at [877, 271] on span "Add Condition Adjustment" at bounding box center [889, 278] width 195 height 17
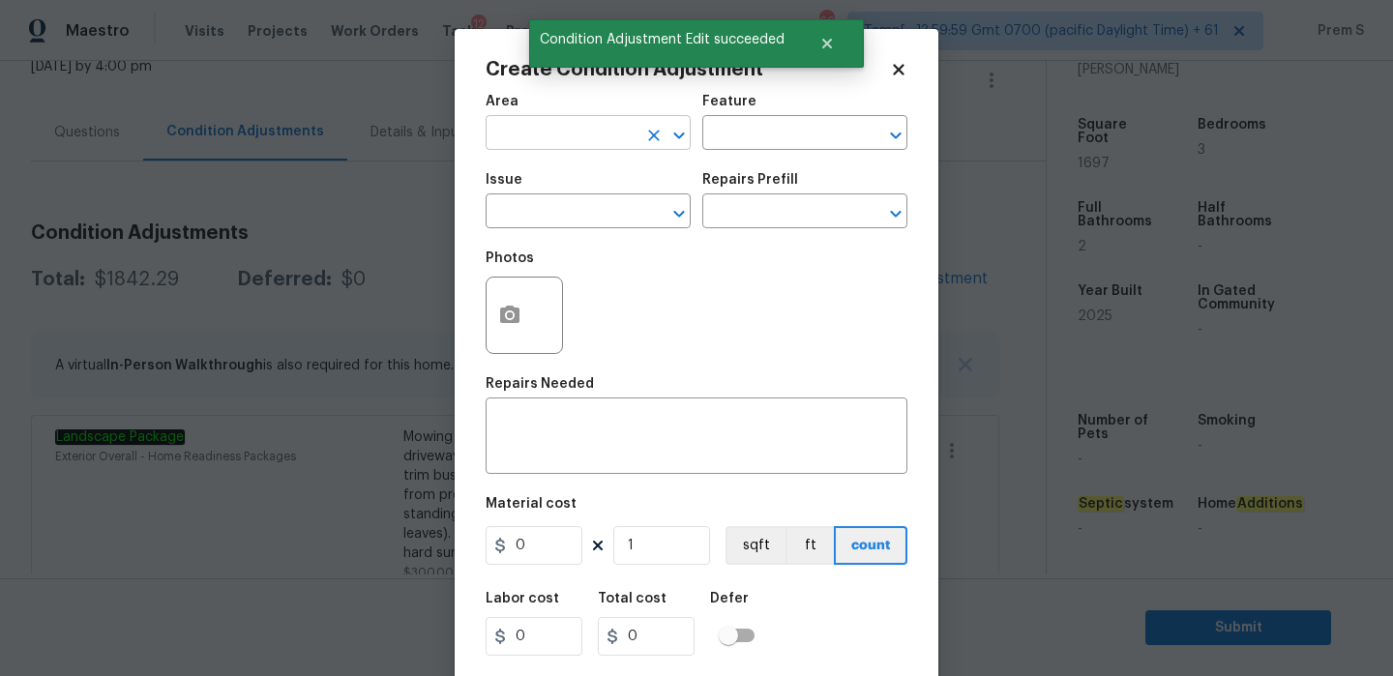
click at [552, 128] on input "text" at bounding box center [560, 135] width 151 height 30
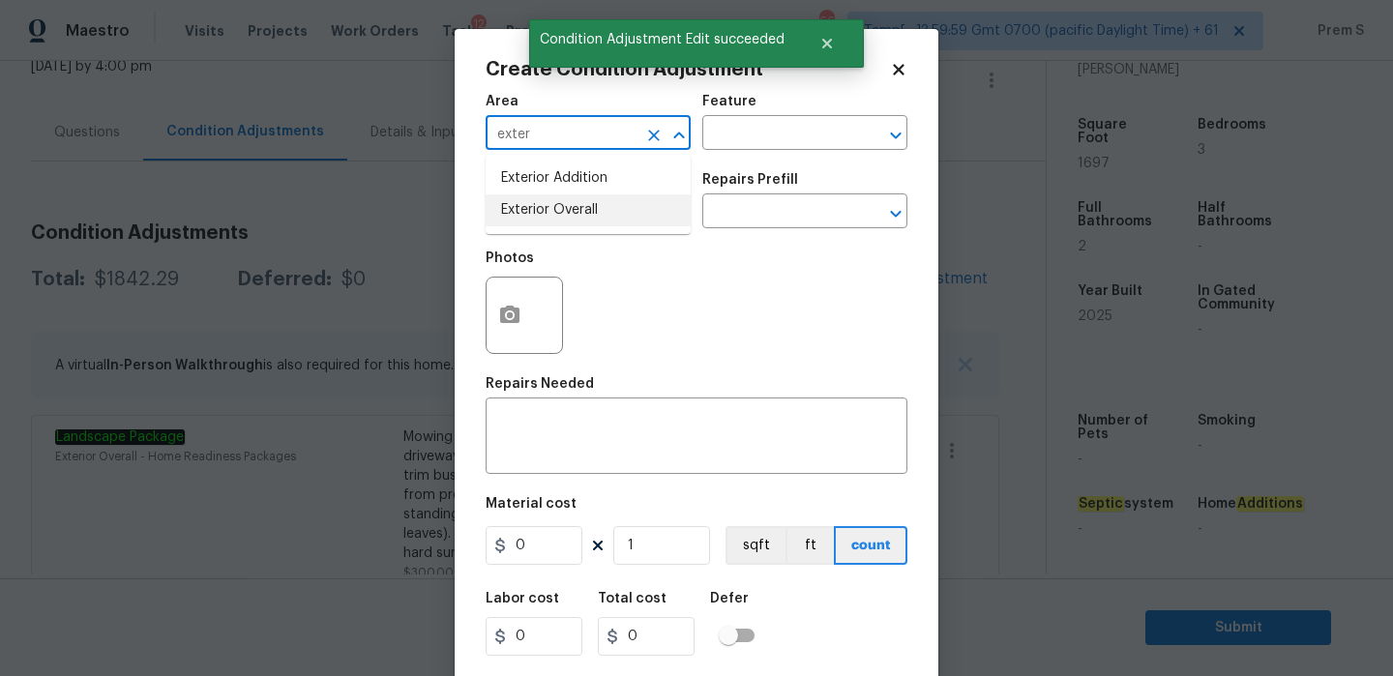
click at [538, 217] on li "Exterior Overall" at bounding box center [587, 210] width 205 height 32
type input "Exterior Overall"
click at [538, 217] on input "text" at bounding box center [560, 213] width 151 height 30
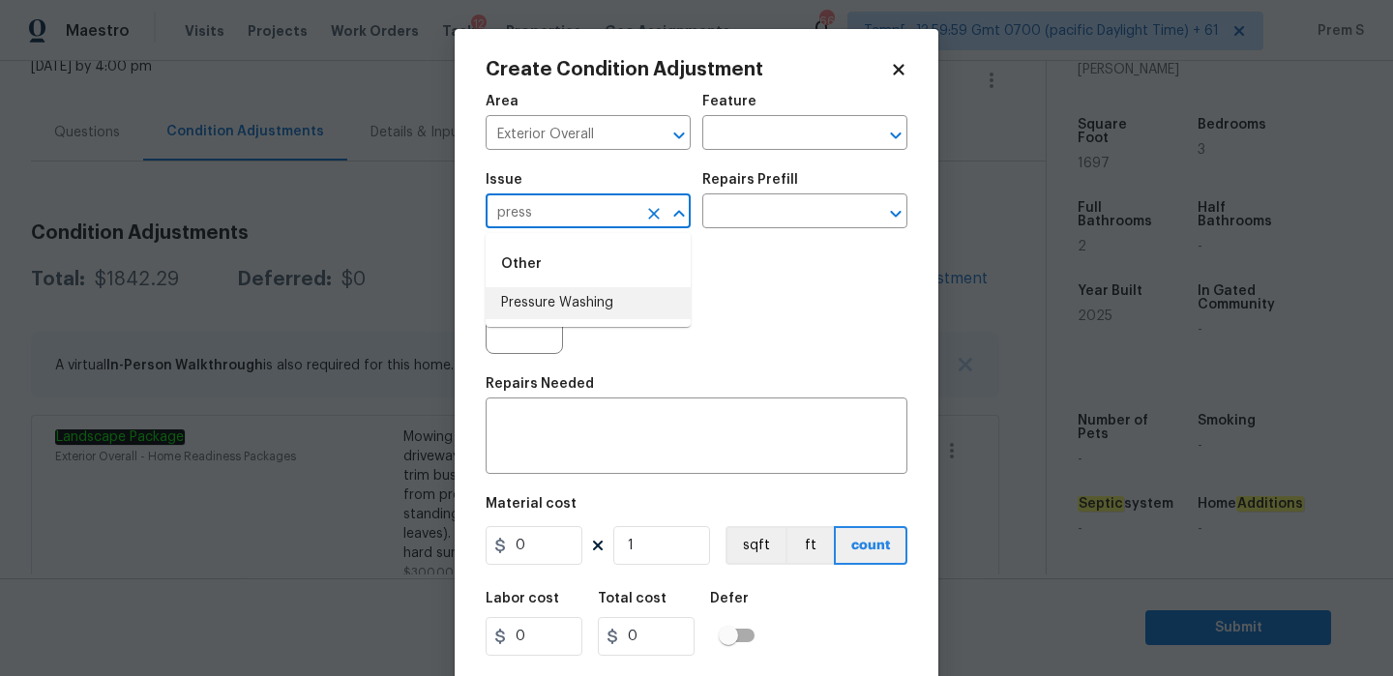
click at [560, 304] on li "Pressure Washing" at bounding box center [587, 303] width 205 height 32
type input "Pressure Washing"
click at [526, 424] on textarea at bounding box center [696, 438] width 398 height 41
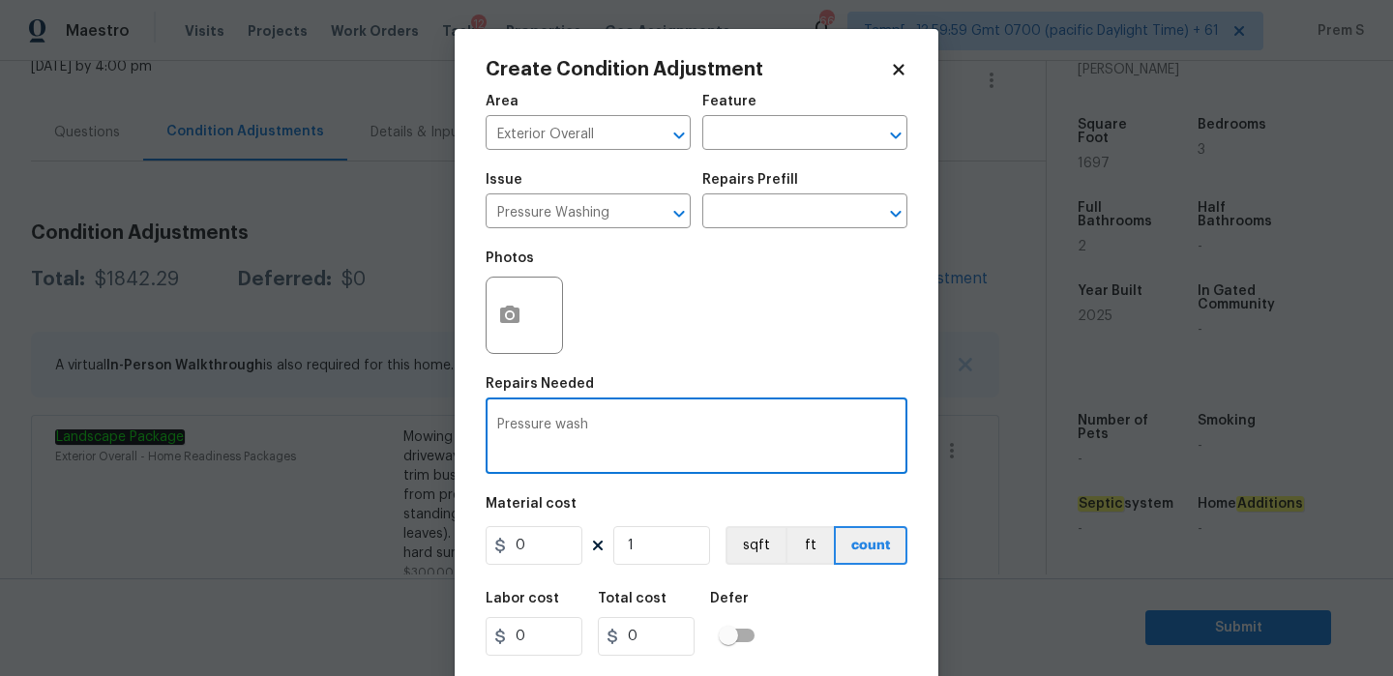
type textarea "Pressure wash"
click at [541, 550] on input "0" at bounding box center [533, 545] width 97 height 39
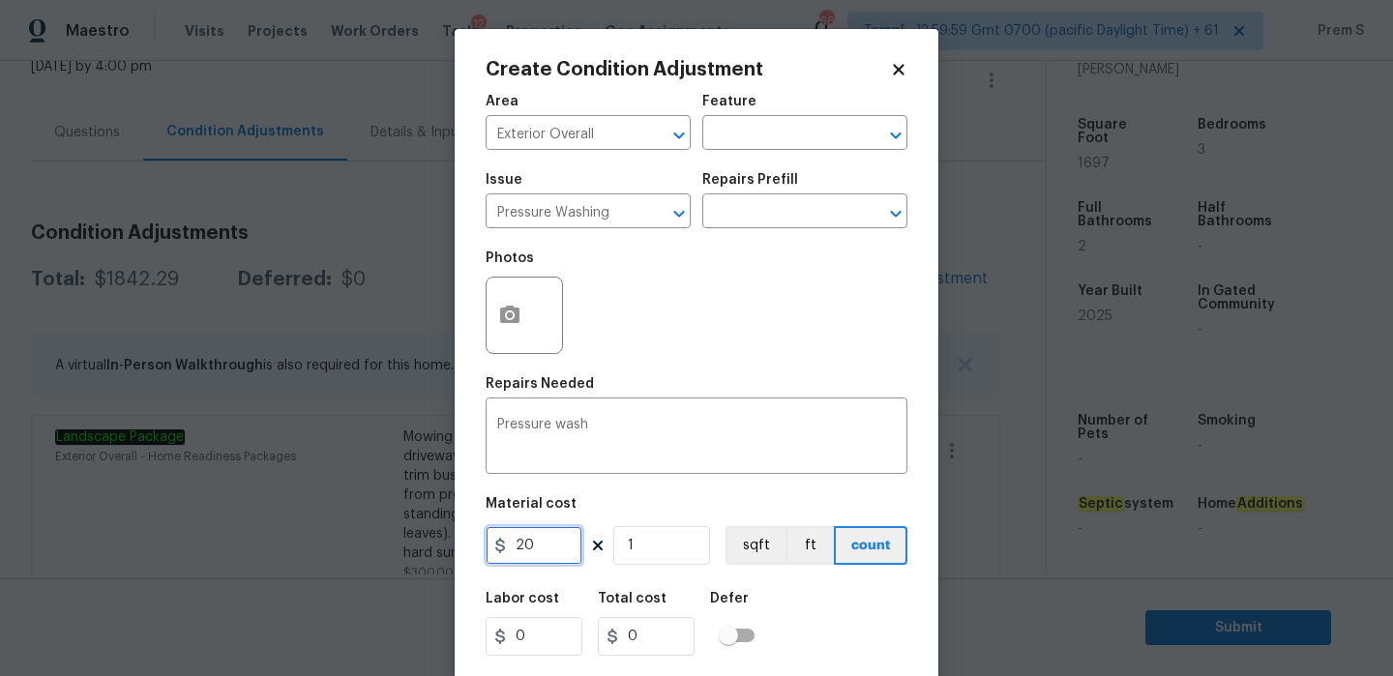
click at [541, 550] on input "20" at bounding box center [533, 545] width 97 height 39
type input "200"
click at [808, 643] on div "Labor cost 0 Total cost 200 Defer" at bounding box center [696, 623] width 422 height 87
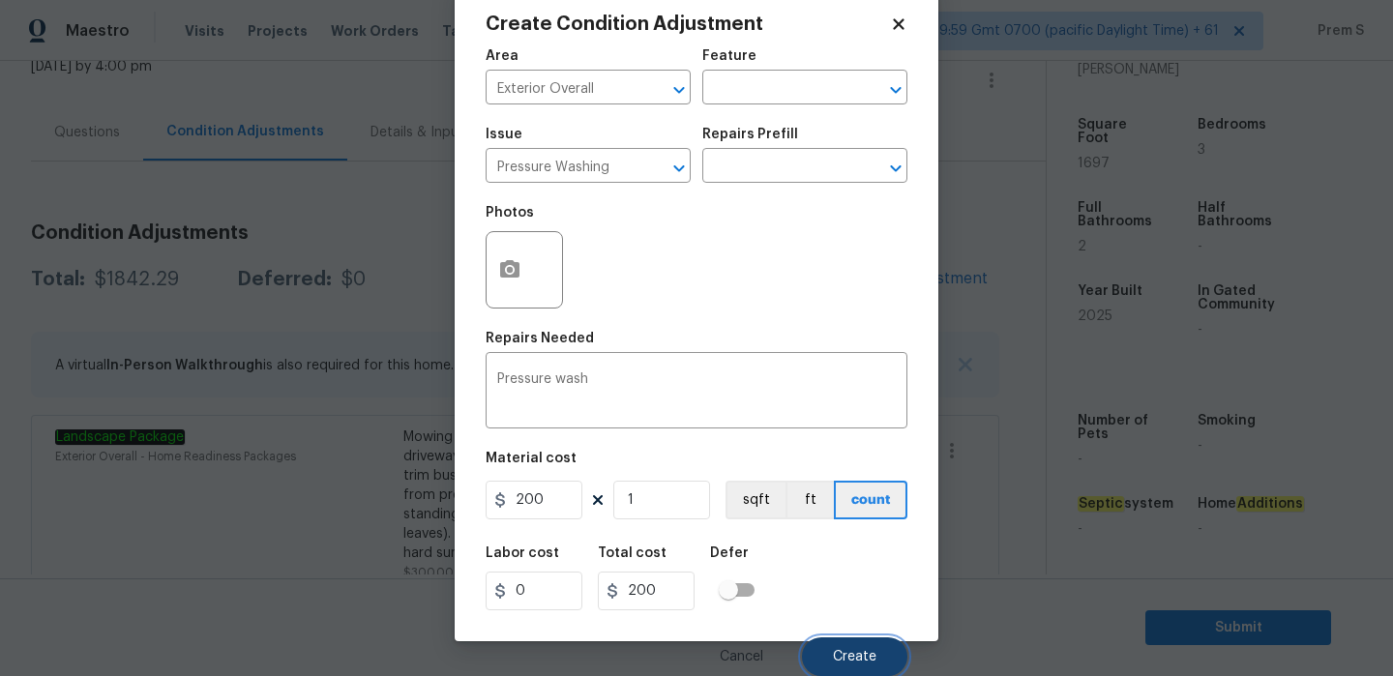
click at [848, 648] on button "Create" at bounding box center [854, 656] width 105 height 39
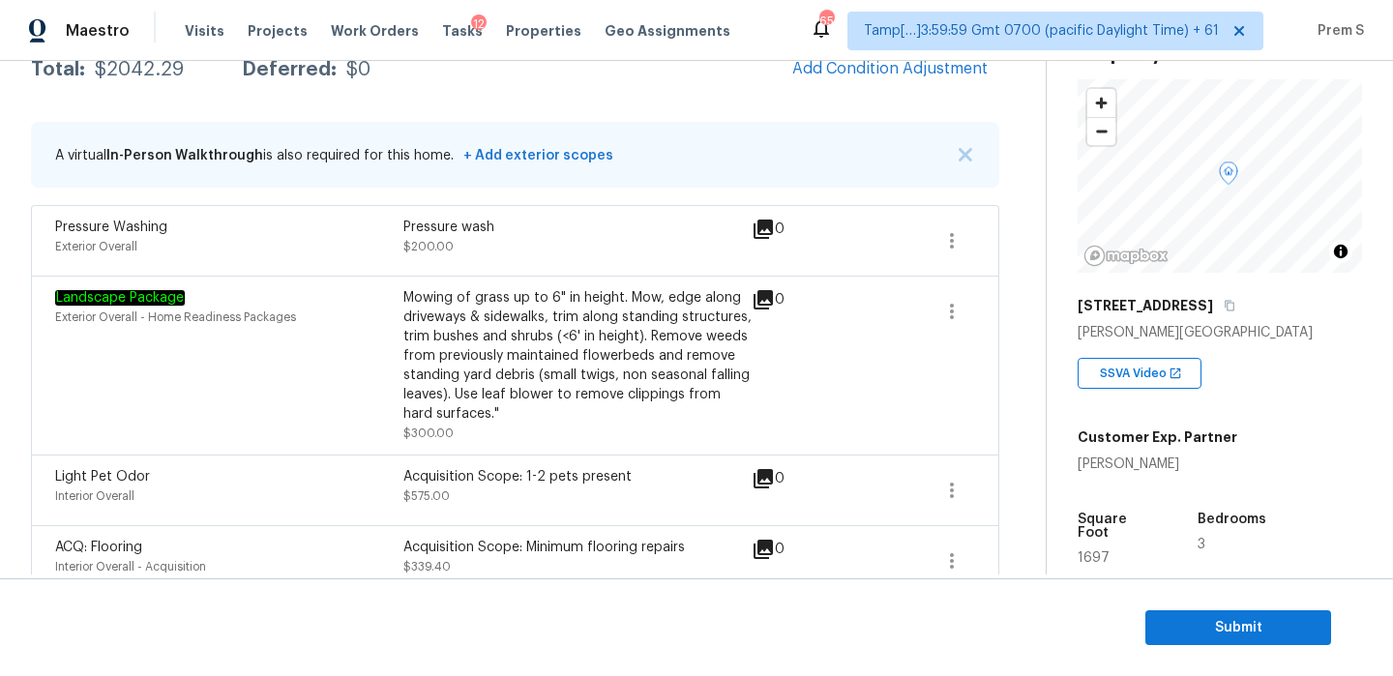
scroll to position [453, 0]
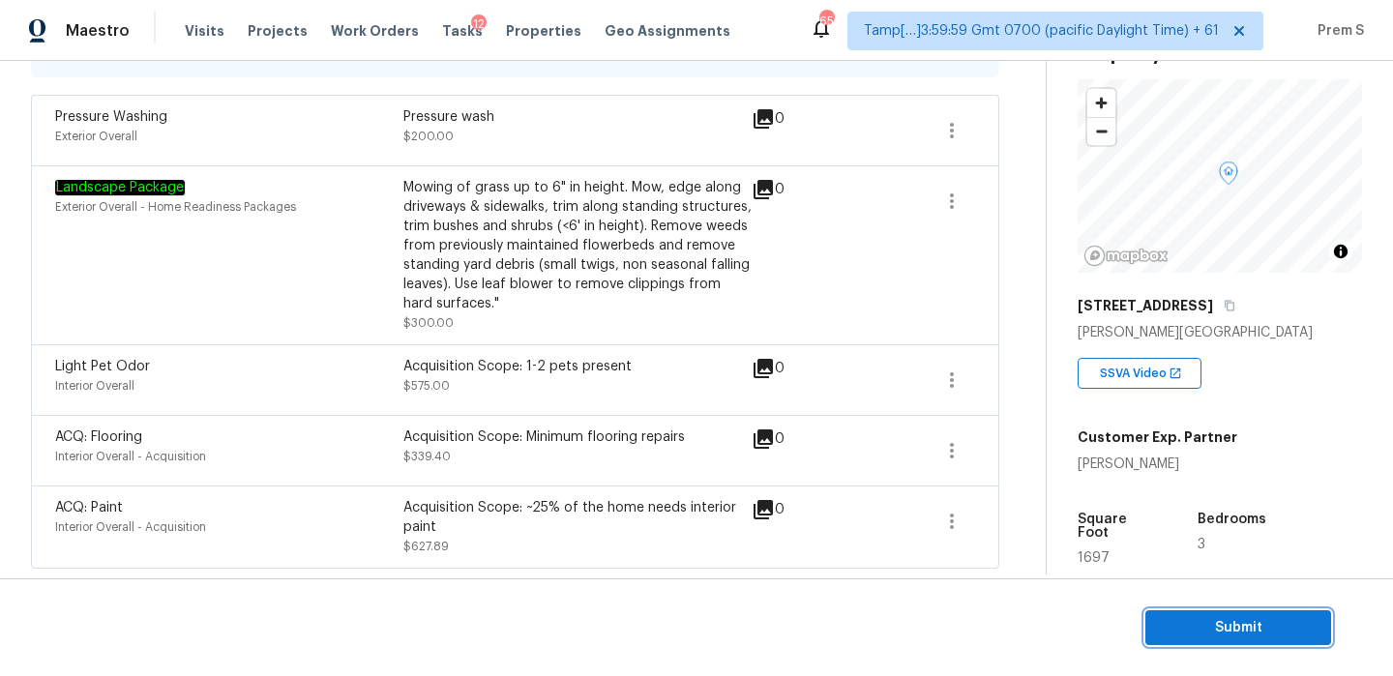
click at [1200, 616] on span "Submit" at bounding box center [1237, 628] width 155 height 24
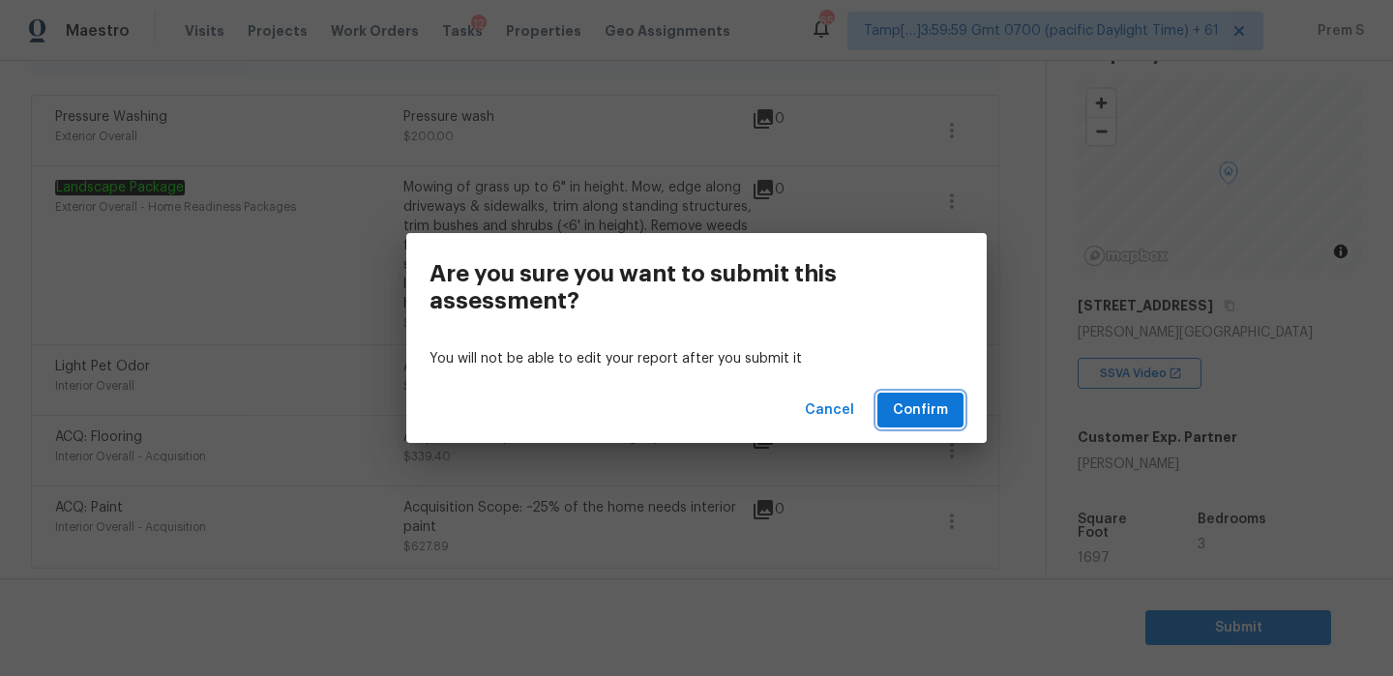
click at [920, 424] on button "Confirm" at bounding box center [920, 411] width 86 height 36
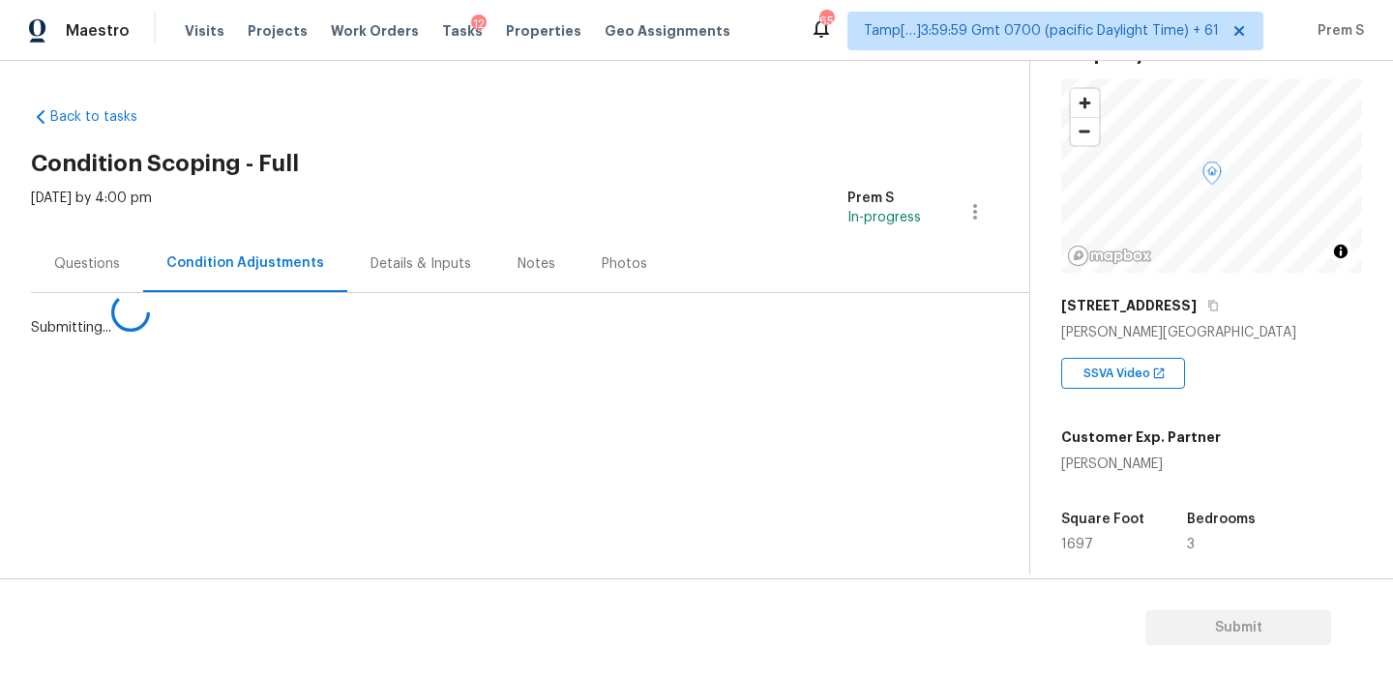
scroll to position [0, 0]
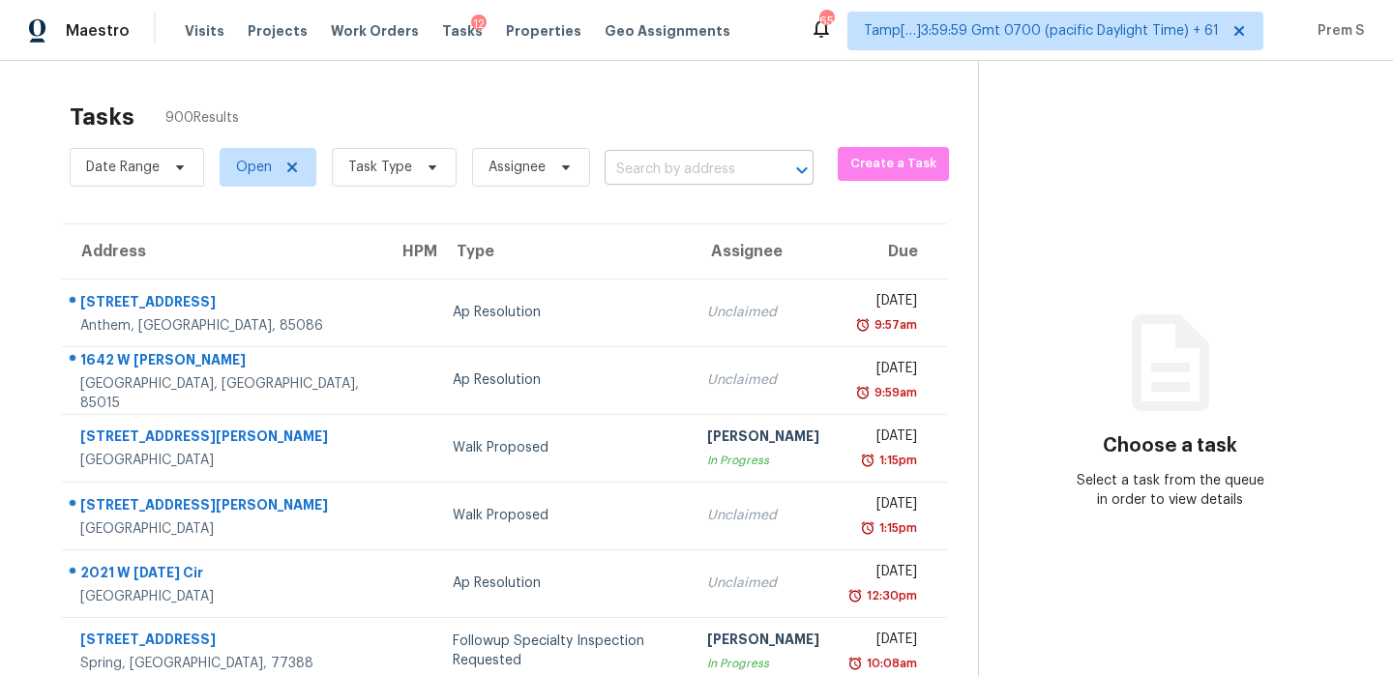
click at [758, 157] on div "​" at bounding box center [708, 170] width 209 height 30
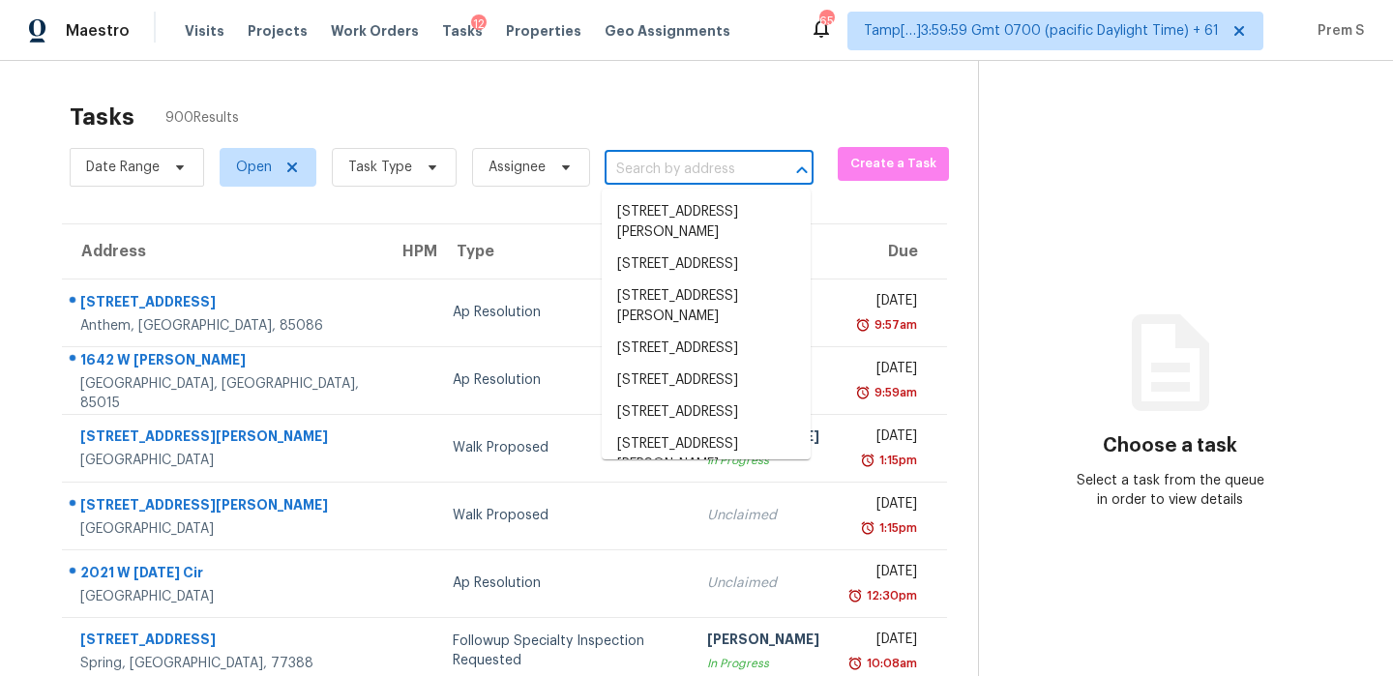
paste input "[STREET_ADDRESS]"
type input "[STREET_ADDRESS]"
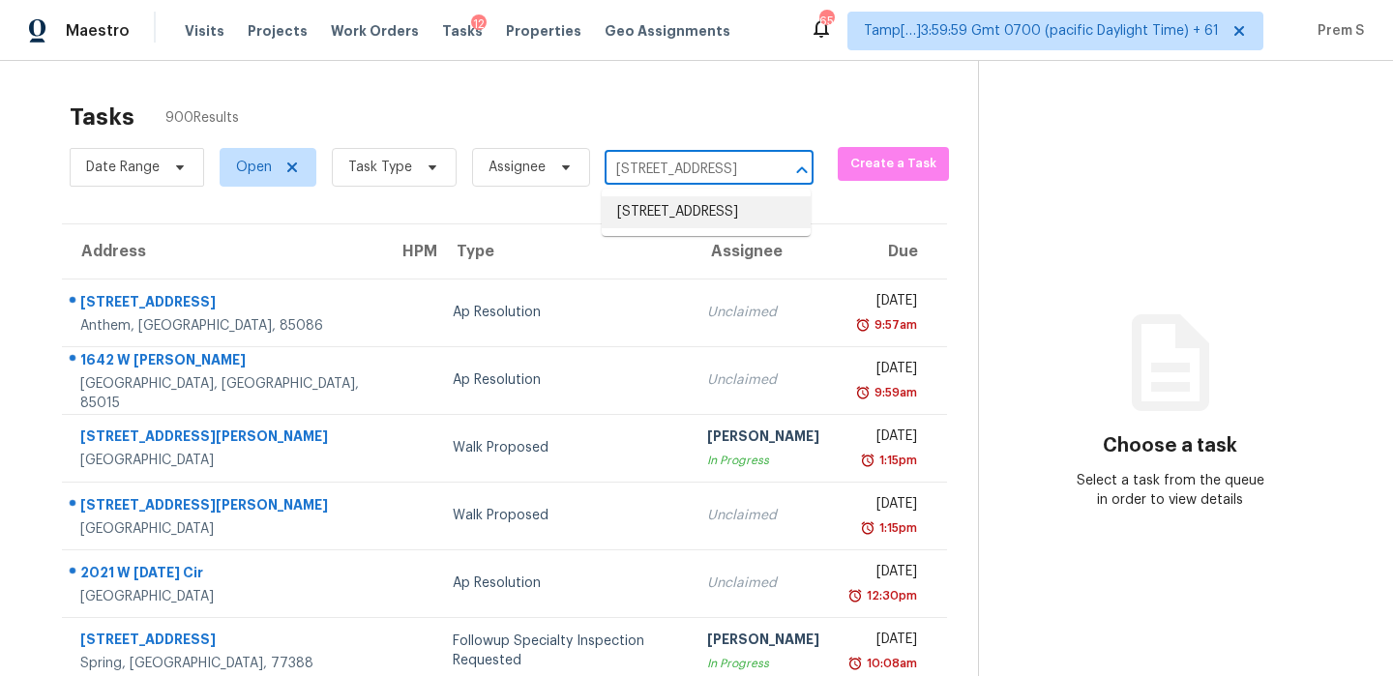
click at [691, 223] on li "[STREET_ADDRESS]" at bounding box center [705, 212] width 209 height 32
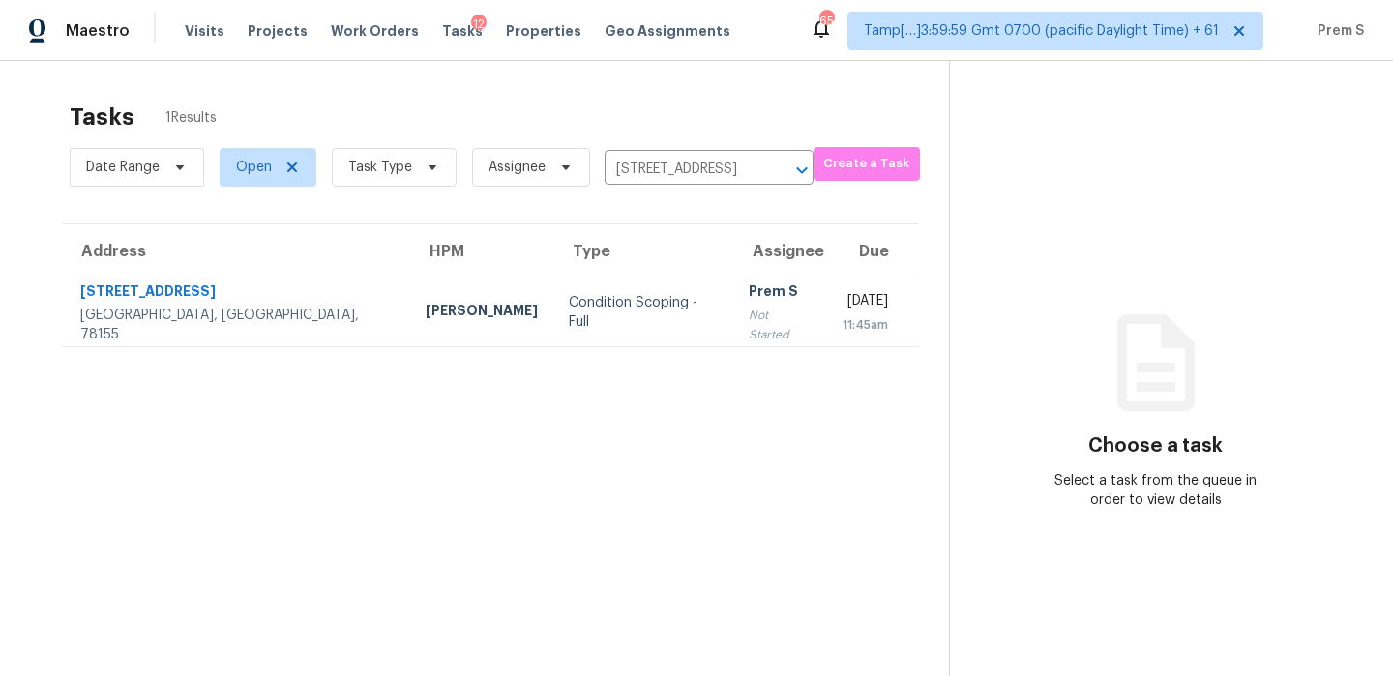
click at [748, 327] on div "Not Started" at bounding box center [779, 325] width 63 height 39
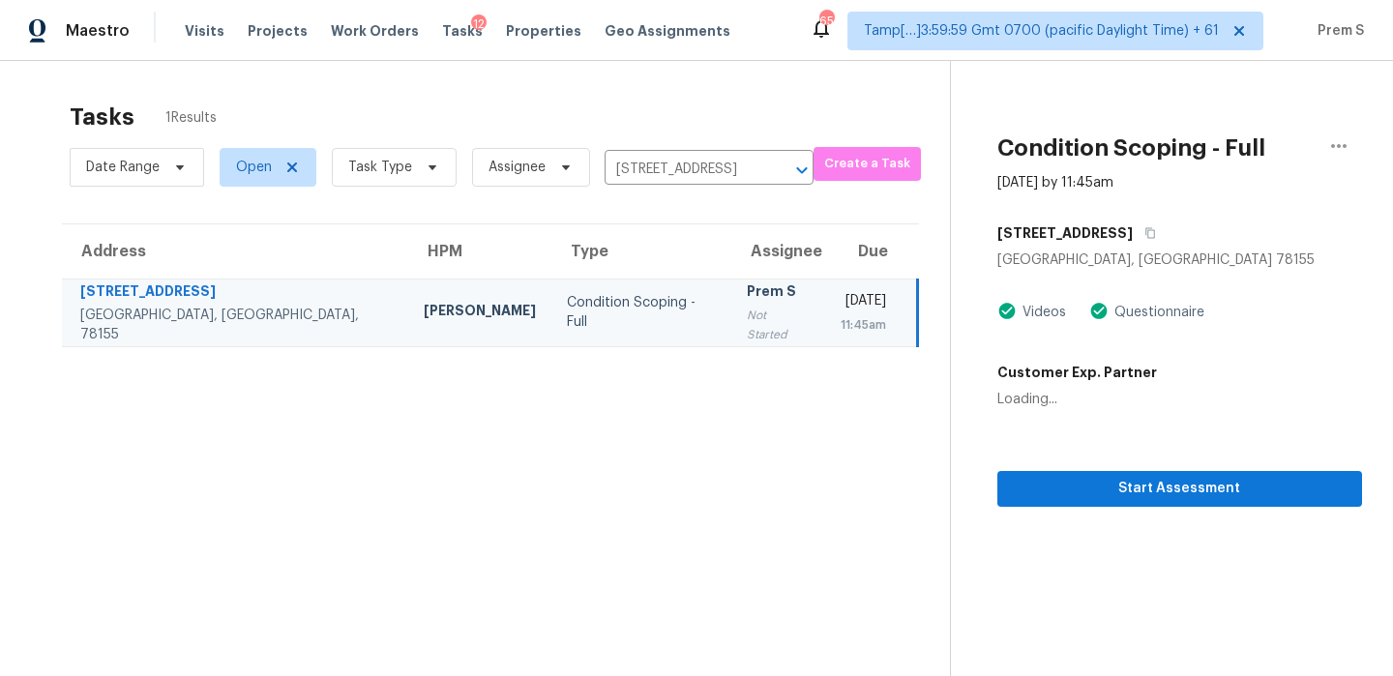
scroll to position [61, 0]
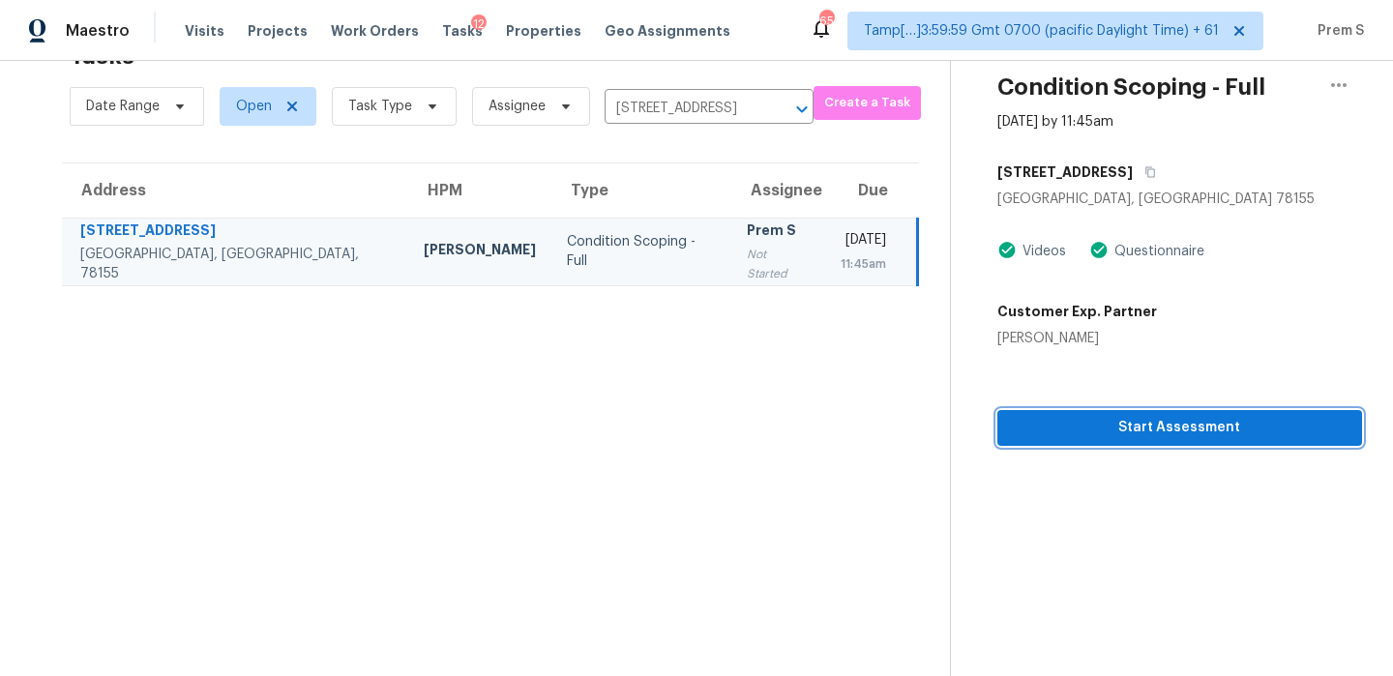
click at [1232, 422] on span "Start Assessment" at bounding box center [1179, 428] width 334 height 24
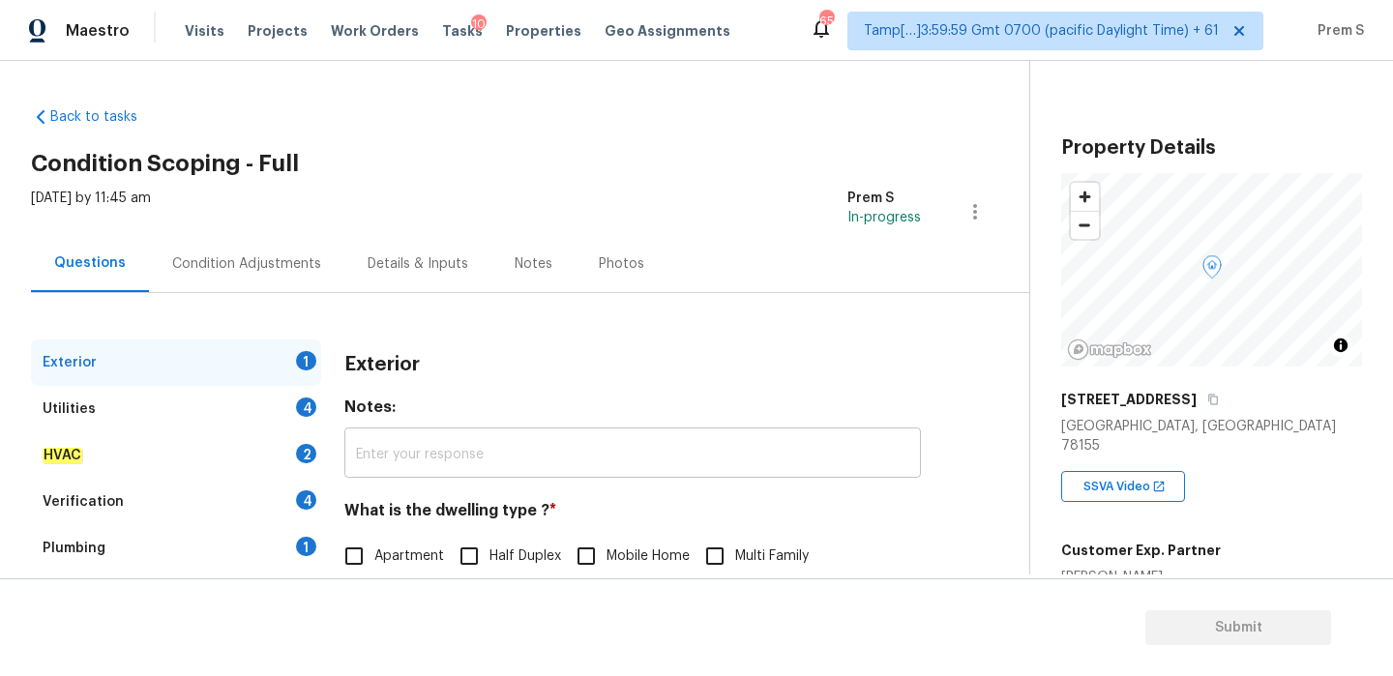
scroll to position [219, 0]
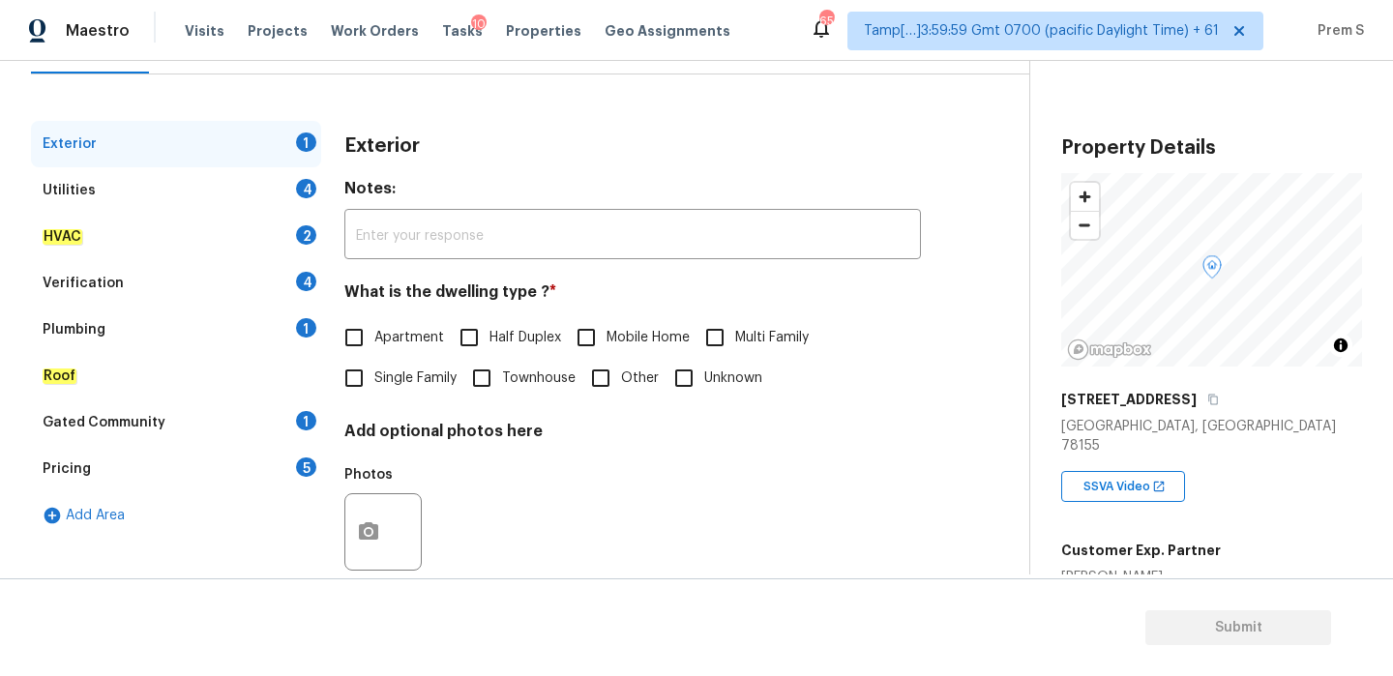
click at [359, 383] on input "Single Family" at bounding box center [354, 378] width 41 height 41
checkbox input "true"
click at [283, 182] on div "Utilities 4" at bounding box center [176, 190] width 290 height 46
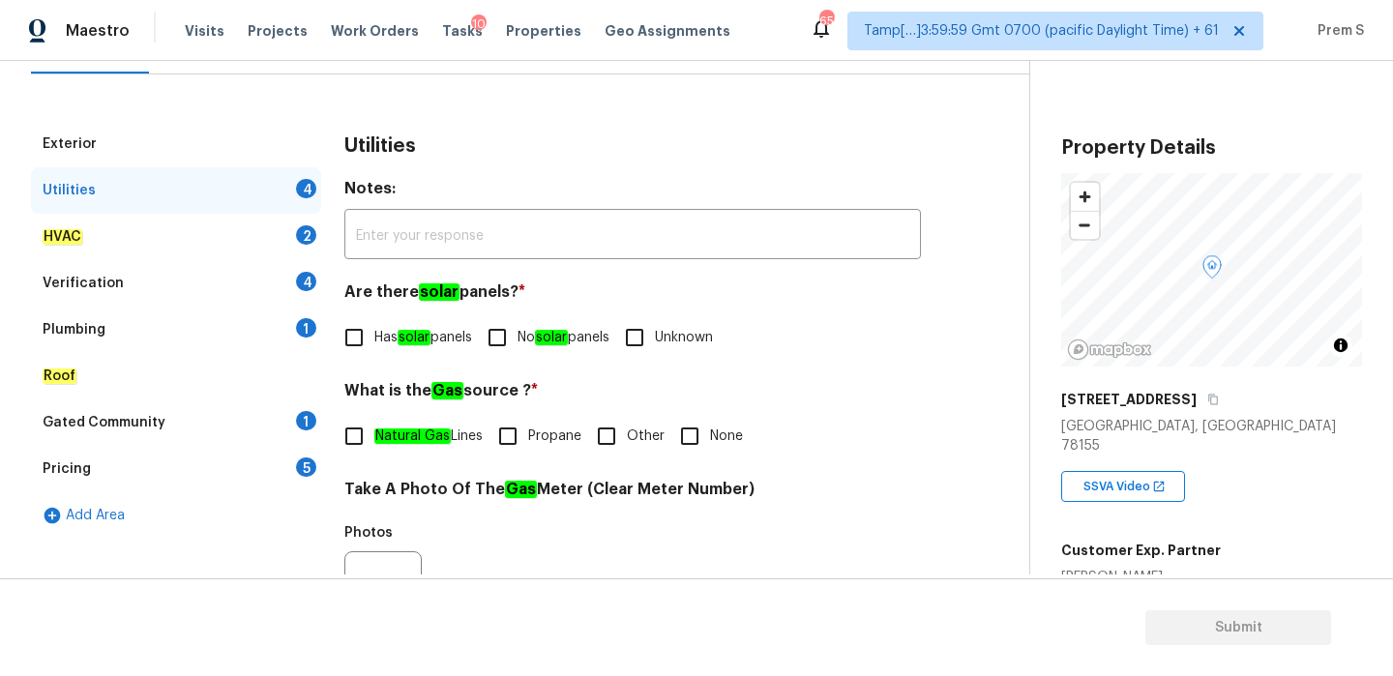
click at [512, 341] on input "No solar panels" at bounding box center [497, 337] width 41 height 41
checkbox input "true"
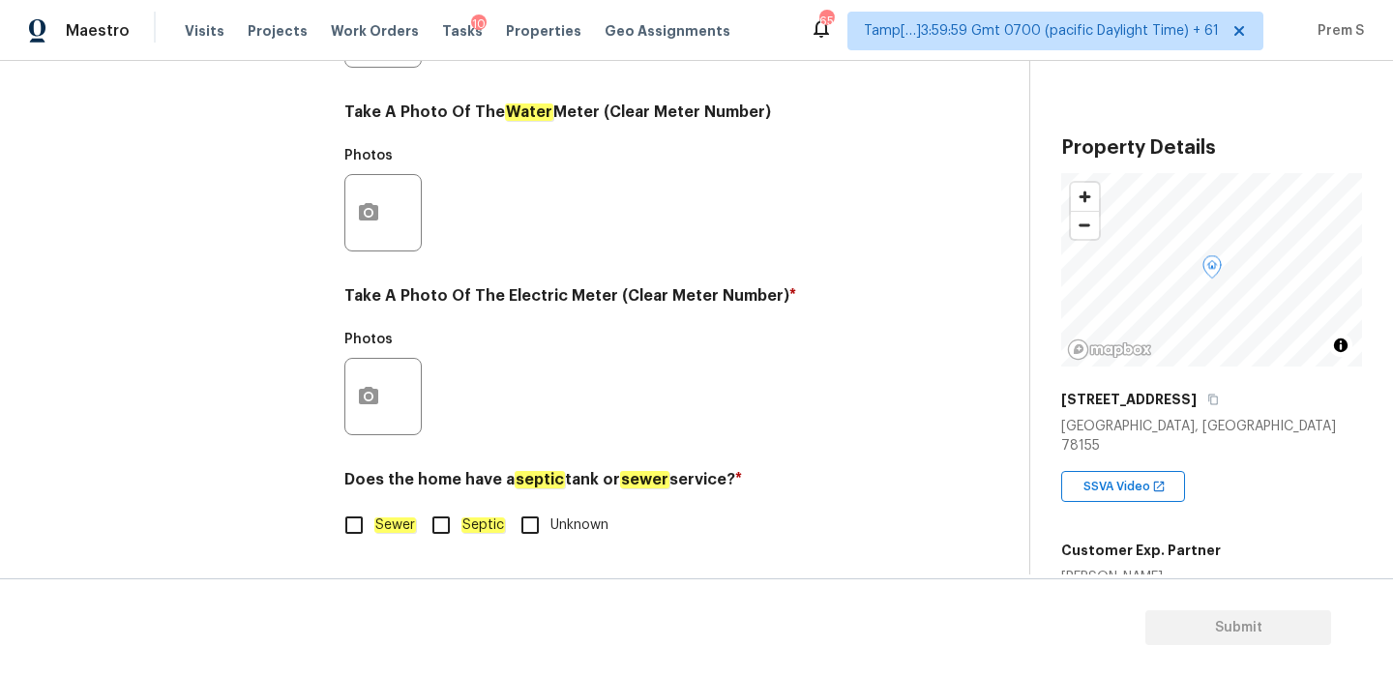
click at [359, 515] on input "Sewer" at bounding box center [354, 525] width 41 height 41
checkbox input "true"
click at [359, 396] on icon "button" at bounding box center [368, 395] width 19 height 17
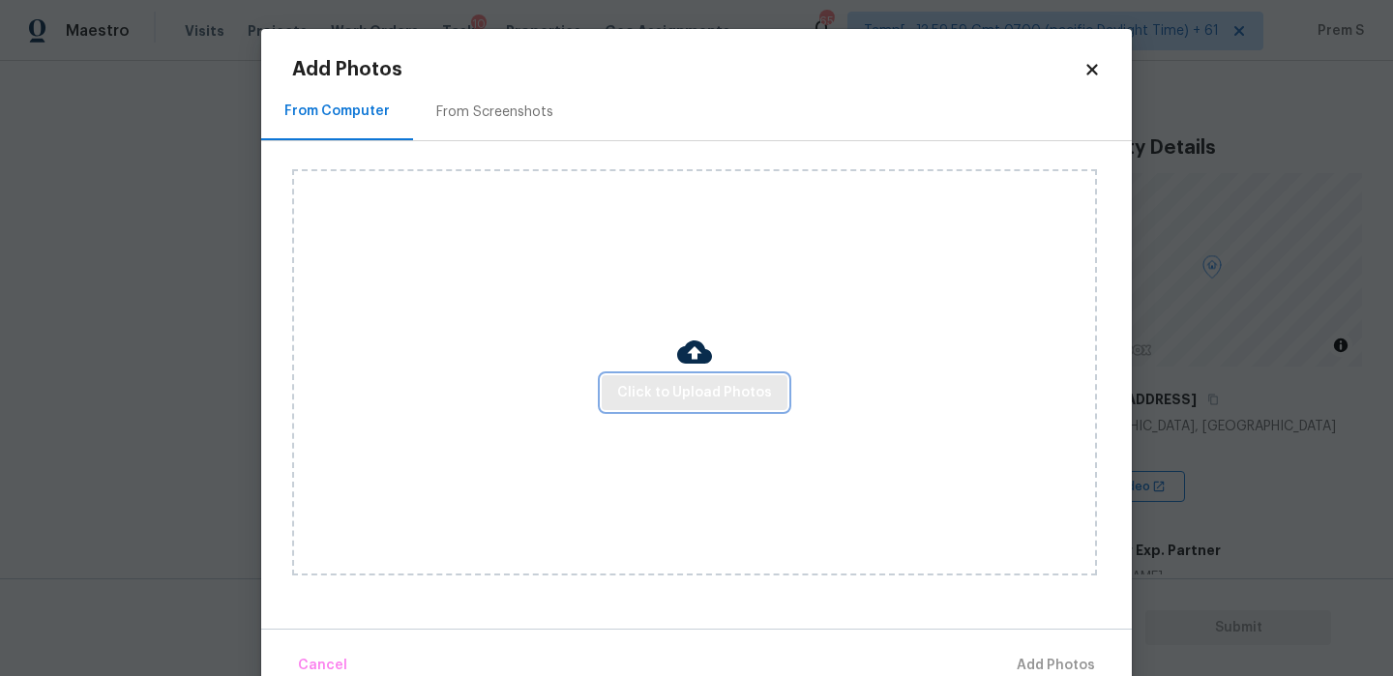
click at [733, 402] on span "Click to Upload Photos" at bounding box center [694, 393] width 155 height 24
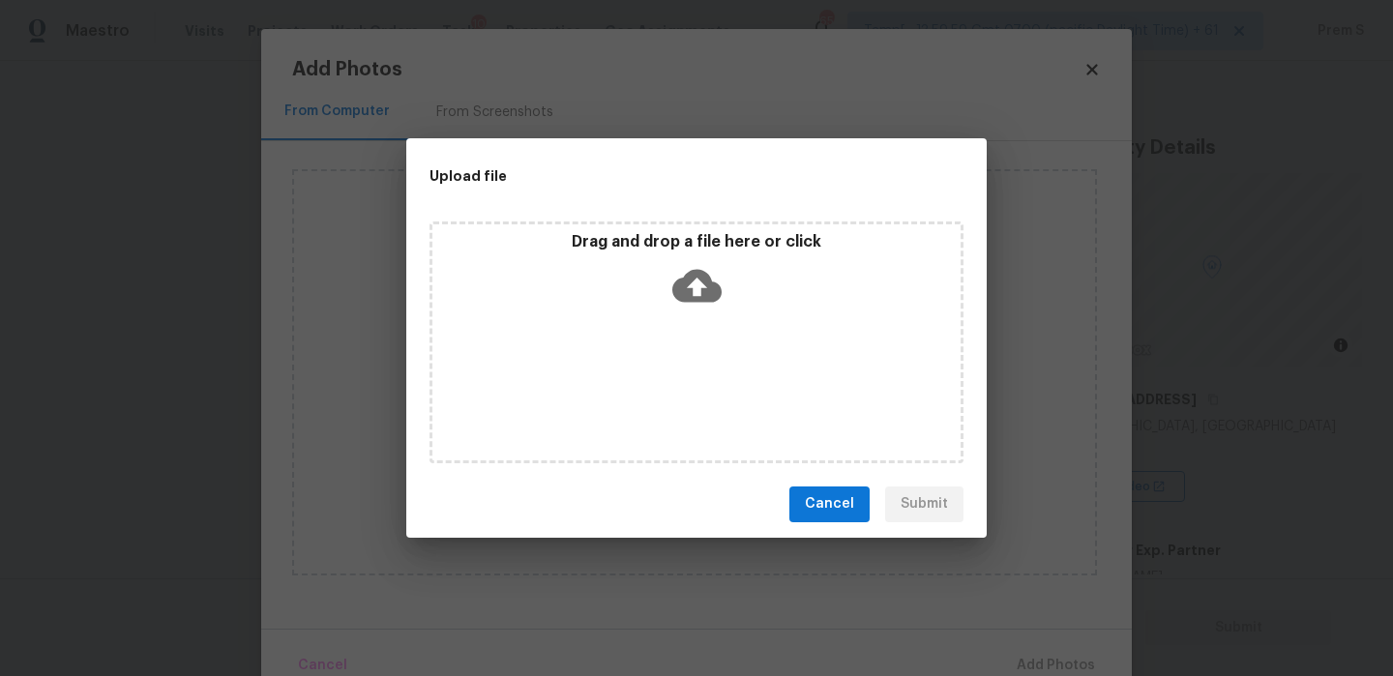
click at [706, 294] on icon at bounding box center [696, 285] width 49 height 33
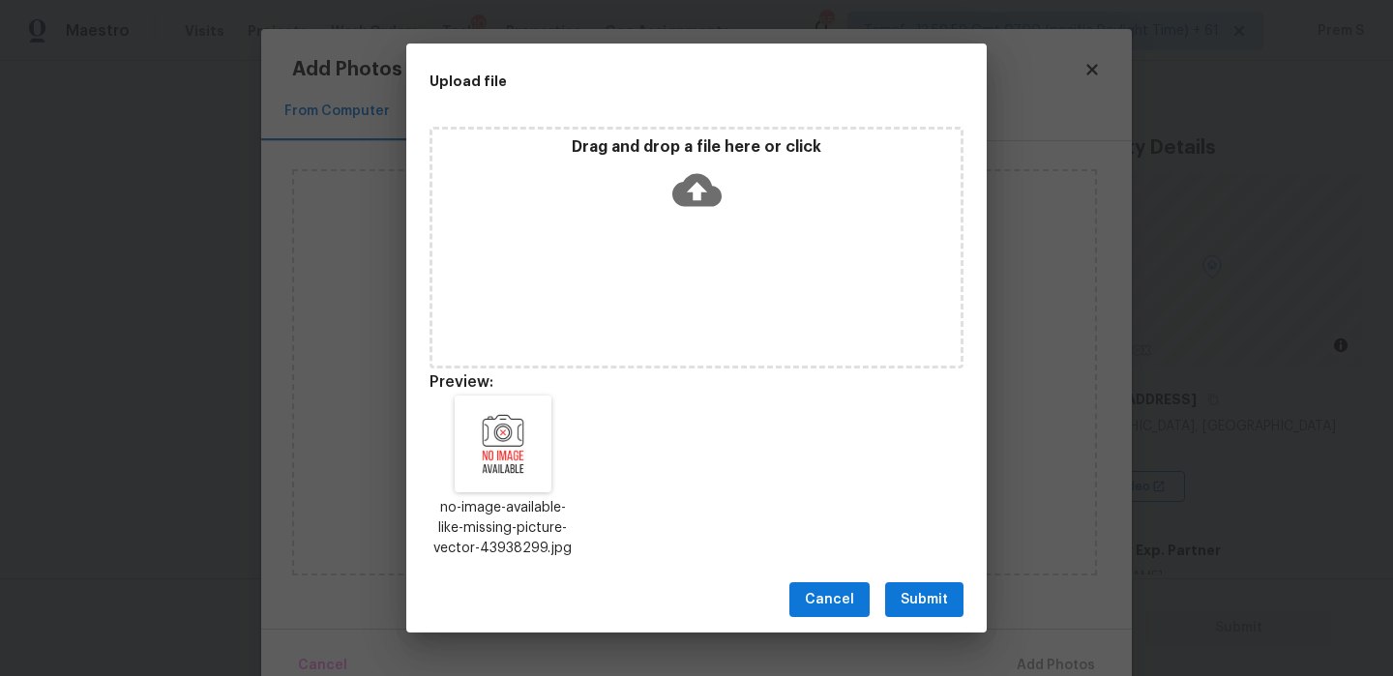
click at [944, 601] on span "Submit" at bounding box center [923, 600] width 47 height 24
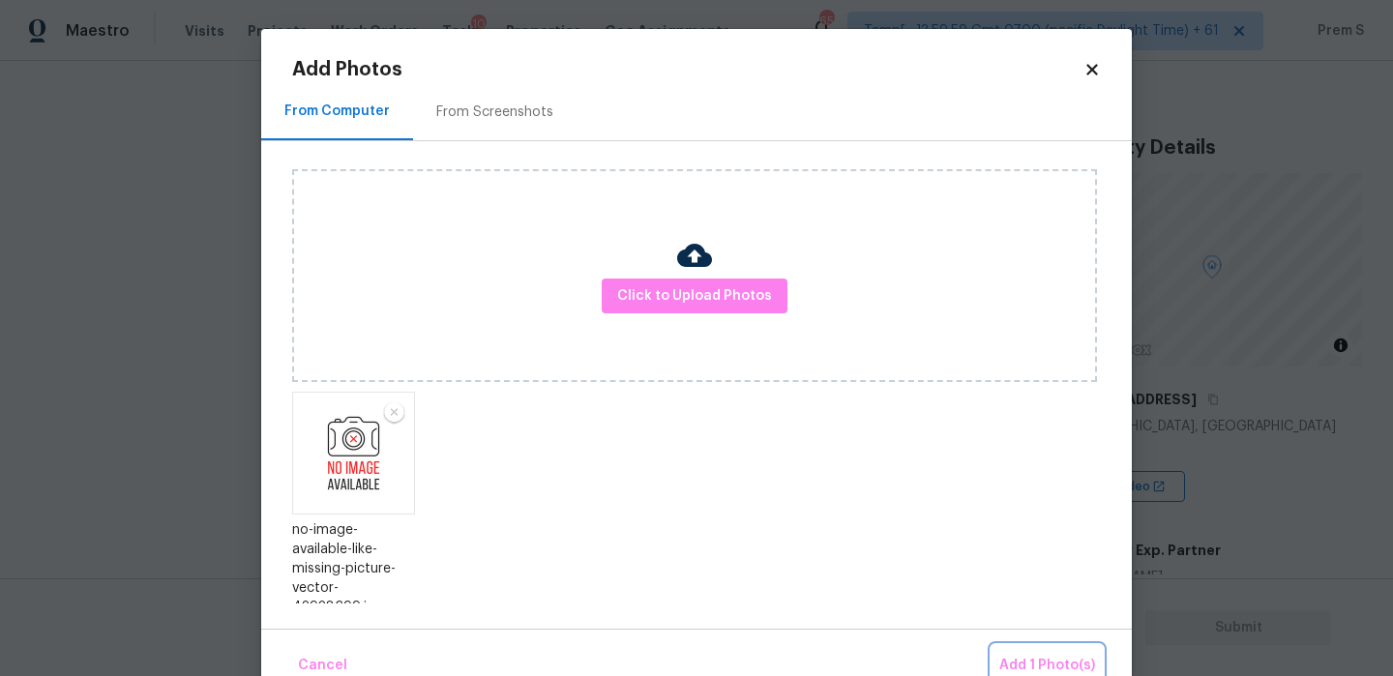
click at [1056, 651] on button "Add 1 Photo(s)" at bounding box center [1046, 666] width 111 height 42
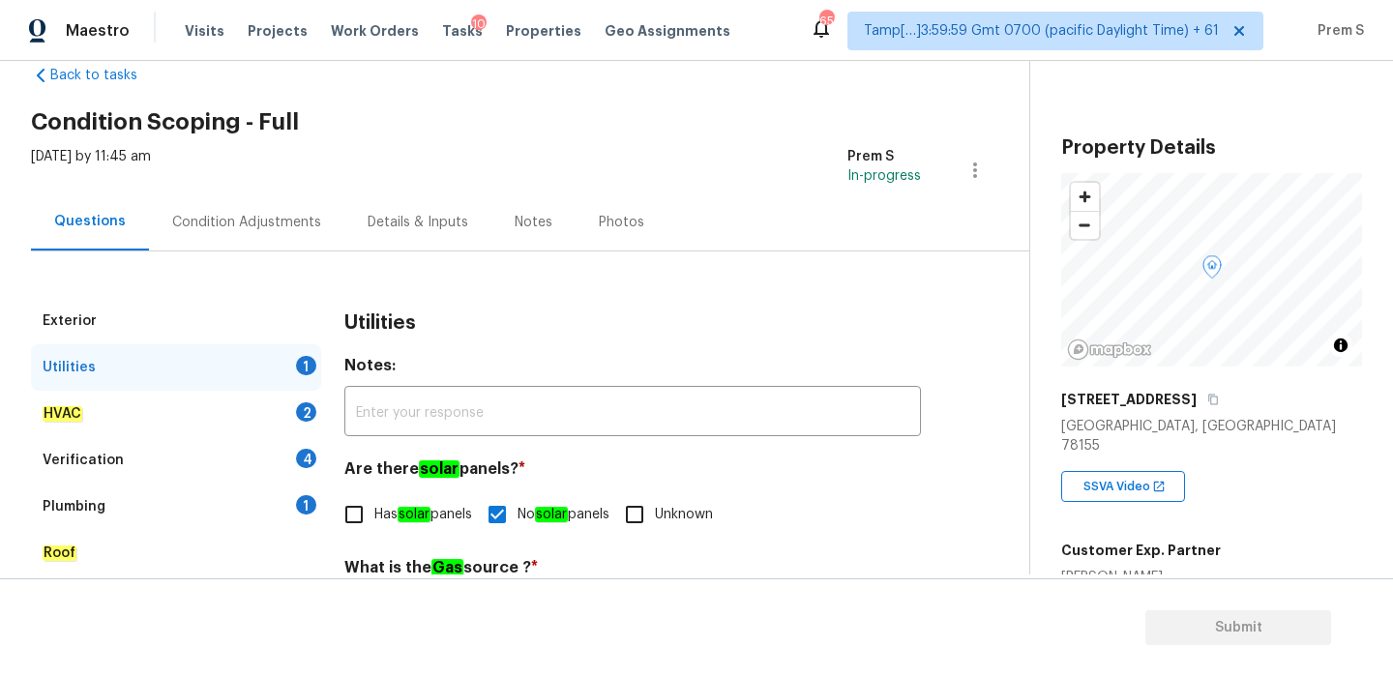
scroll to position [98, 0]
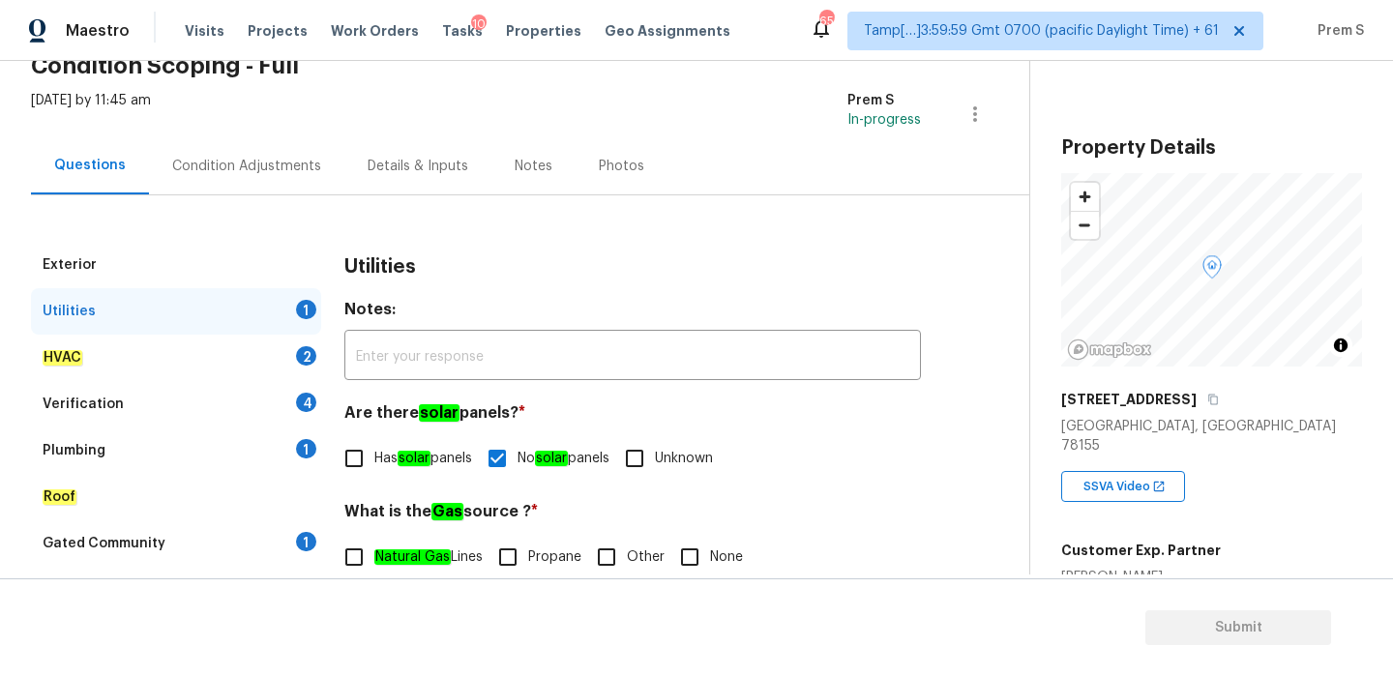
click at [281, 341] on div "HVAC 2" at bounding box center [176, 358] width 290 height 46
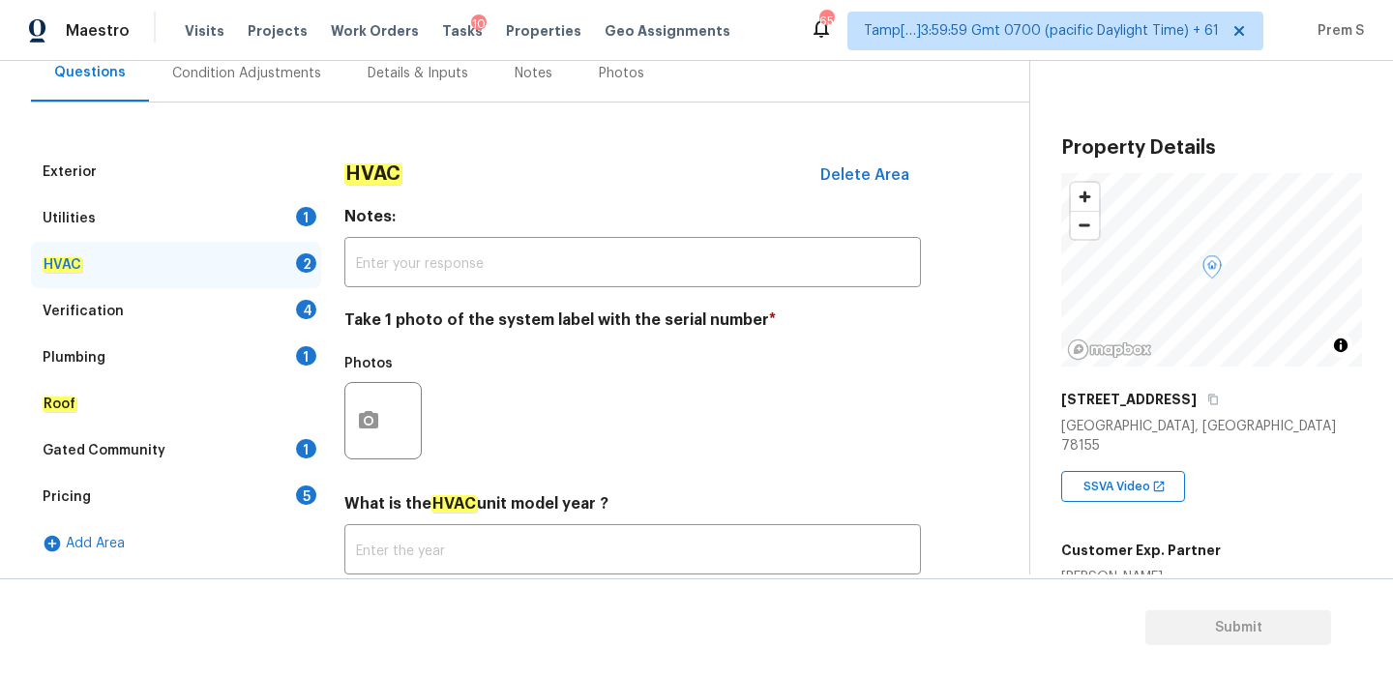
scroll to position [319, 0]
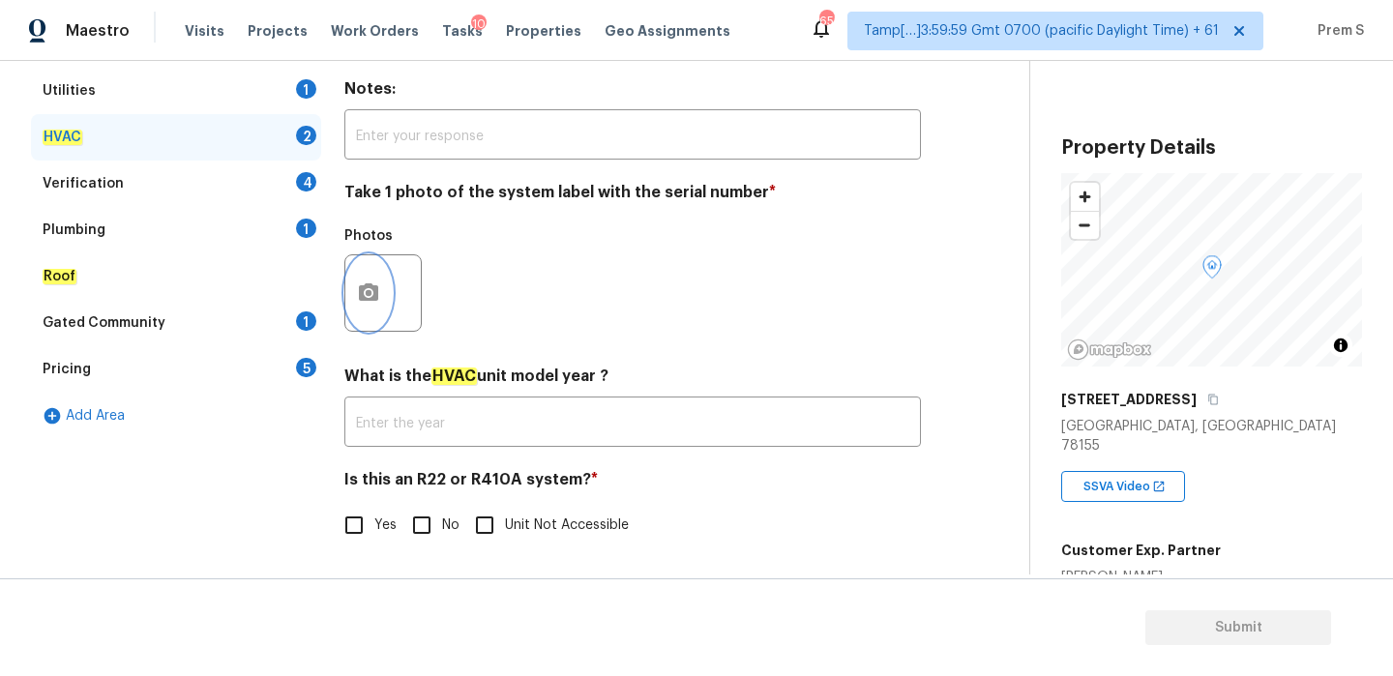
click at [377, 297] on icon "button" at bounding box center [368, 291] width 19 height 17
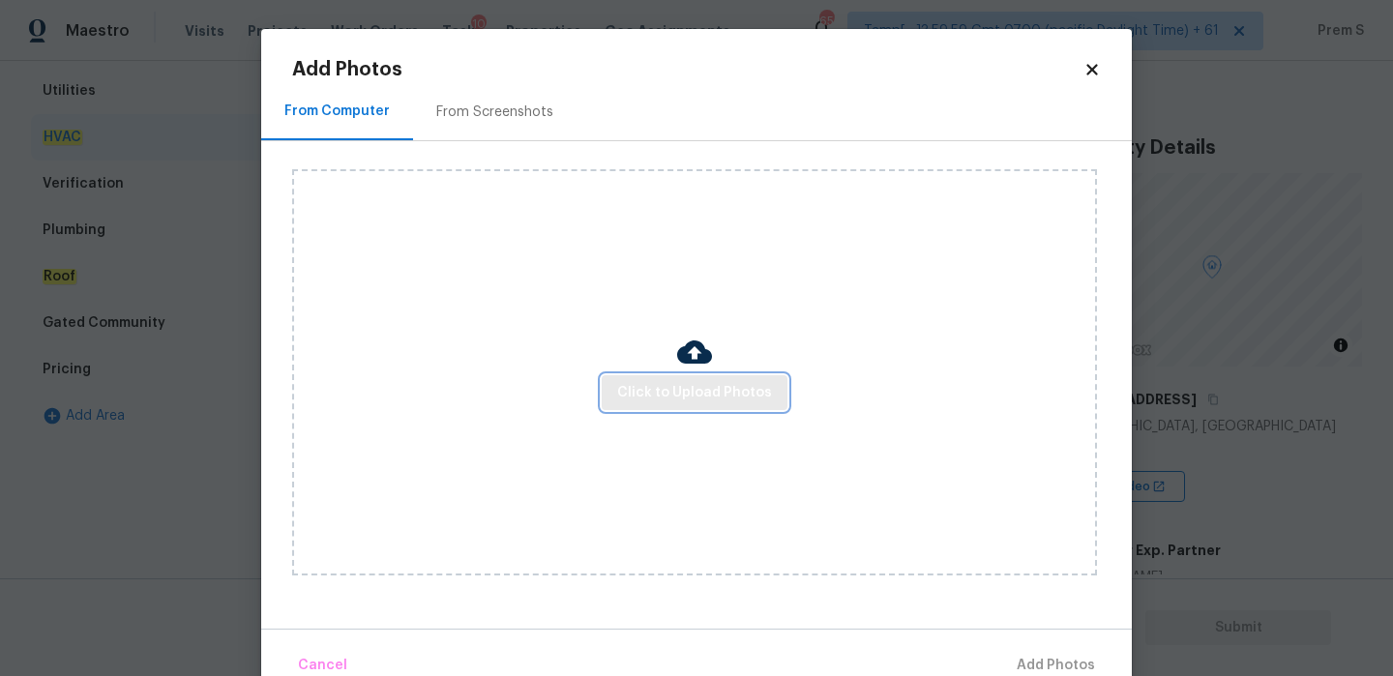
click at [699, 384] on span "Click to Upload Photos" at bounding box center [694, 393] width 155 height 24
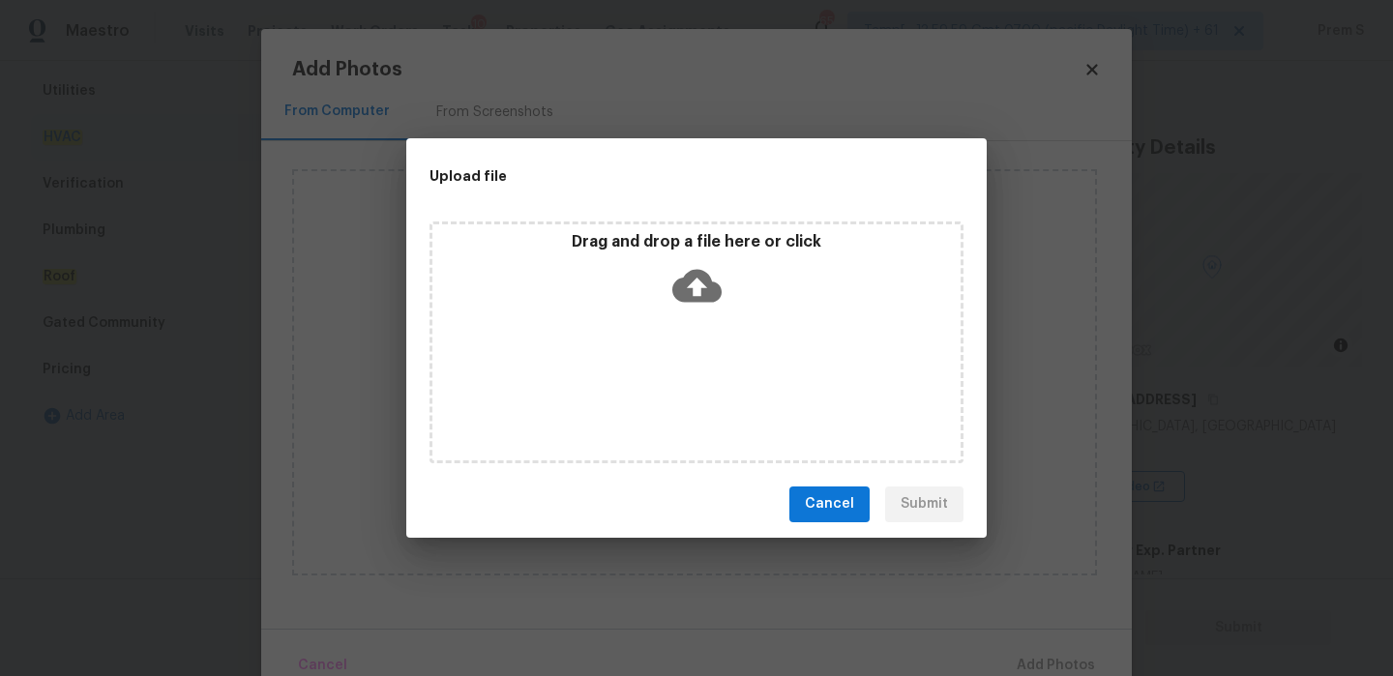
click at [687, 265] on icon at bounding box center [696, 285] width 49 height 49
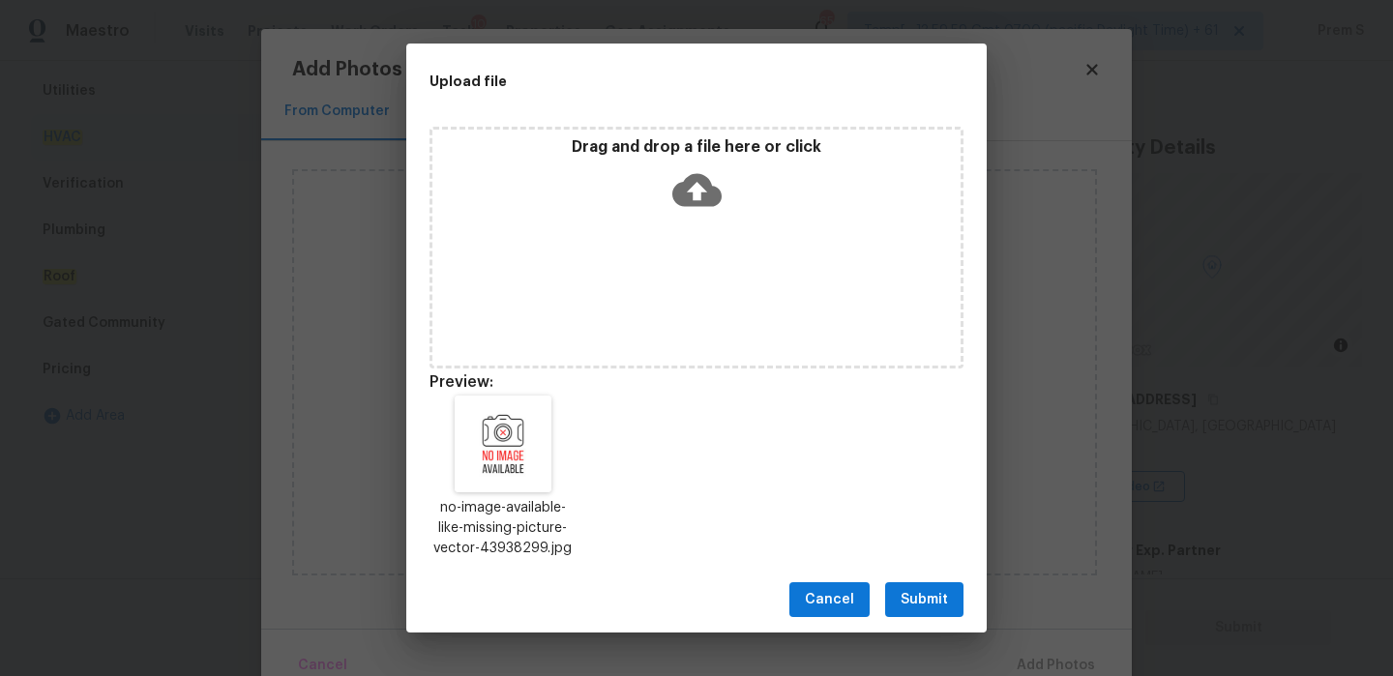
click at [928, 599] on span "Submit" at bounding box center [923, 600] width 47 height 24
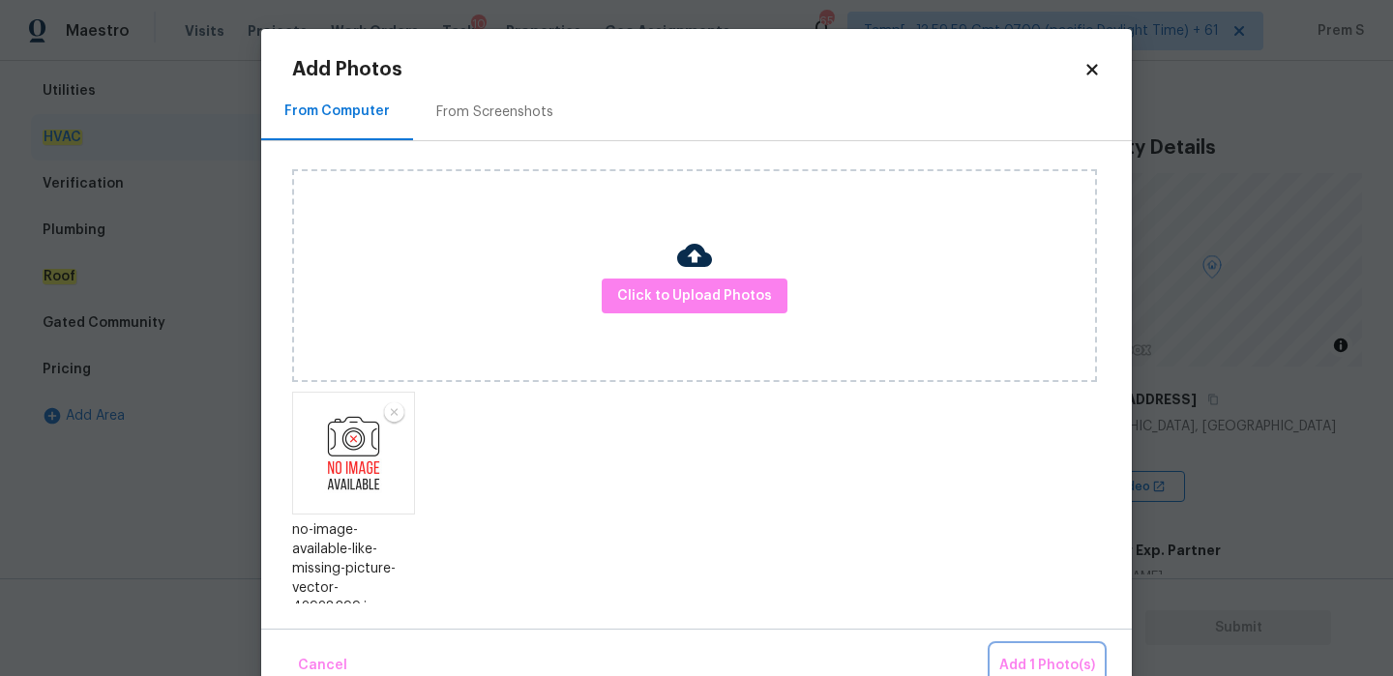
click at [1016, 662] on span "Add 1 Photo(s)" at bounding box center [1047, 666] width 96 height 24
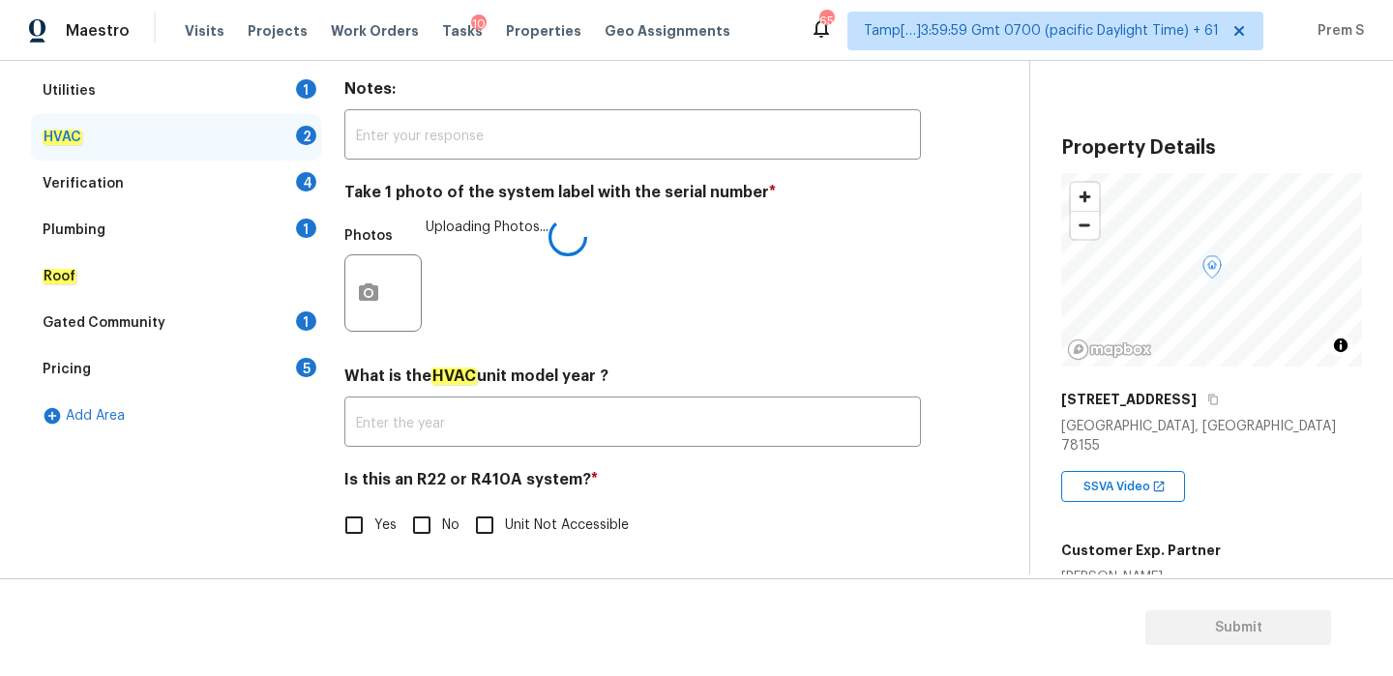
click at [416, 527] on input "No" at bounding box center [421, 525] width 41 height 41
checkbox input "true"
click at [306, 176] on div "4" at bounding box center [306, 181] width 20 height 19
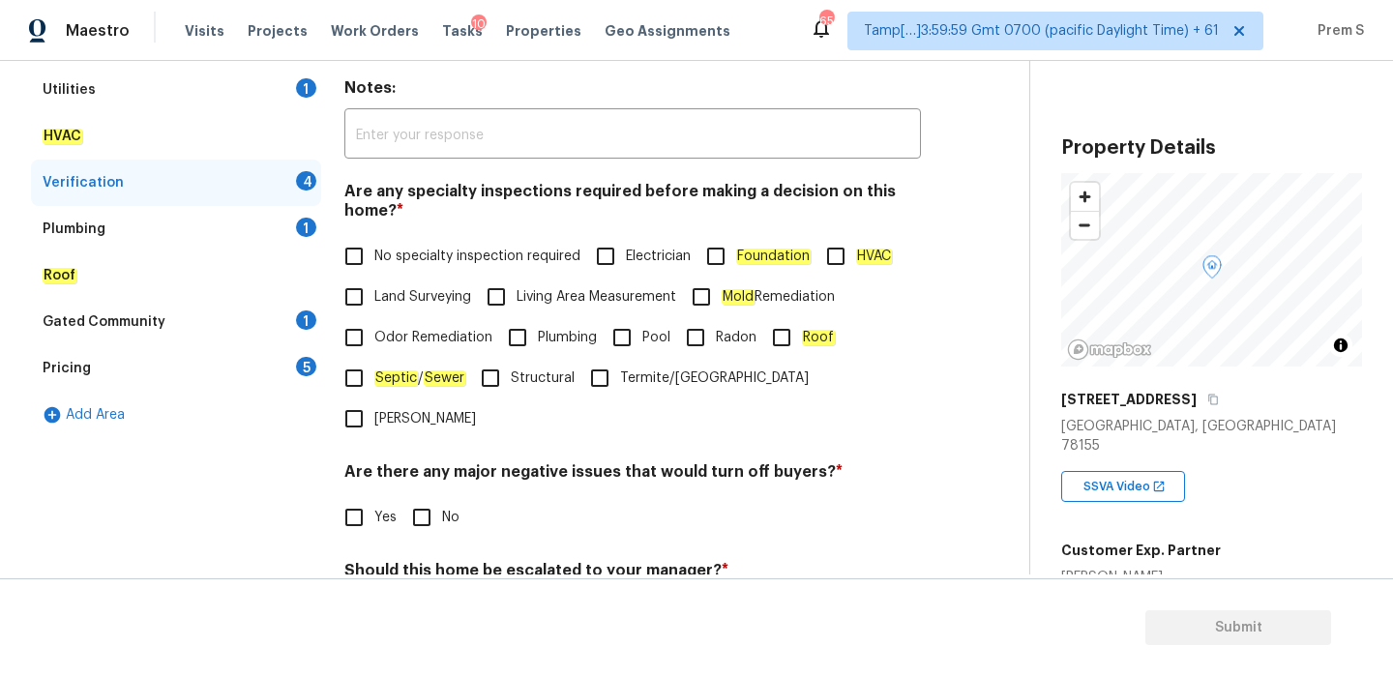
click at [376, 266] on span "No specialty inspection required" at bounding box center [477, 257] width 206 height 20
click at [374, 266] on input "No specialty inspection required" at bounding box center [354, 256] width 41 height 41
checkbox input "true"
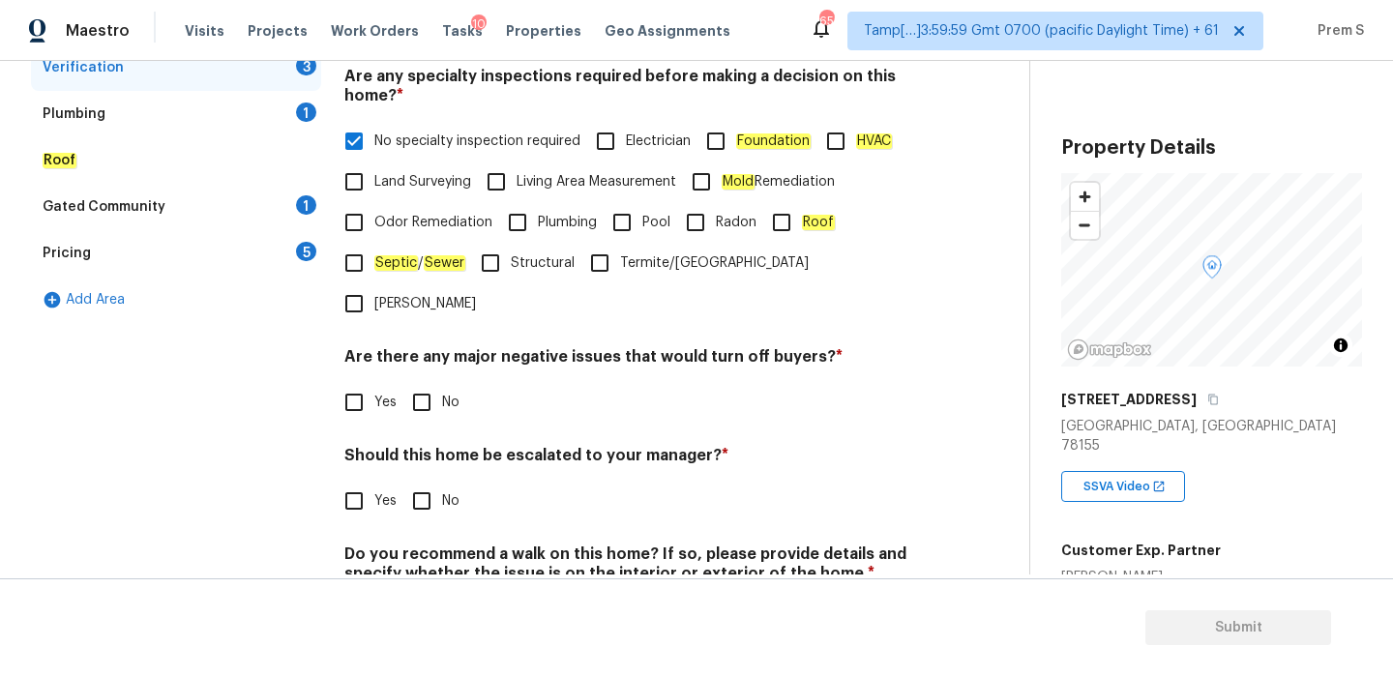
scroll to position [487, 0]
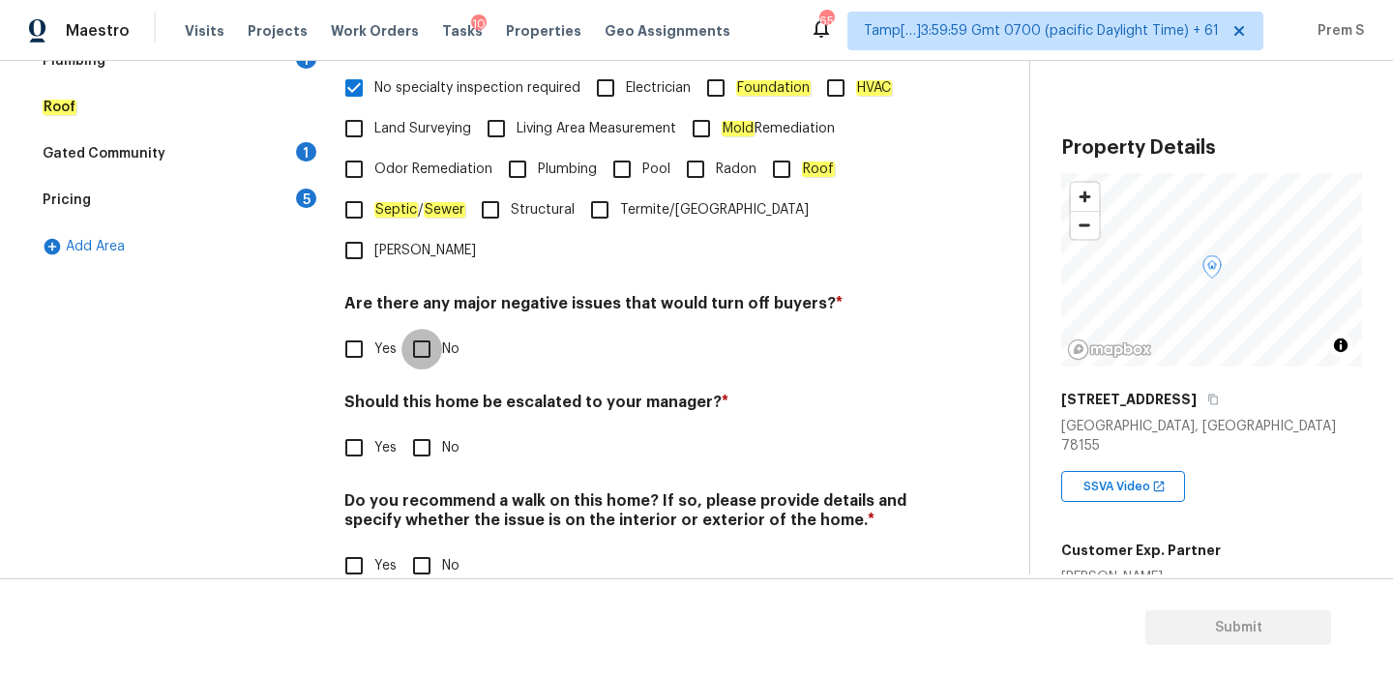
click at [425, 329] on input "No" at bounding box center [421, 349] width 41 height 41
checkbox input "true"
click at [421, 427] on input "No" at bounding box center [421, 447] width 41 height 41
checkbox input "true"
click at [415, 545] on input "No" at bounding box center [421, 565] width 41 height 41
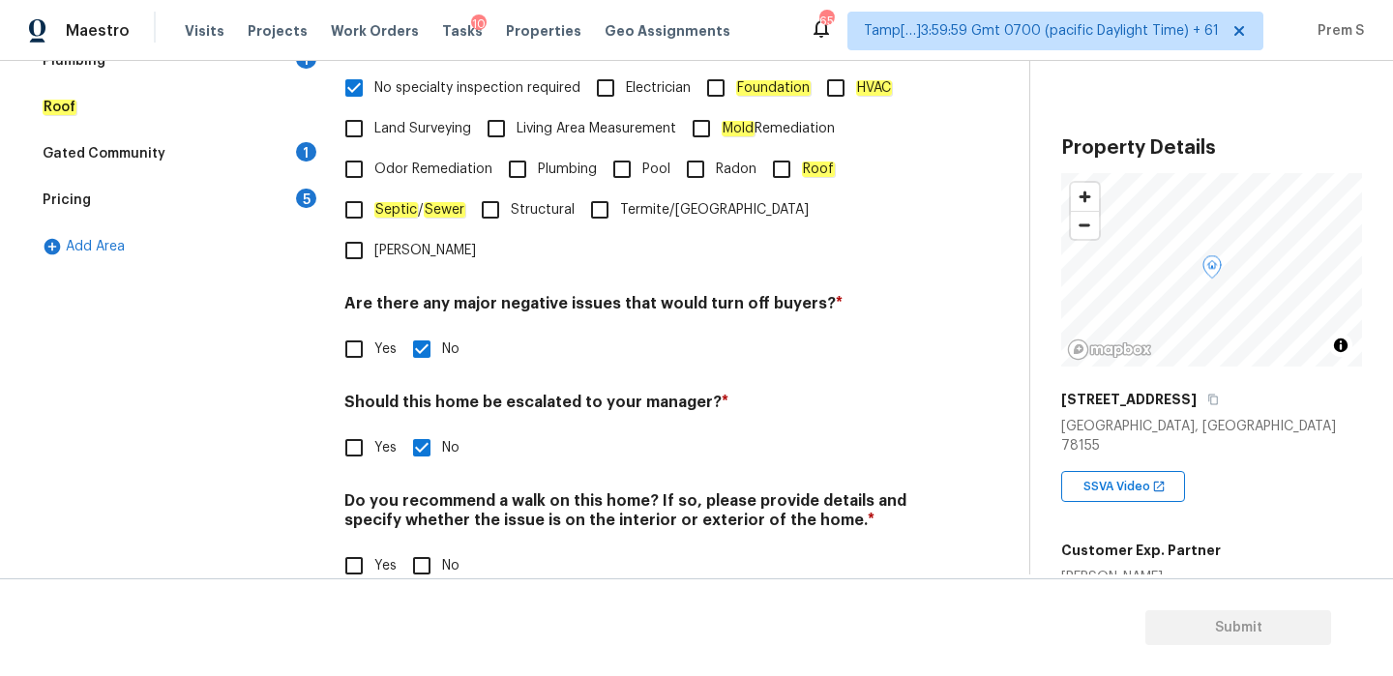
checkbox input "true"
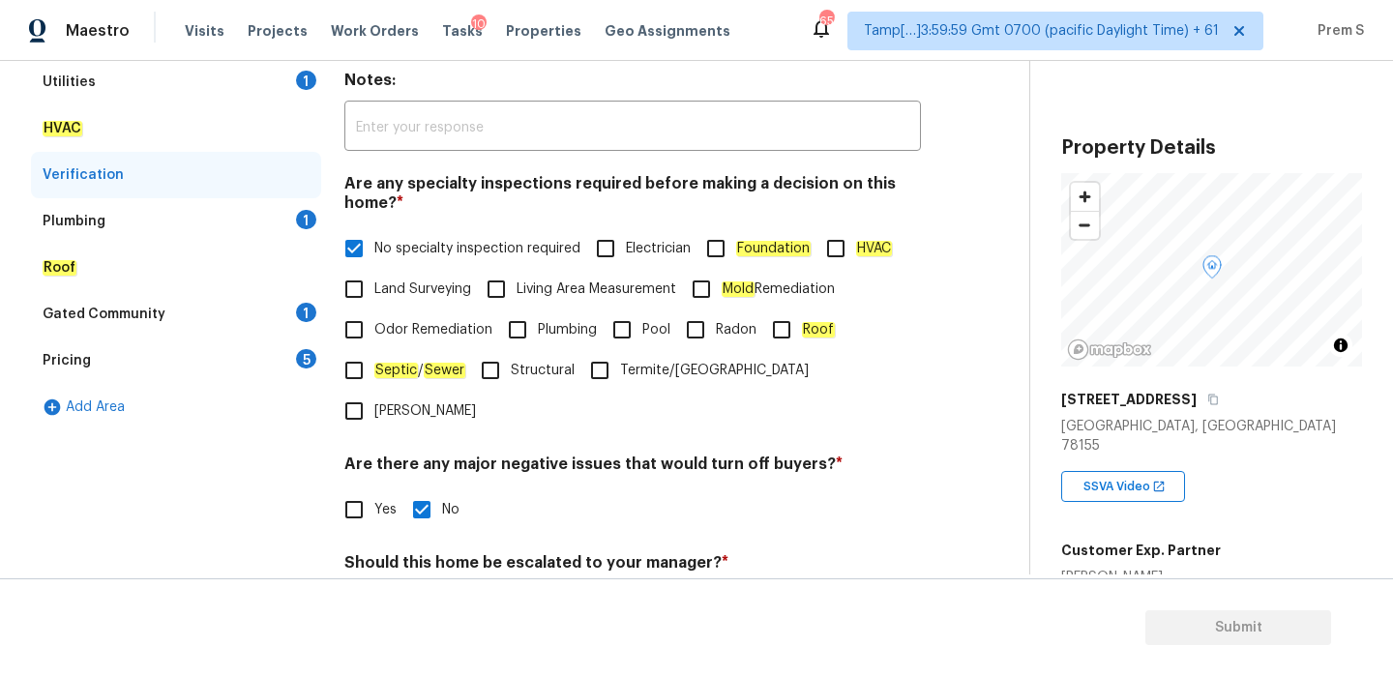
click at [305, 217] on div "1" at bounding box center [306, 219] width 20 height 19
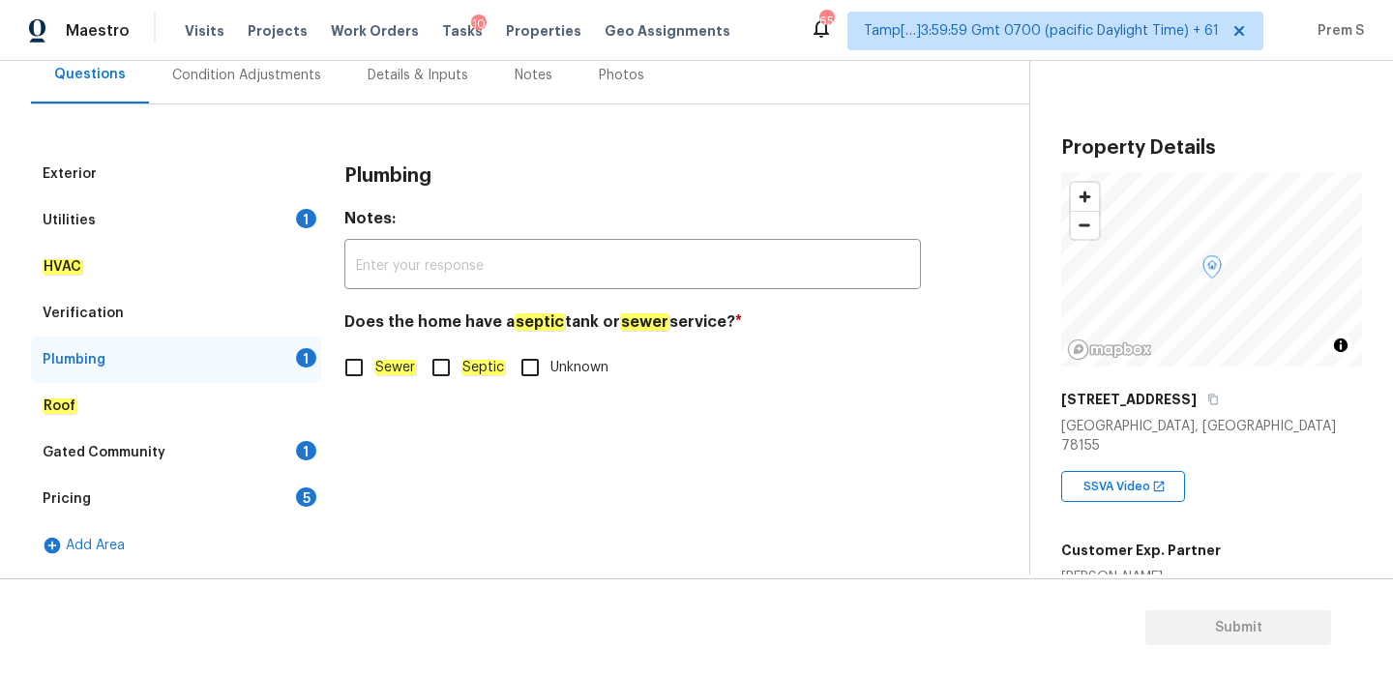
click at [375, 372] on em "Sewer" at bounding box center [395, 367] width 42 height 15
click at [374, 372] on input "Sewer" at bounding box center [354, 367] width 41 height 41
checkbox input "true"
click at [307, 435] on div "Gated Community 1" at bounding box center [176, 452] width 290 height 46
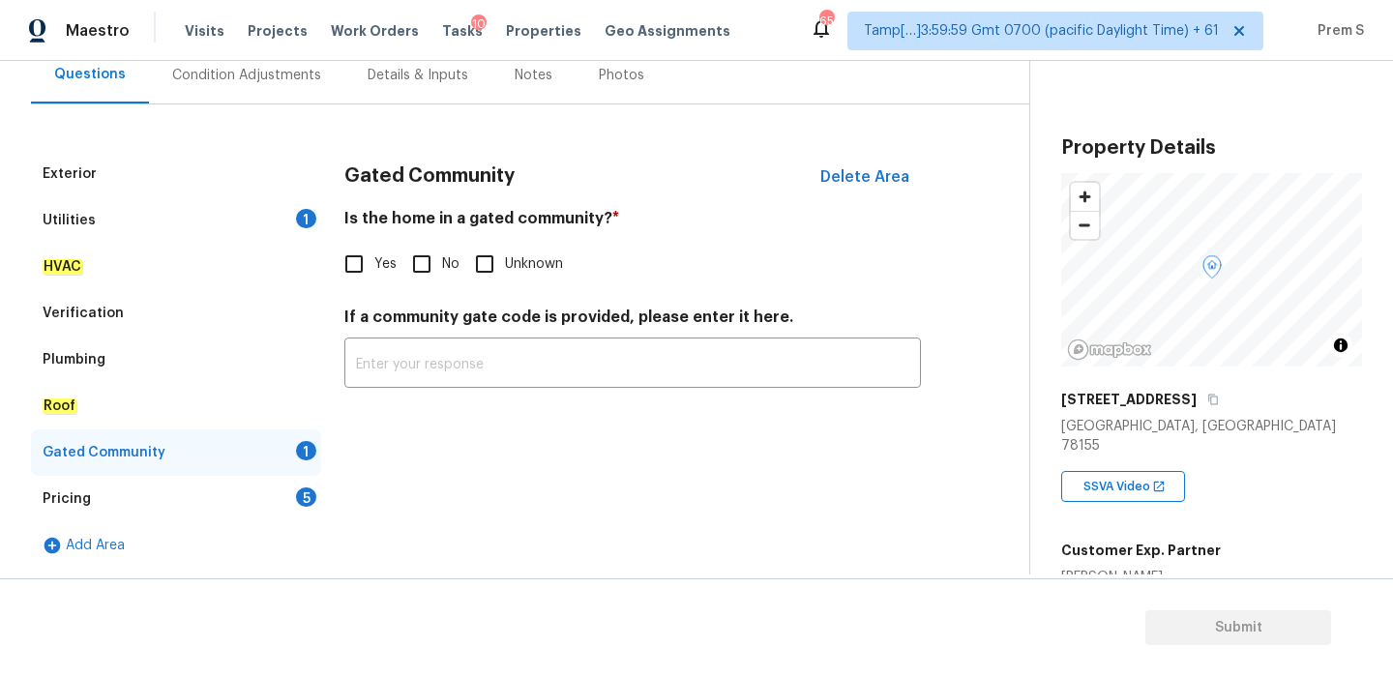
click at [424, 265] on input "No" at bounding box center [421, 264] width 41 height 41
checkbox input "true"
click at [303, 503] on div "5" at bounding box center [306, 496] width 20 height 19
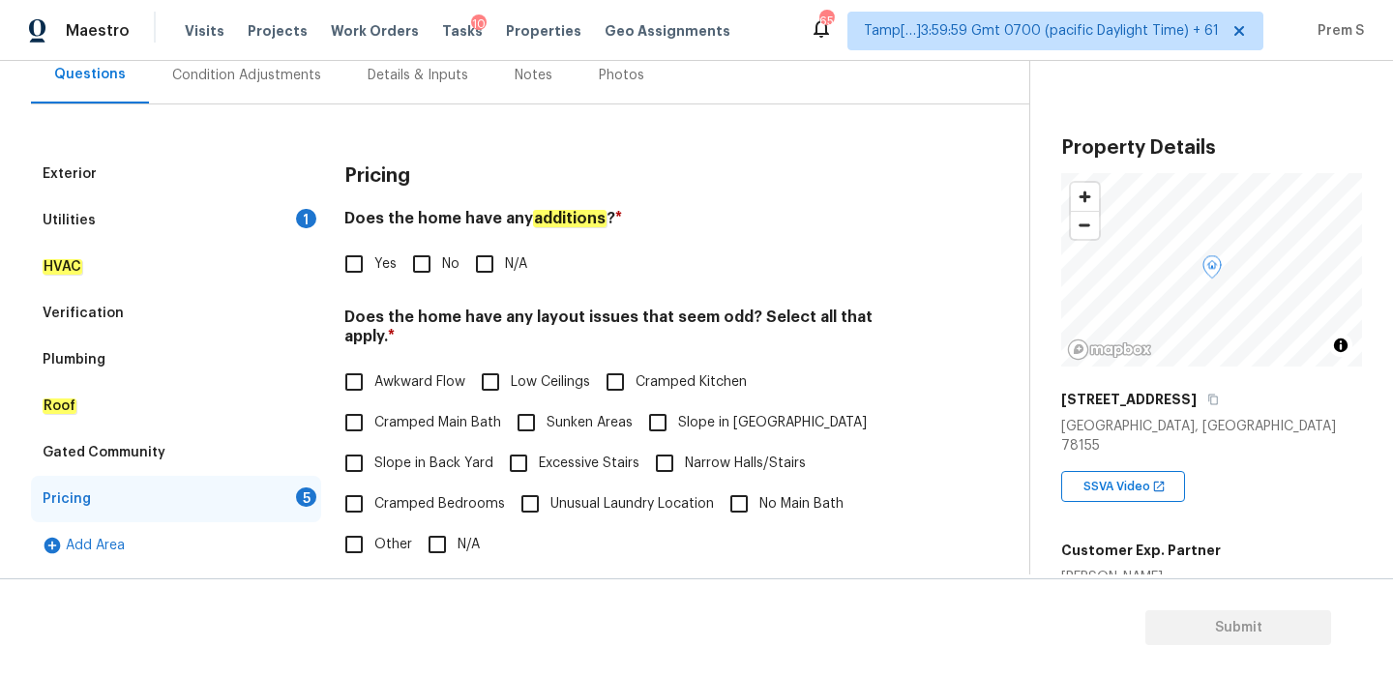
click at [427, 257] on input "No" at bounding box center [421, 264] width 41 height 41
checkbox input "true"
click at [459, 535] on span "N/A" at bounding box center [468, 545] width 22 height 20
click at [457, 524] on input "N/A" at bounding box center [437, 544] width 41 height 41
checkbox input "true"
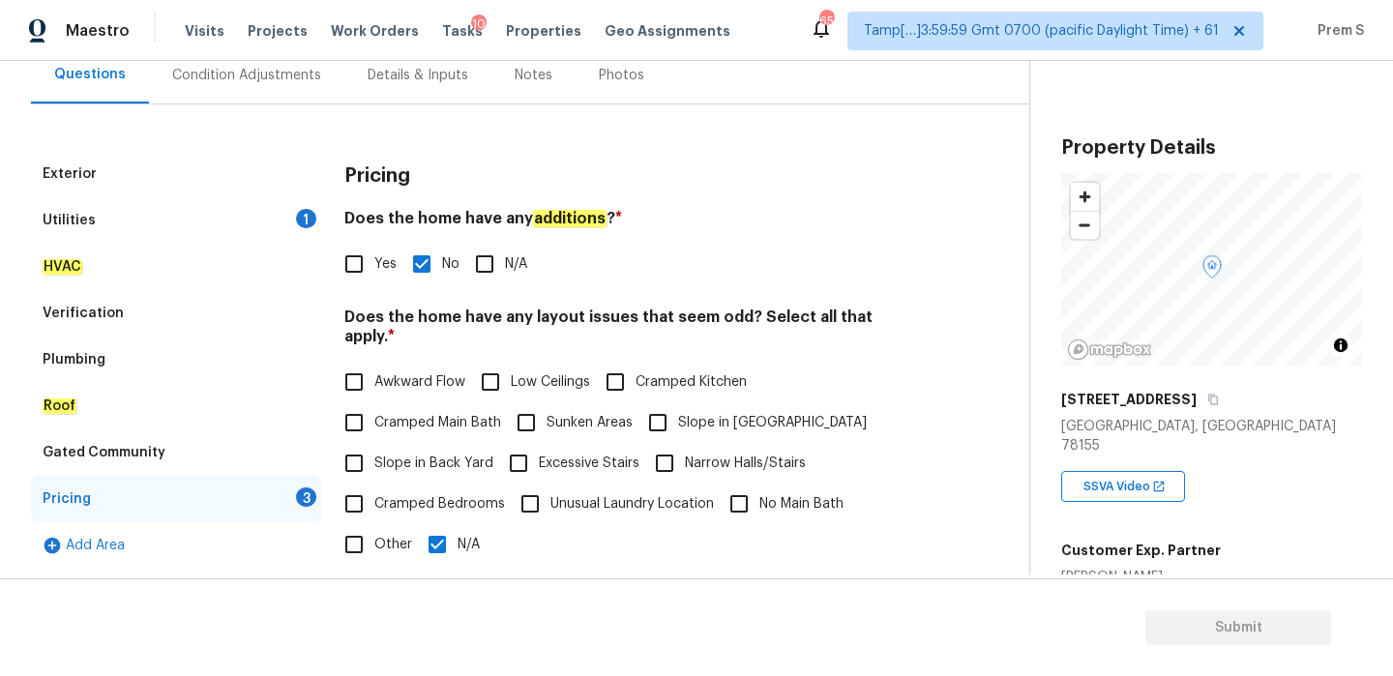
scroll to position [484, 0]
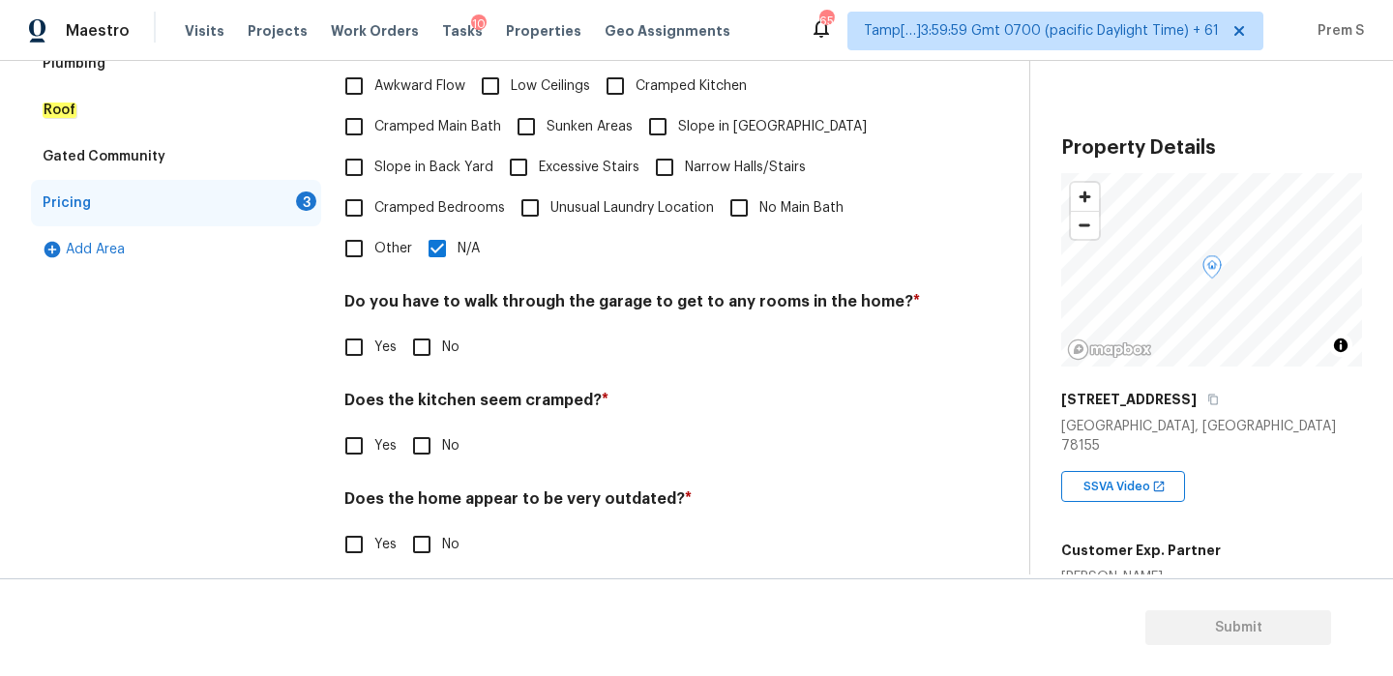
click at [443, 337] on span "No" at bounding box center [450, 347] width 17 height 20
click at [442, 327] on input "No" at bounding box center [421, 347] width 41 height 41
checkbox input "true"
click at [419, 429] on input "No" at bounding box center [421, 445] width 41 height 41
checkbox input "true"
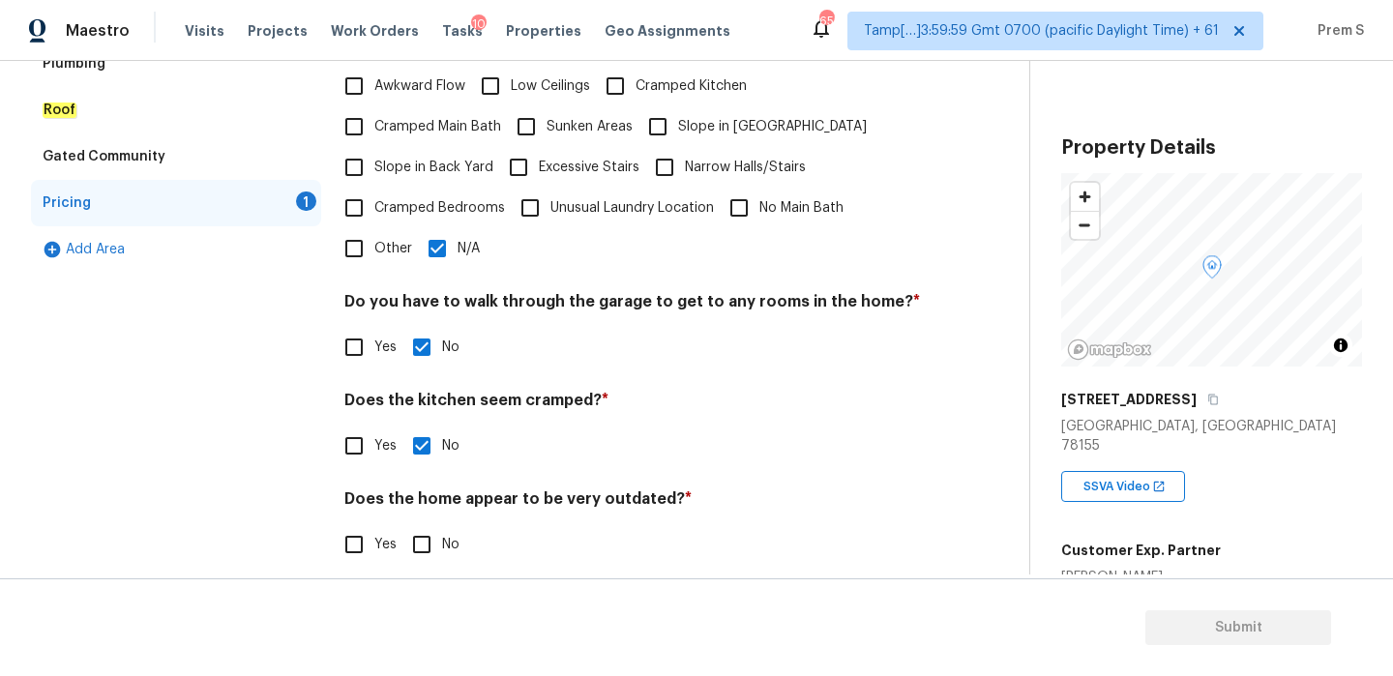
click at [430, 525] on input "No" at bounding box center [421, 544] width 41 height 41
checkbox input "true"
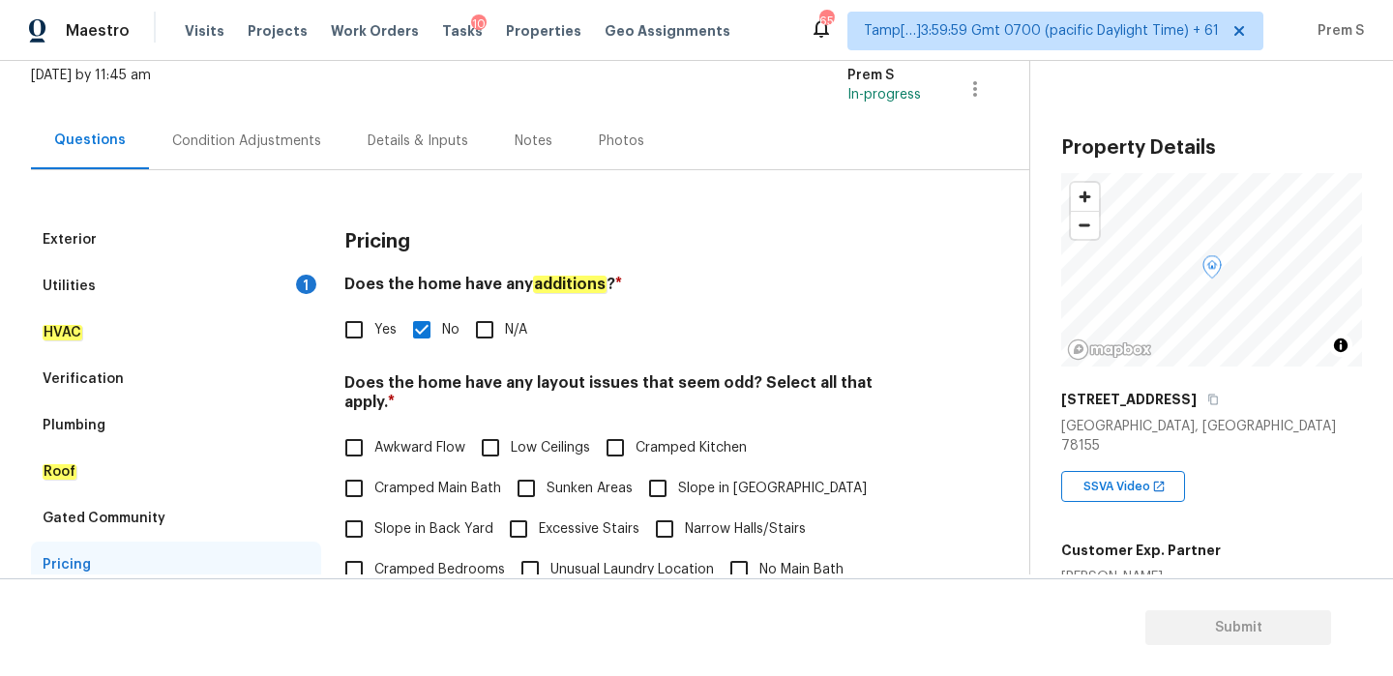
scroll to position [122, 0]
click at [281, 271] on div "Utilities 1" at bounding box center [176, 287] width 290 height 46
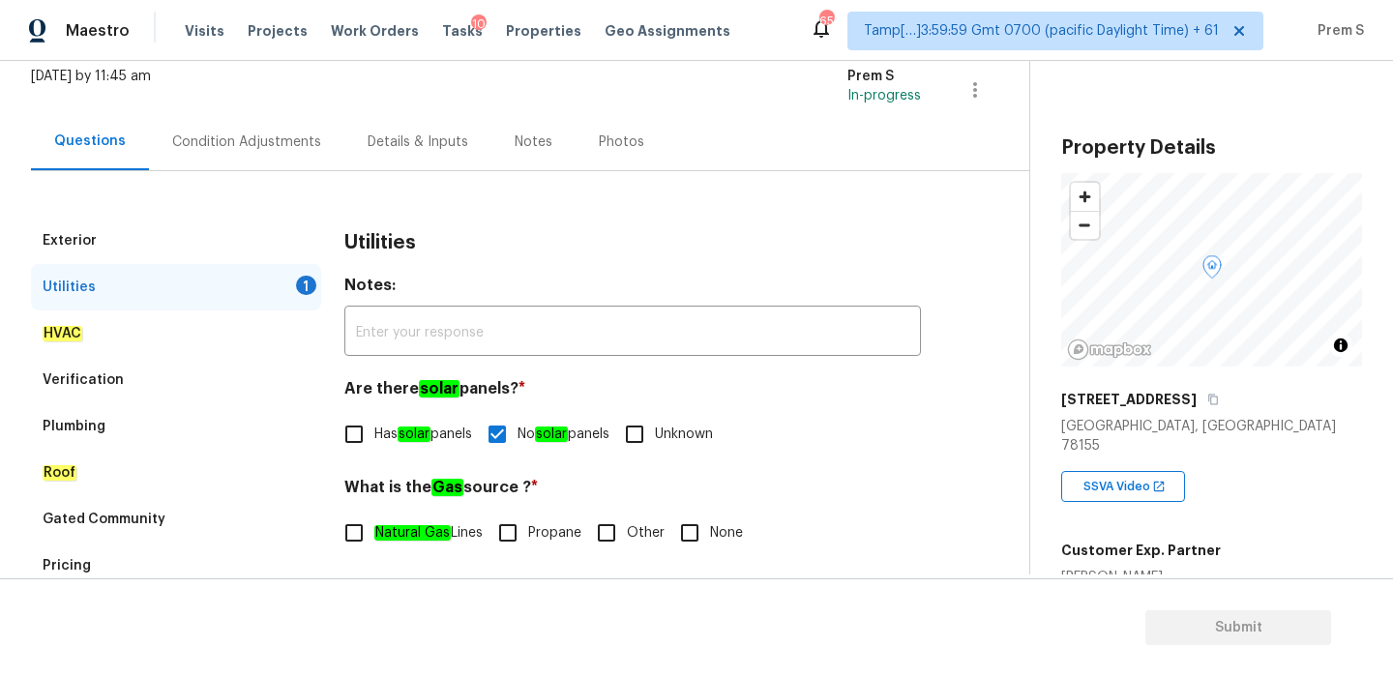
scroll to position [398, 0]
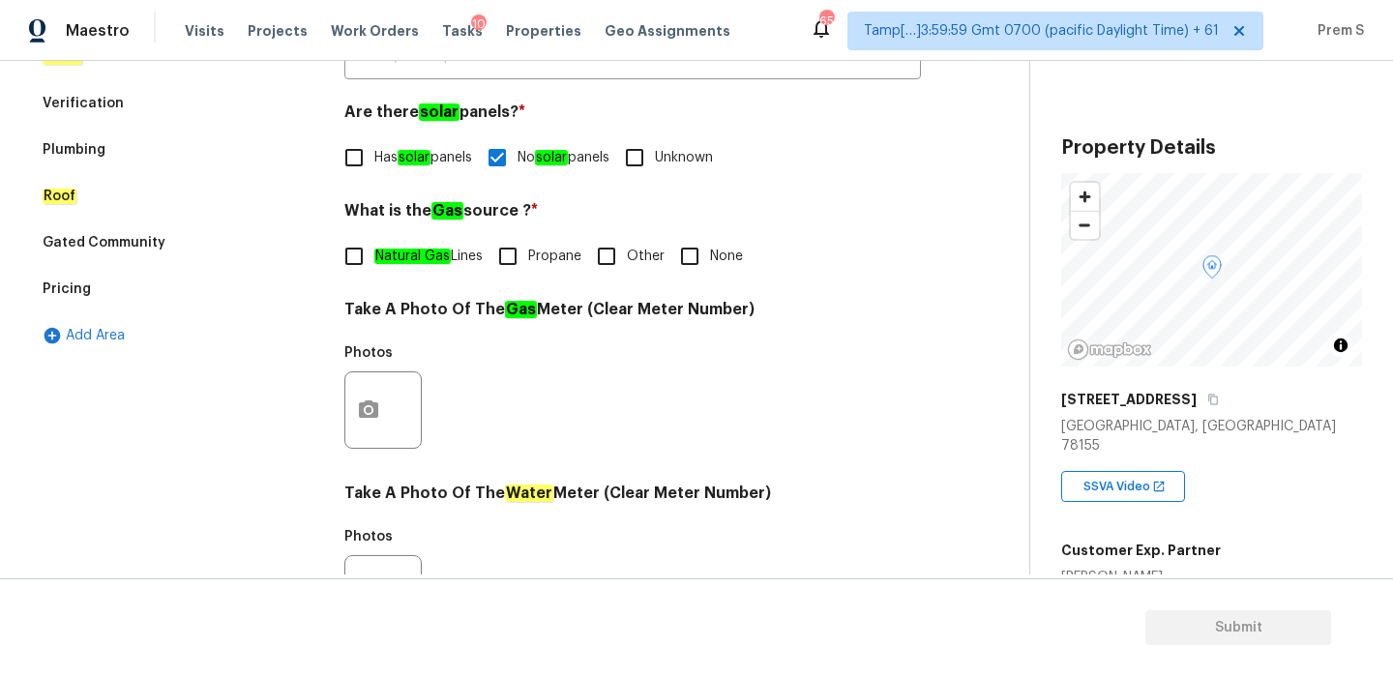
click at [607, 260] on input "Other" at bounding box center [606, 256] width 41 height 41
checkbox input "true"
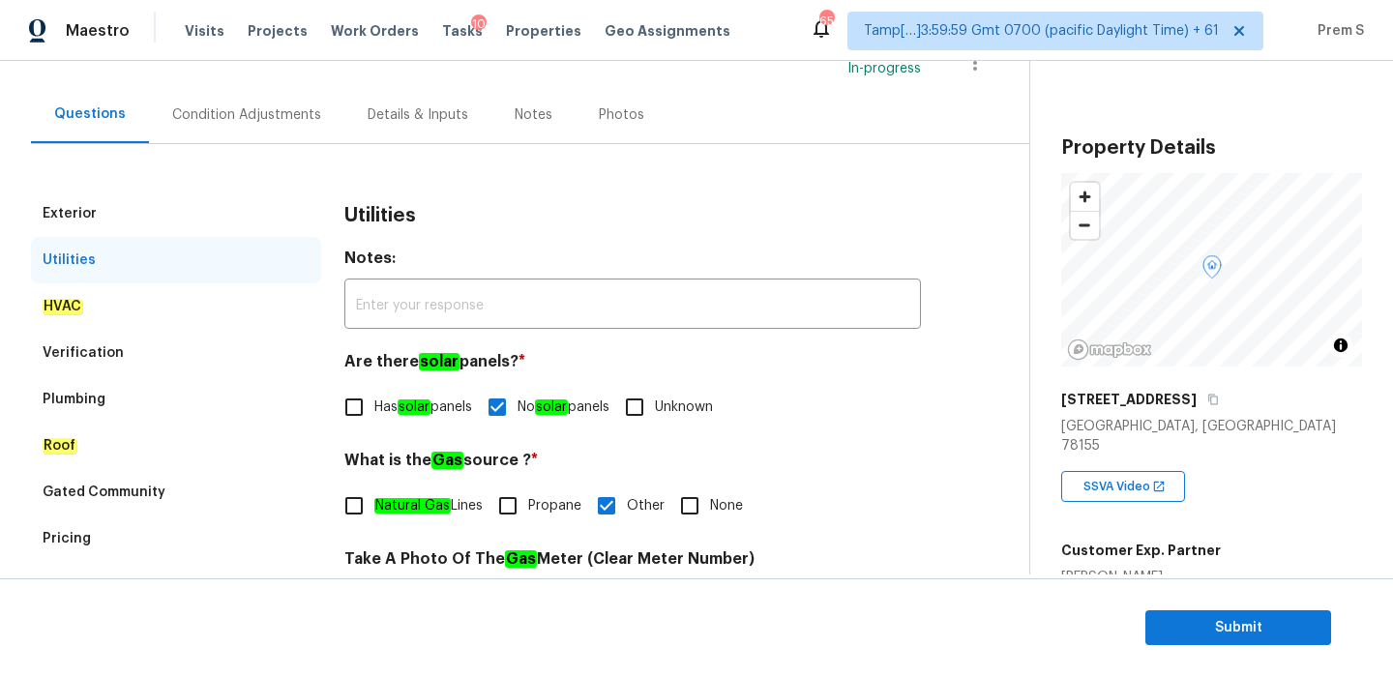
scroll to position [58, 0]
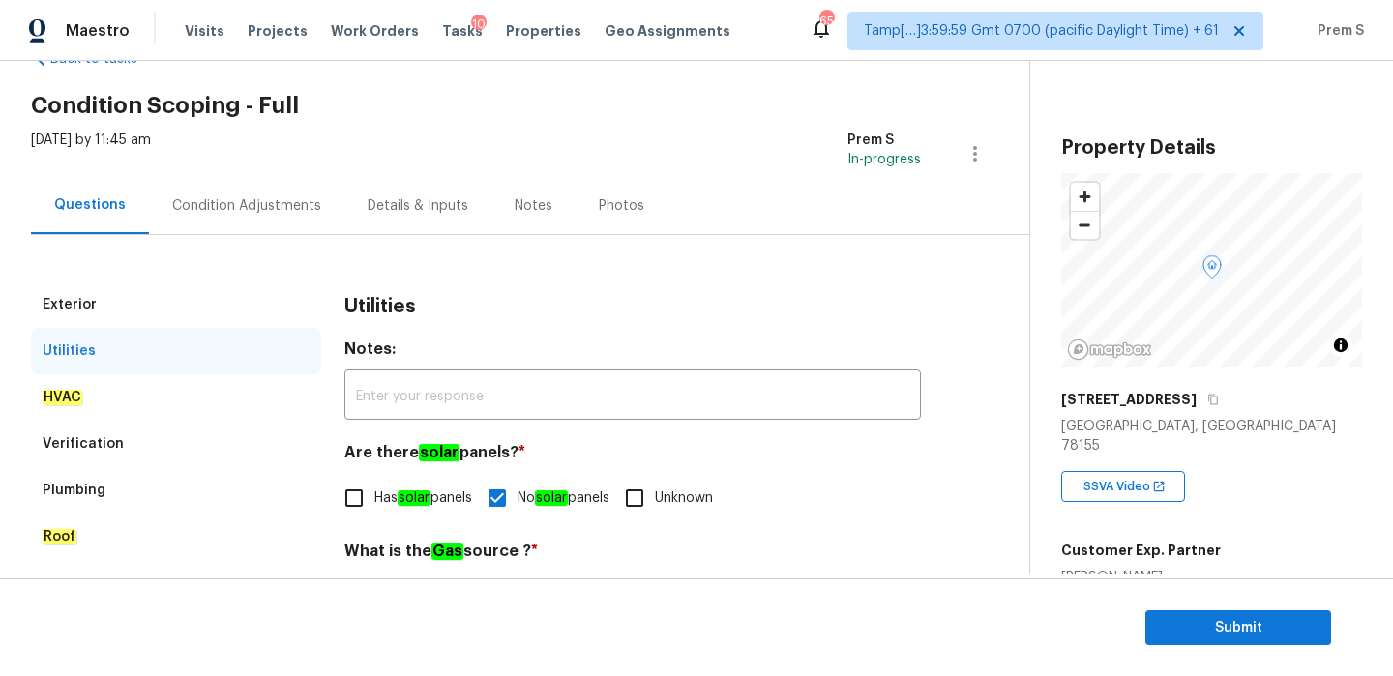
click at [269, 207] on div "Condition Adjustments" at bounding box center [246, 205] width 149 height 19
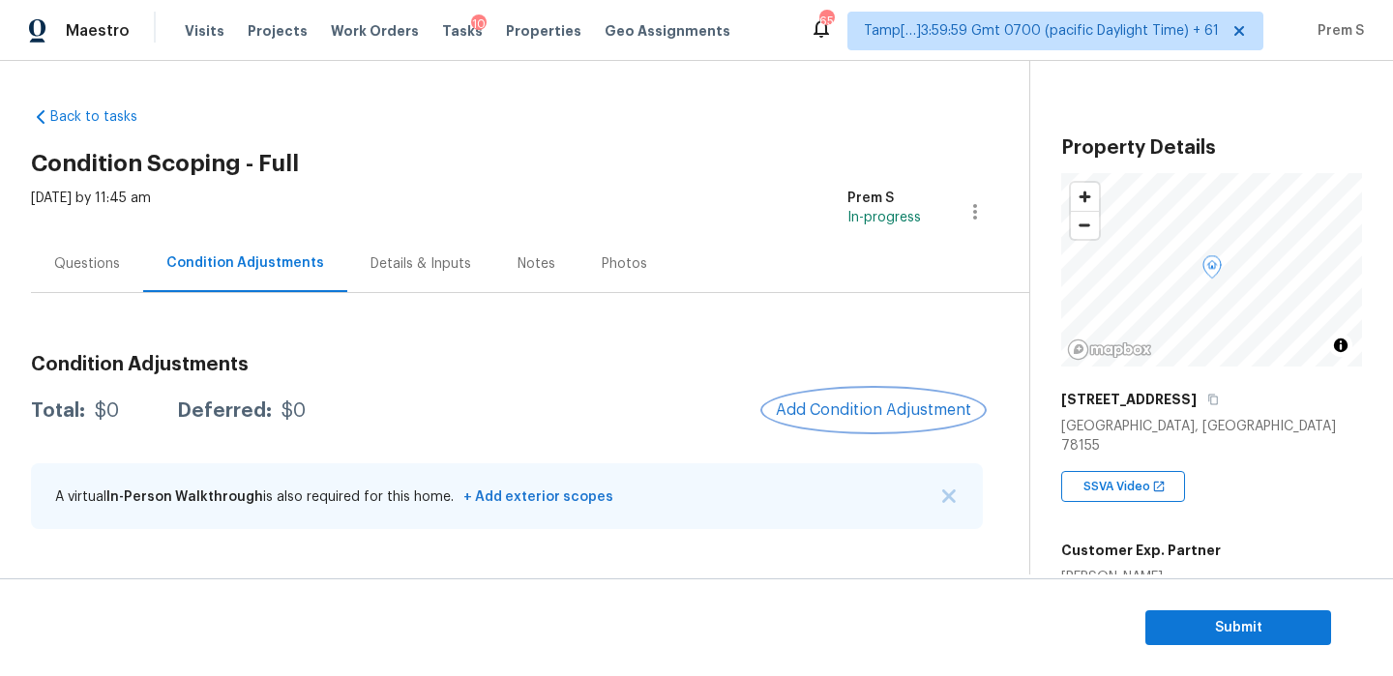
click at [875, 407] on span "Add Condition Adjustment" at bounding box center [873, 409] width 195 height 17
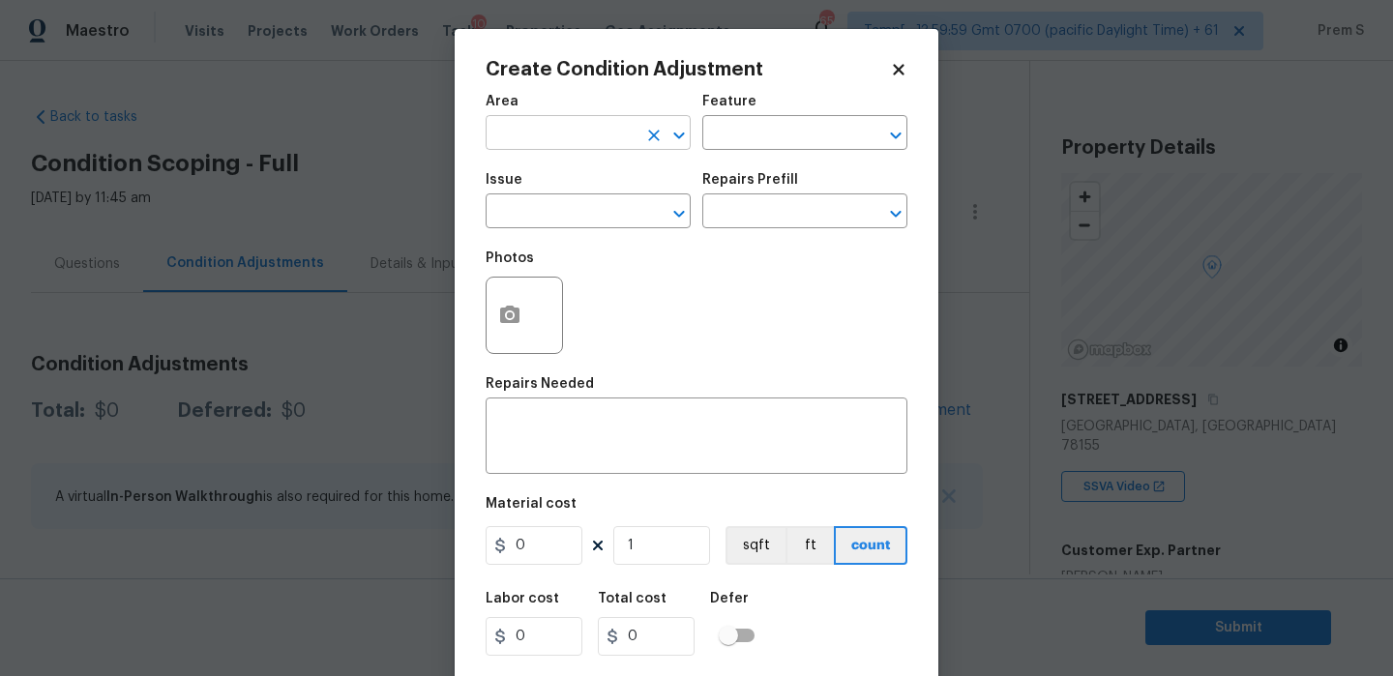
click at [631, 126] on input "text" at bounding box center [560, 135] width 151 height 30
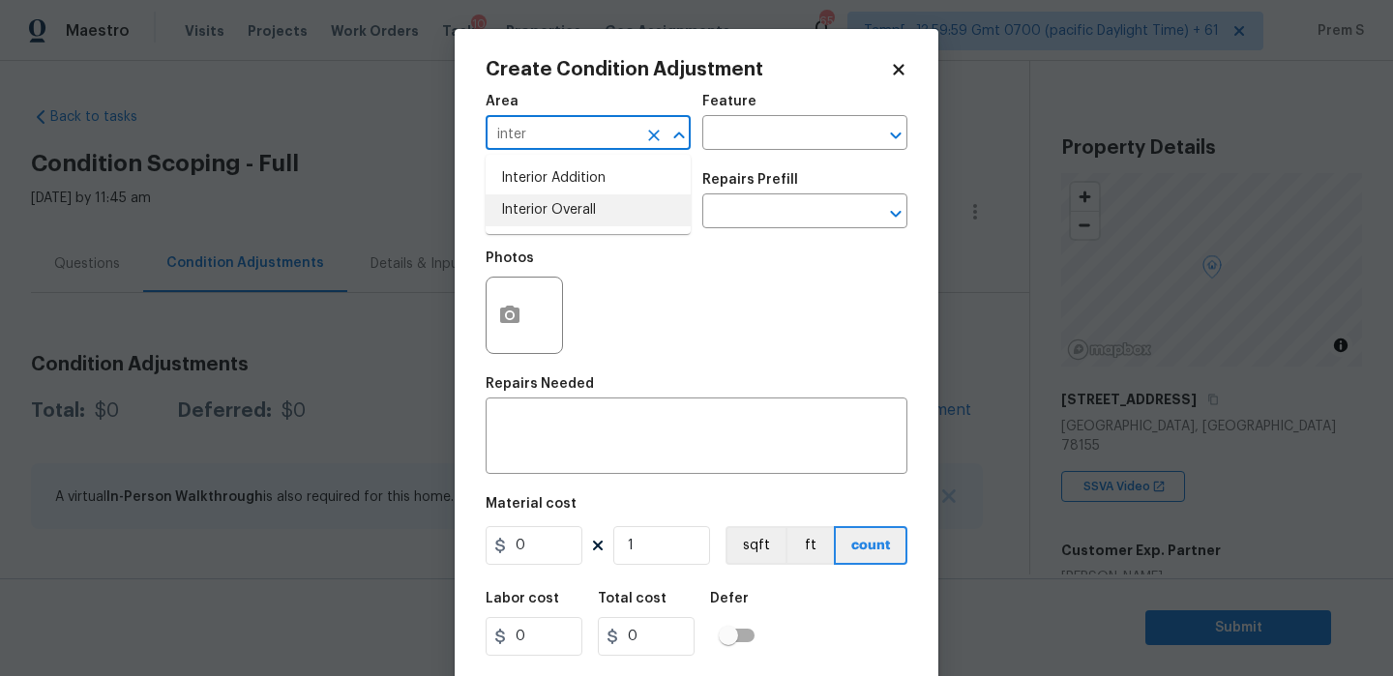
click at [649, 199] on li "Interior Overall" at bounding box center [587, 210] width 205 height 32
click at [649, 199] on div "​" at bounding box center [587, 213] width 205 height 30
type input "Interior Overall"
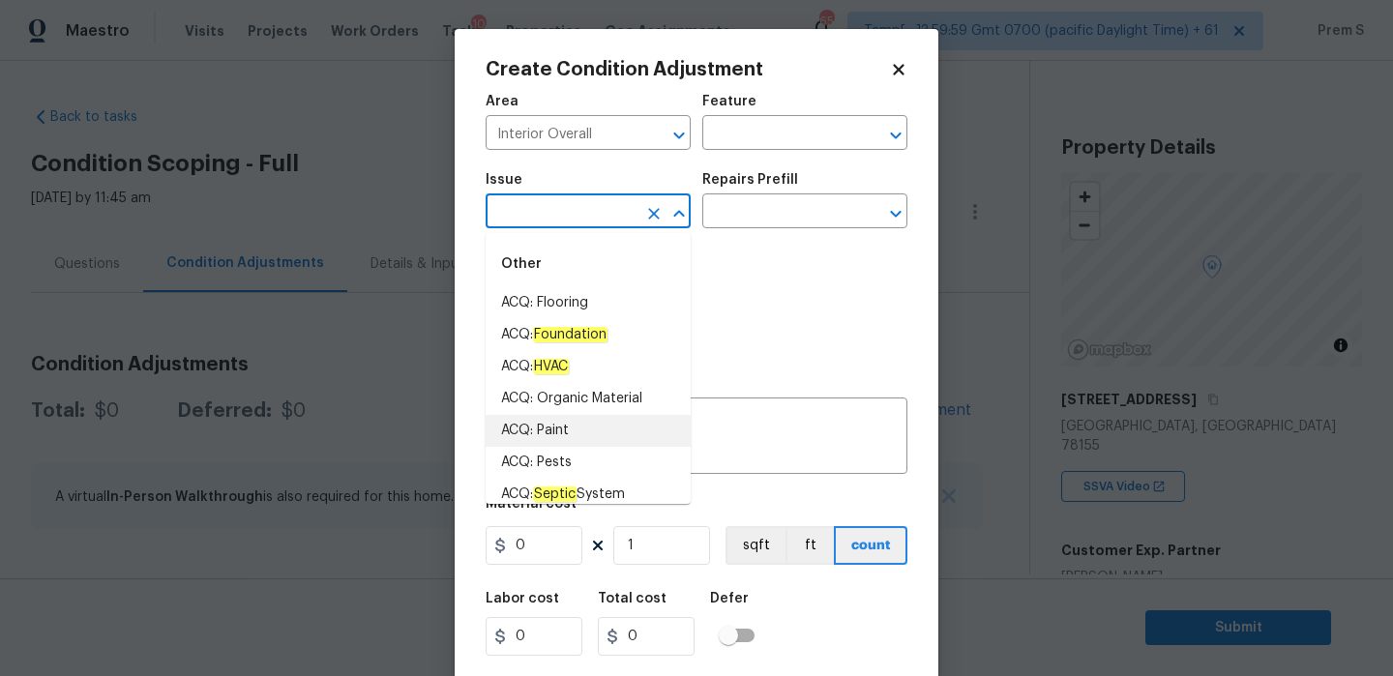
click at [609, 425] on li "ACQ: Paint" at bounding box center [587, 431] width 205 height 32
type input "ACQ: Paint"
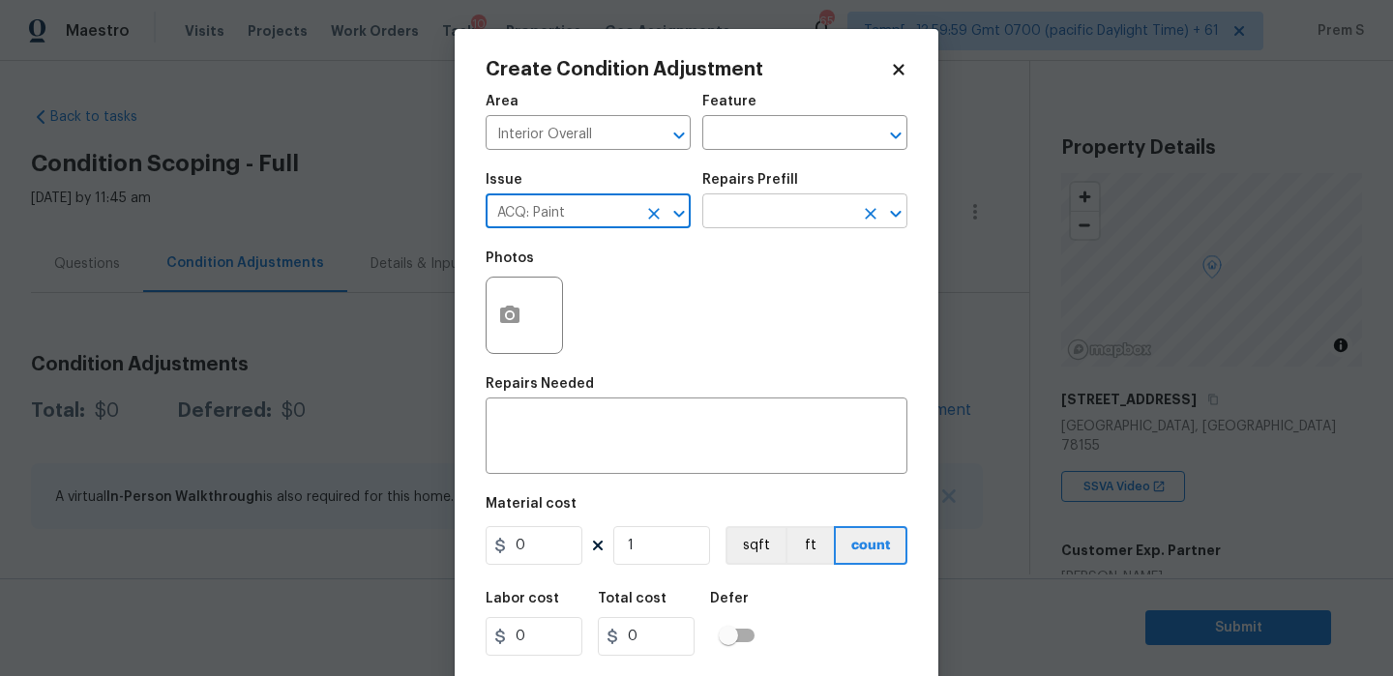
click at [786, 211] on input "text" at bounding box center [777, 213] width 151 height 30
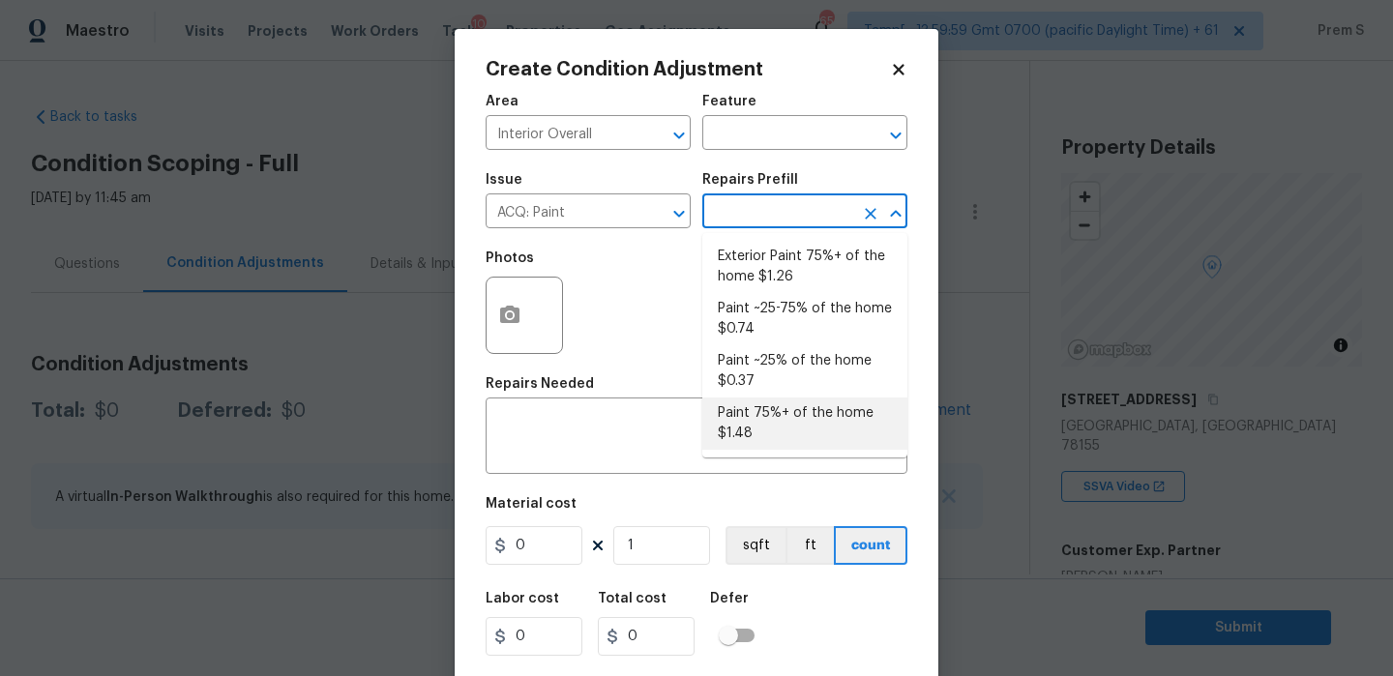
click at [1047, 415] on body "Maestro Visits Projects Work Orders Tasks 10 Properties Geo Assignments 654 Tam…" at bounding box center [696, 338] width 1393 height 676
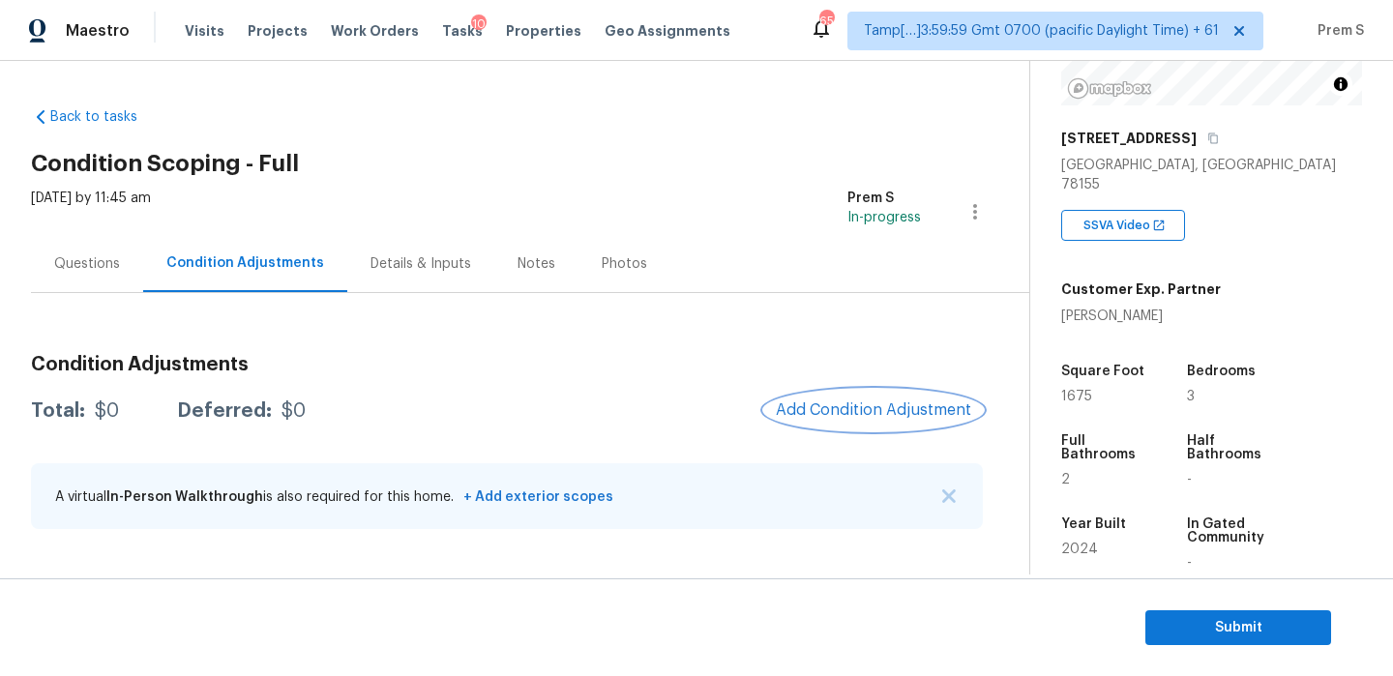
scroll to position [382, 0]
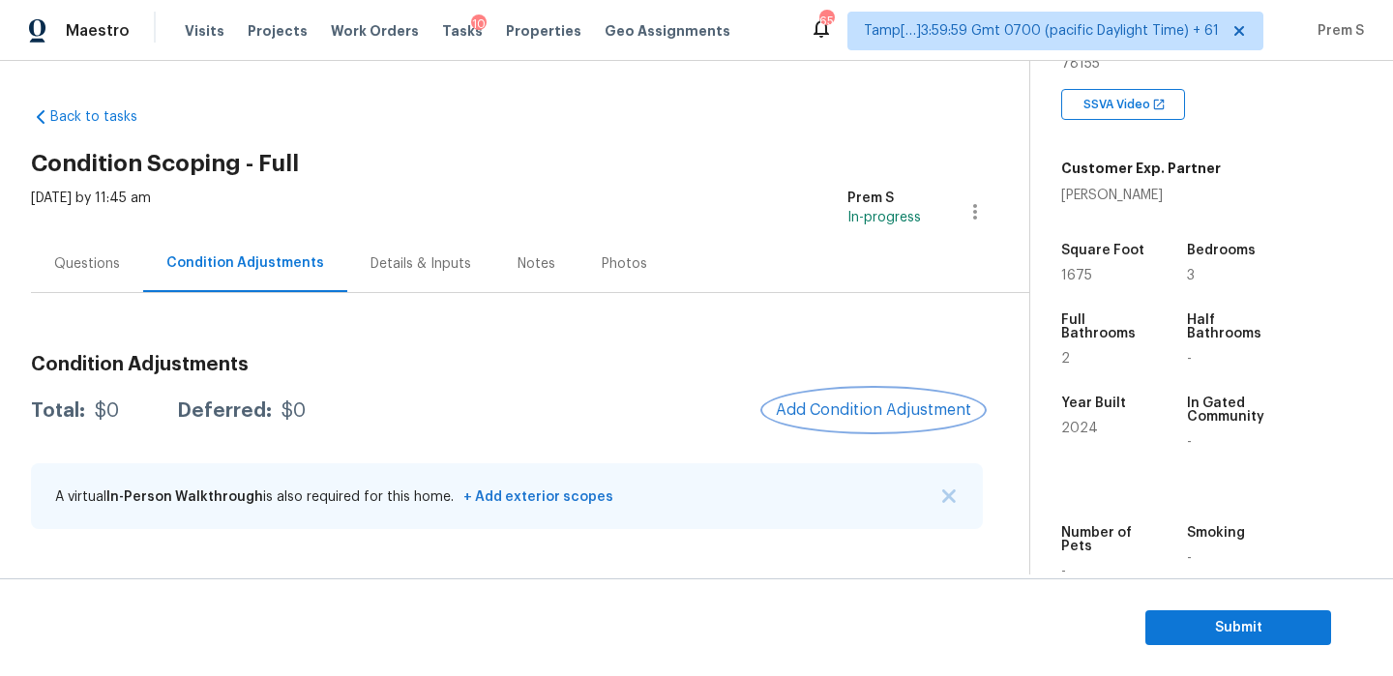
click at [865, 422] on button "Add Condition Adjustment" at bounding box center [873, 410] width 219 height 41
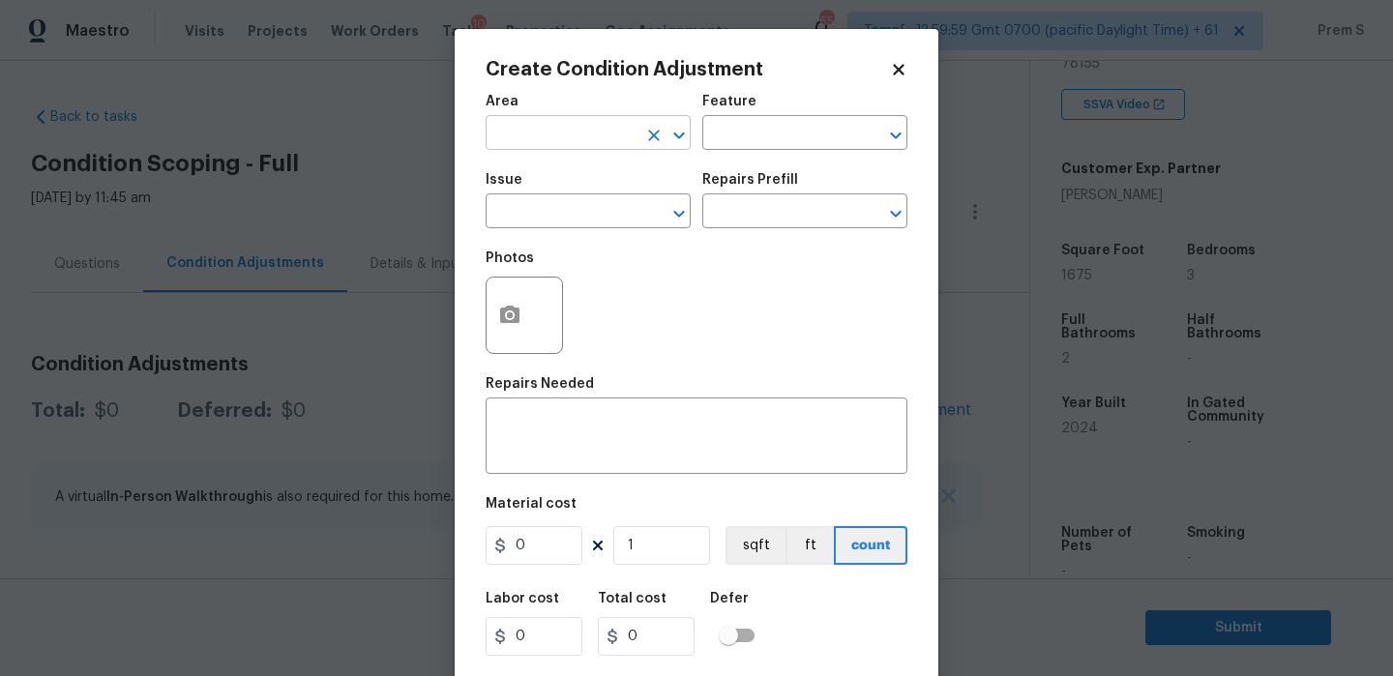
click at [606, 134] on input "text" at bounding box center [560, 135] width 151 height 30
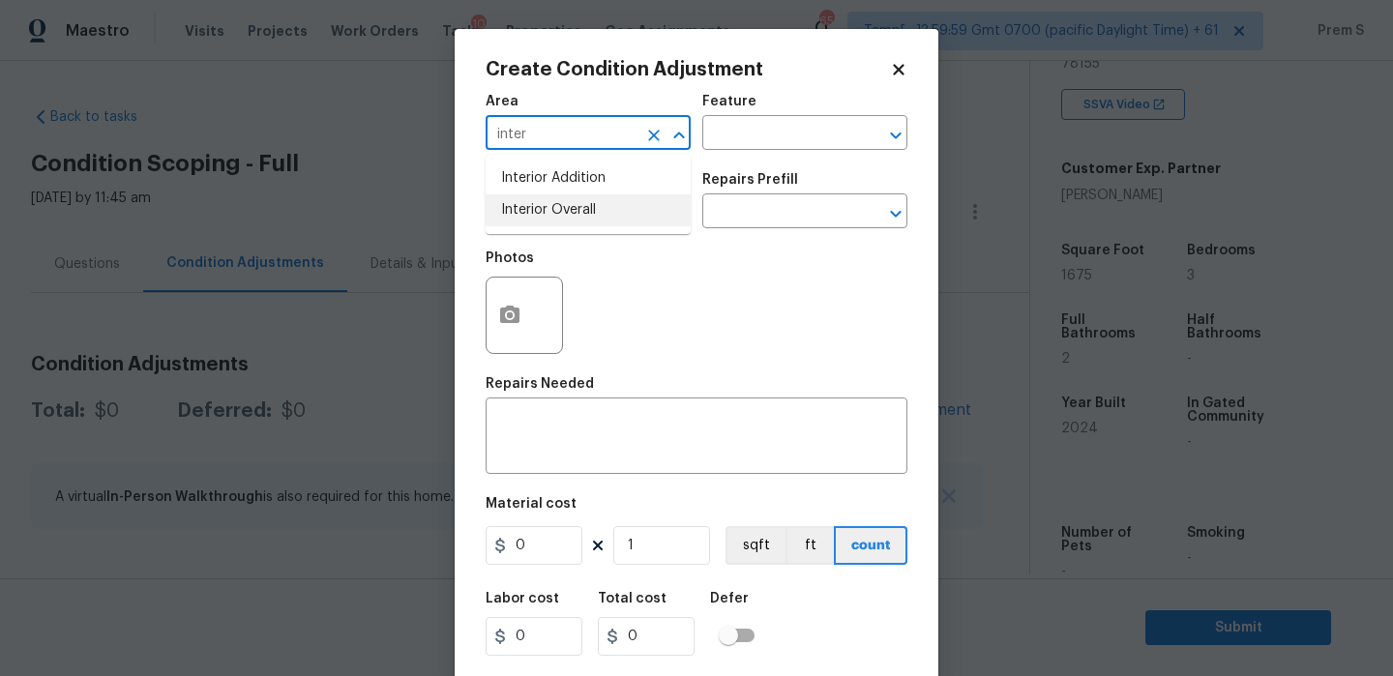
click at [601, 217] on li "Interior Overall" at bounding box center [587, 210] width 205 height 32
type input "Interior Overall"
click at [601, 217] on input "text" at bounding box center [560, 213] width 151 height 30
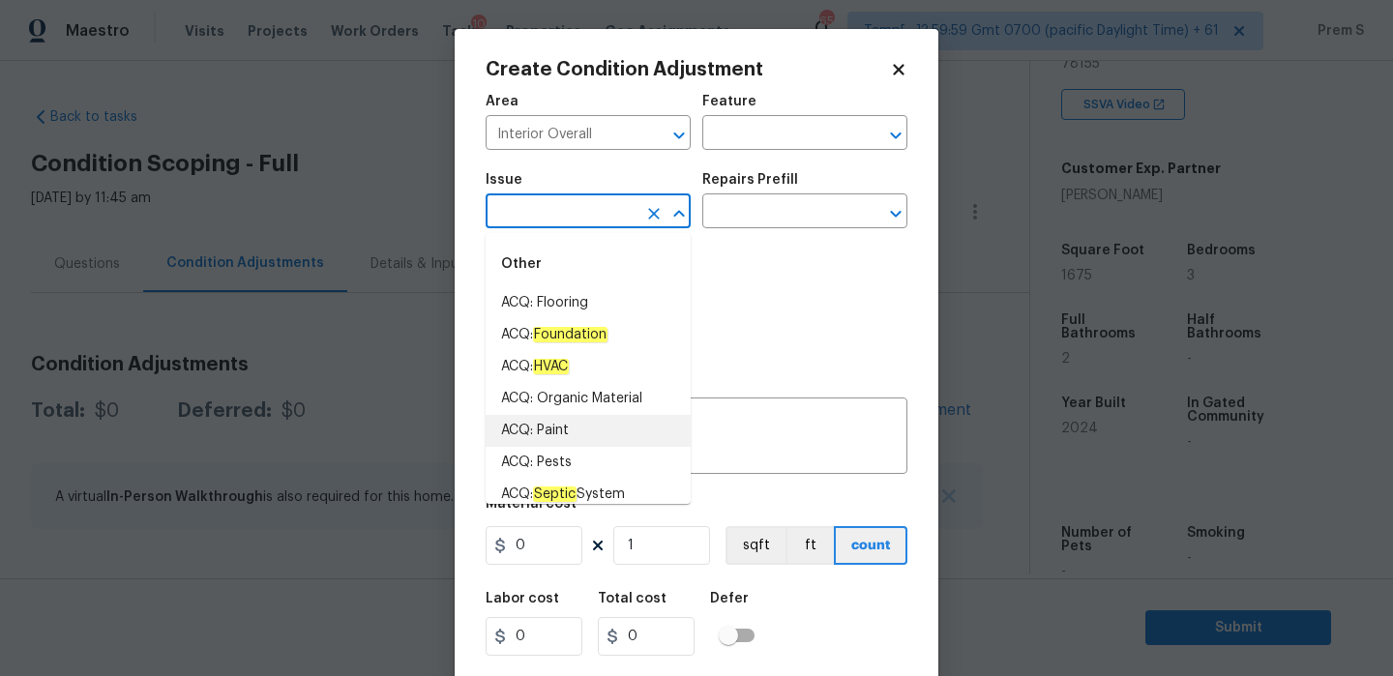
click at [573, 426] on li "ACQ: Paint" at bounding box center [587, 431] width 205 height 32
type input "ACQ: Paint"
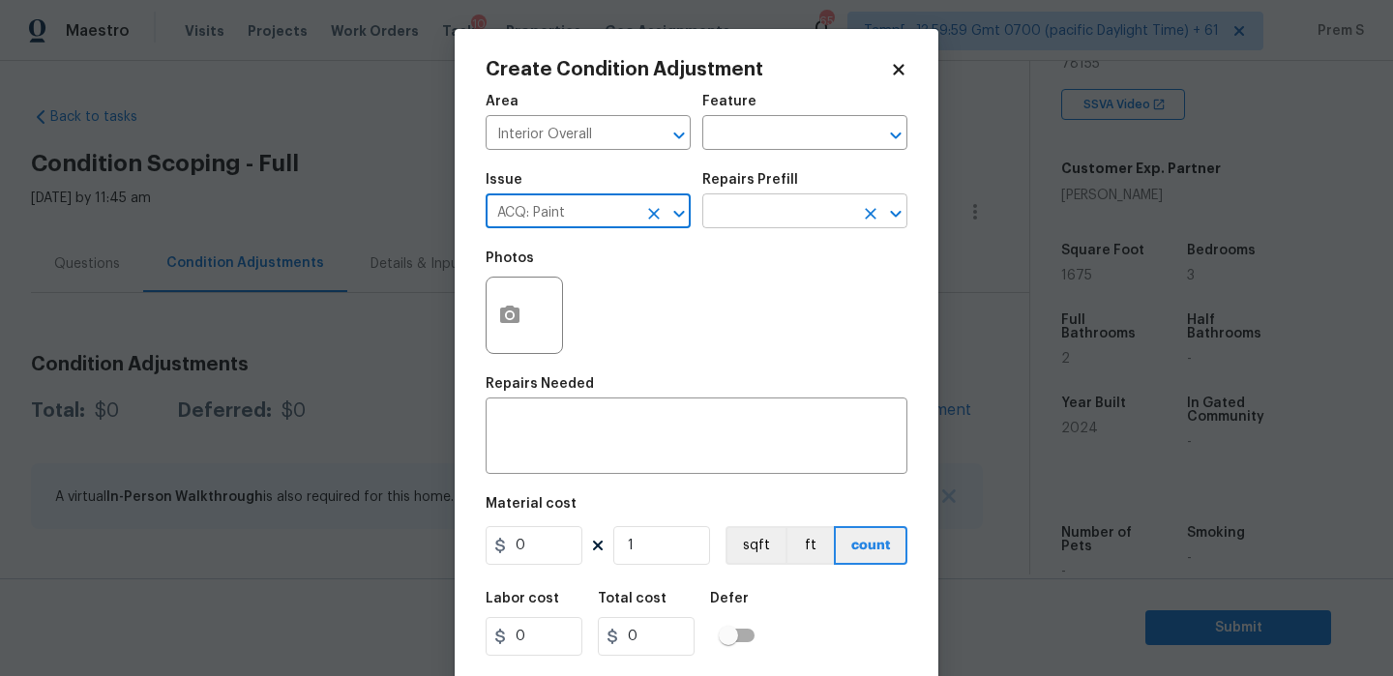
click at [777, 201] on input "text" at bounding box center [777, 213] width 151 height 30
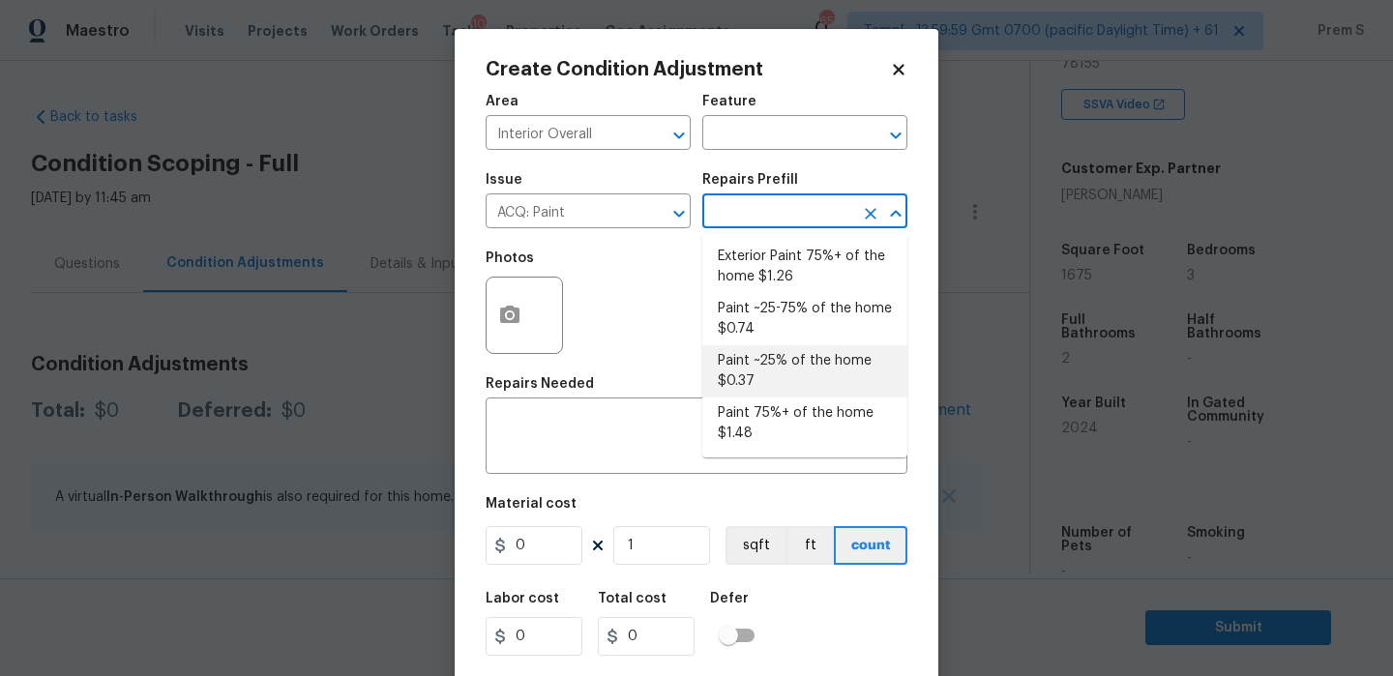
click at [796, 365] on li "Paint ~25% of the home $0.37" at bounding box center [804, 371] width 205 height 52
type input "Acquisition"
type textarea "Acquisition Scope: ~25% of the home needs interior paint"
type input "0.37"
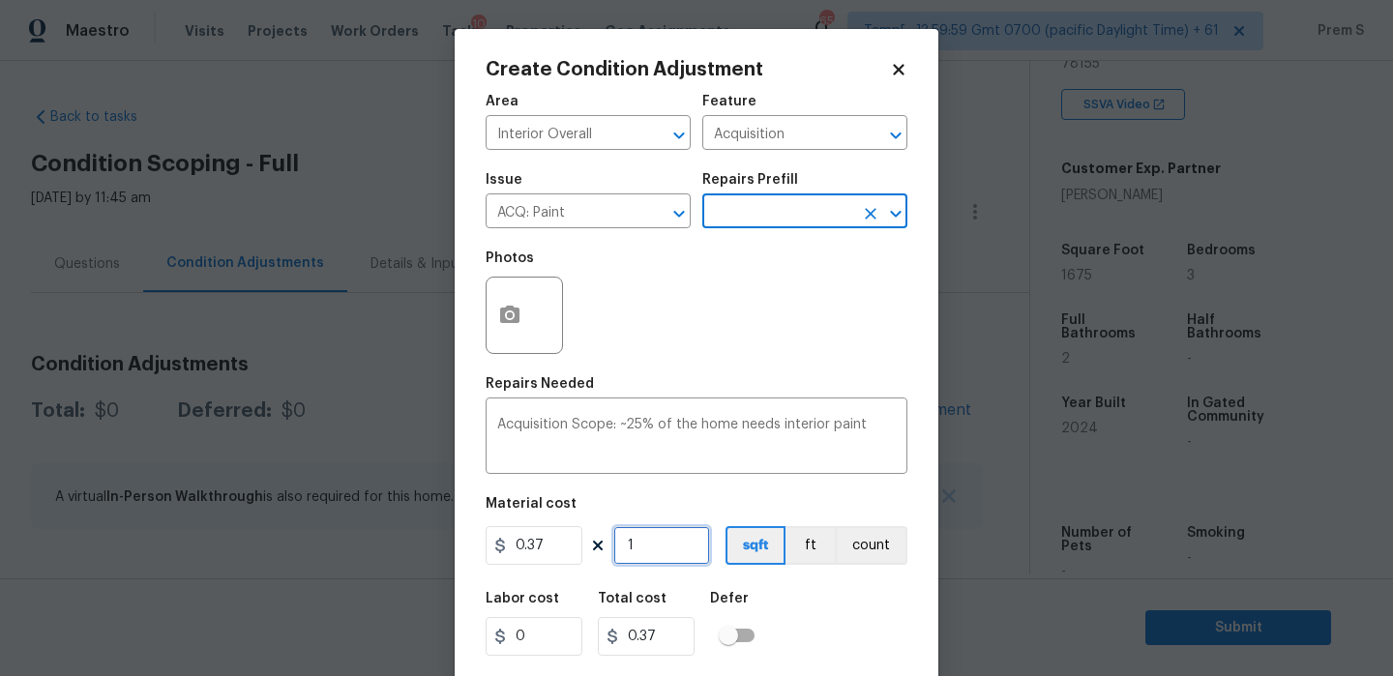
click at [689, 554] on input "1" at bounding box center [661, 545] width 97 height 39
type input "16"
type input "5.92"
type input "167"
type input "61.79"
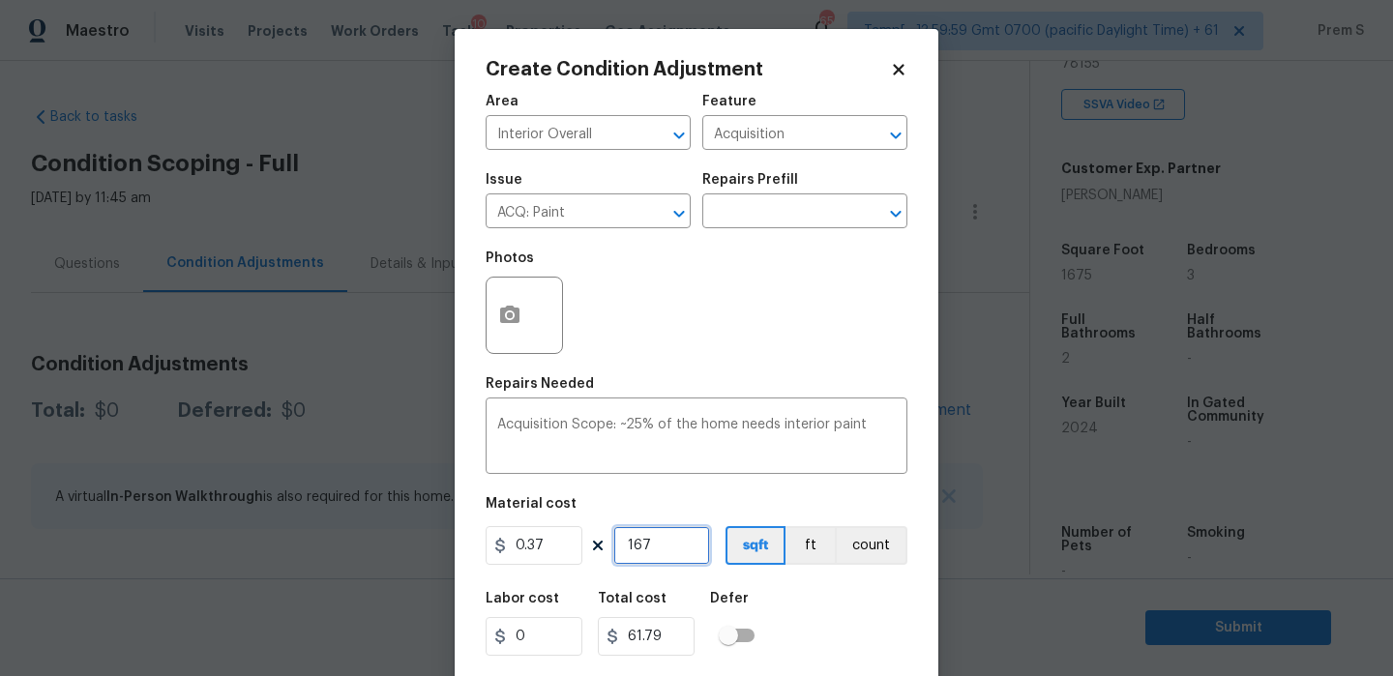
type input "1678"
type input "620.86"
type input "167"
type input "61.79"
type input "1675"
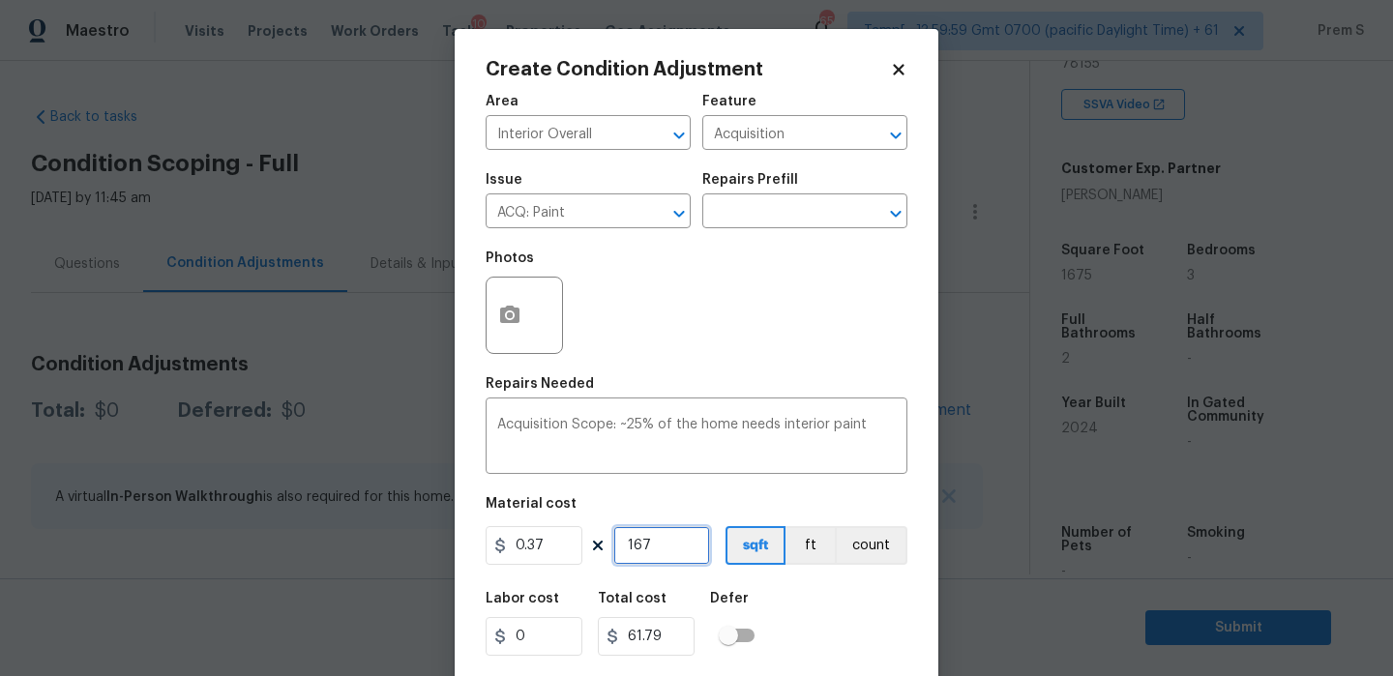
type input "619.75"
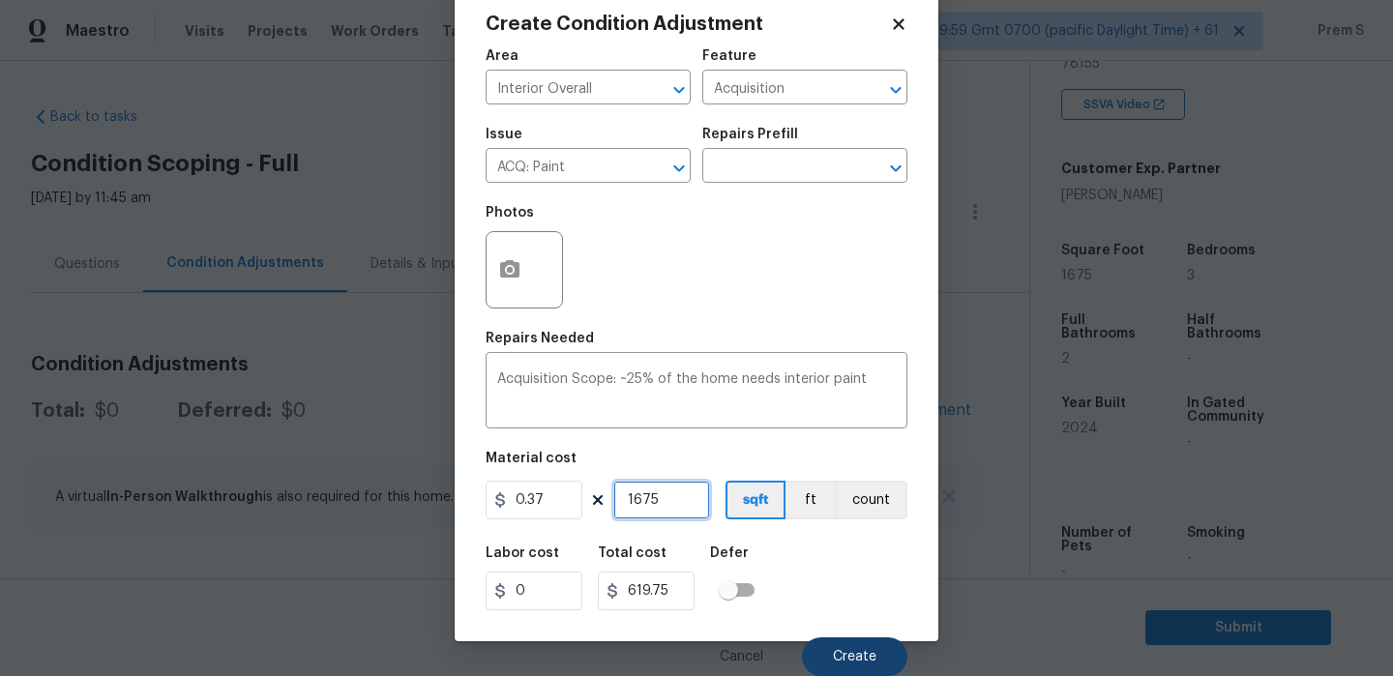
type input "1675"
click at [862, 656] on span "Create" at bounding box center [855, 657] width 44 height 15
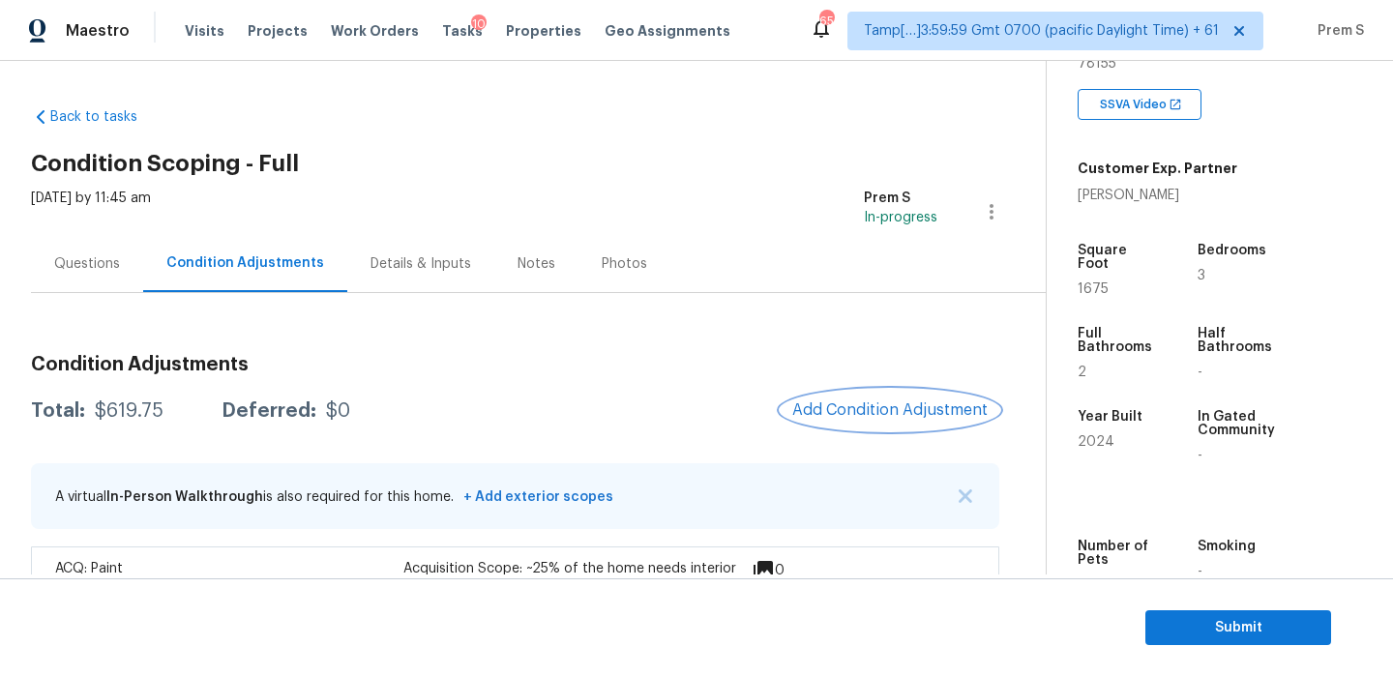
scroll to position [61, 0]
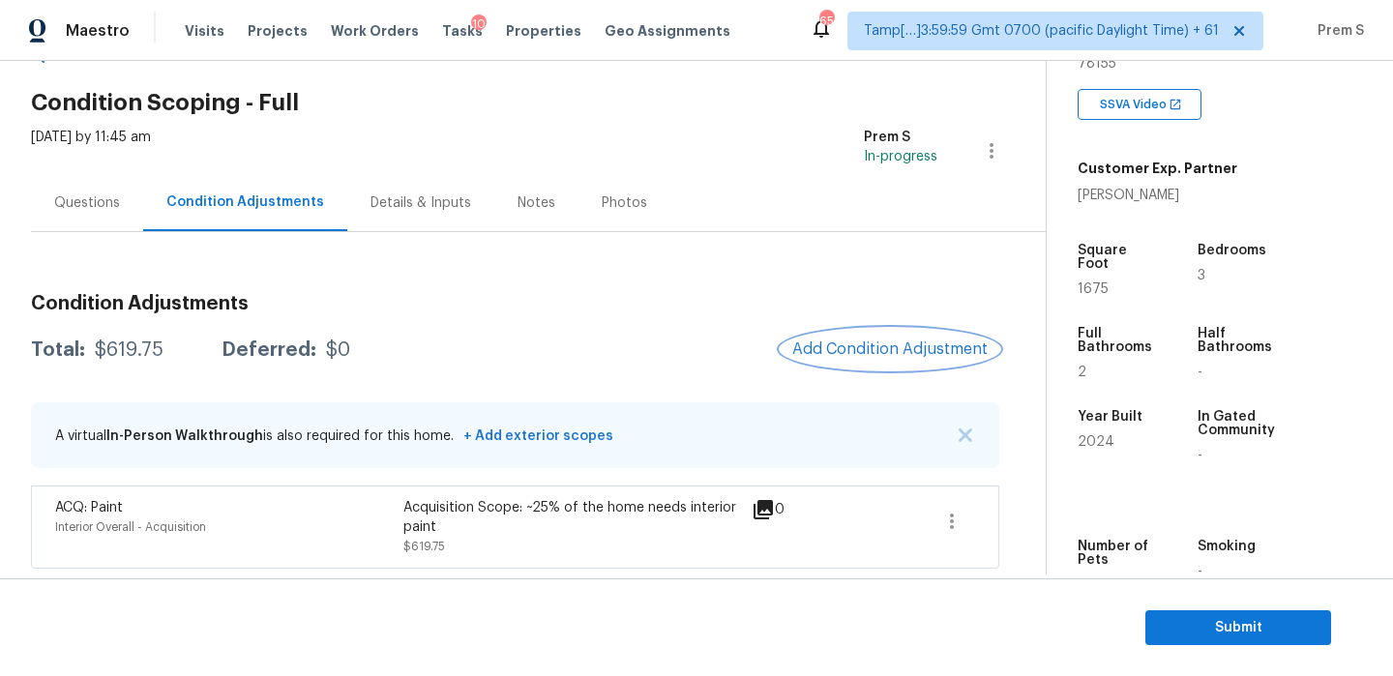
click at [843, 346] on span "Add Condition Adjustment" at bounding box center [889, 348] width 195 height 17
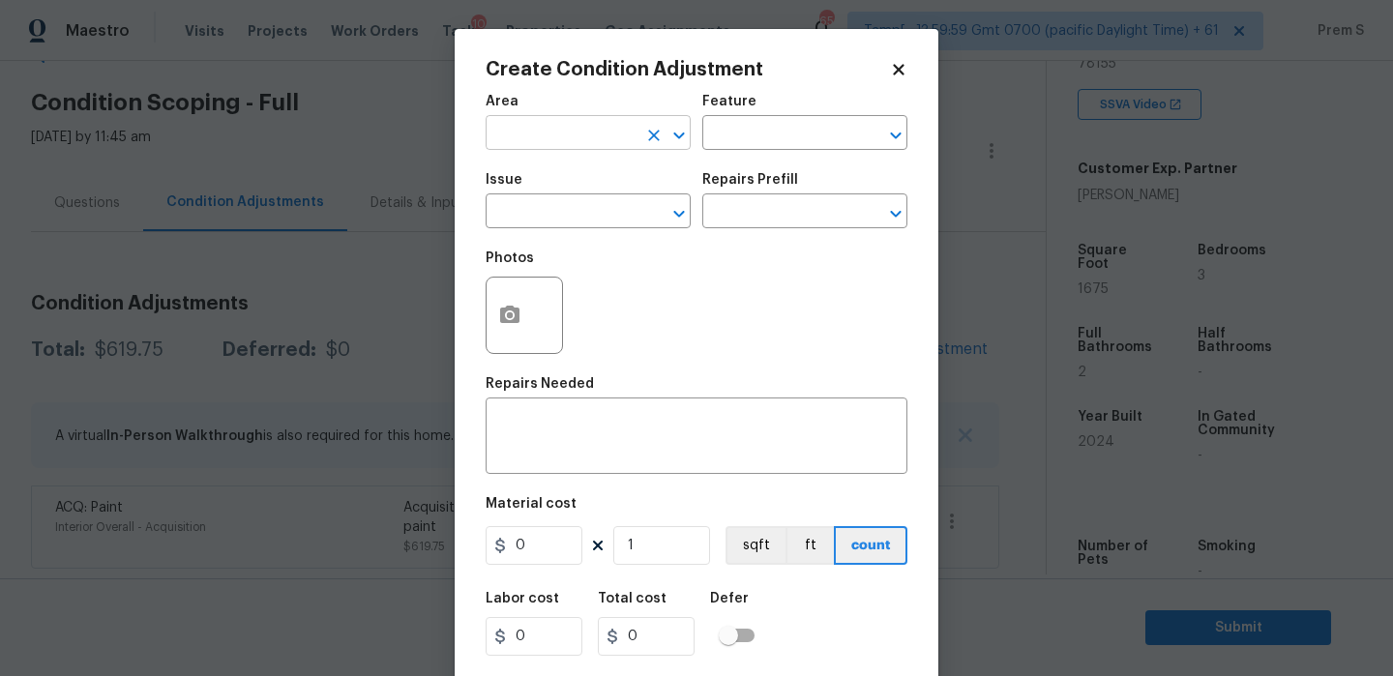
click at [564, 140] on input "text" at bounding box center [560, 135] width 151 height 30
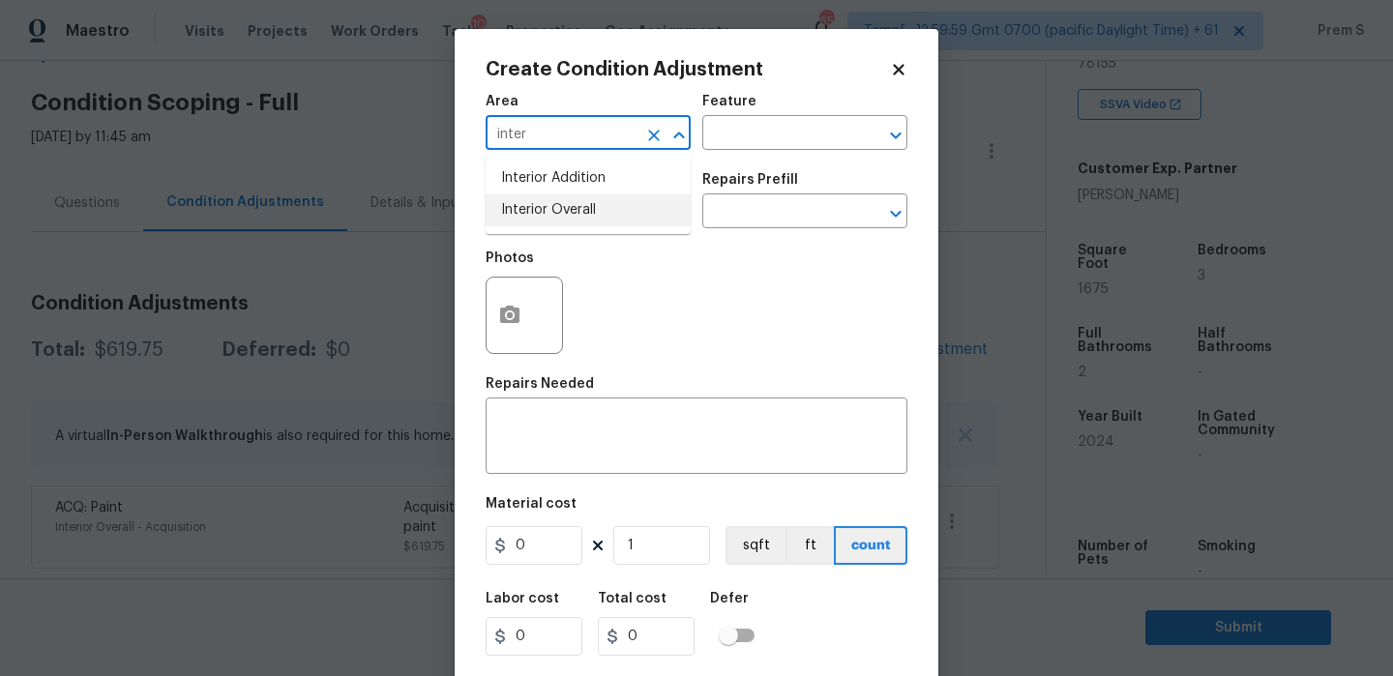
click at [599, 212] on li "Interior Overall" at bounding box center [587, 210] width 205 height 32
type input "Interior Overall"
click at [599, 212] on input "text" at bounding box center [560, 213] width 151 height 30
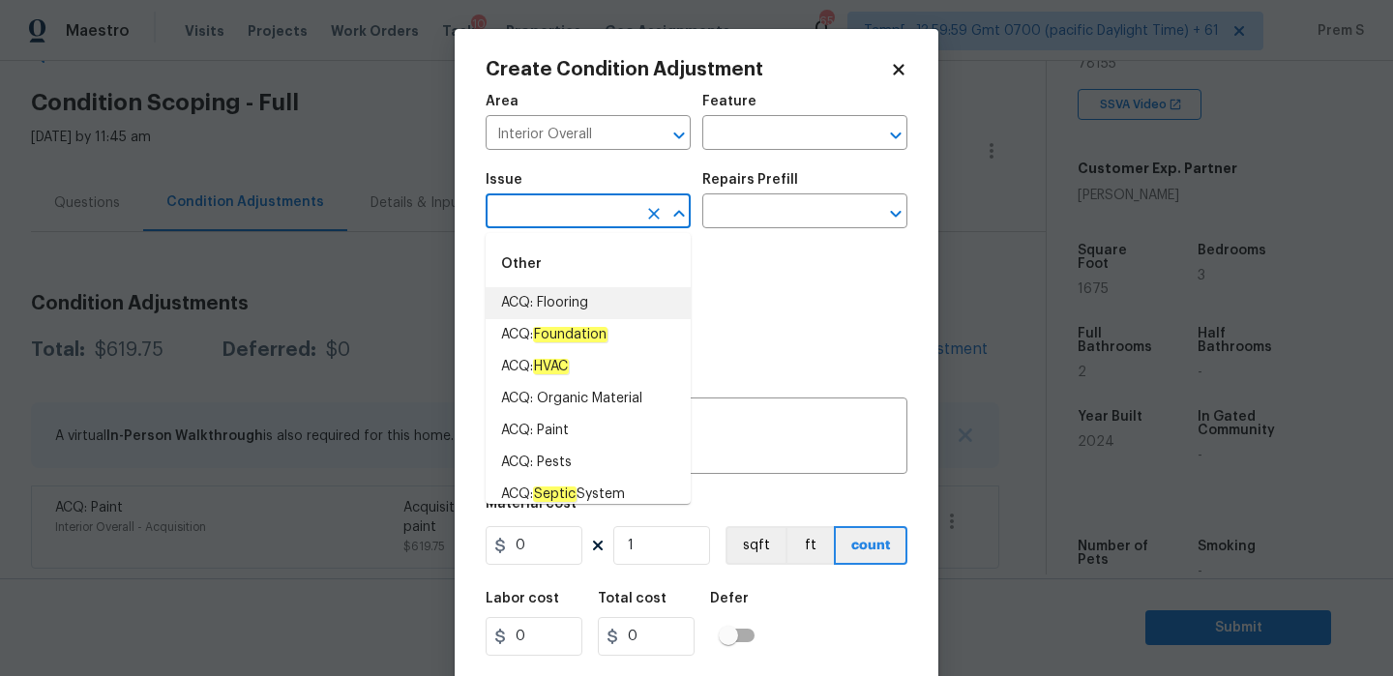
click at [626, 305] on li "ACQ: Flooring" at bounding box center [587, 303] width 205 height 32
type input "ACQ: Flooring"
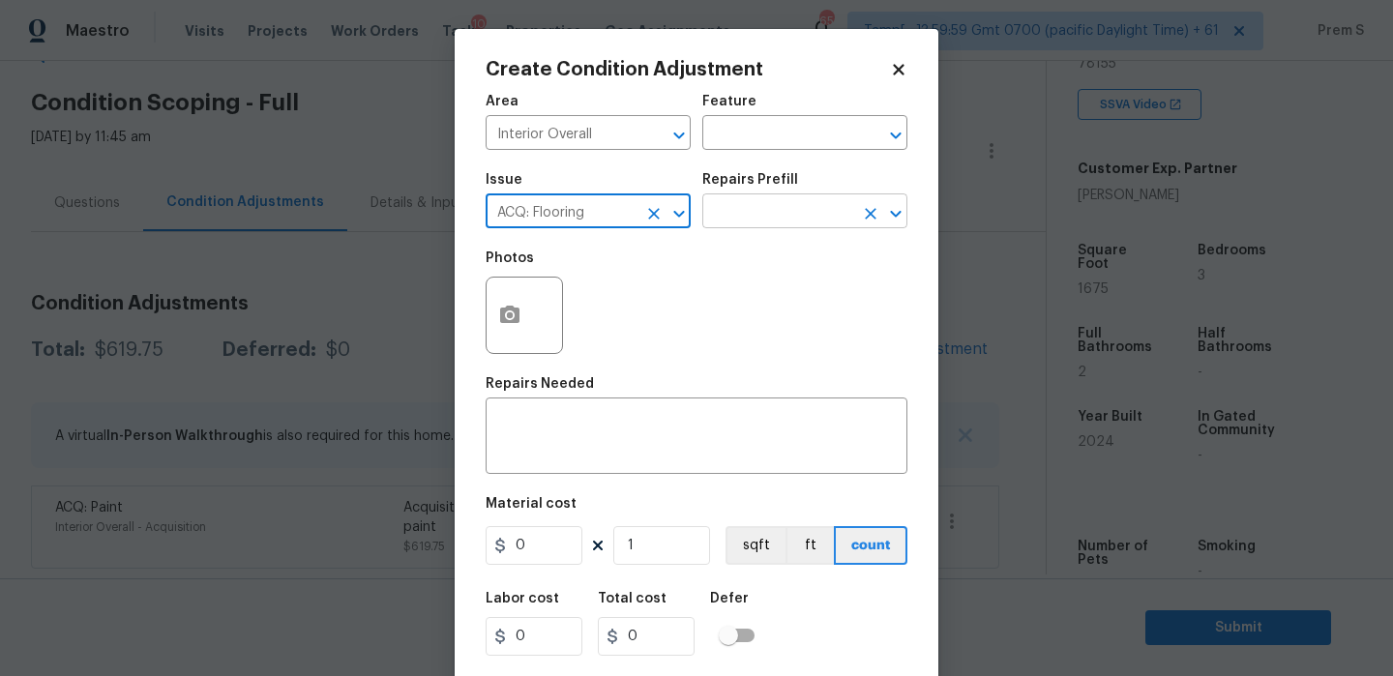
click at [761, 222] on input "text" at bounding box center [777, 213] width 151 height 30
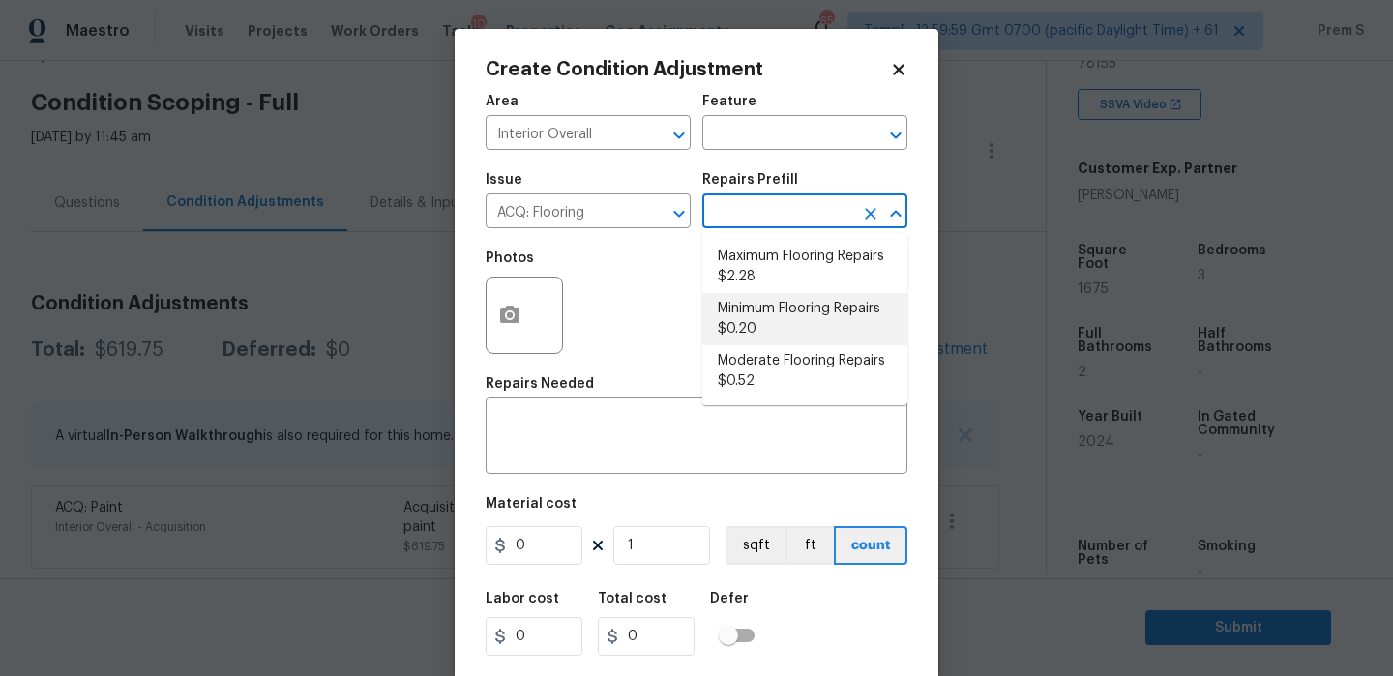
click at [758, 315] on li "Minimum Flooring Repairs $0.20" at bounding box center [804, 319] width 205 height 52
type input "Acquisition"
type textarea "Acquisition Scope: Minimum flooring repairs"
type input "0.2"
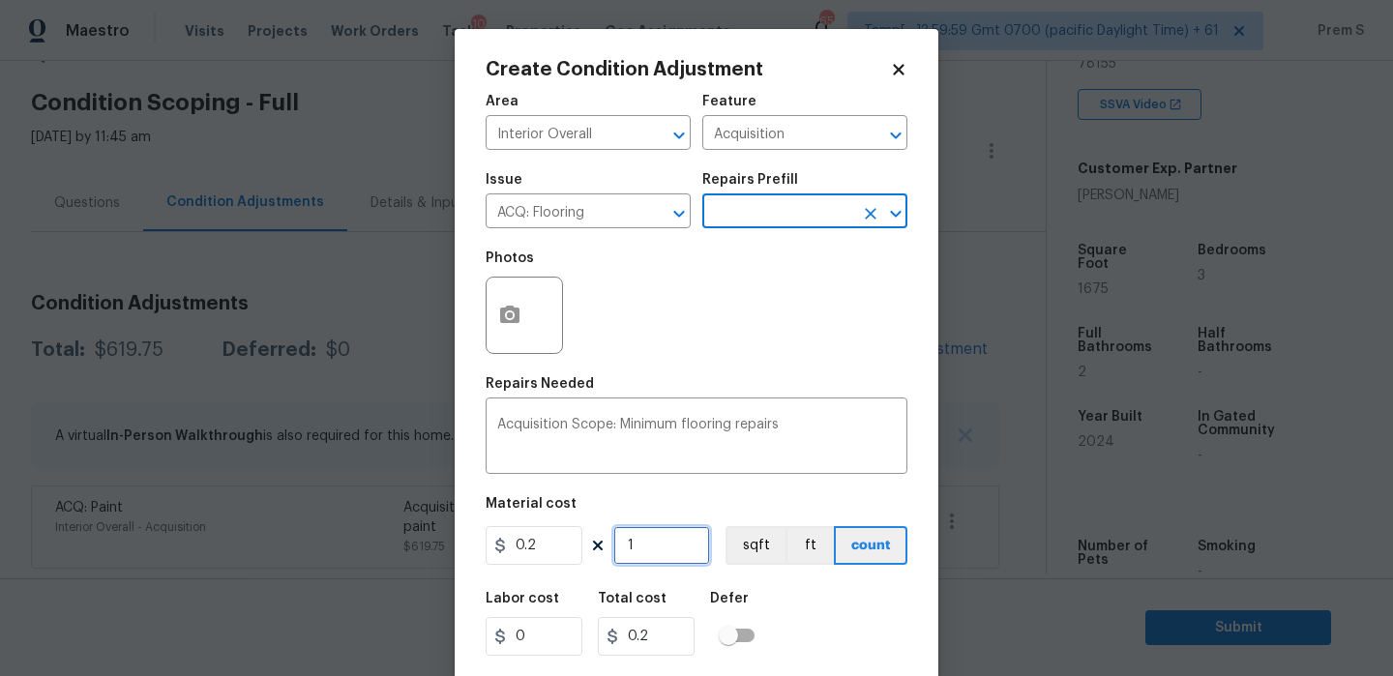
click at [643, 544] on input "1" at bounding box center [661, 545] width 97 height 39
type input "16"
type input "3.2"
type input "167"
type input "33.4"
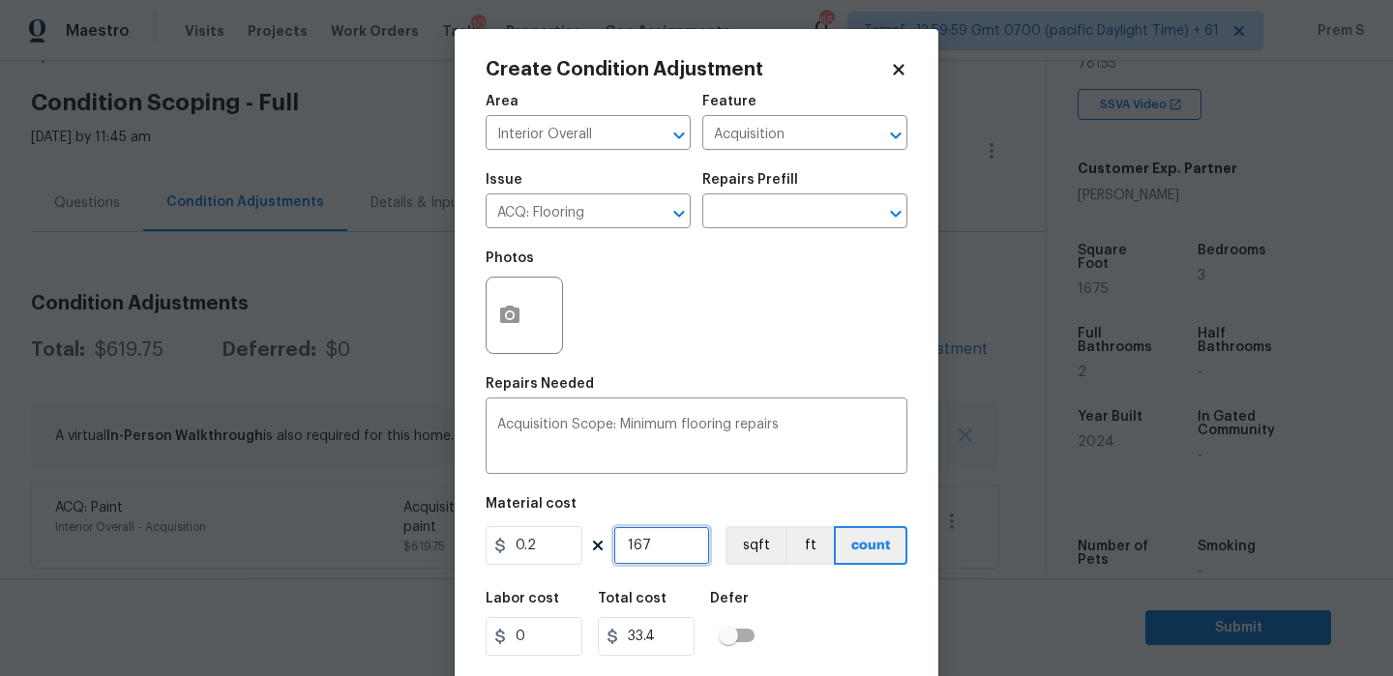
type input "1675"
type input "335"
type input "1675"
click at [831, 610] on div "Labor cost 0 Total cost 335 Defer" at bounding box center [696, 623] width 422 height 87
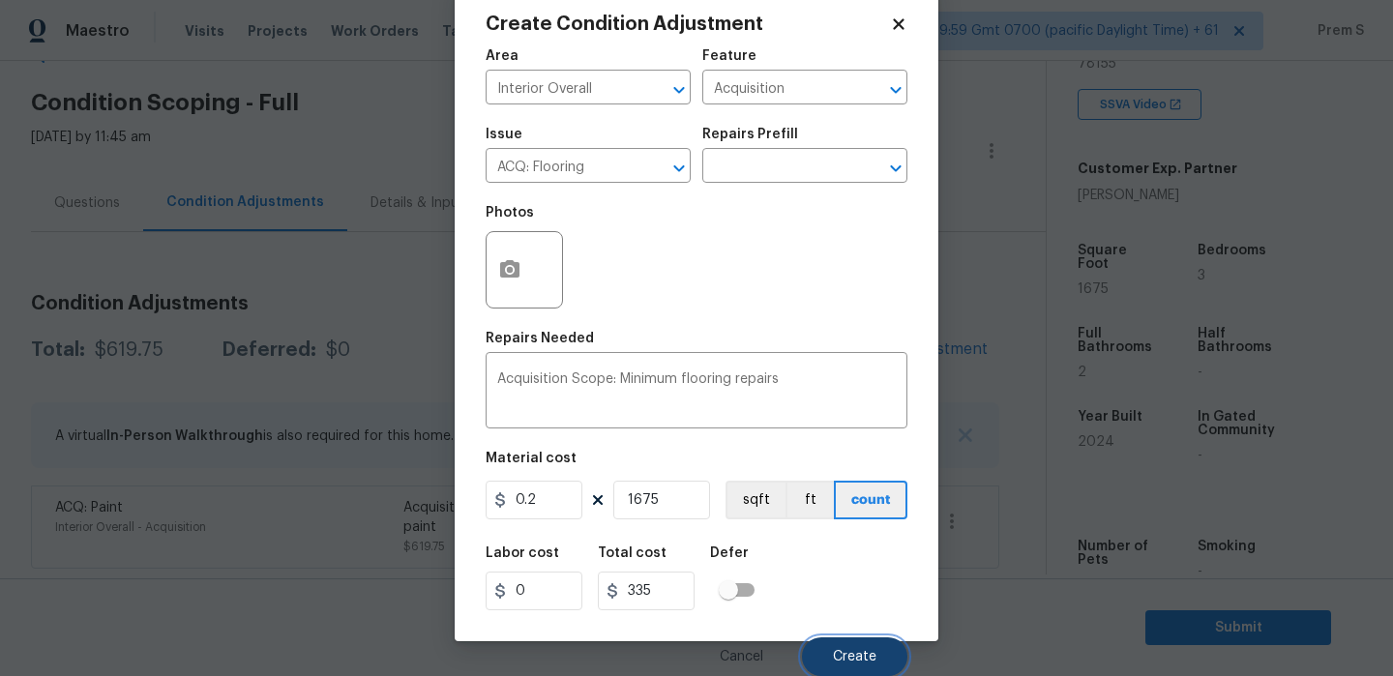
click at [870, 657] on span "Create" at bounding box center [855, 657] width 44 height 15
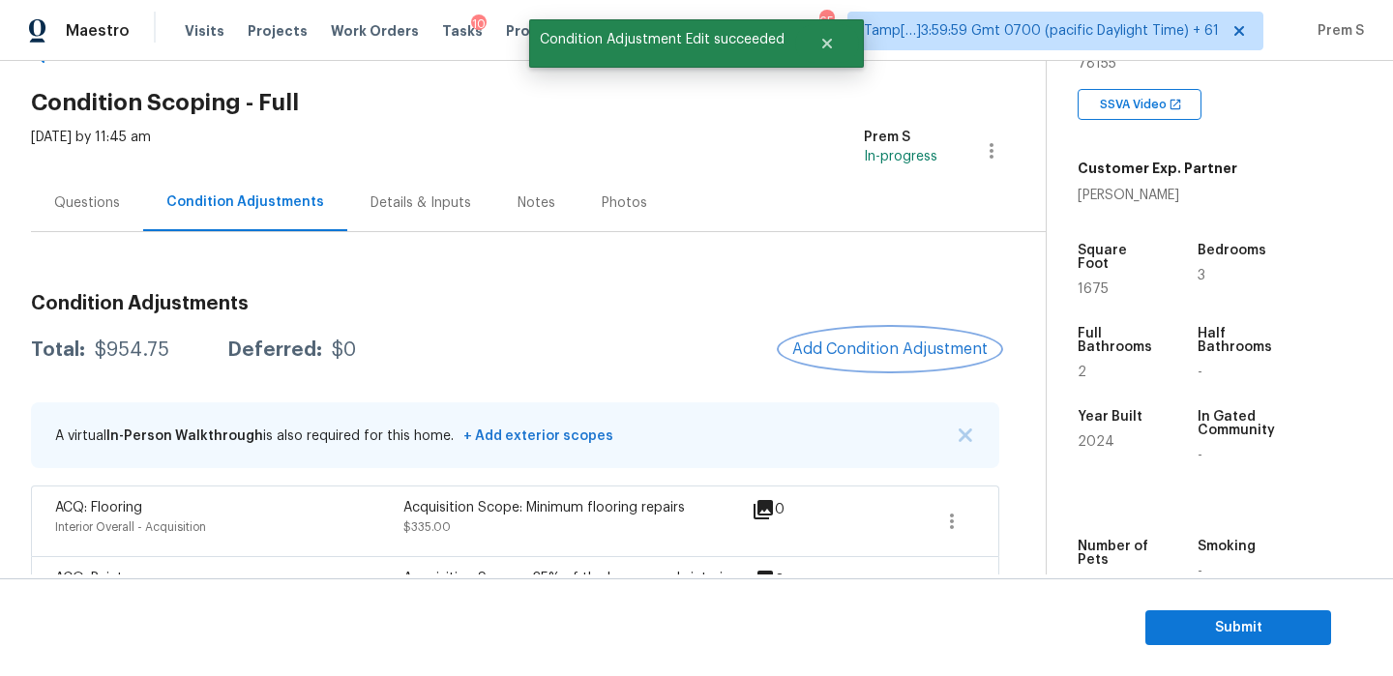
scroll to position [132, 0]
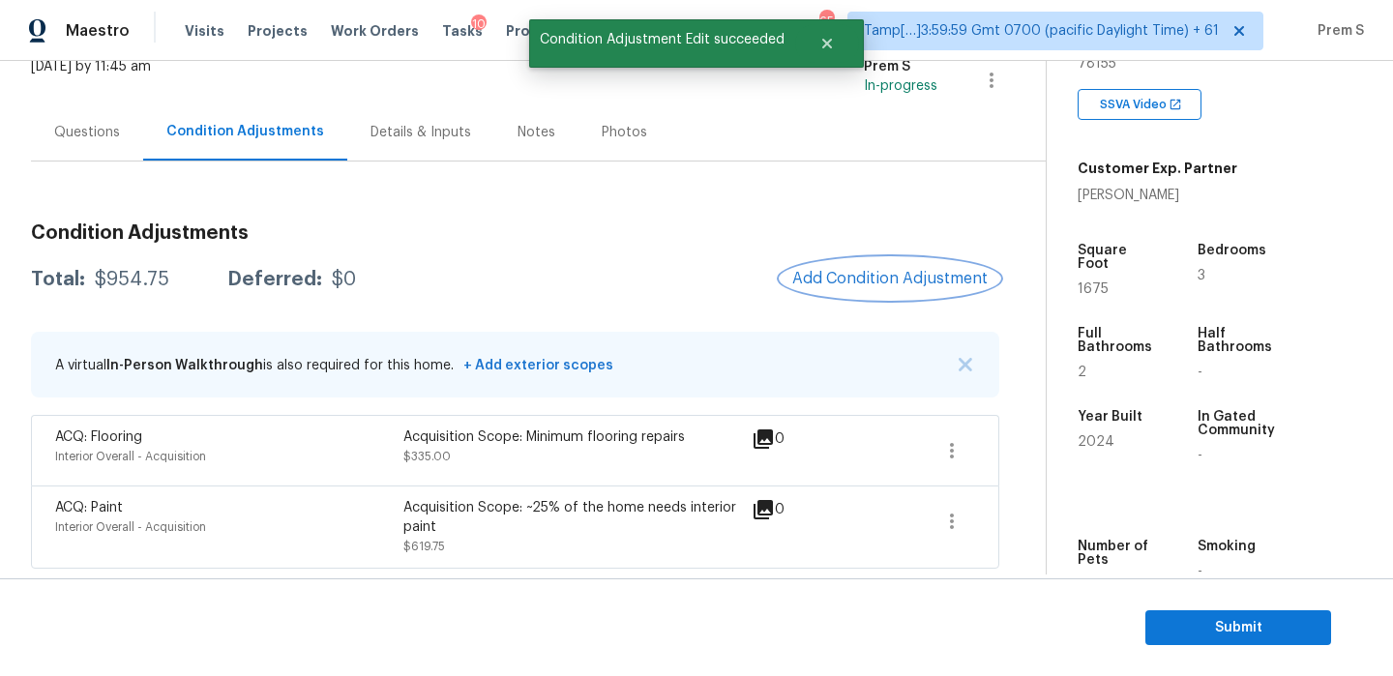
click at [912, 282] on span "Add Condition Adjustment" at bounding box center [889, 278] width 195 height 17
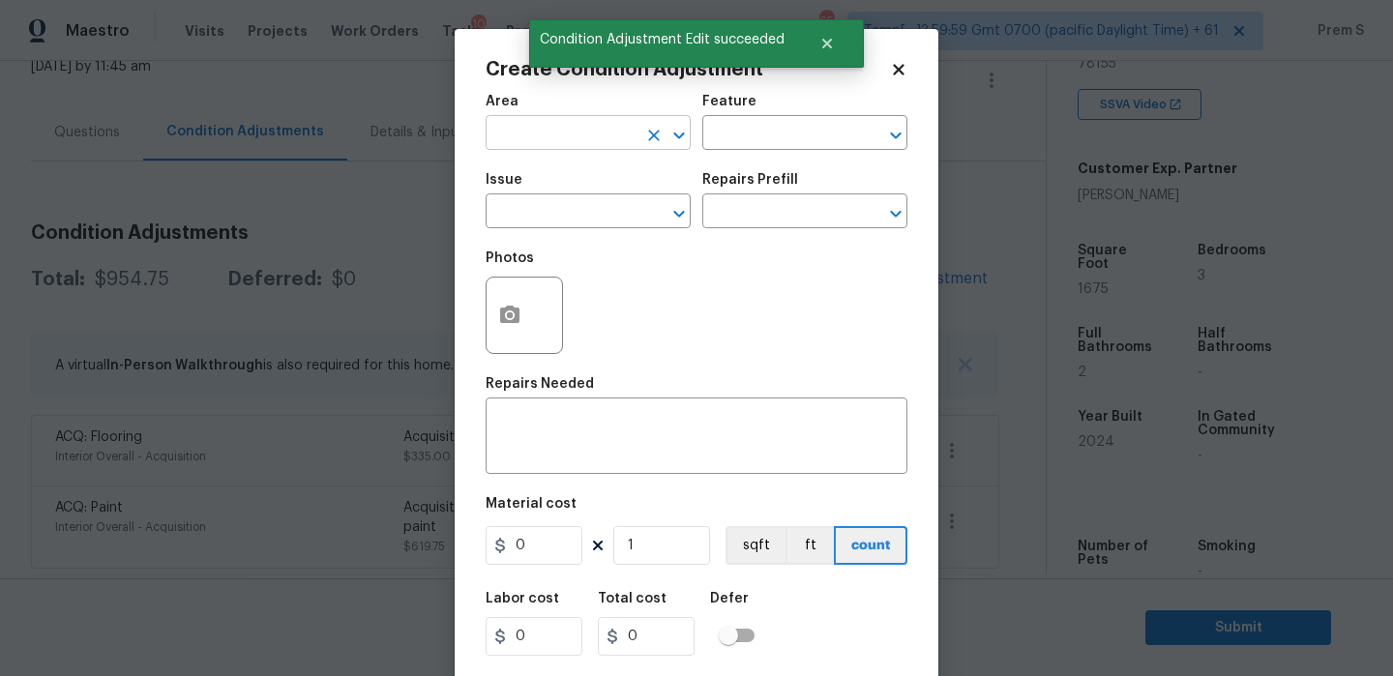
click at [627, 149] on input "text" at bounding box center [560, 135] width 151 height 30
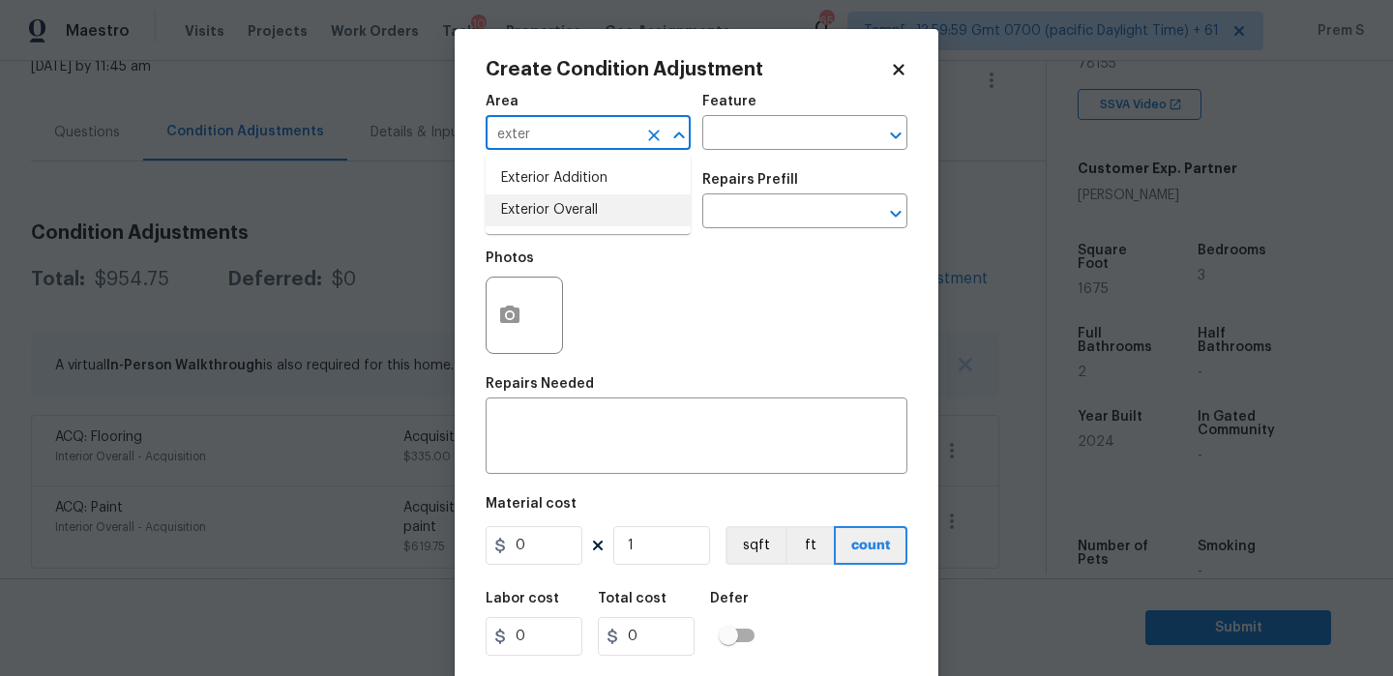
click at [622, 210] on li "Exterior Overall" at bounding box center [587, 210] width 205 height 32
type input "Exterior Overall"
click at [622, 210] on input "text" at bounding box center [560, 213] width 151 height 30
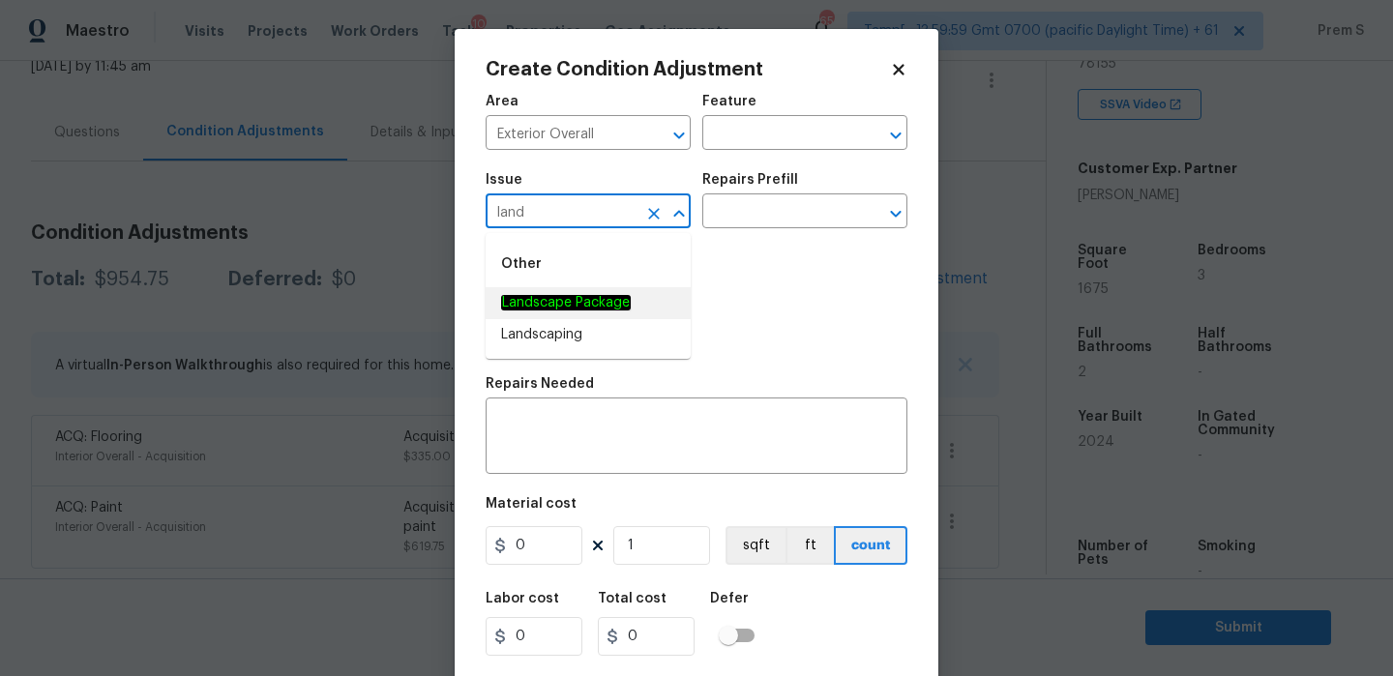
click at [640, 317] on li "Landscape Package" at bounding box center [587, 303] width 205 height 32
type input "Landscape Package"
click at [808, 216] on input "text" at bounding box center [777, 213] width 151 height 30
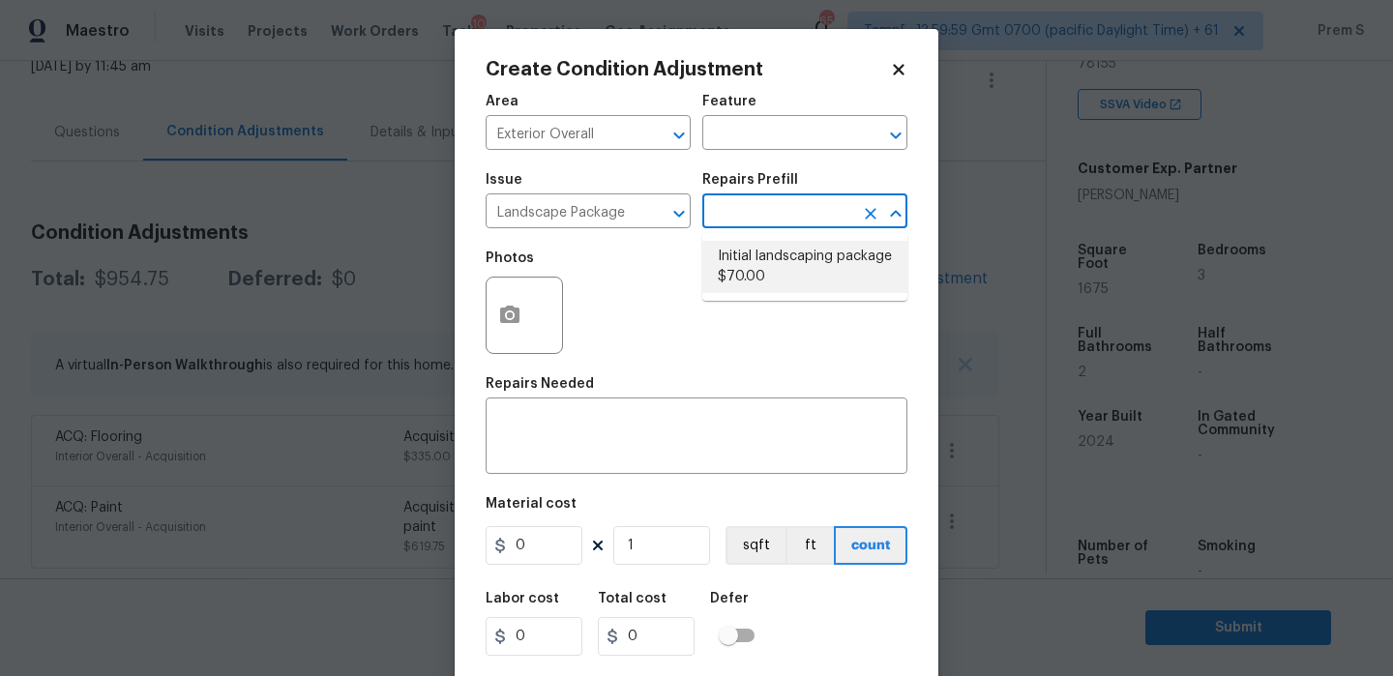
click at [764, 265] on li "Initial landscaping package $70.00" at bounding box center [804, 267] width 205 height 52
type input "Home Readiness Packages"
type textarea "Mowing of grass up to 6" in height. Mow, edge along driveways & sidewalks, trim…"
type input "70"
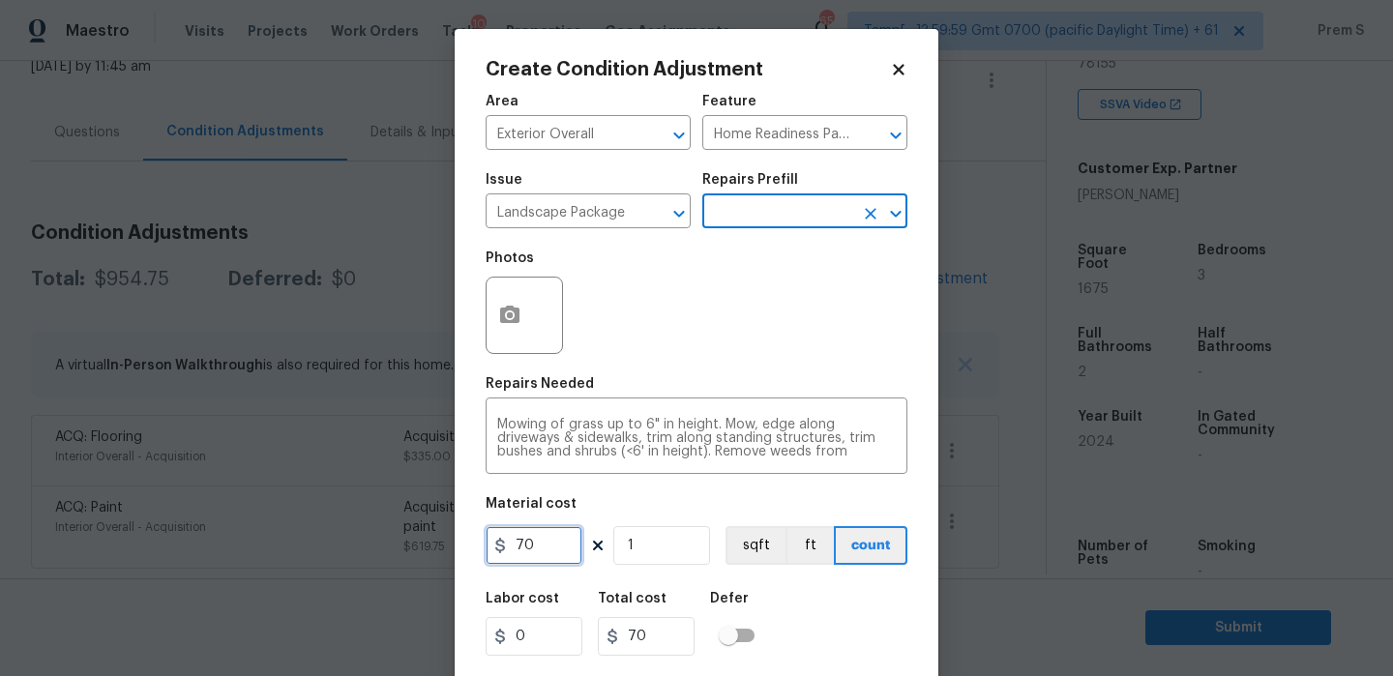
click at [554, 547] on input "70" at bounding box center [533, 545] width 97 height 39
type input "300"
click at [837, 600] on div "Labor cost 0 Total cost 300 Defer" at bounding box center [696, 623] width 422 height 87
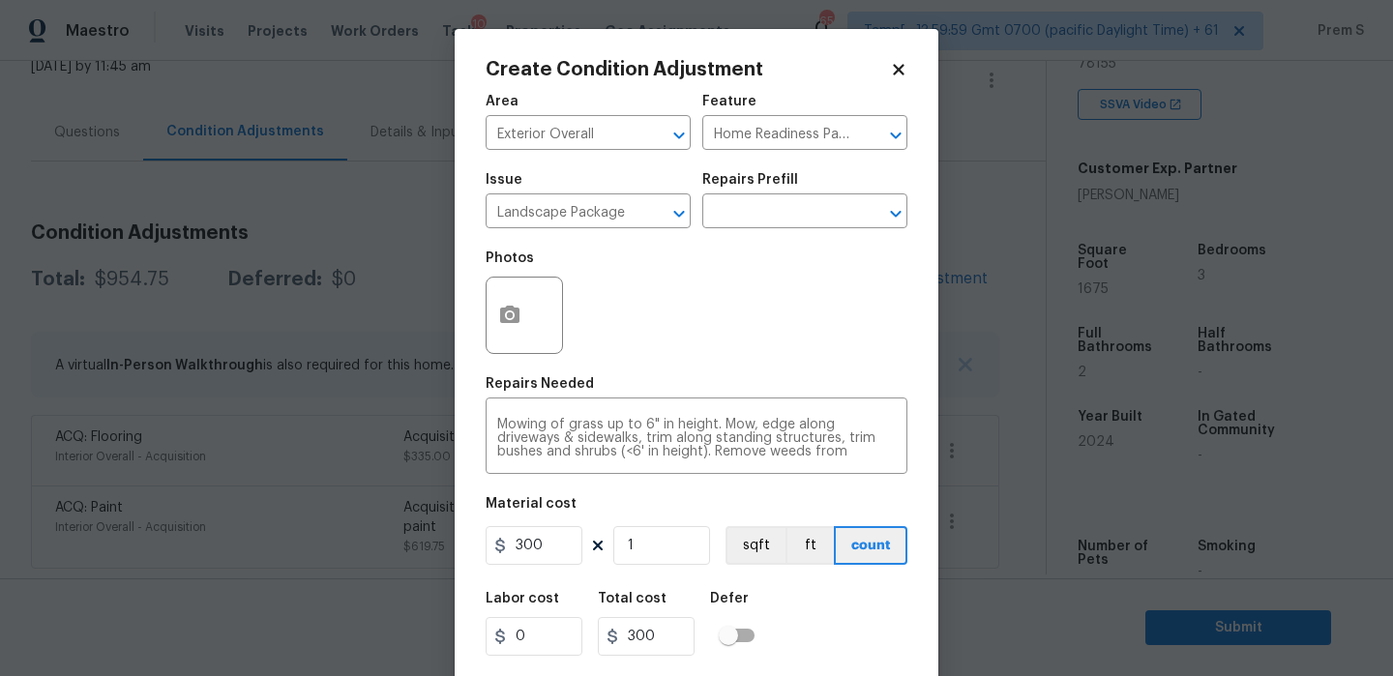
scroll to position [46, 0]
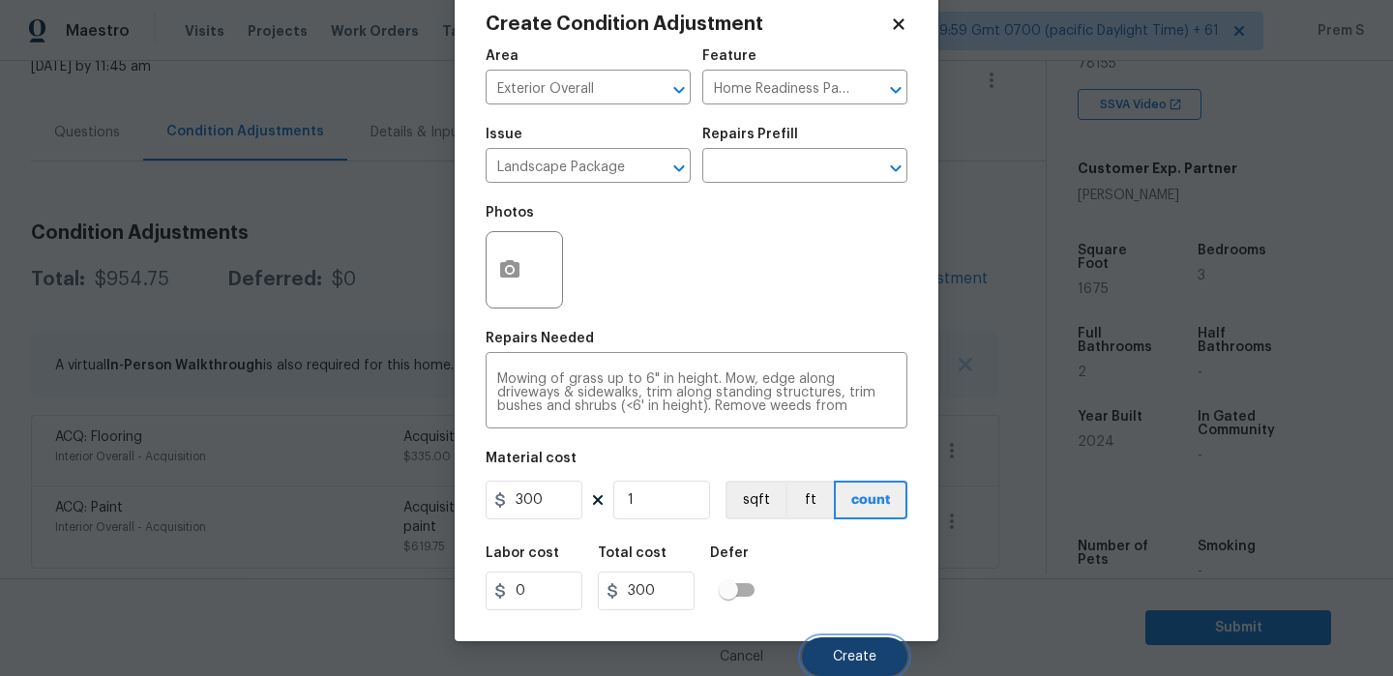
click at [879, 667] on button "Create" at bounding box center [854, 656] width 105 height 39
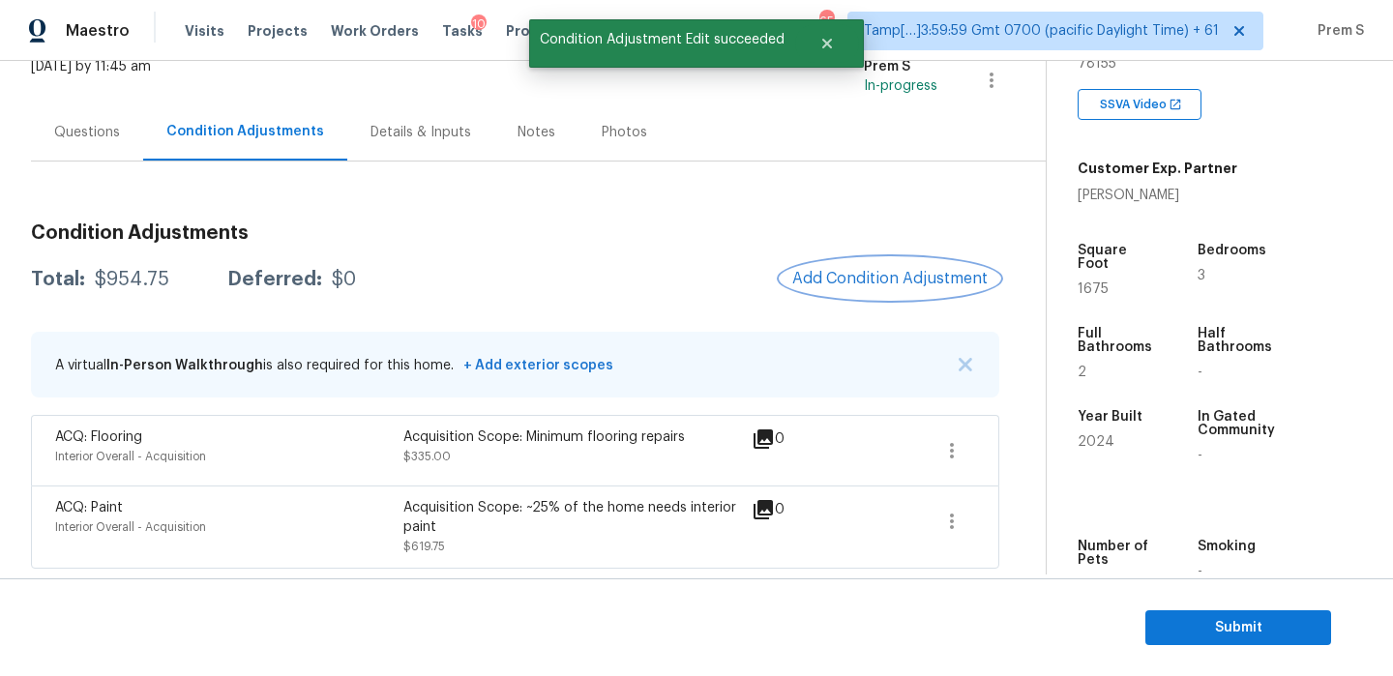
scroll to position [0, 0]
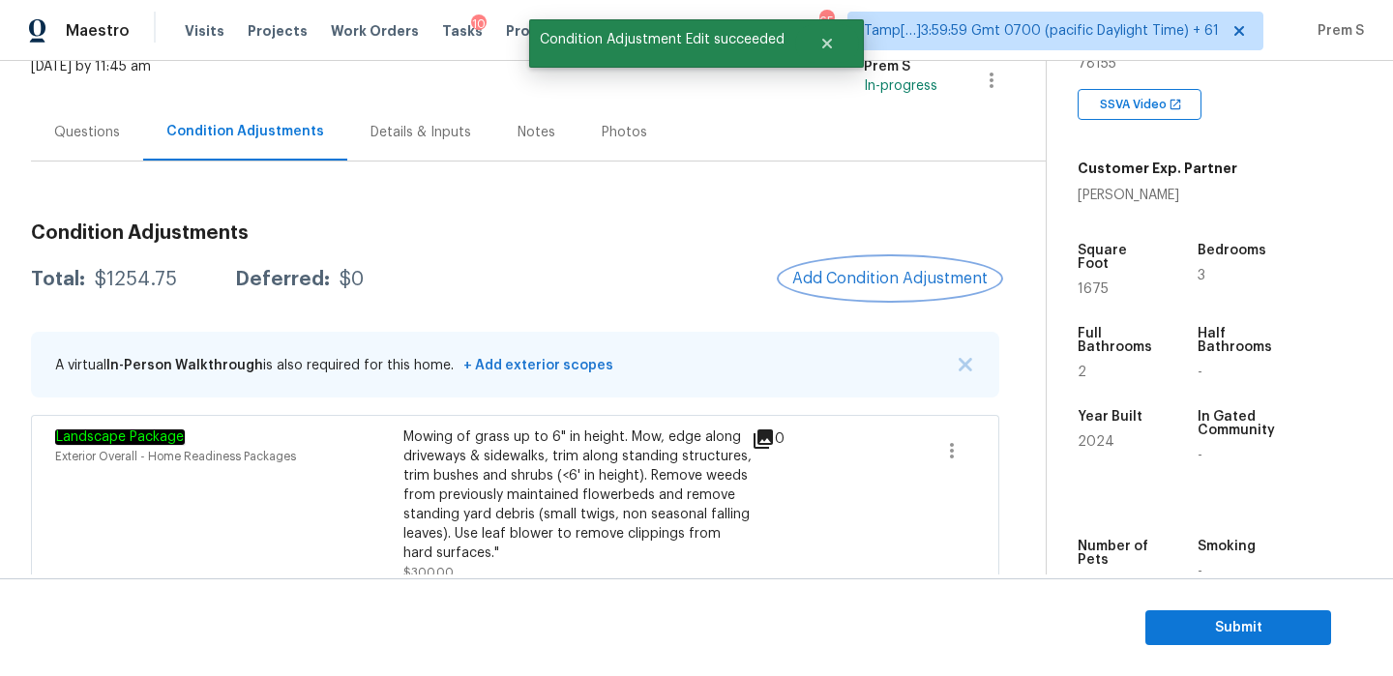
click at [901, 272] on span "Add Condition Adjustment" at bounding box center [889, 278] width 195 height 17
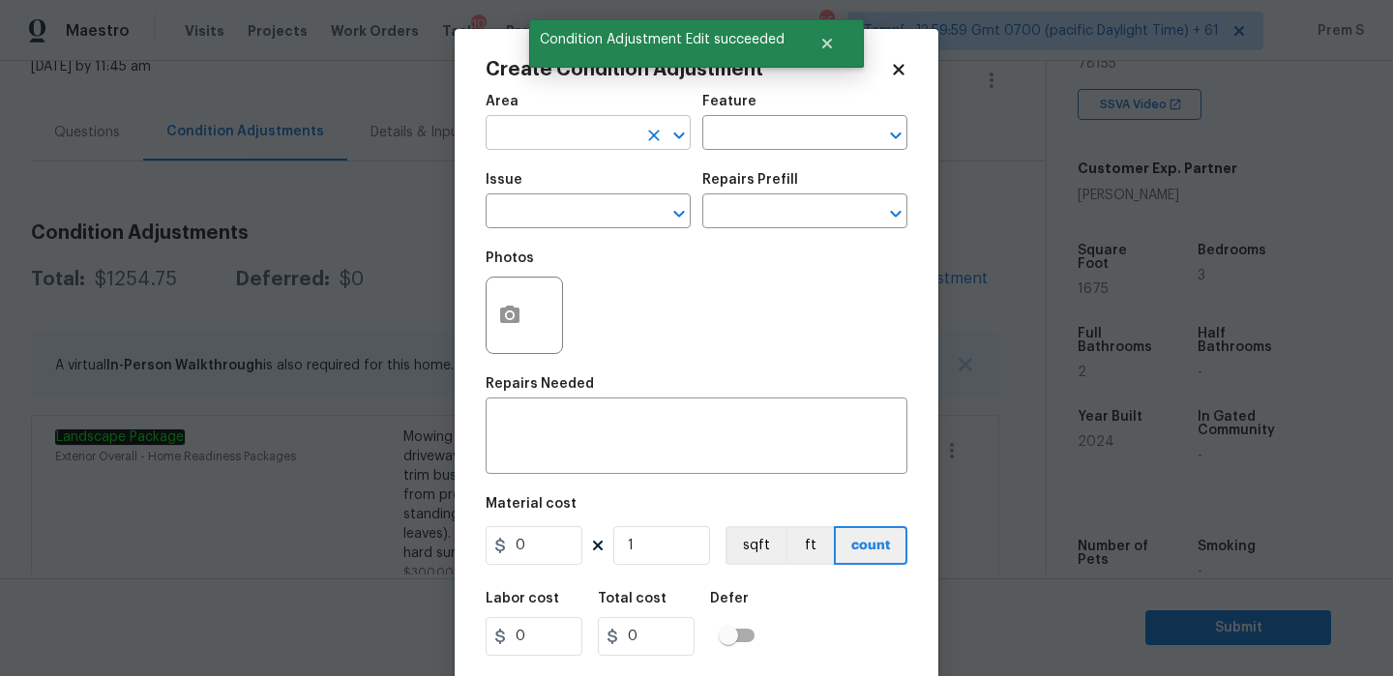
click at [532, 129] on input "text" at bounding box center [560, 135] width 151 height 30
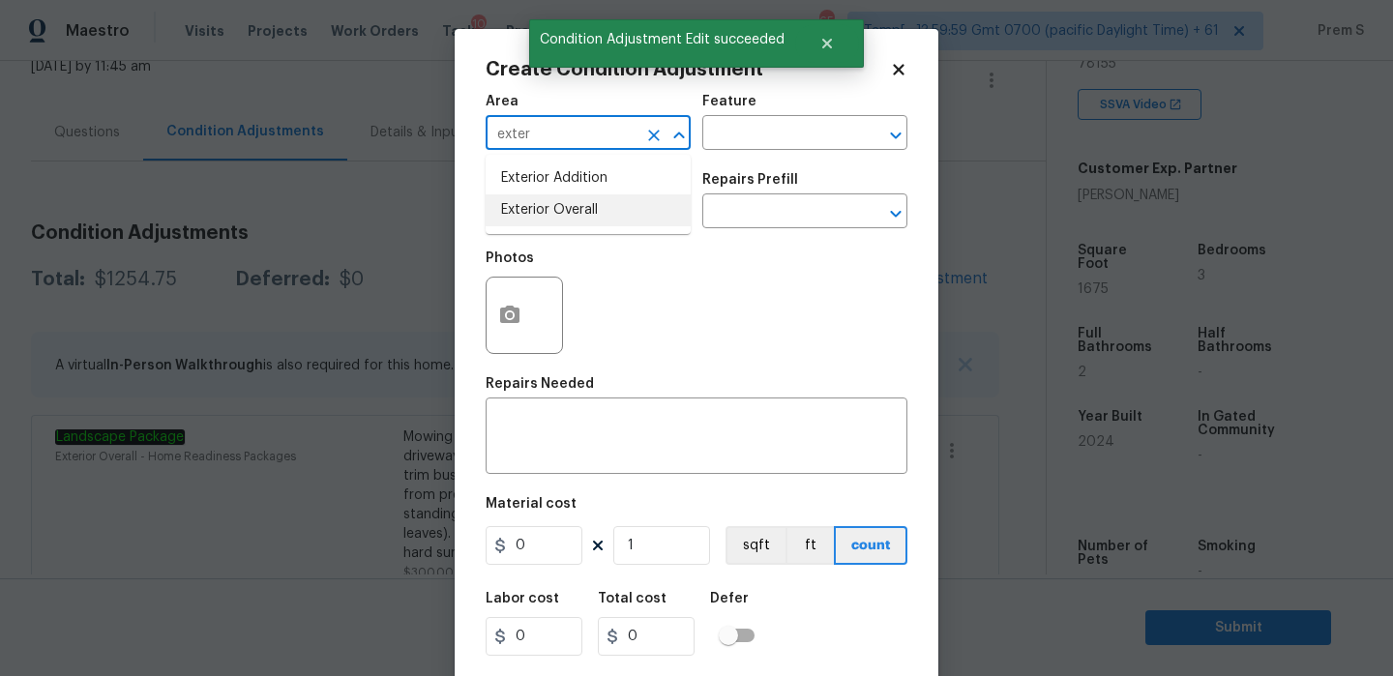
click at [531, 218] on li "Exterior Overall" at bounding box center [587, 210] width 205 height 32
type input "Exterior Overall"
click at [531, 218] on input "text" at bounding box center [560, 213] width 151 height 30
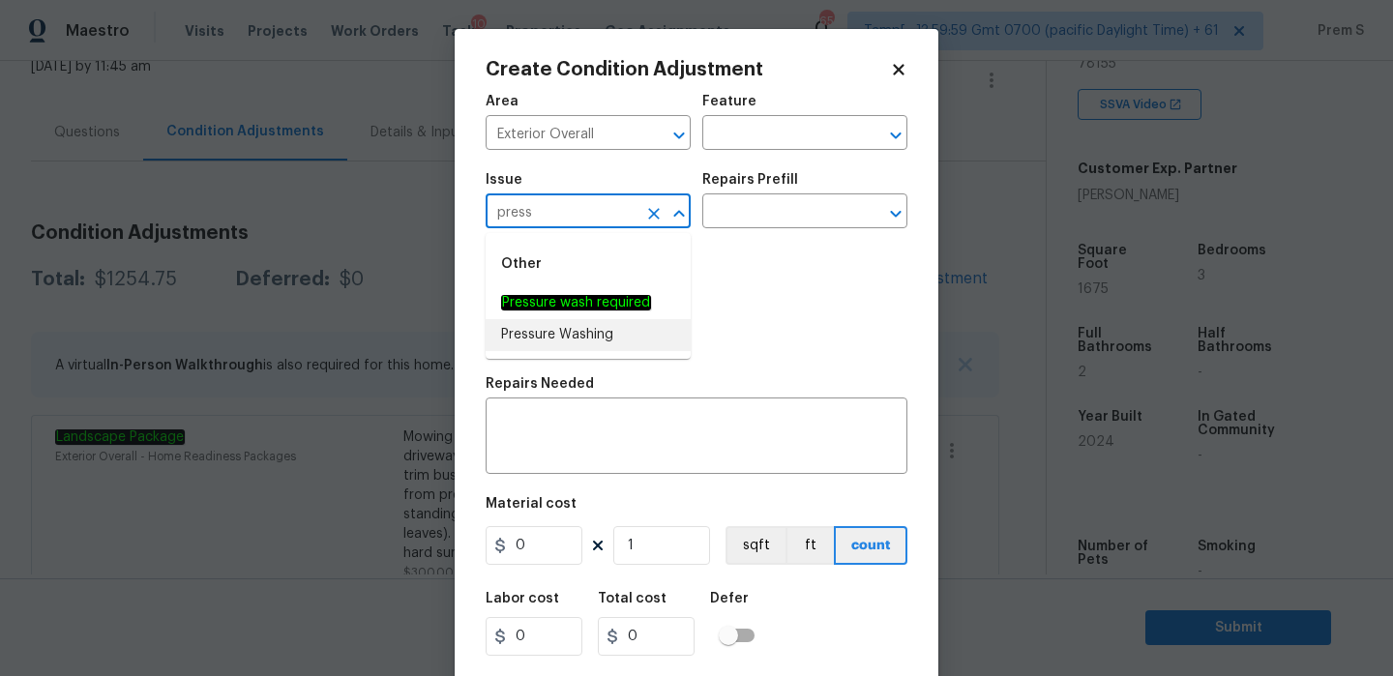
click at [559, 339] on li "Pressure Washing" at bounding box center [587, 335] width 205 height 32
type input "Pressure Washing"
click at [549, 435] on textarea at bounding box center [696, 438] width 398 height 41
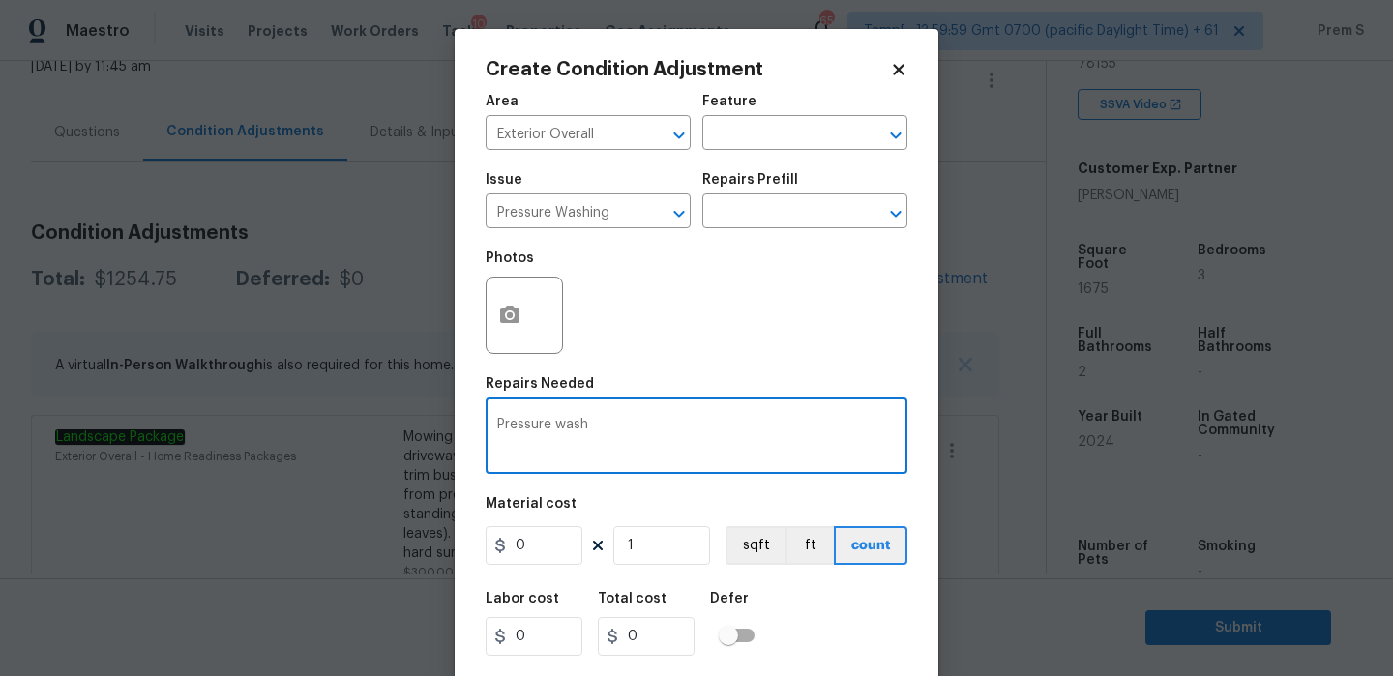
type textarea "Pressure wash"
click at [543, 565] on input "0" at bounding box center [533, 545] width 97 height 39
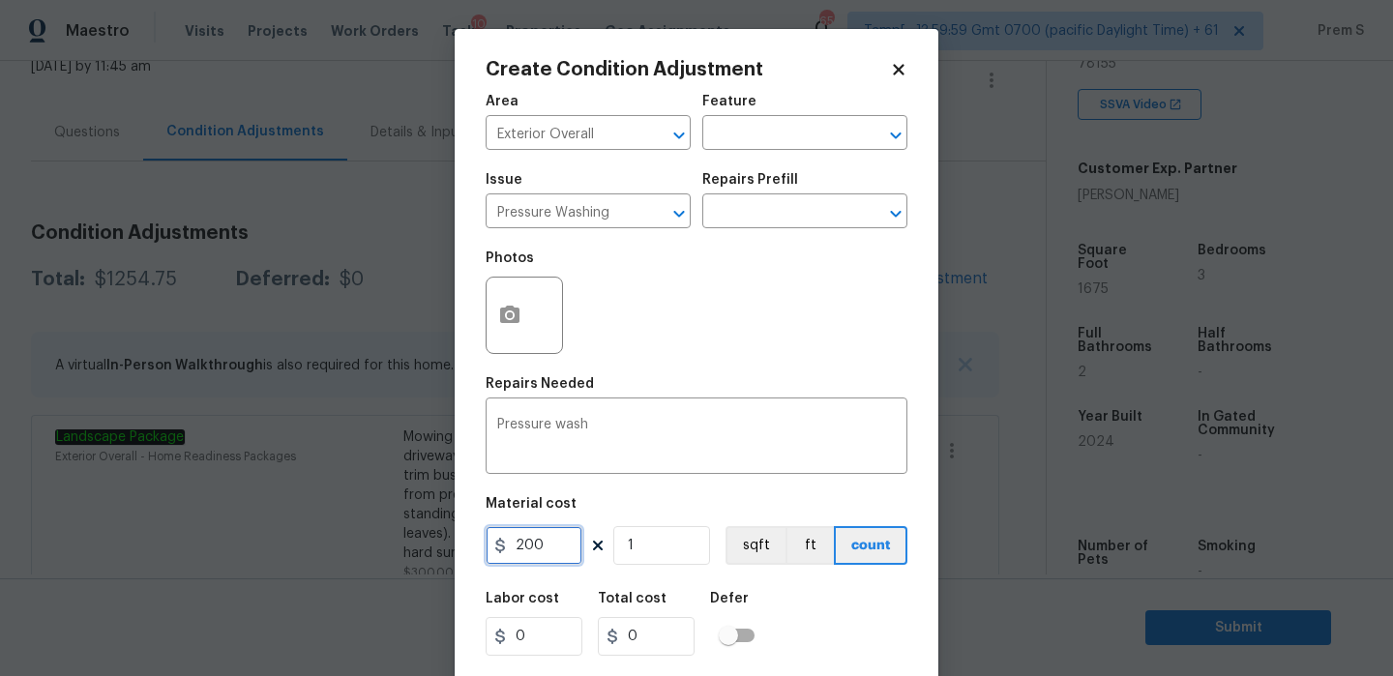
type input "200"
click at [891, 623] on div "Labor cost 0 Total cost 200 Defer" at bounding box center [696, 623] width 422 height 87
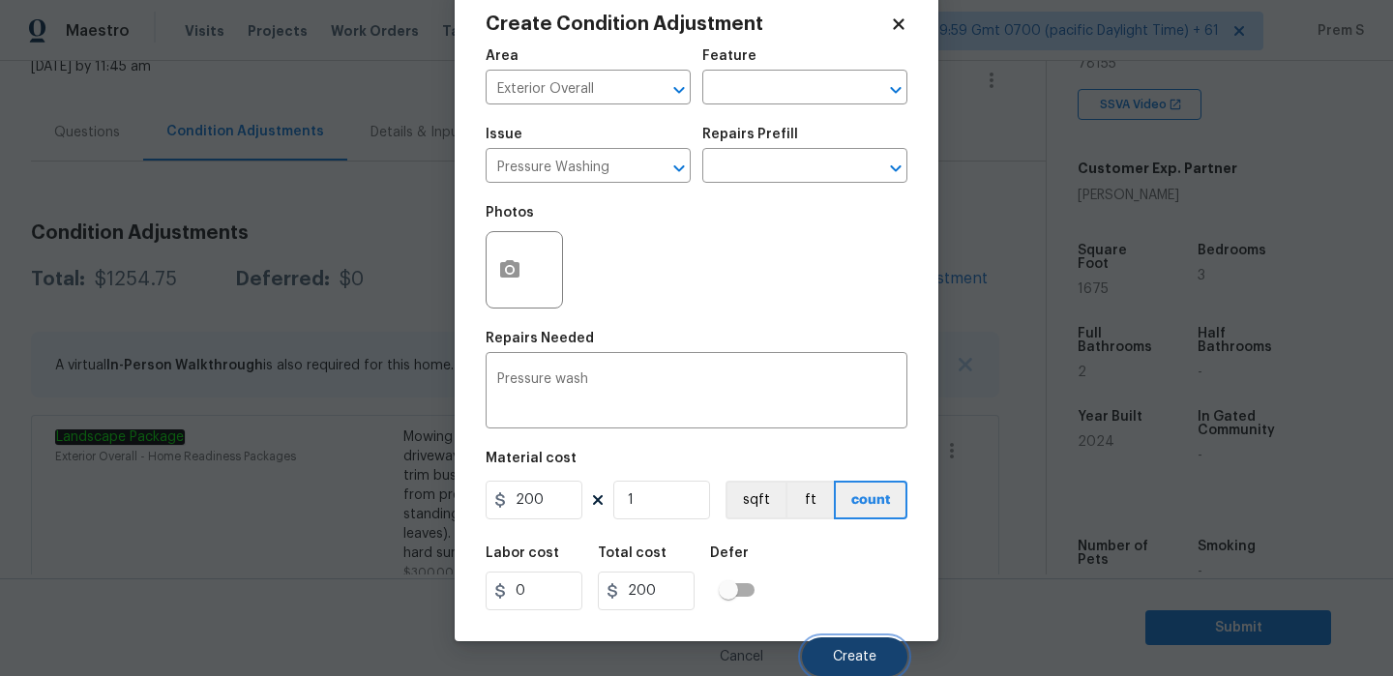
click at [862, 658] on span "Create" at bounding box center [855, 657] width 44 height 15
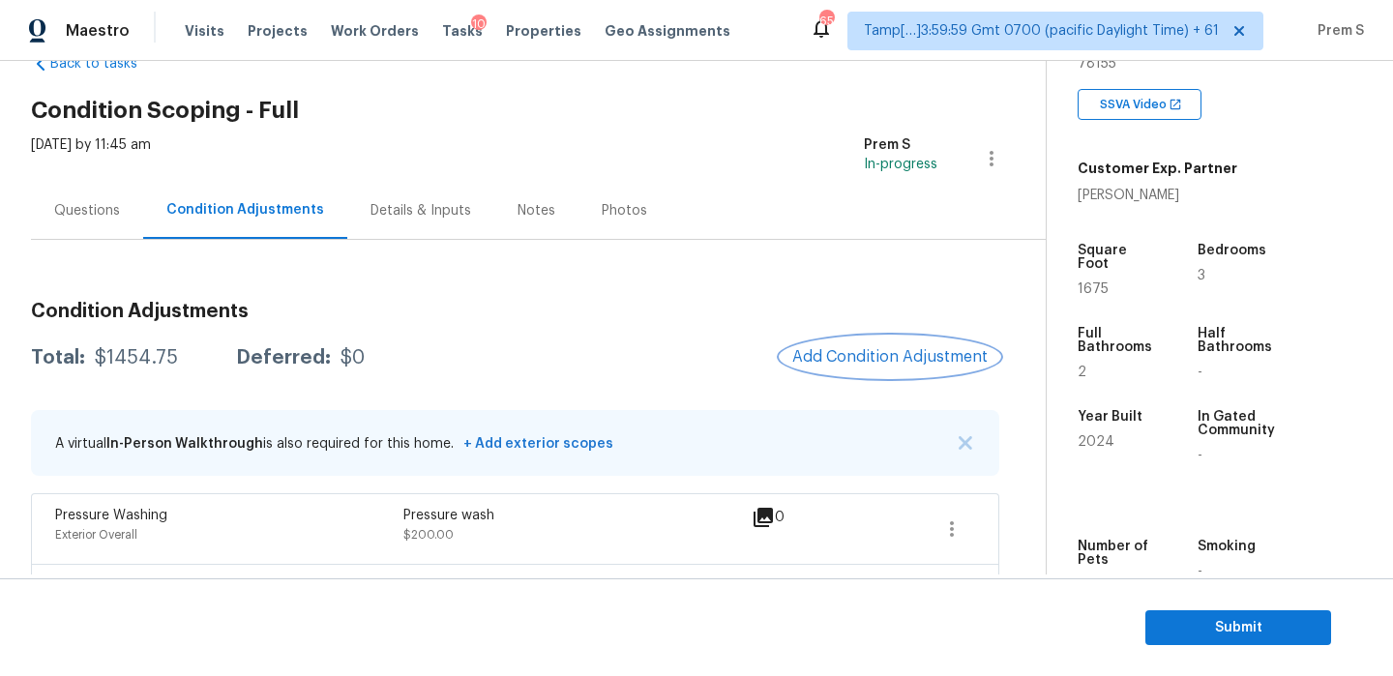
scroll to position [49, 0]
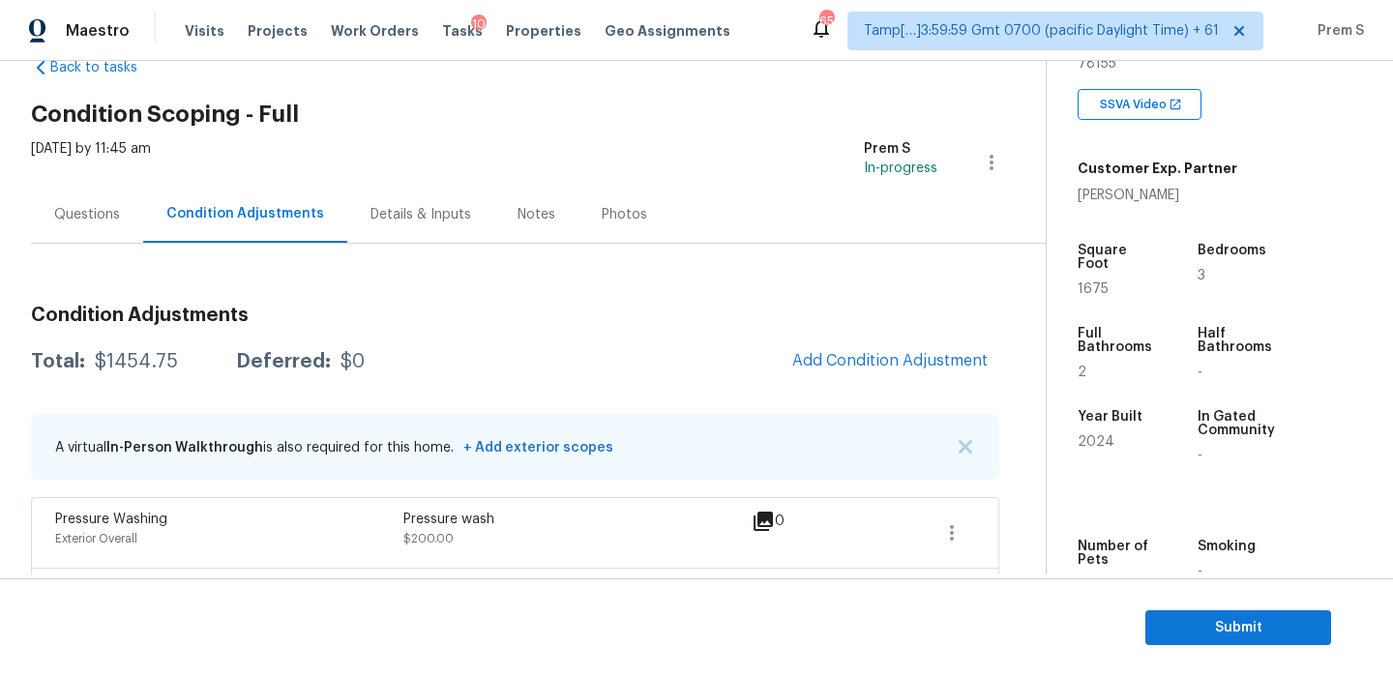
click at [73, 218] on div "Questions" at bounding box center [87, 214] width 66 height 19
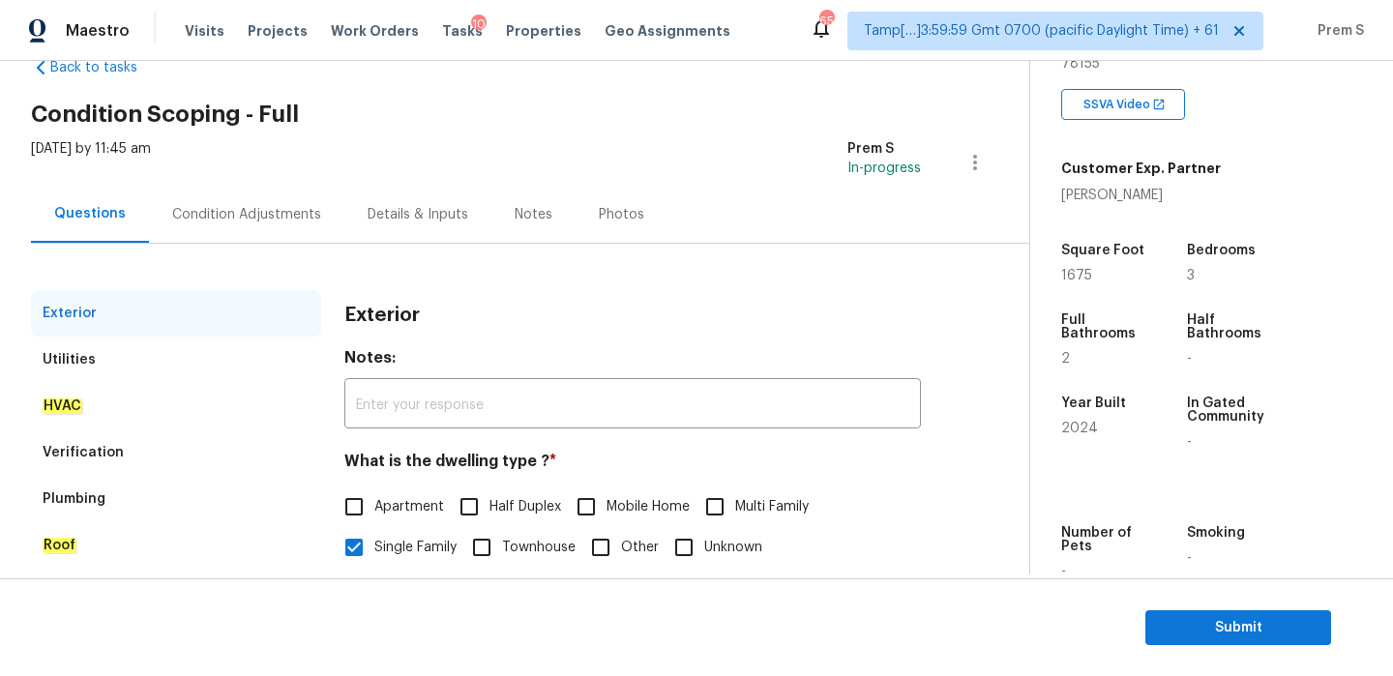
click at [131, 462] on div "Verification" at bounding box center [176, 452] width 290 height 46
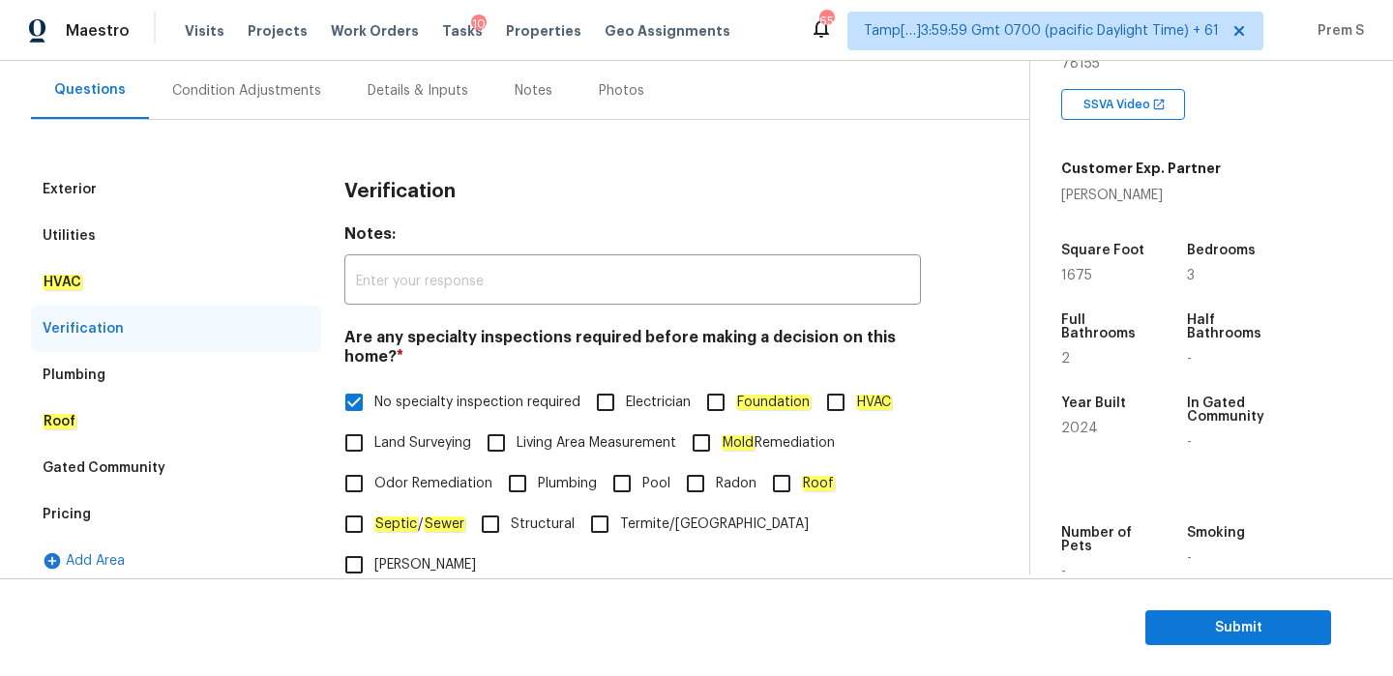
scroll to position [197, 0]
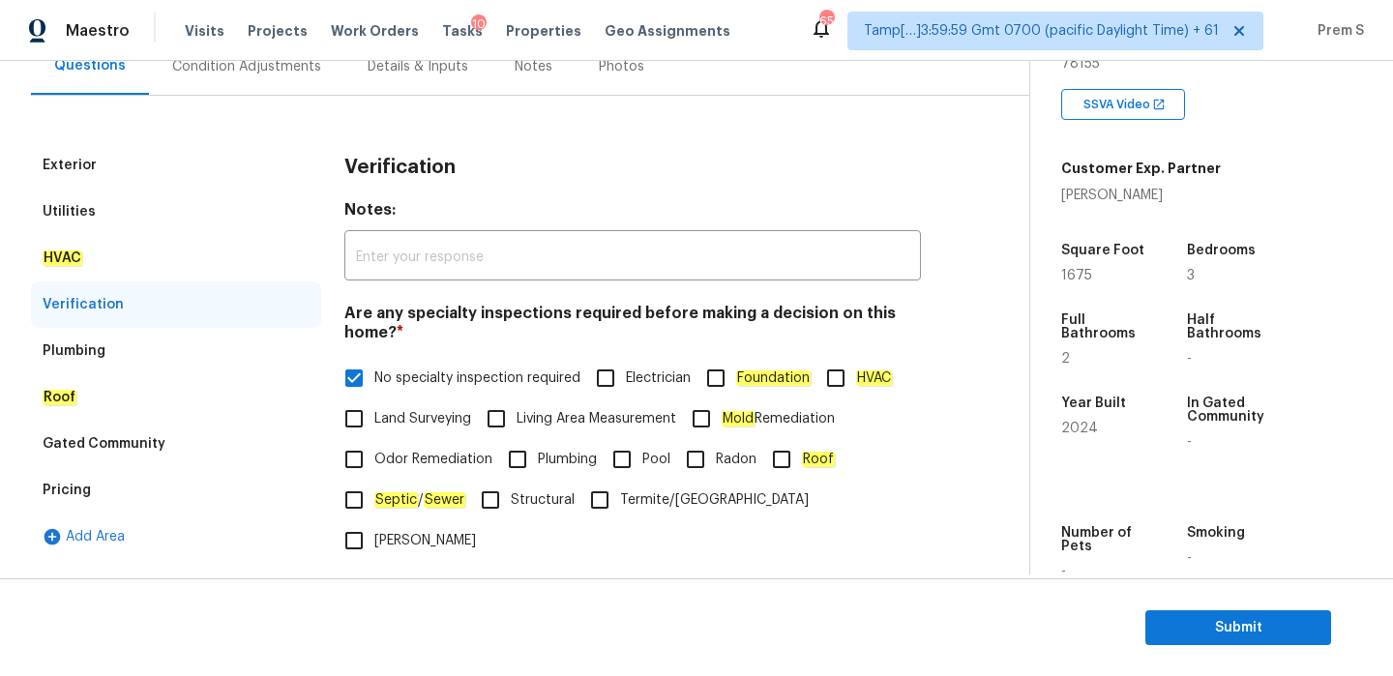
click at [146, 472] on div "Pricing" at bounding box center [176, 490] width 290 height 46
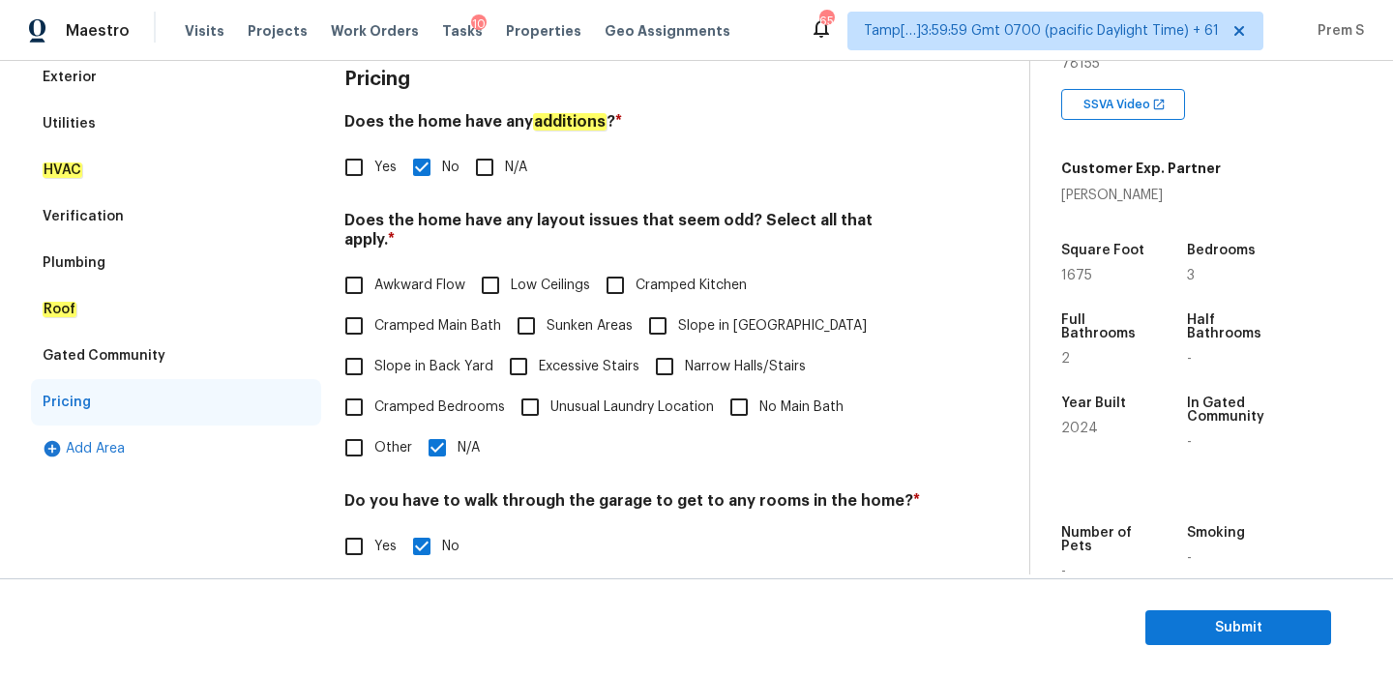
scroll to position [401, 0]
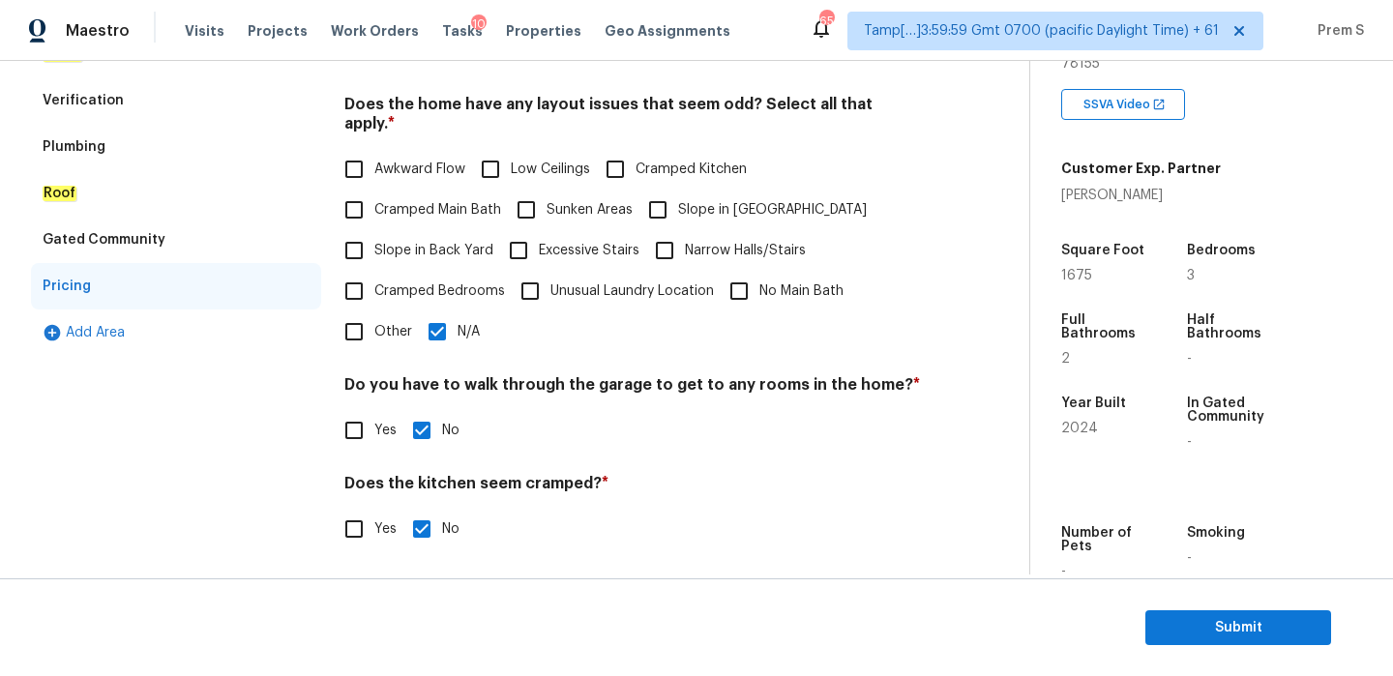
click at [662, 190] on input "Slope in [GEOGRAPHIC_DATA]" at bounding box center [657, 210] width 41 height 41
checkbox input "true"
click at [455, 249] on label "Slope in Back Yard" at bounding box center [414, 250] width 160 height 41
click at [374, 249] on input "Slope in Back Yard" at bounding box center [354, 250] width 41 height 41
checkbox input "true"
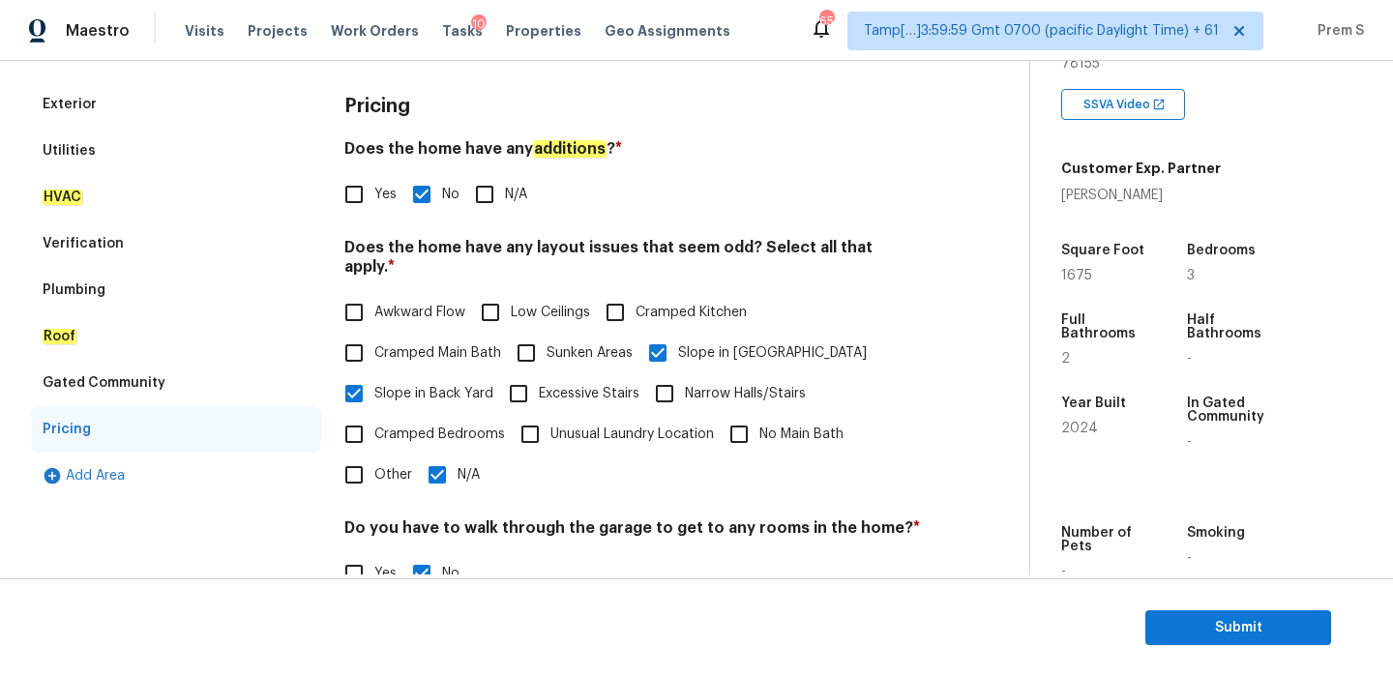
scroll to position [107, 0]
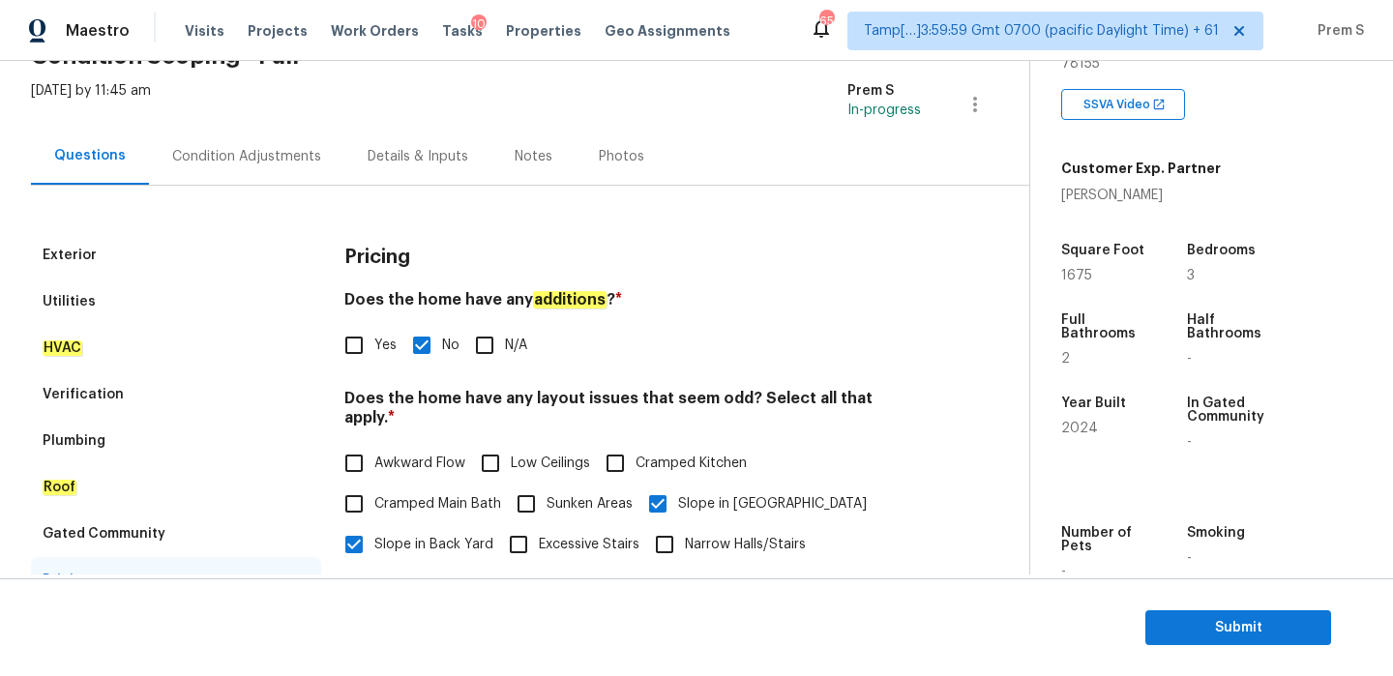
click at [225, 147] on div "Condition Adjustments" at bounding box center [246, 156] width 149 height 19
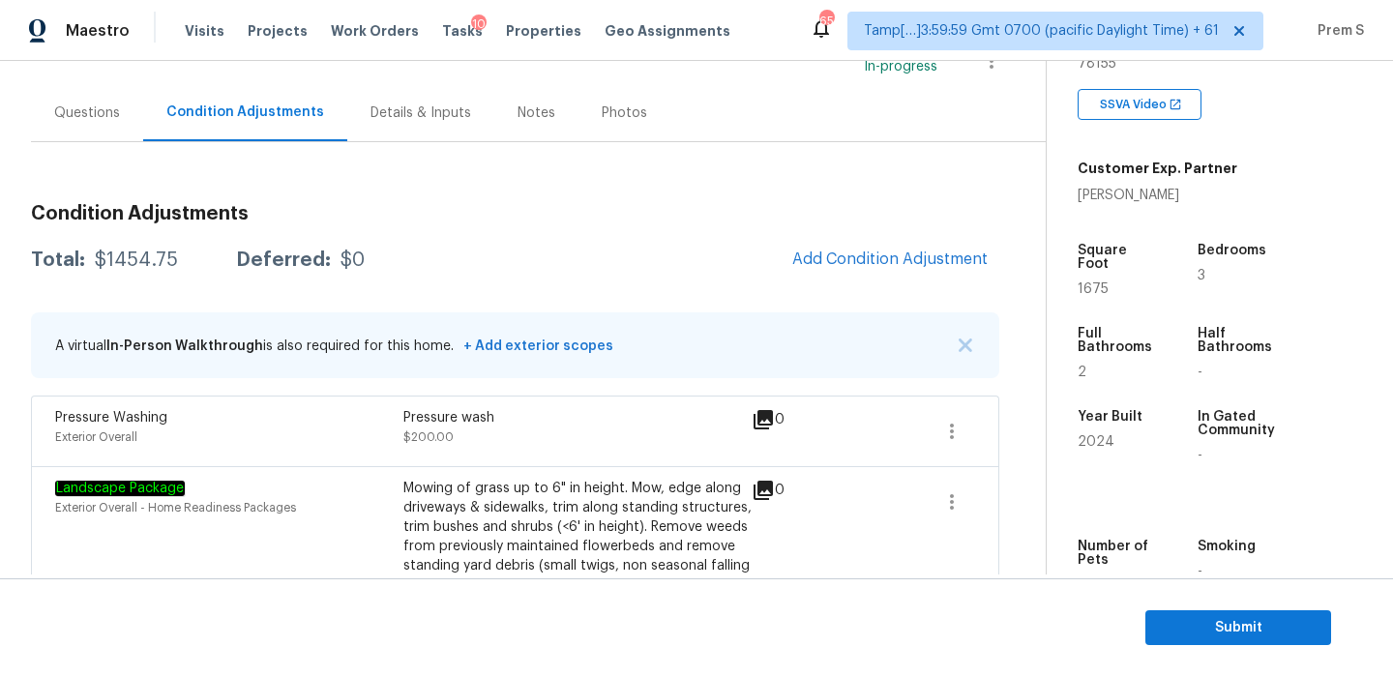
scroll to position [382, 0]
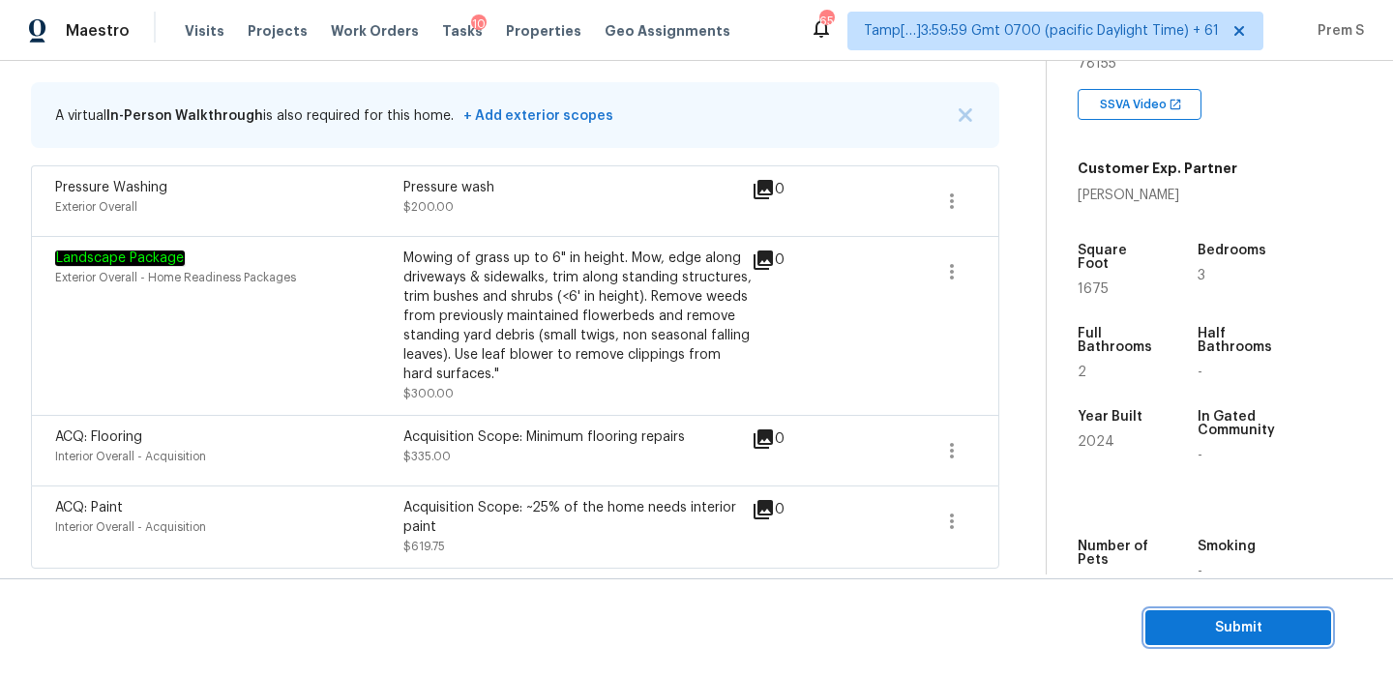
click at [1252, 637] on span "Submit" at bounding box center [1237, 628] width 155 height 24
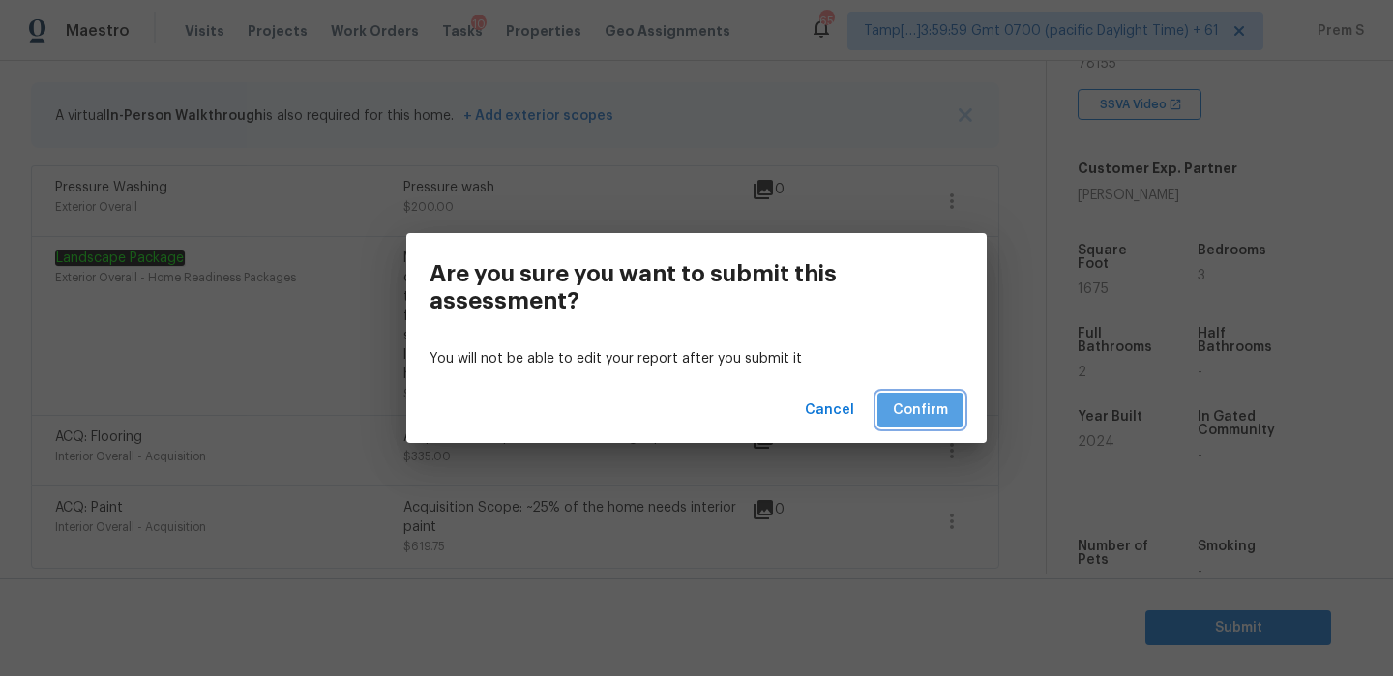
click at [915, 405] on span "Confirm" at bounding box center [920, 410] width 55 height 24
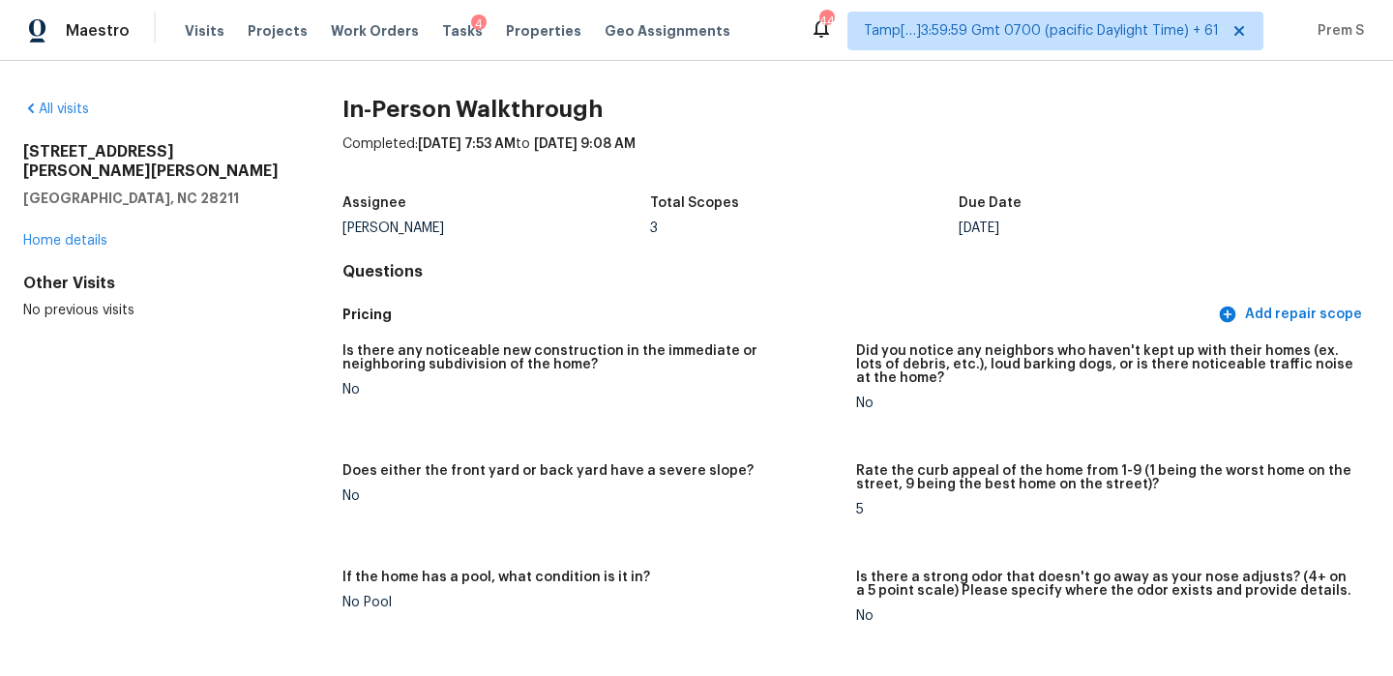
scroll to position [1826, 0]
